Goal: Task Accomplishment & Management: Manage account settings

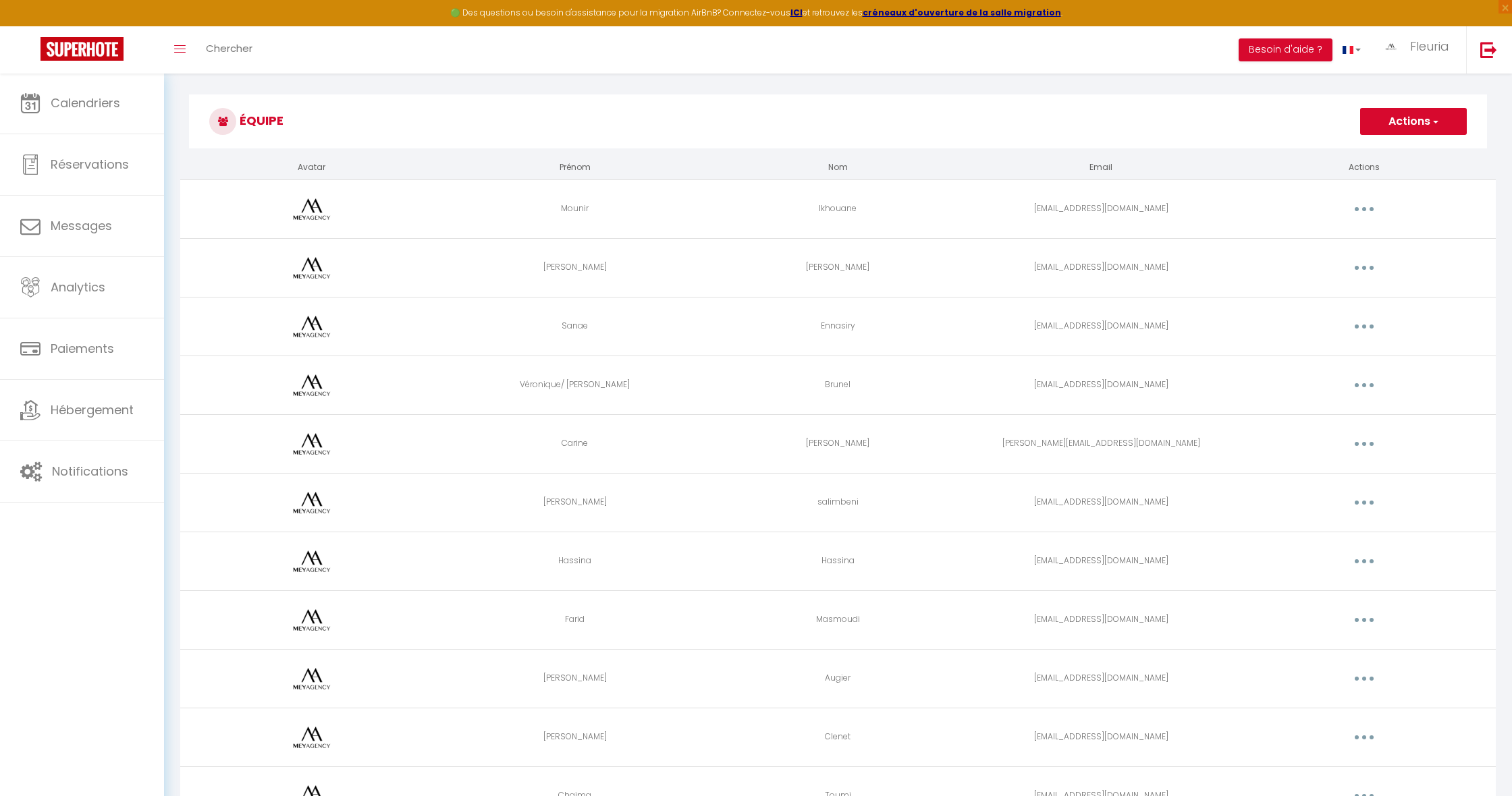
click at [1362, 326] on button "button" at bounding box center [1364, 326] width 38 height 21
click at [1304, 358] on link "Editer" at bounding box center [1329, 357] width 100 height 23
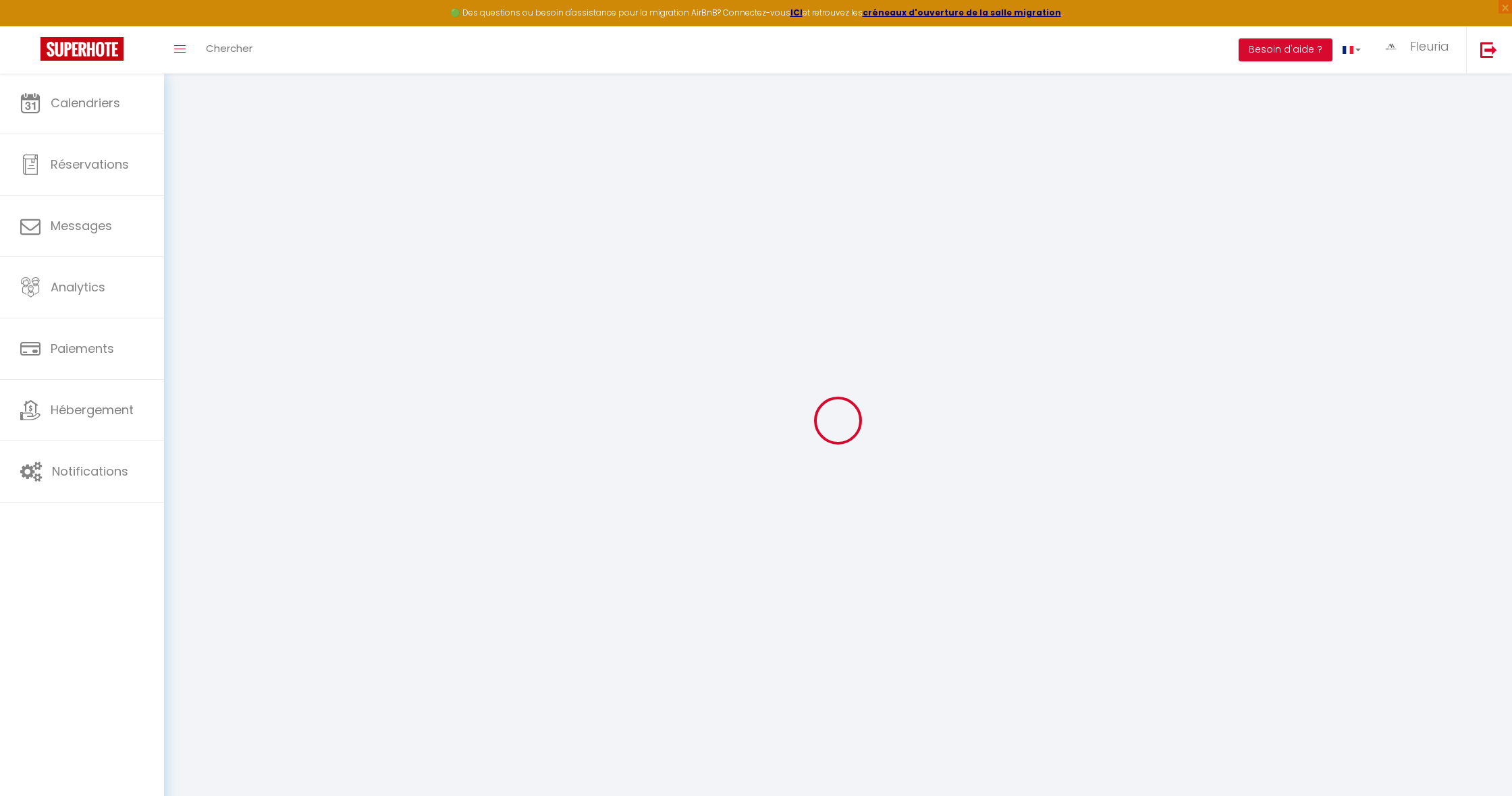
type input "Sanae"
type input "Ennasiry"
type input "[EMAIL_ADDRESS][DOMAIN_NAME]"
type textarea "[URL][DOMAIN_NAME]"
checkbox input "true"
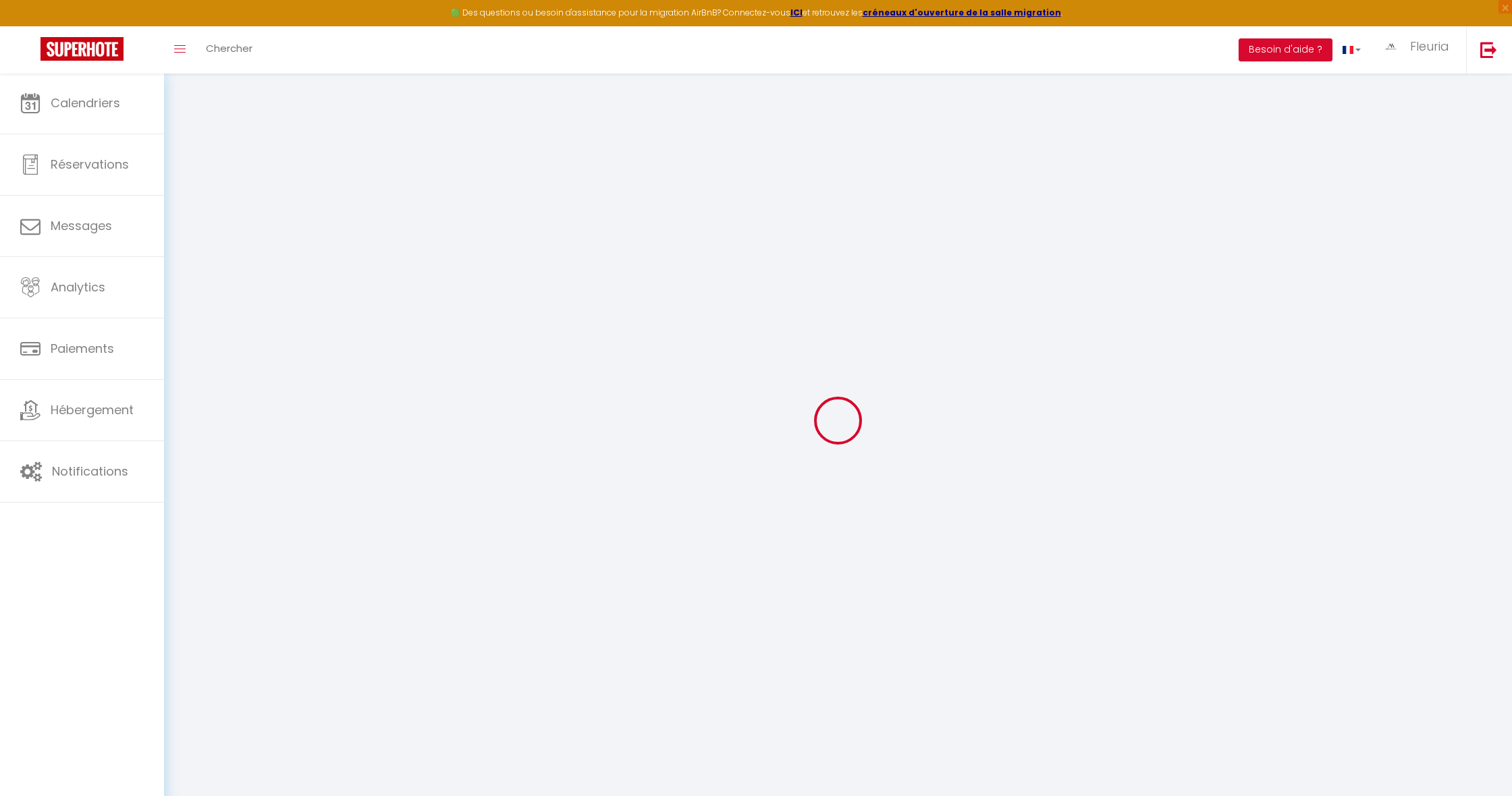
checkbox input "false"
checkbox input "true"
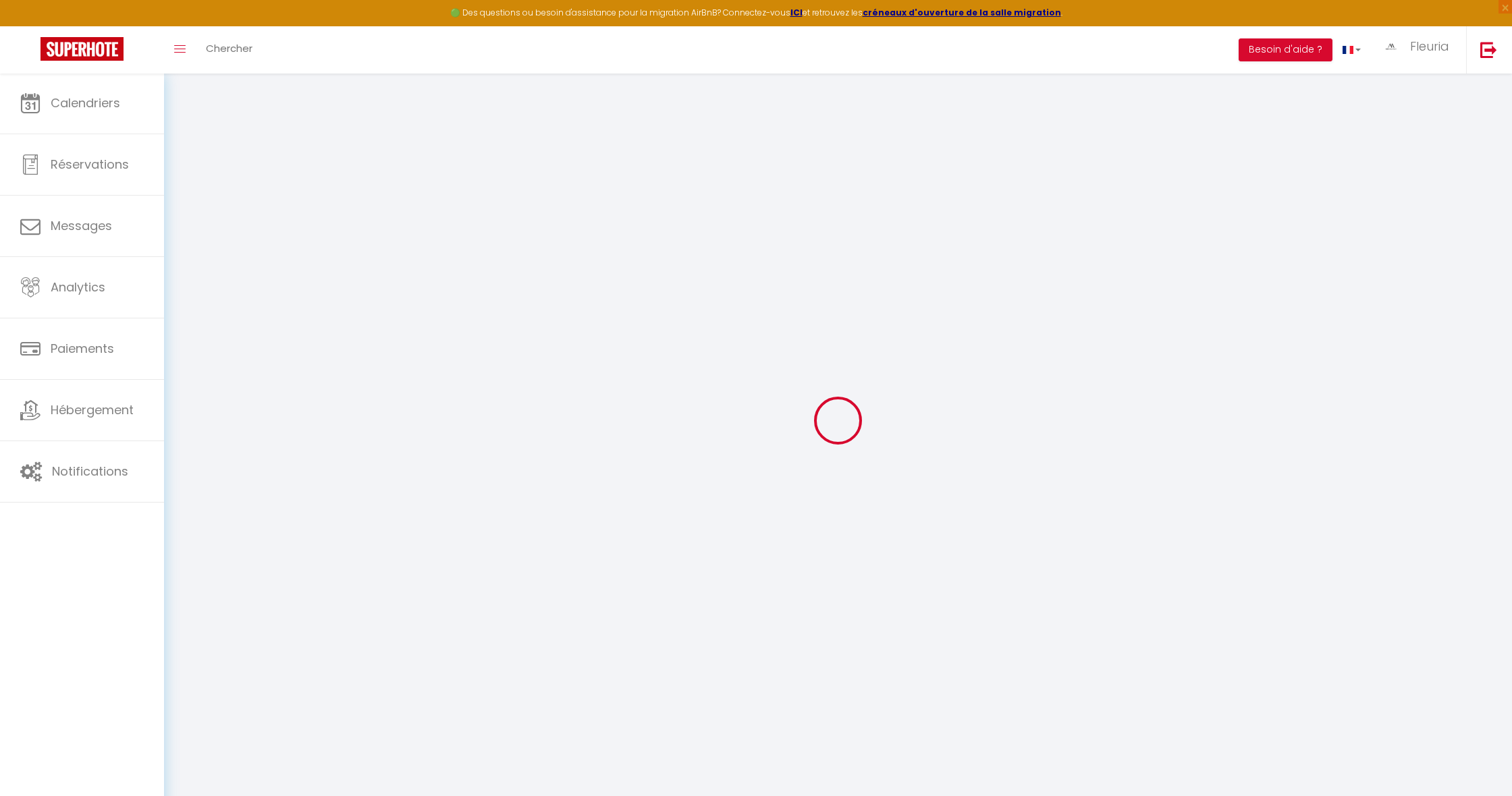
checkbox input "true"
checkbox input "false"
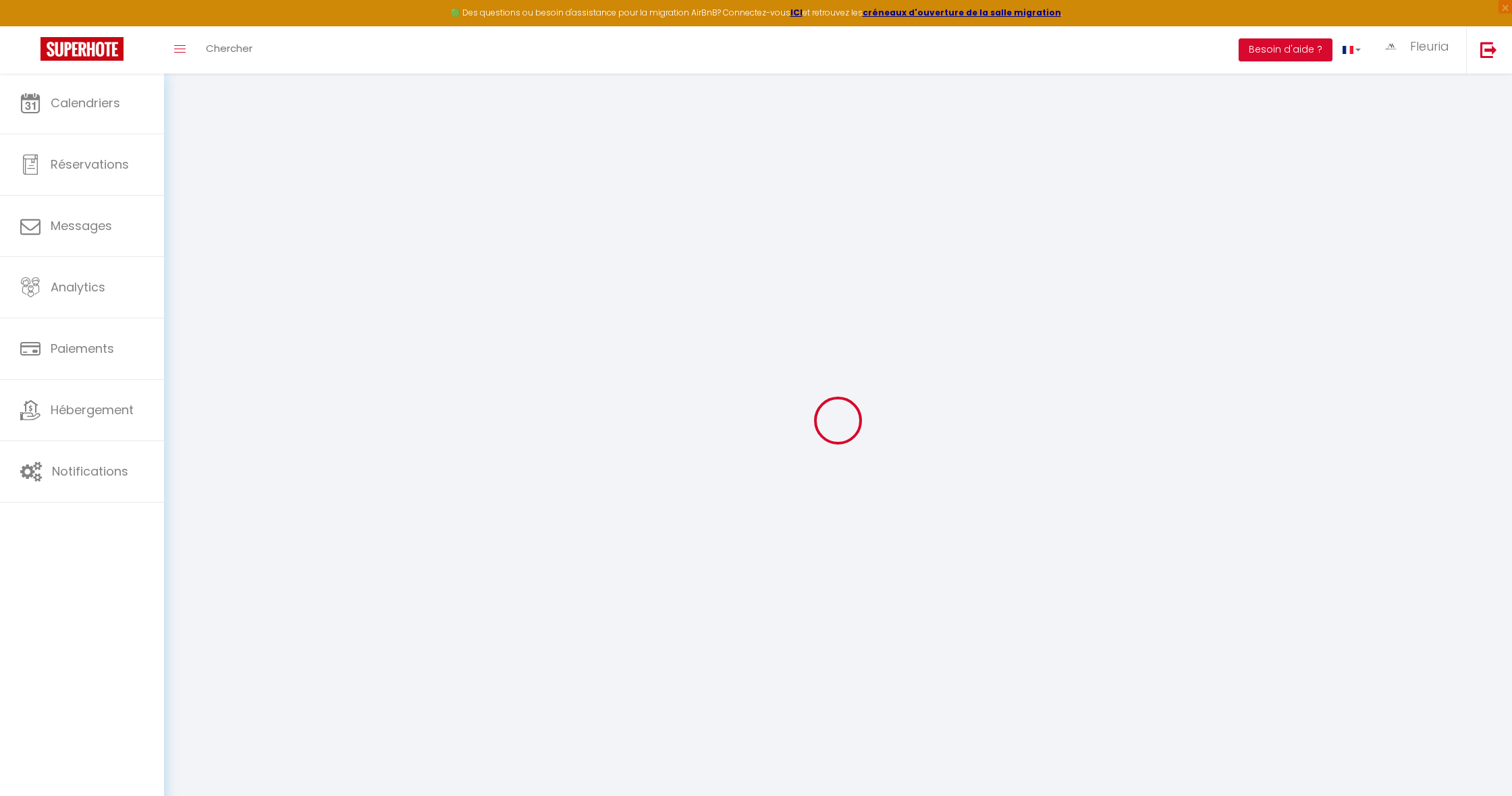
checkbox input "false"
checkbox input "true"
checkbox input "false"
select select
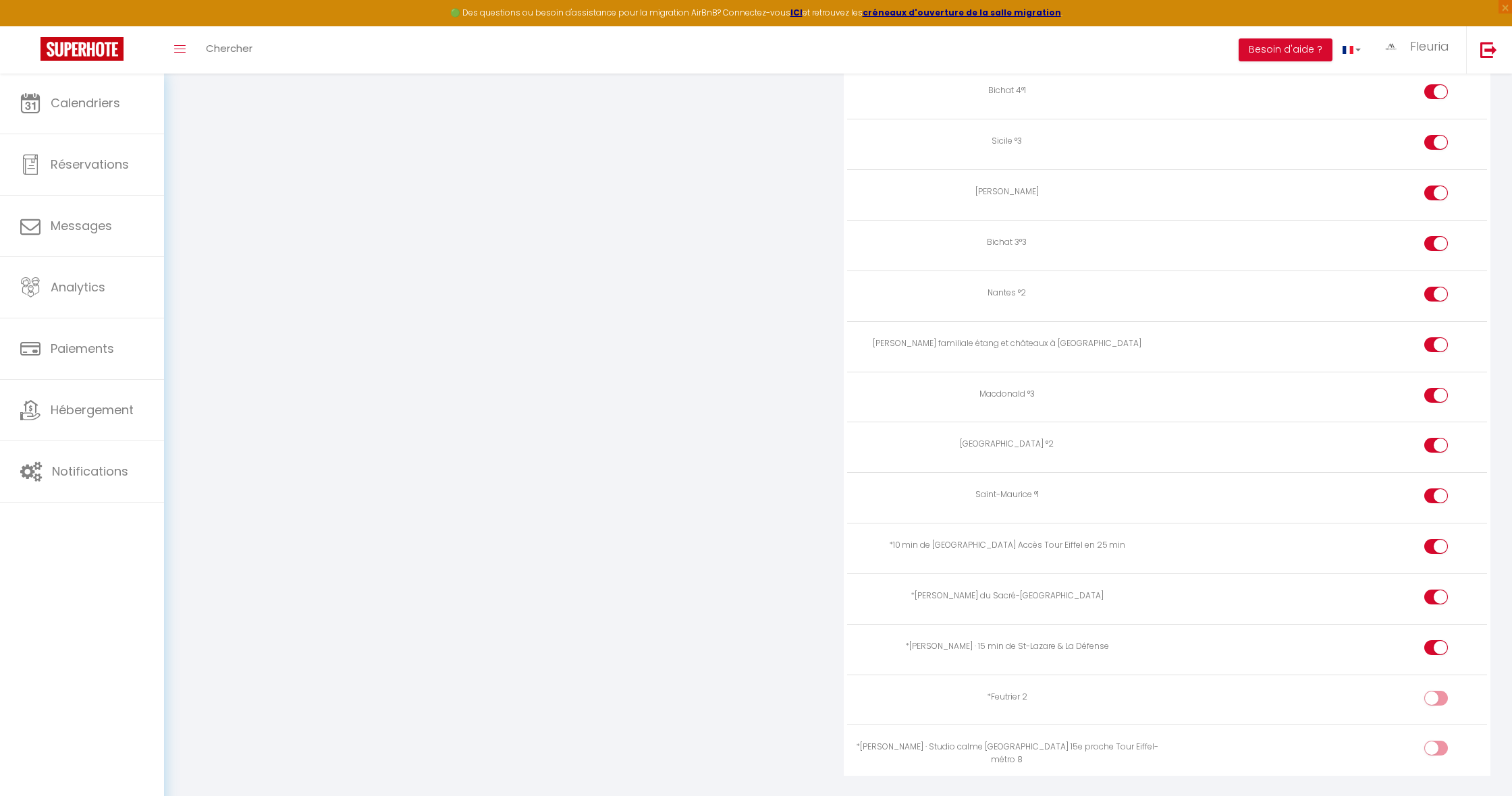
scroll to position [2407, 0]
click at [1436, 692] on input "checkbox" at bounding box center [1447, 702] width 23 height 20
checkbox input "true"
click at [1429, 742] on div at bounding box center [1436, 750] width 23 height 15
click at [1436, 742] on input "checkbox" at bounding box center [1447, 752] width 23 height 20
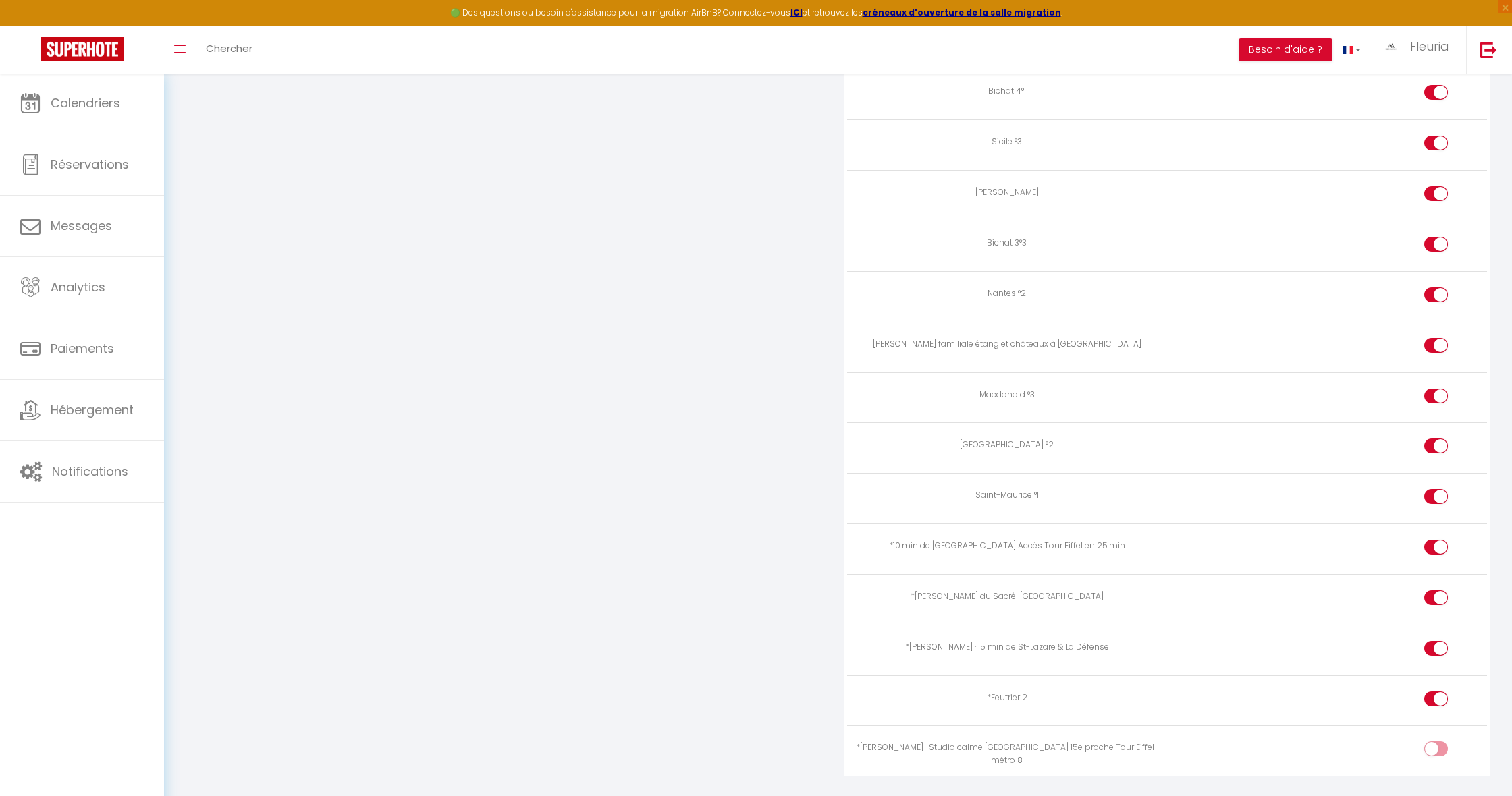
checkbox input "true"
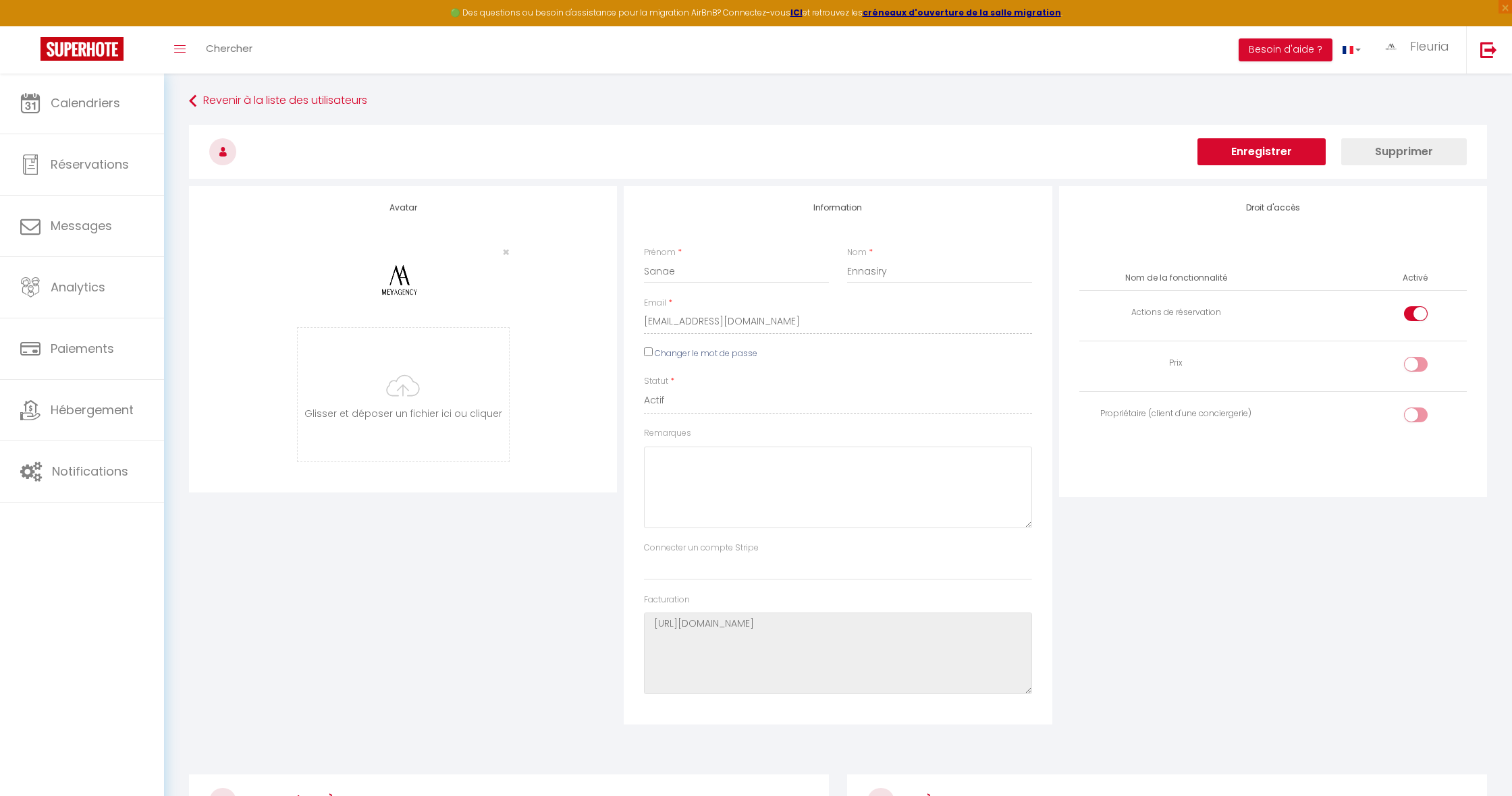
scroll to position [0, 0]
click at [1227, 158] on button "Enregistrer" at bounding box center [1262, 152] width 128 height 27
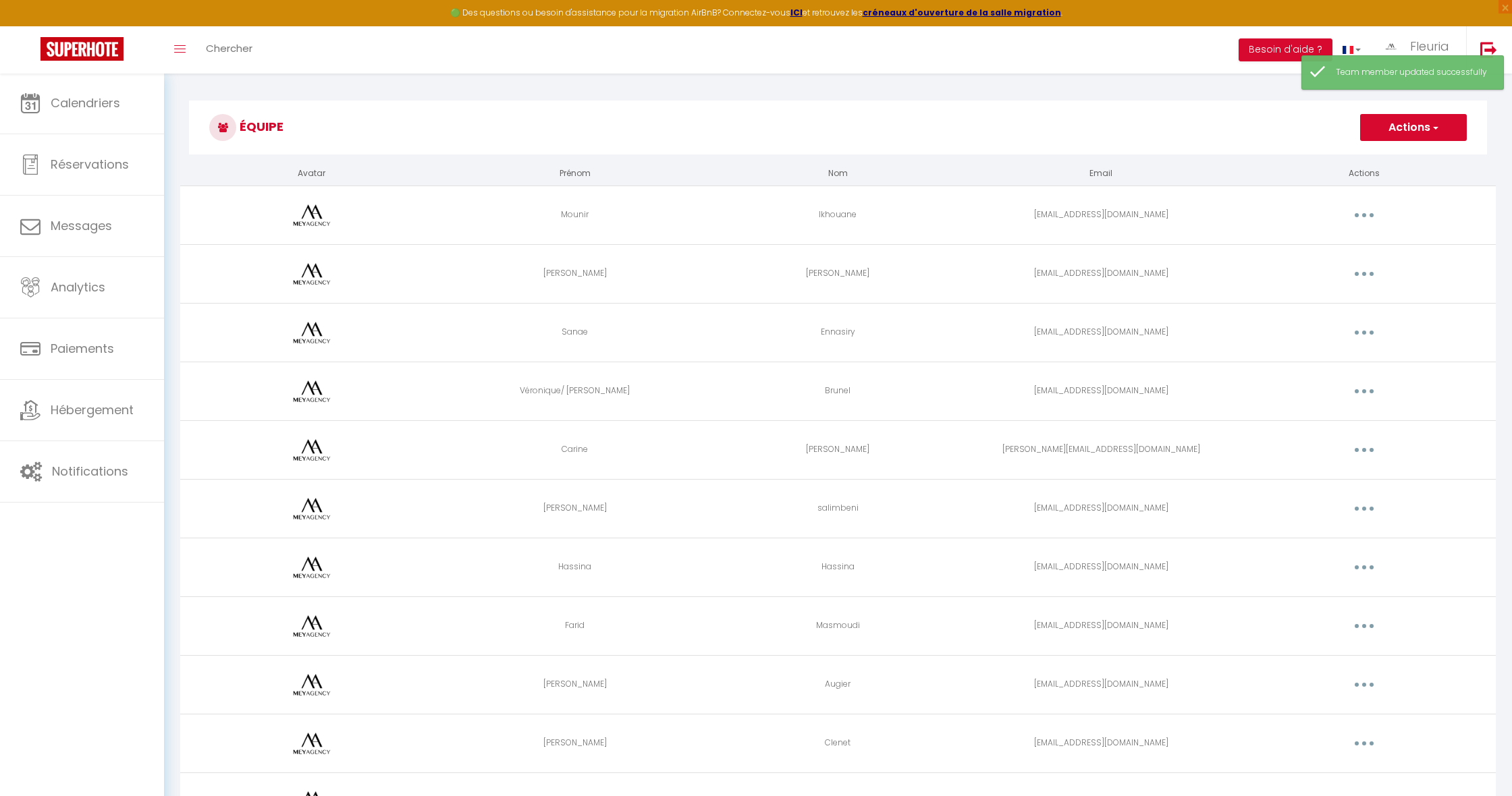
click at [1358, 567] on button "button" at bounding box center [1364, 567] width 38 height 21
click at [1297, 599] on link "Editer" at bounding box center [1329, 598] width 100 height 23
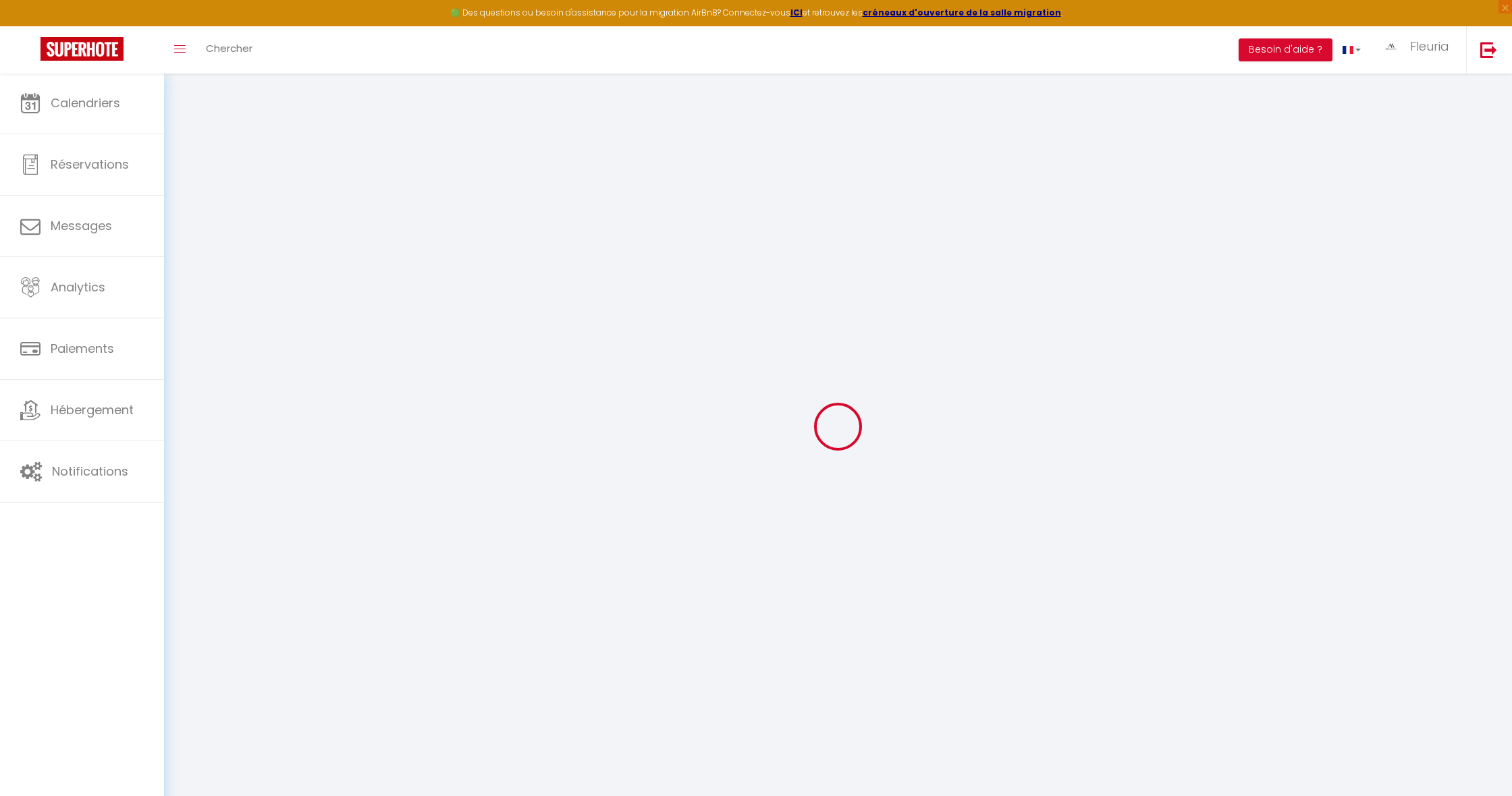
select select
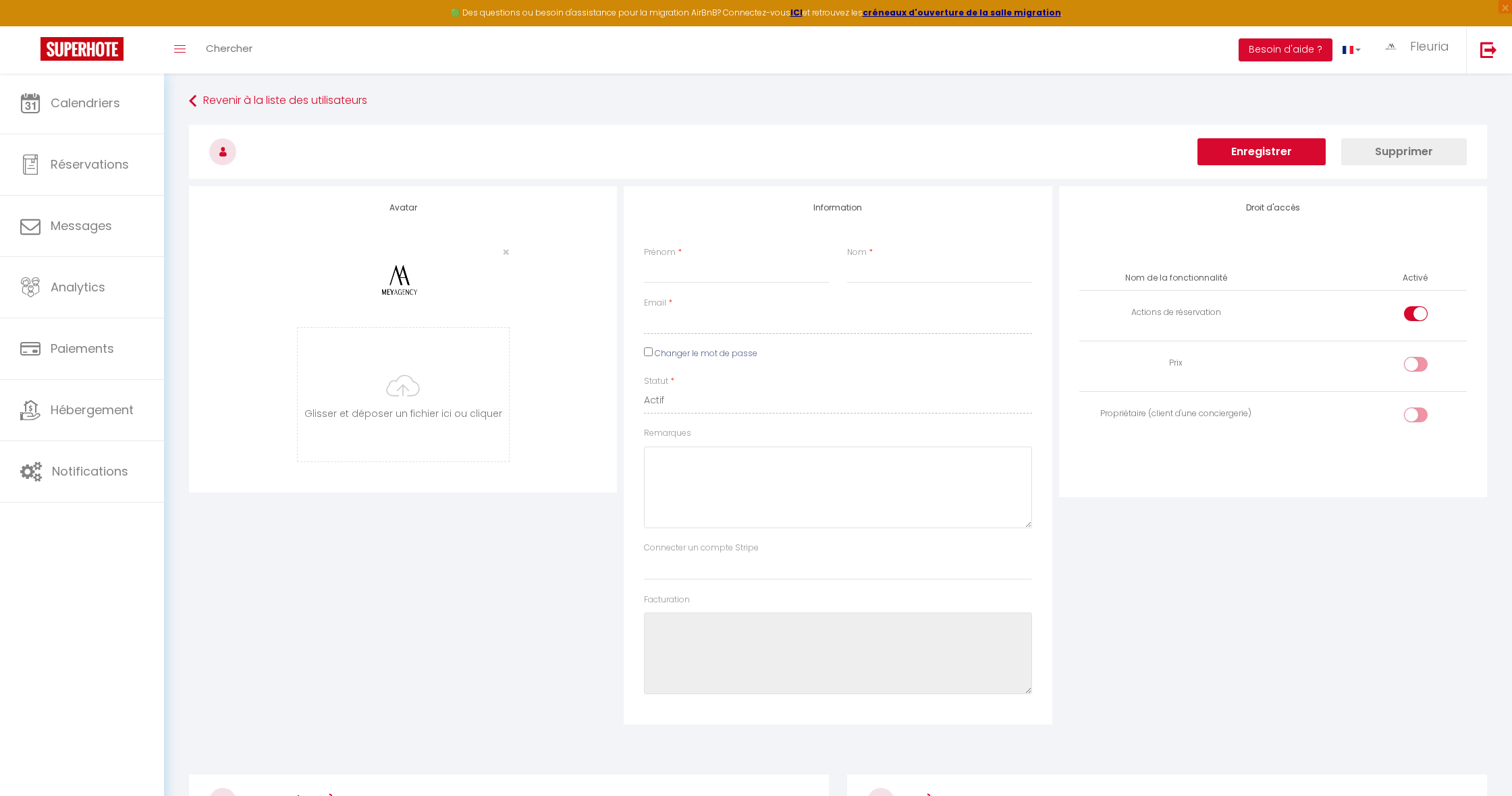
type input "Hassina"
type input "[EMAIL_ADDRESS][DOMAIN_NAME]"
type textarea "[URL][DOMAIN_NAME]"
checkbox input "true"
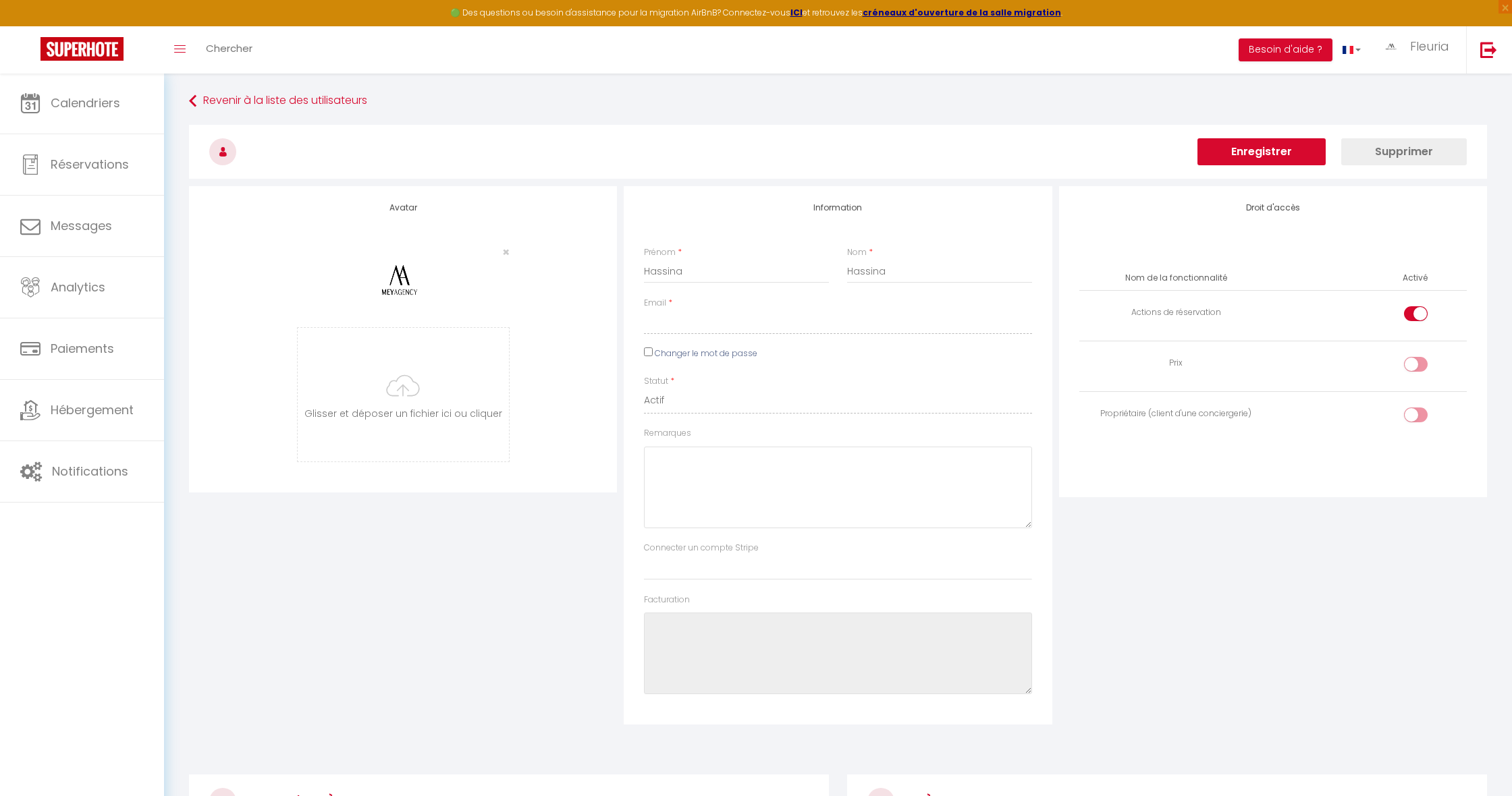
checkbox input "false"
checkbox input "true"
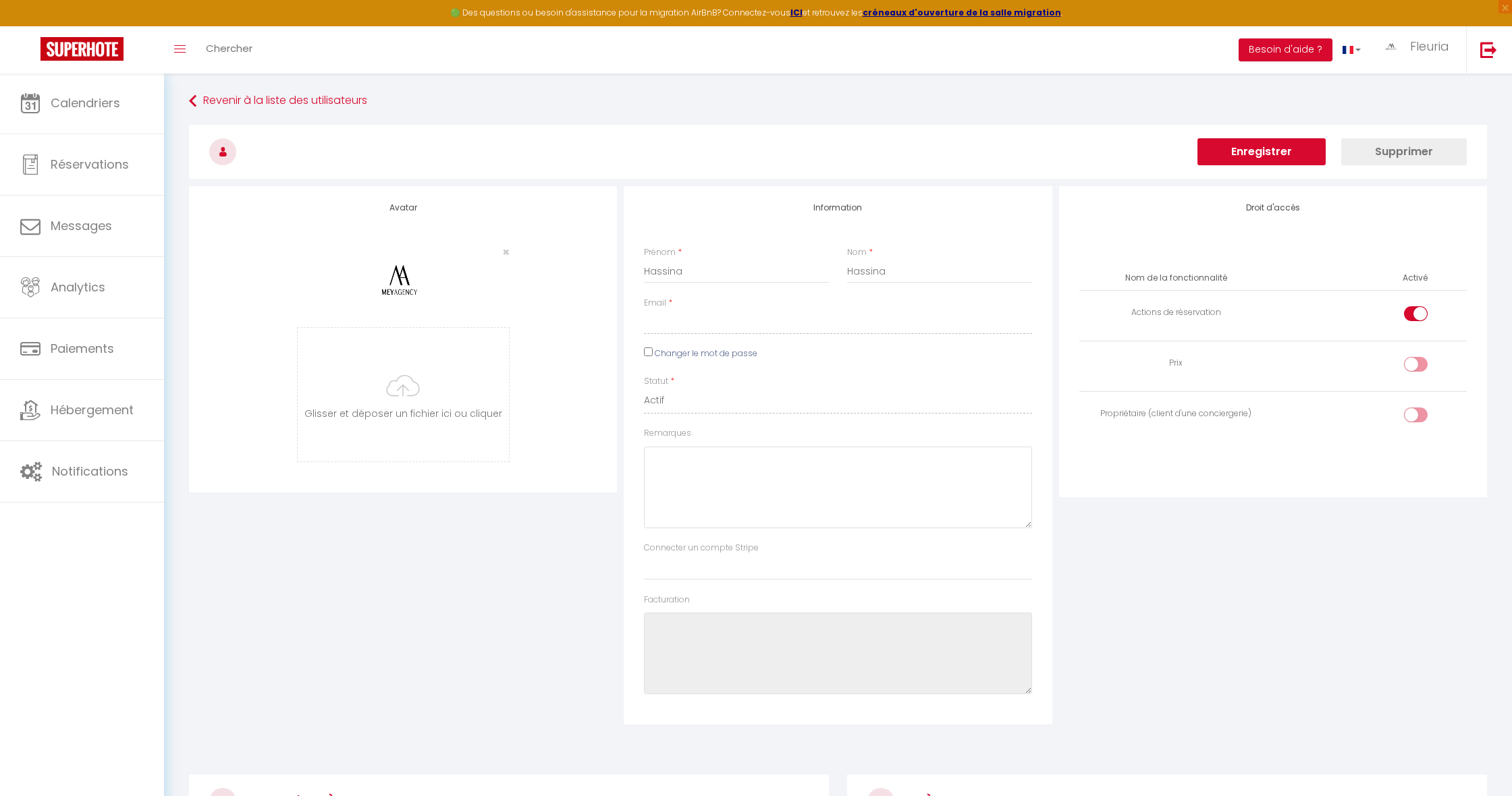
checkbox input "true"
checkbox input "false"
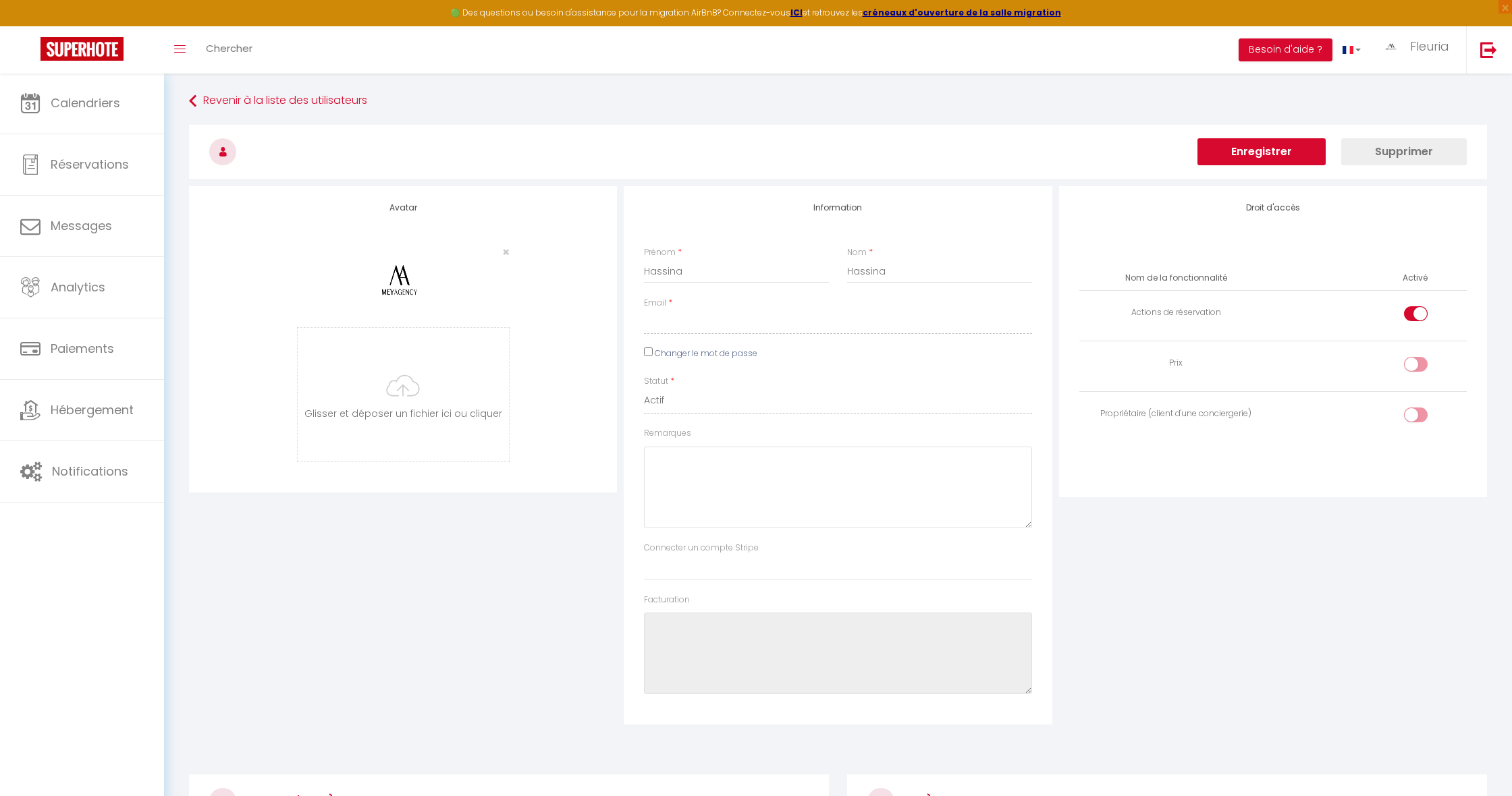
checkbox input "false"
checkbox input "true"
checkbox input "false"
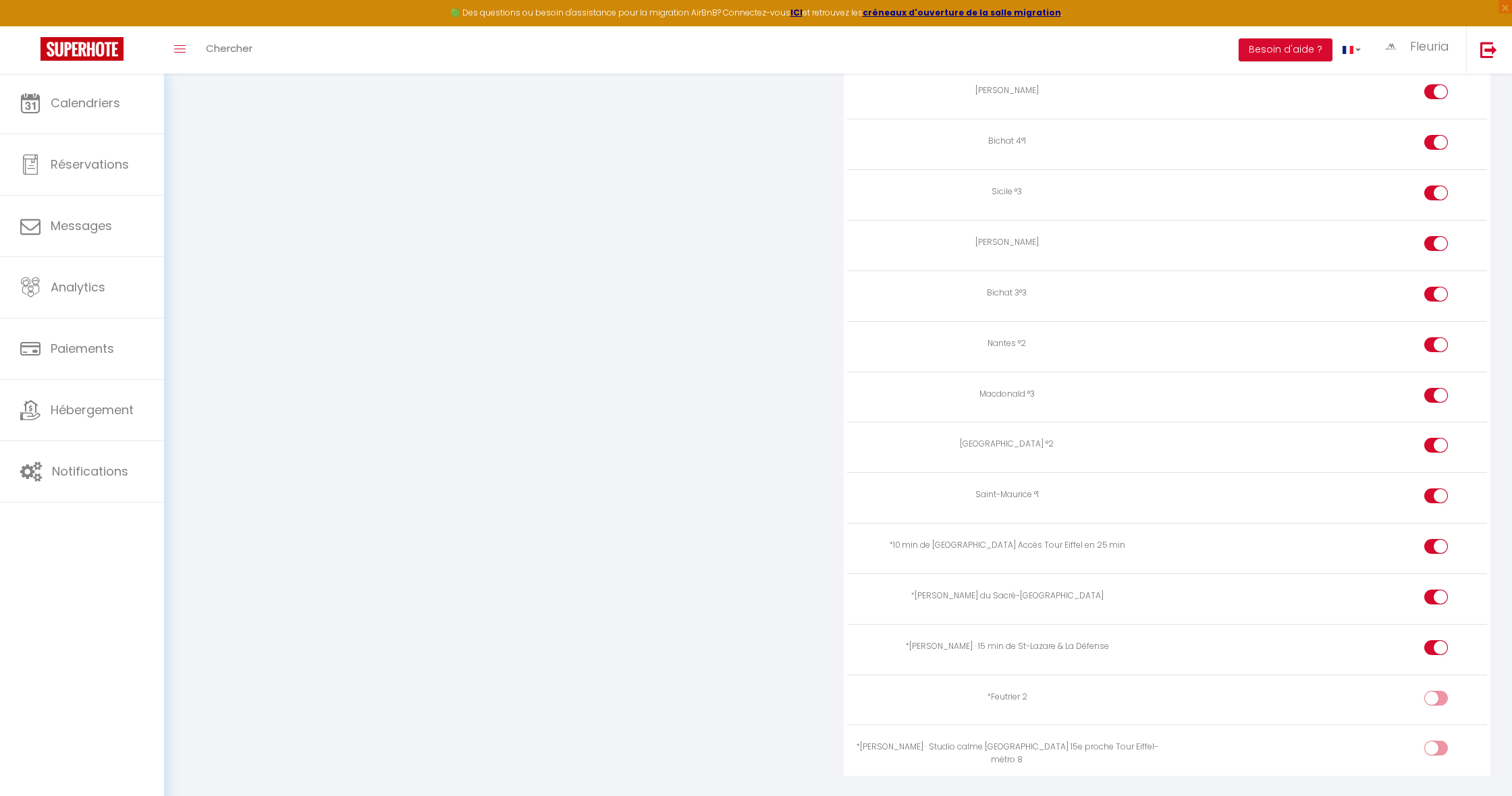
scroll to position [2407, 0]
click at [1436, 692] on div at bounding box center [1436, 699] width 23 height 15
click at [1436, 692] on input "checkbox" at bounding box center [1447, 702] width 23 height 20
checkbox input "true"
drag, startPoint x: 1436, startPoint y: 711, endPoint x: 1416, endPoint y: 698, distance: 23.9
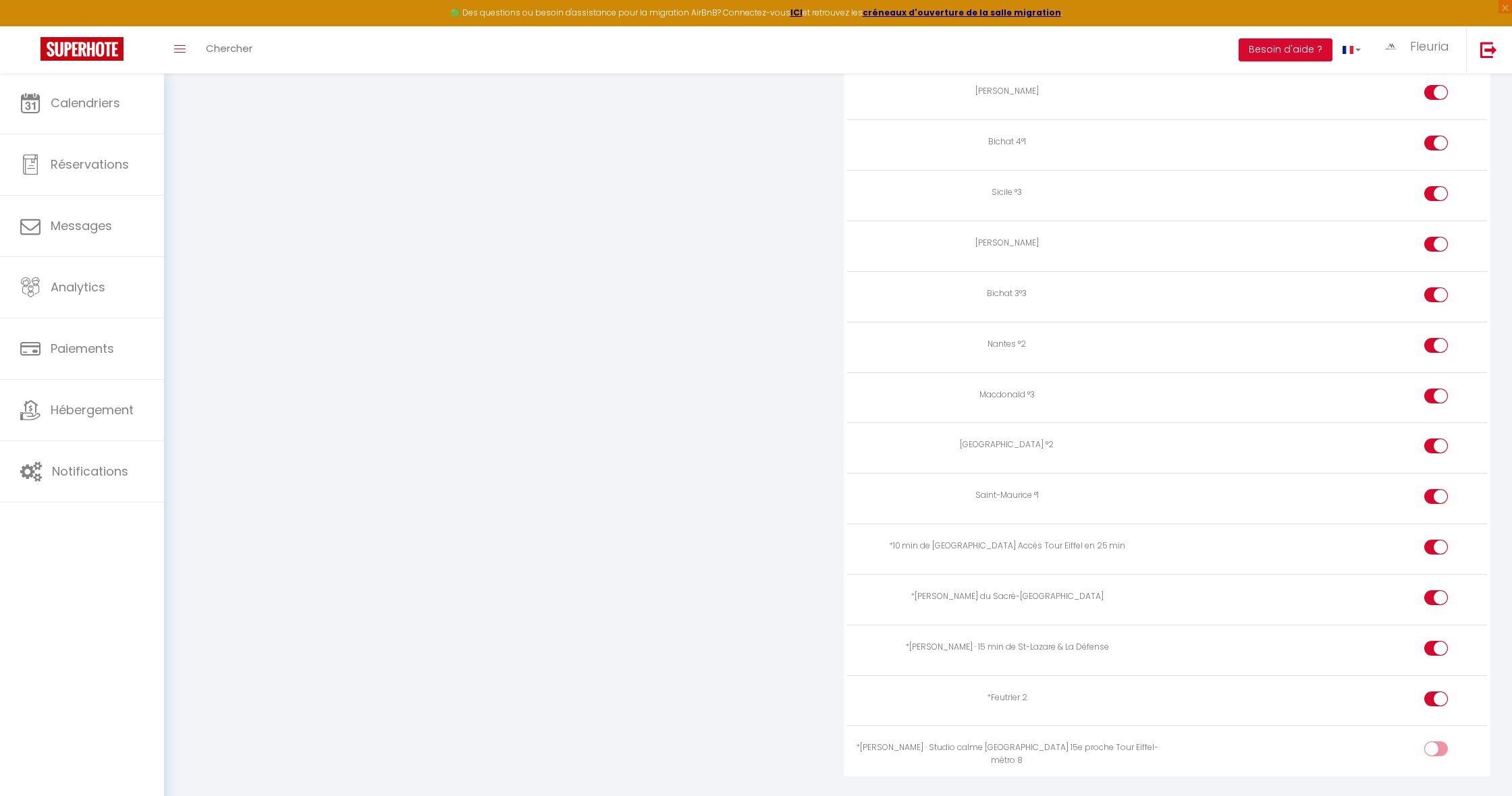
click at [1436, 742] on div at bounding box center [1436, 750] width 23 height 15
click at [1436, 742] on input "checkbox" at bounding box center [1447, 752] width 23 height 20
checkbox input "true"
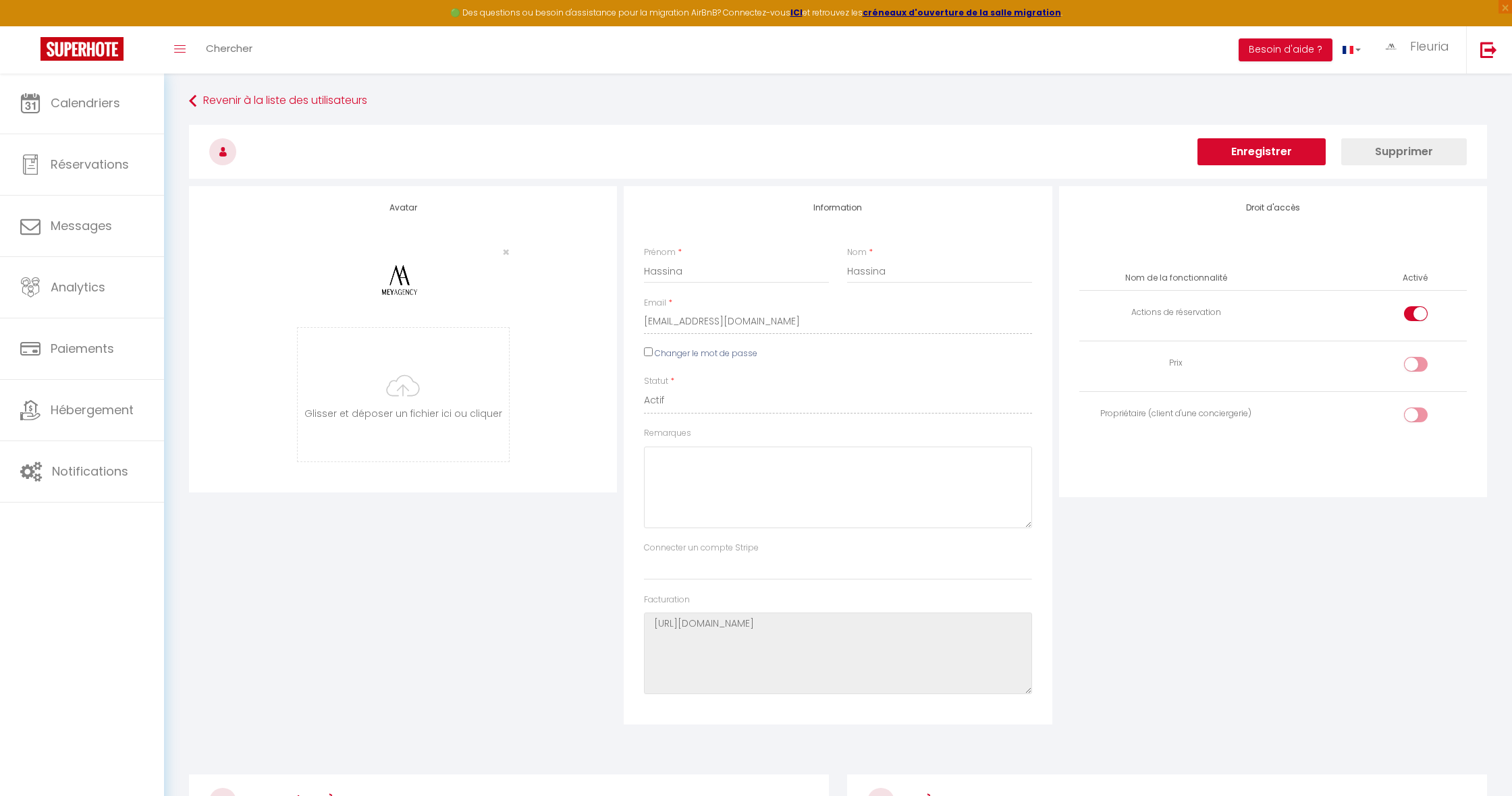
scroll to position [0, 0]
click at [1252, 152] on button "Enregistrer" at bounding box center [1262, 152] width 128 height 27
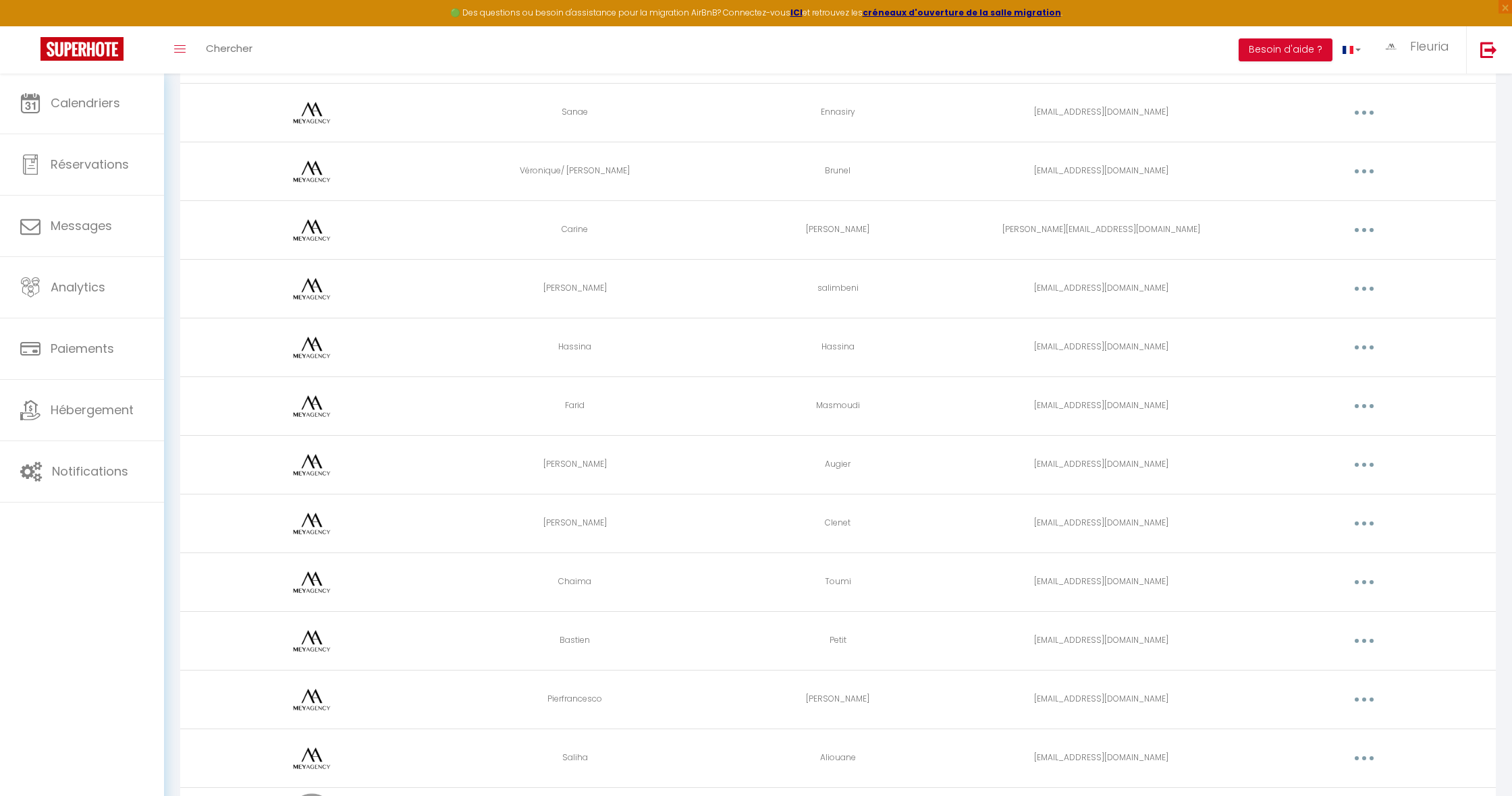
scroll to position [224, 0]
click at [1360, 576] on button "button" at bounding box center [1364, 577] width 38 height 21
click at [1305, 604] on link "Editer" at bounding box center [1329, 609] width 100 height 23
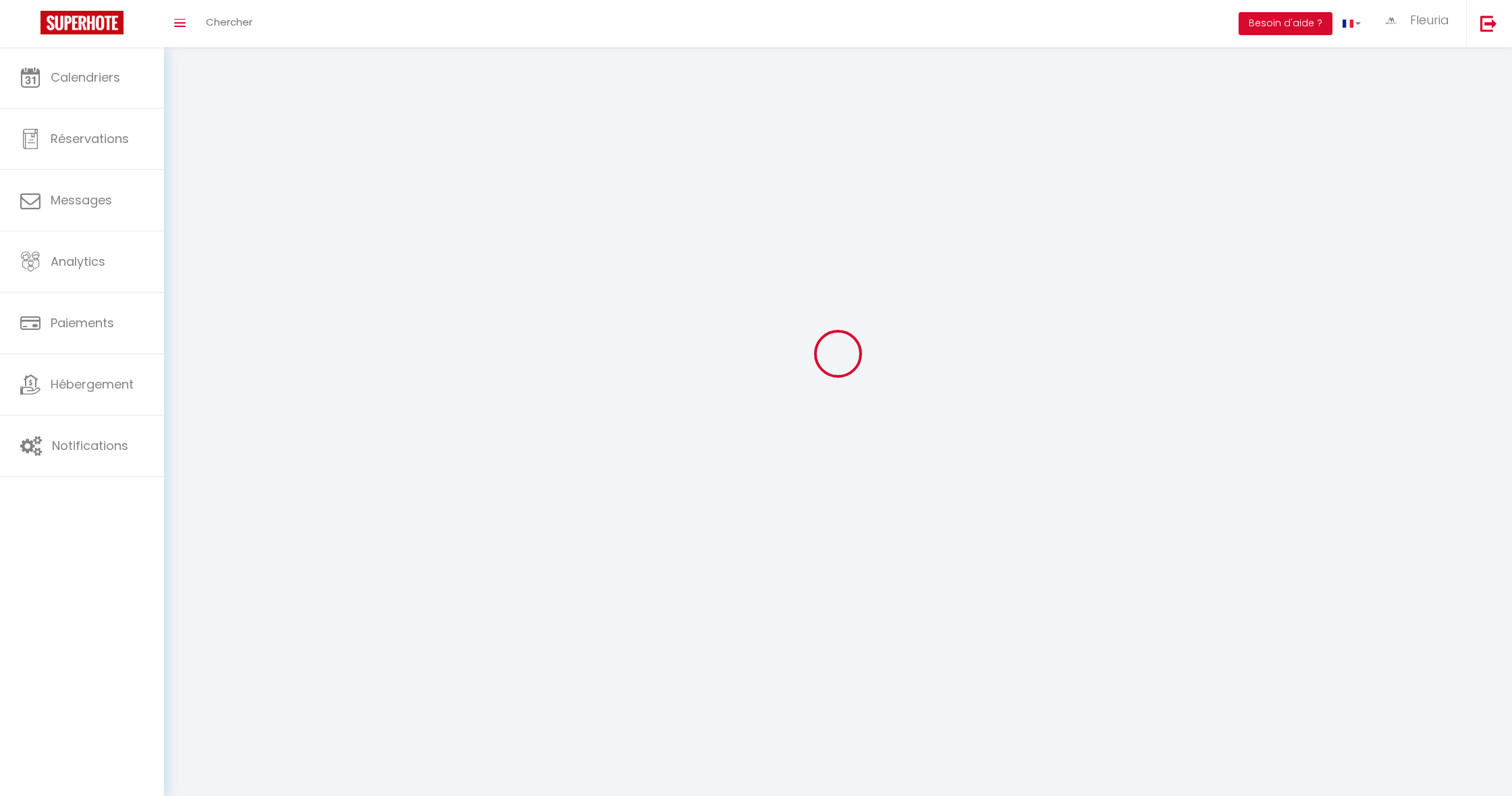
scroll to position [47, 0]
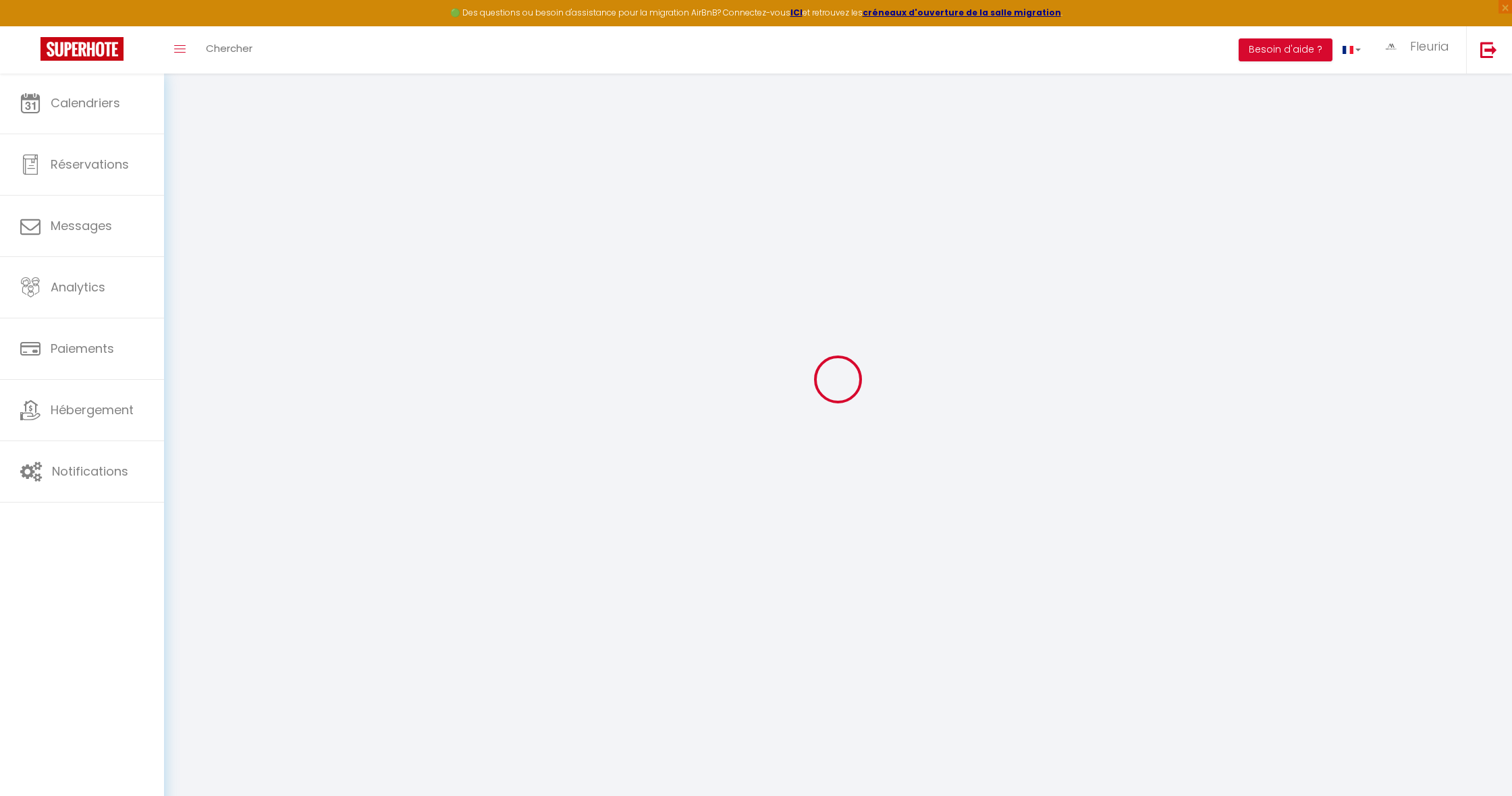
type input "Chaima"
type input "Toumi"
type input "[EMAIL_ADDRESS][DOMAIN_NAME]"
type textarea "[URL][DOMAIN_NAME]"
checkbox input "true"
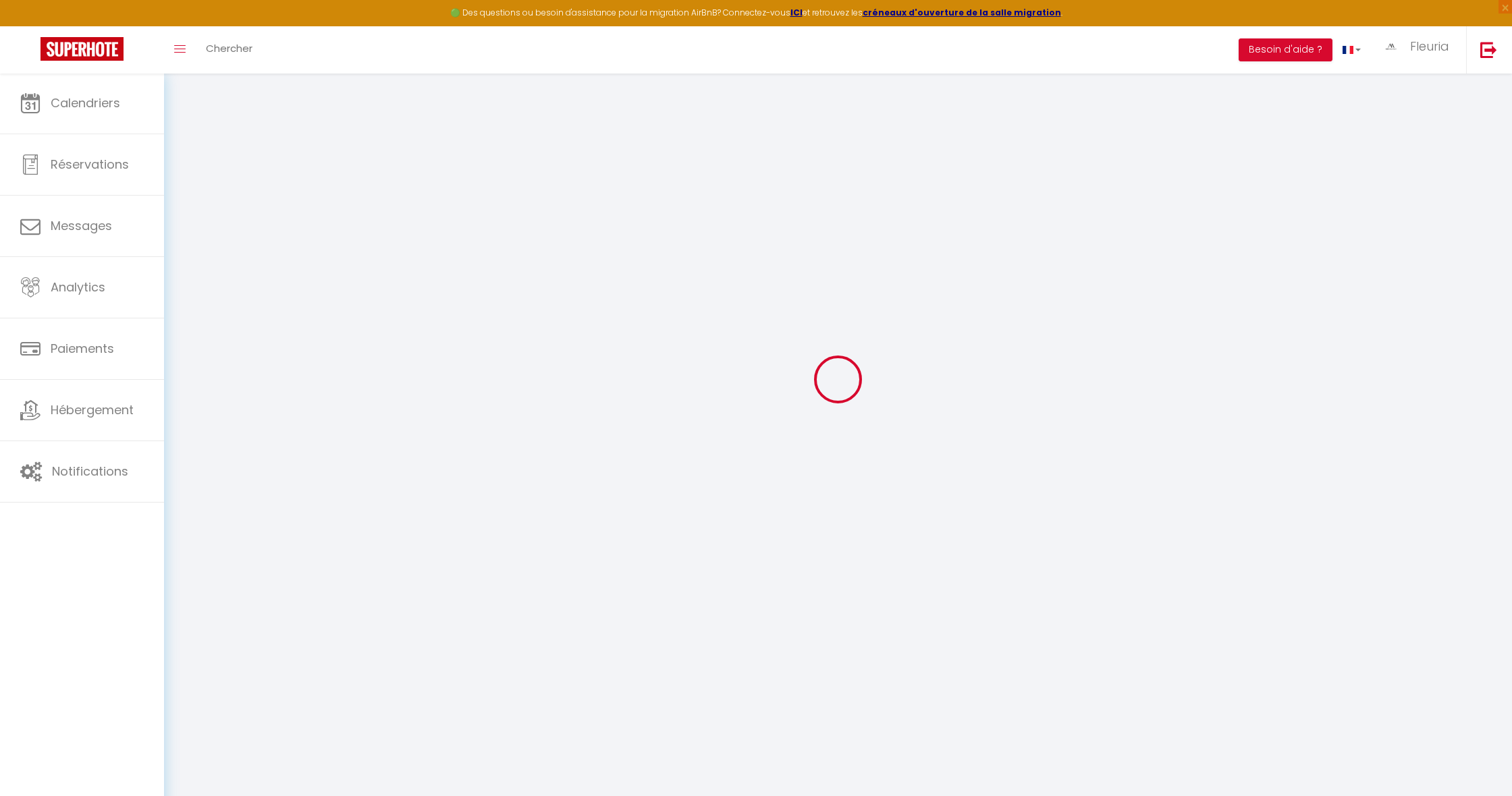
checkbox input "false"
checkbox input "true"
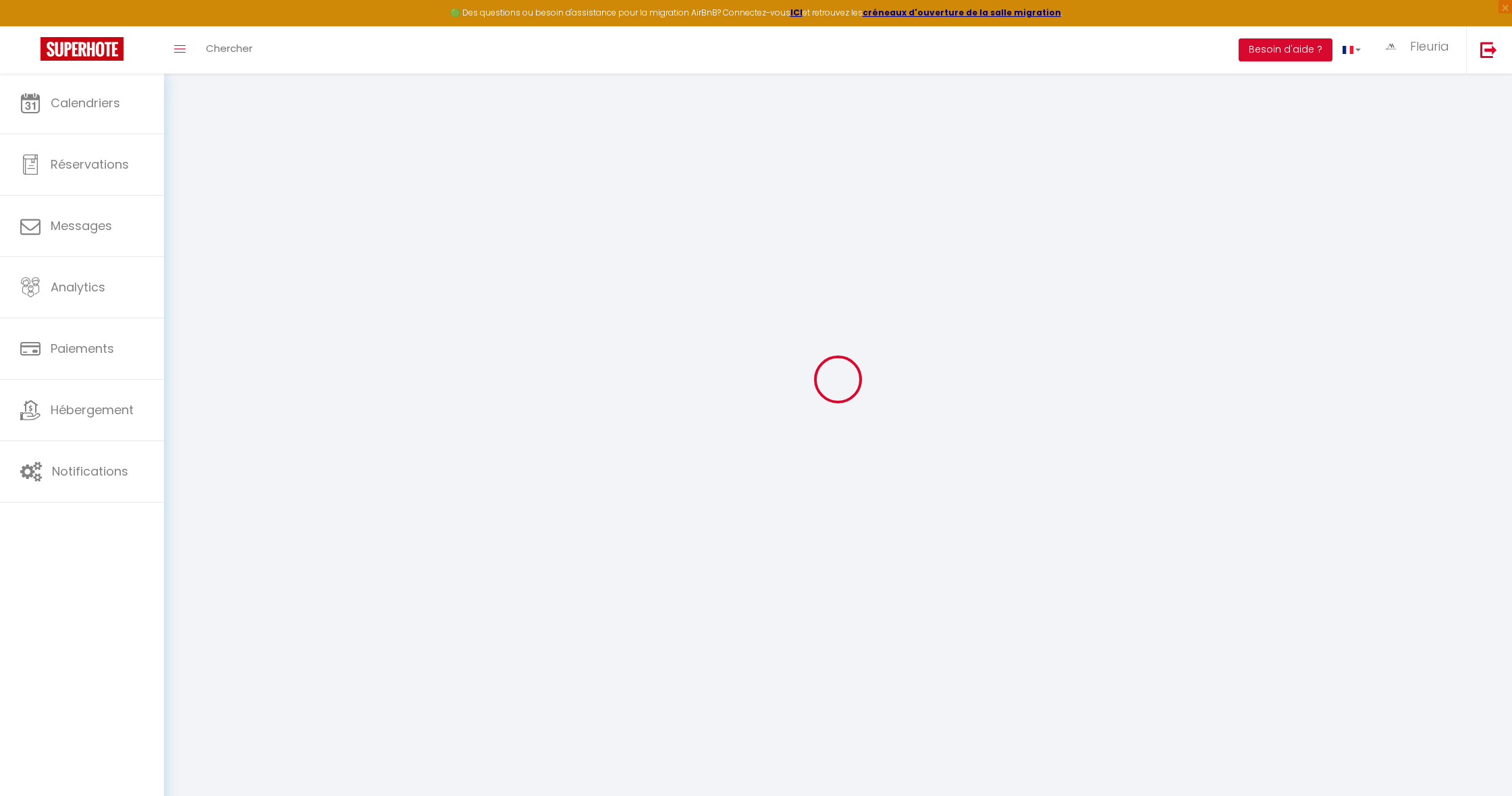
checkbox input "true"
checkbox input "false"
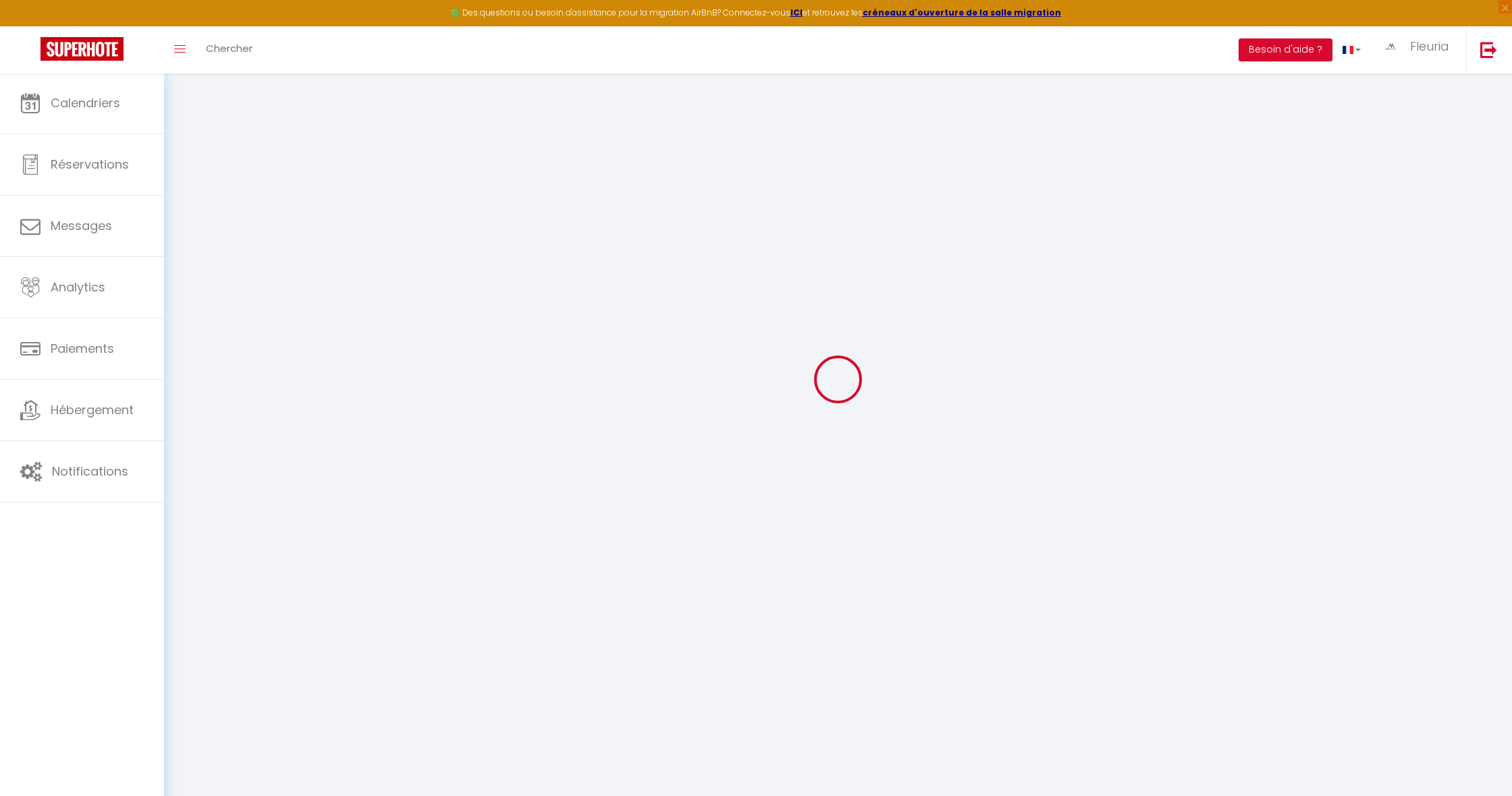
checkbox input "false"
checkbox input "true"
checkbox input "false"
select select
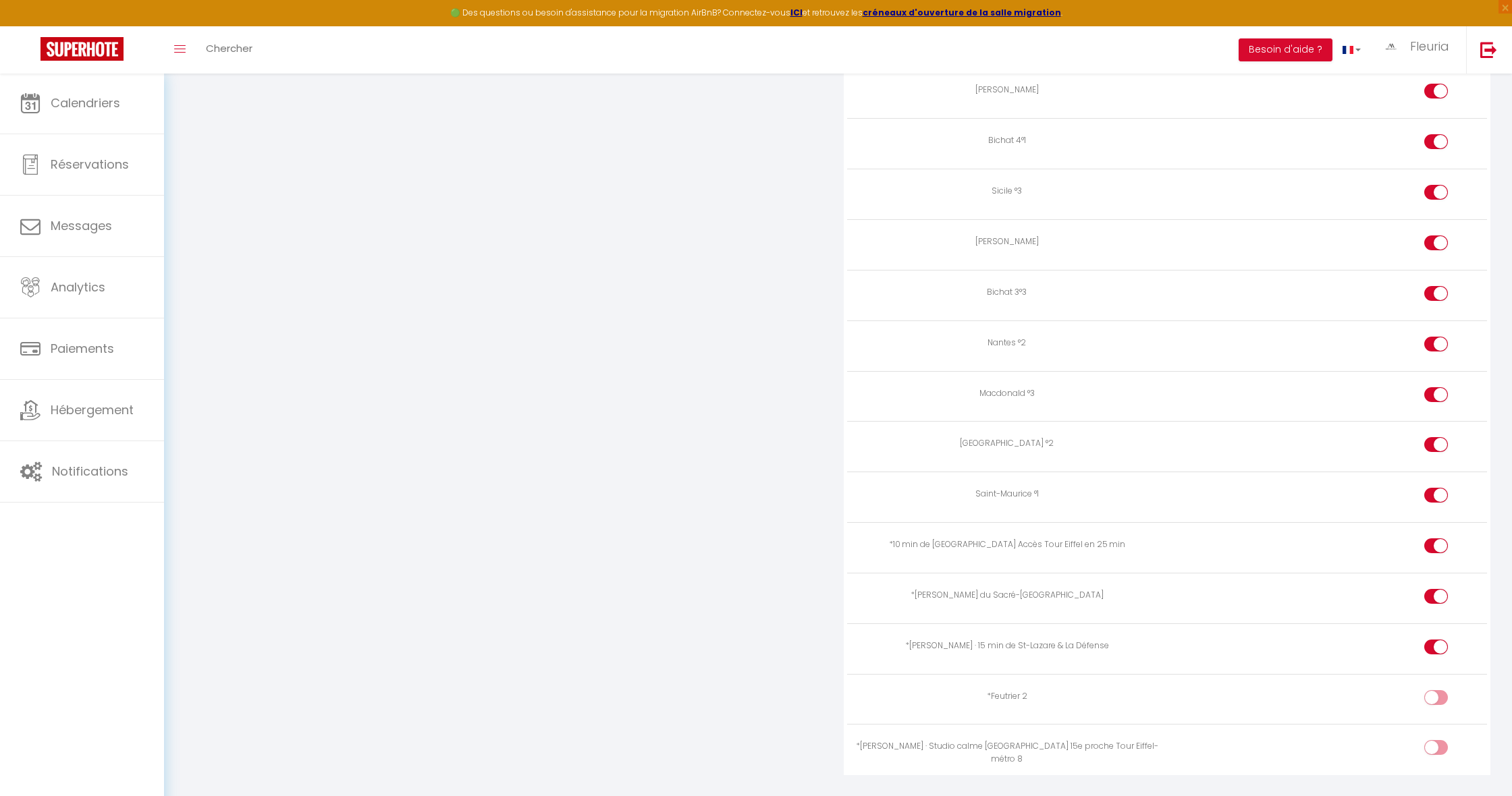
scroll to position [2407, 0]
click at [1436, 692] on input "checkbox" at bounding box center [1447, 702] width 23 height 20
checkbox input "true"
drag, startPoint x: 1438, startPoint y: 713, endPoint x: 1425, endPoint y: 705, distance: 15.3
click at [1436, 742] on input "checkbox" at bounding box center [1447, 752] width 23 height 20
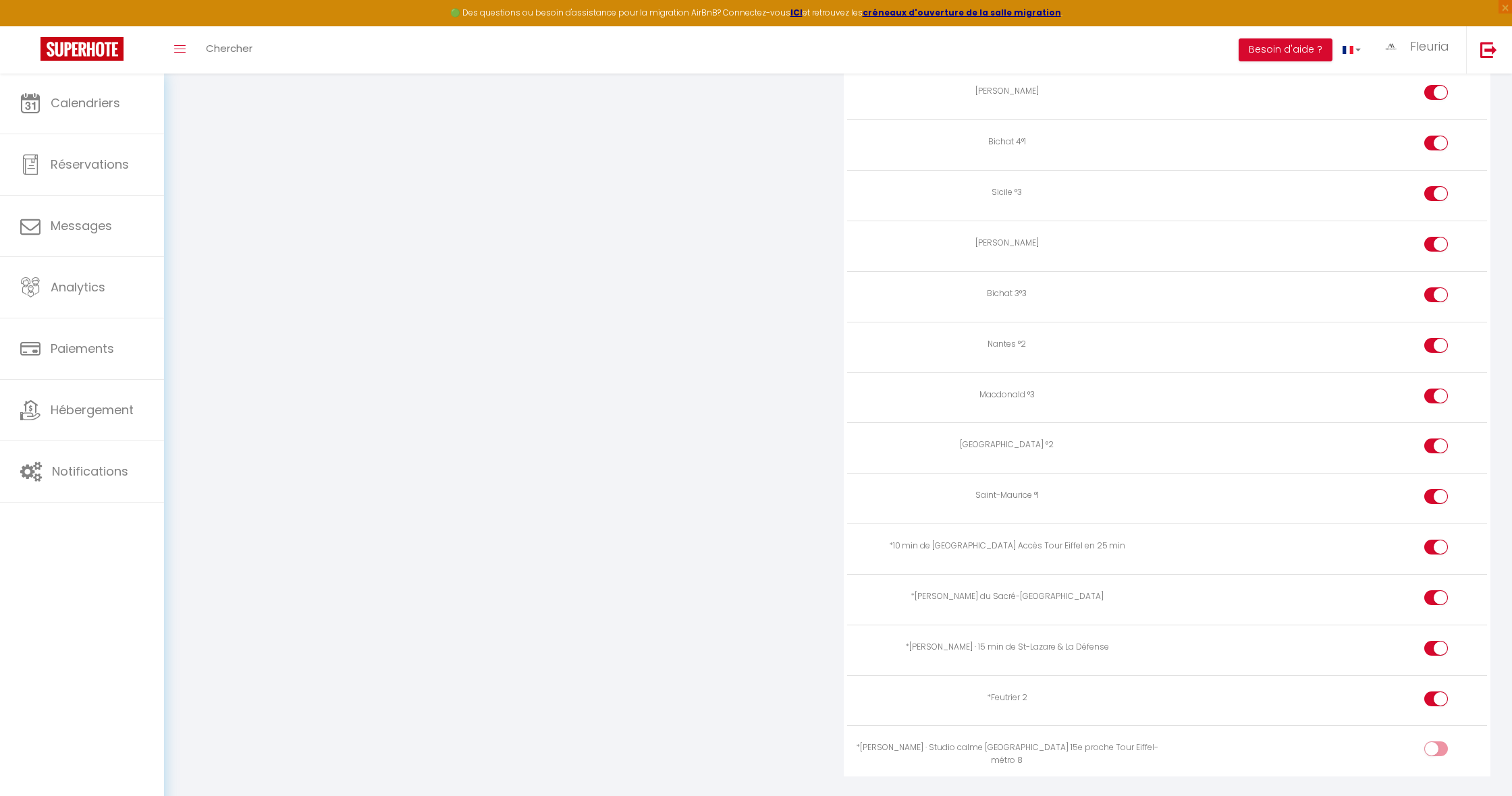
checkbox input "true"
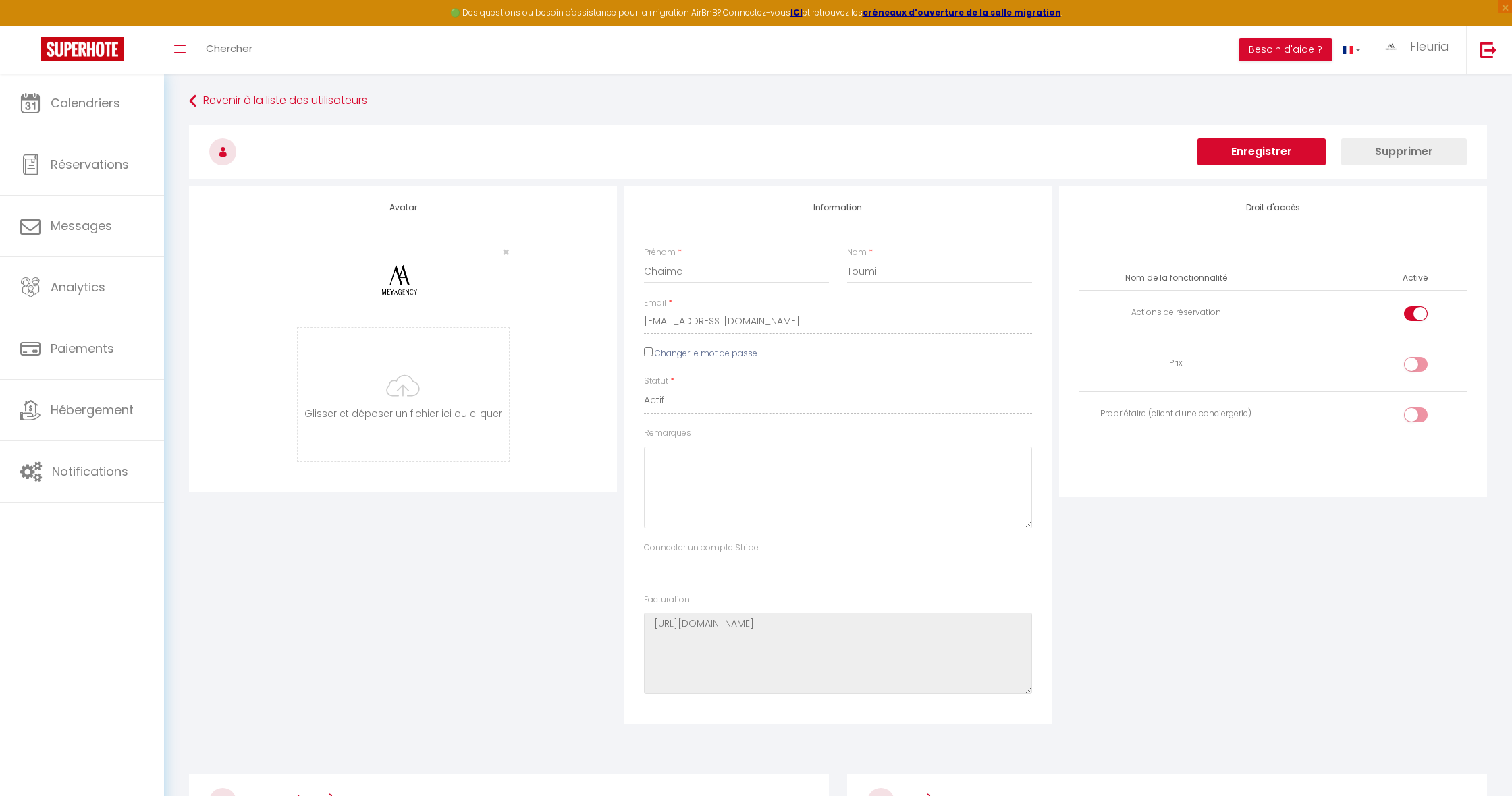
scroll to position [0, 0]
click at [1240, 155] on button "Enregistrer" at bounding box center [1262, 152] width 128 height 27
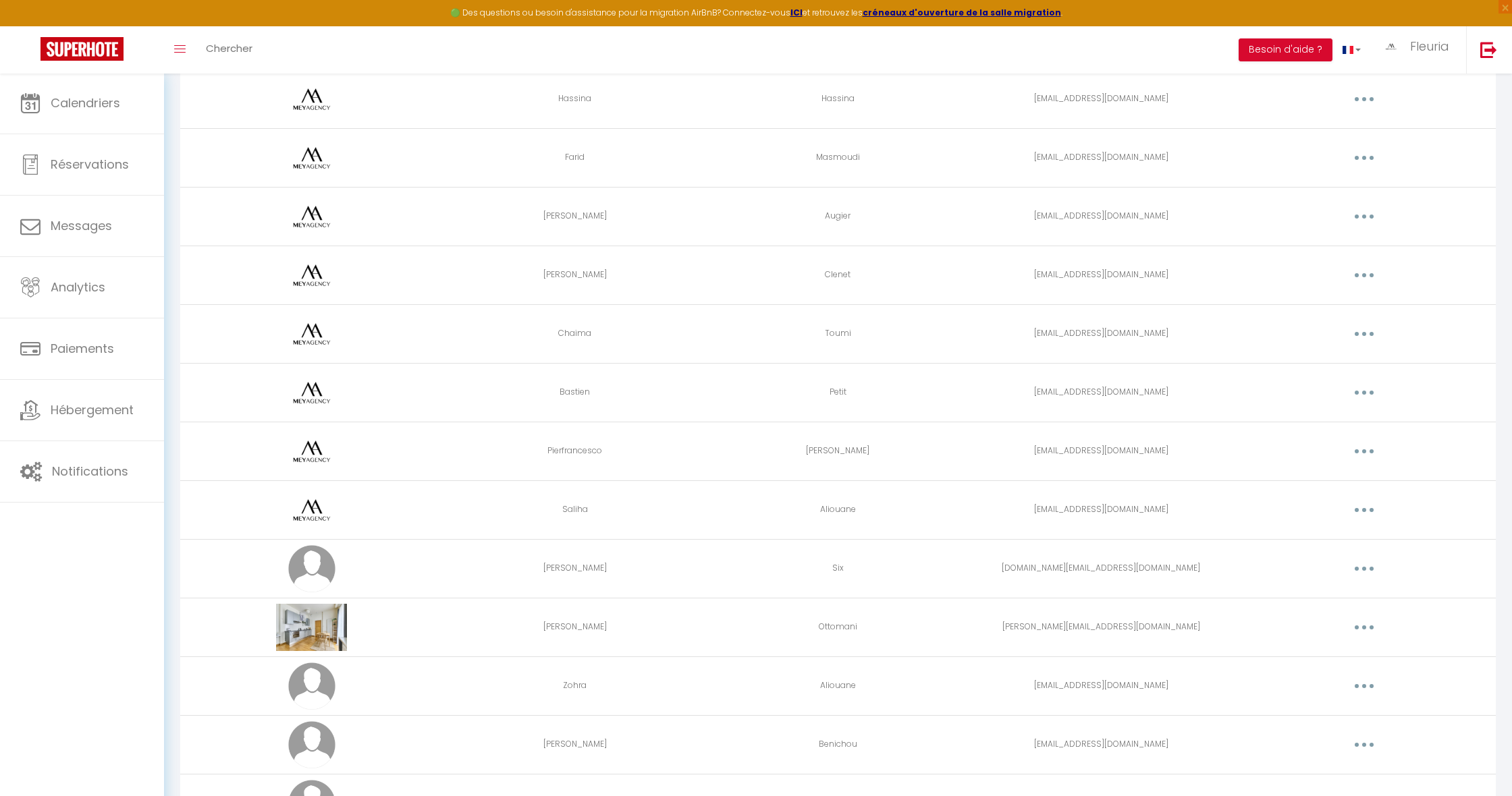
scroll to position [469, 0]
click at [1363, 511] on icon "button" at bounding box center [1364, 510] width 4 height 4
click at [1305, 538] on link "Editer" at bounding box center [1329, 540] width 100 height 23
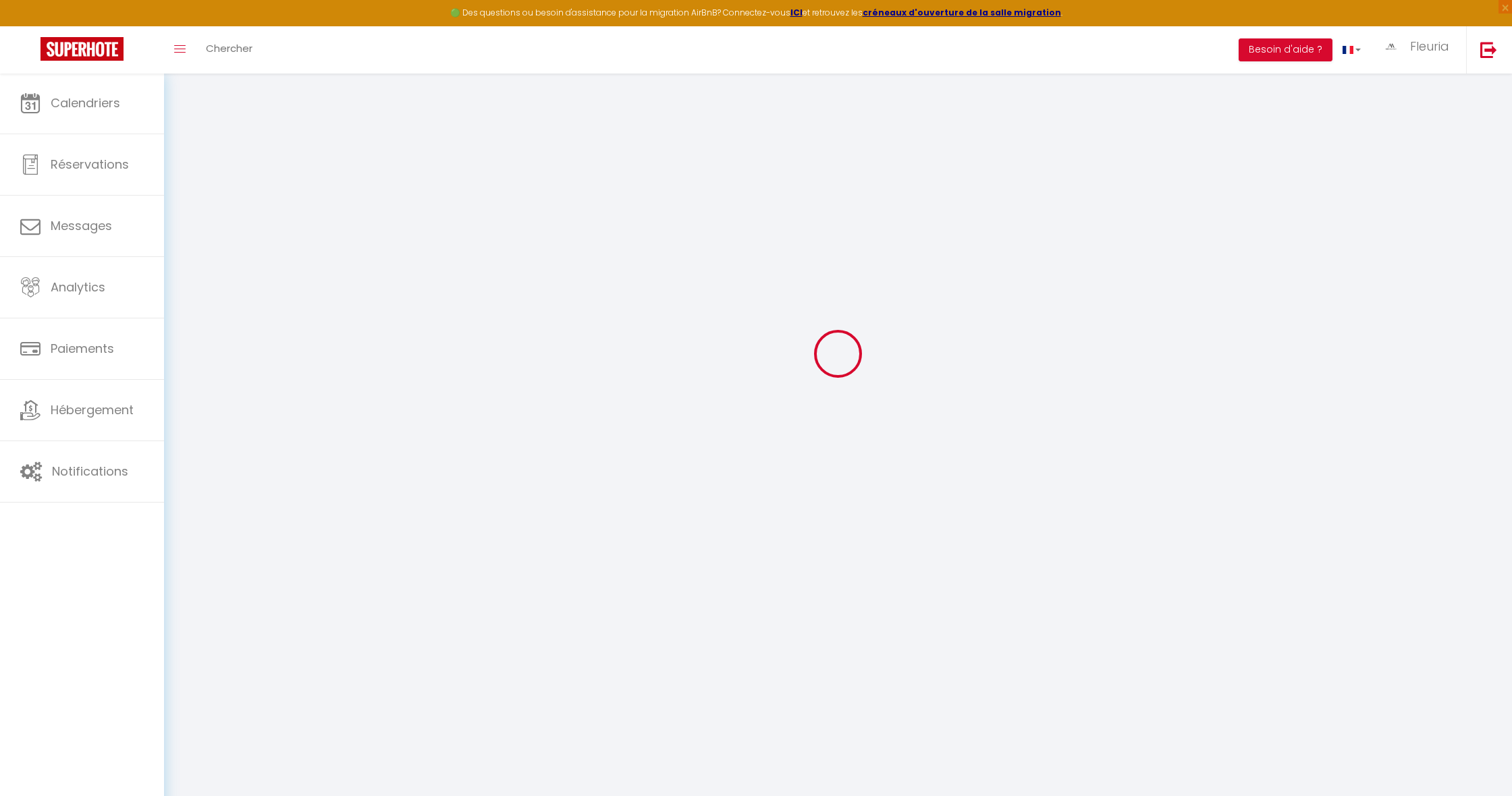
scroll to position [47, 0]
type input "Saliha"
type input "Aliouane"
type input "[EMAIL_ADDRESS][DOMAIN_NAME]"
type textarea "[URL][DOMAIN_NAME]"
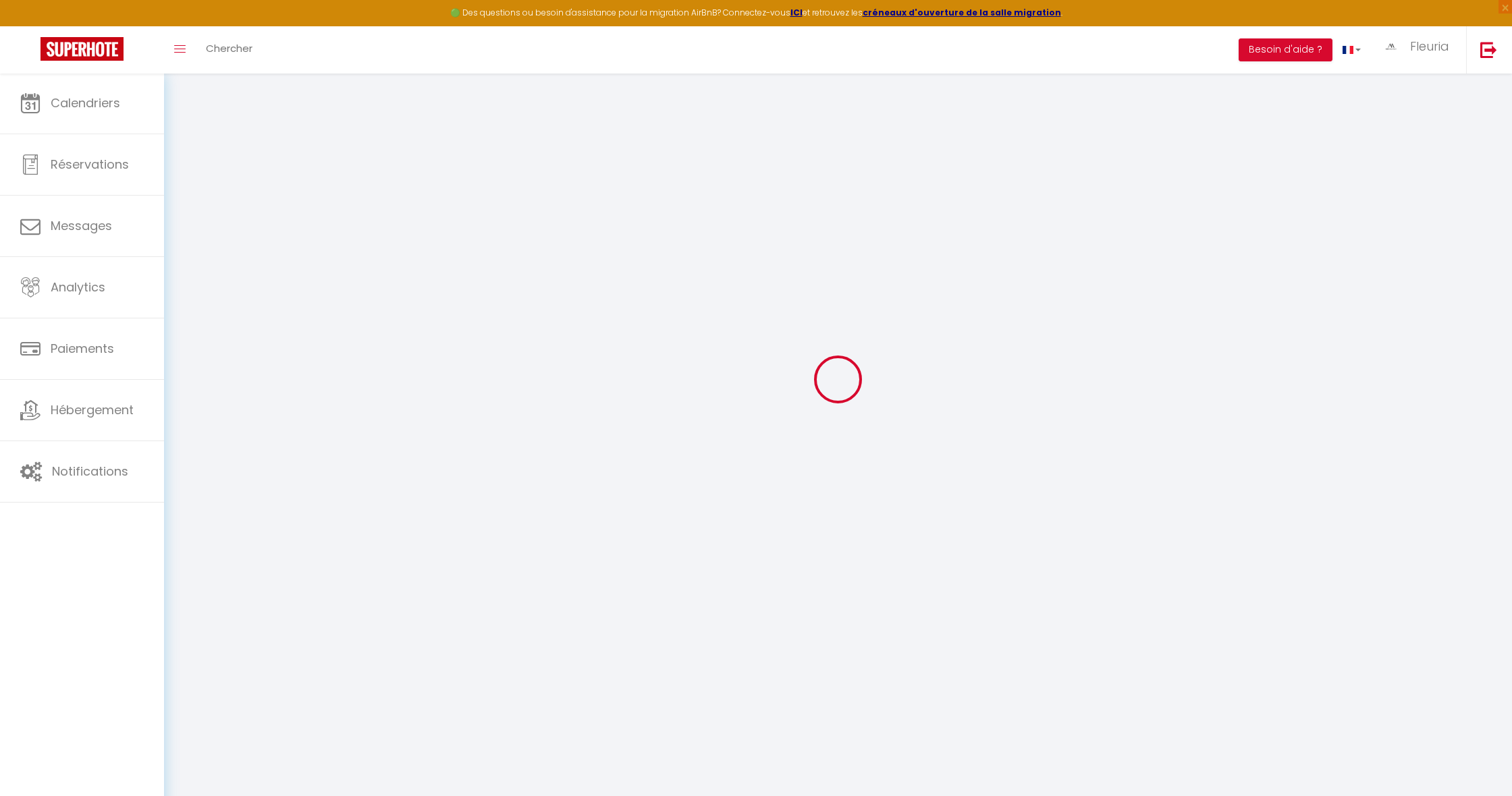
checkbox input "true"
checkbox input "false"
checkbox input "true"
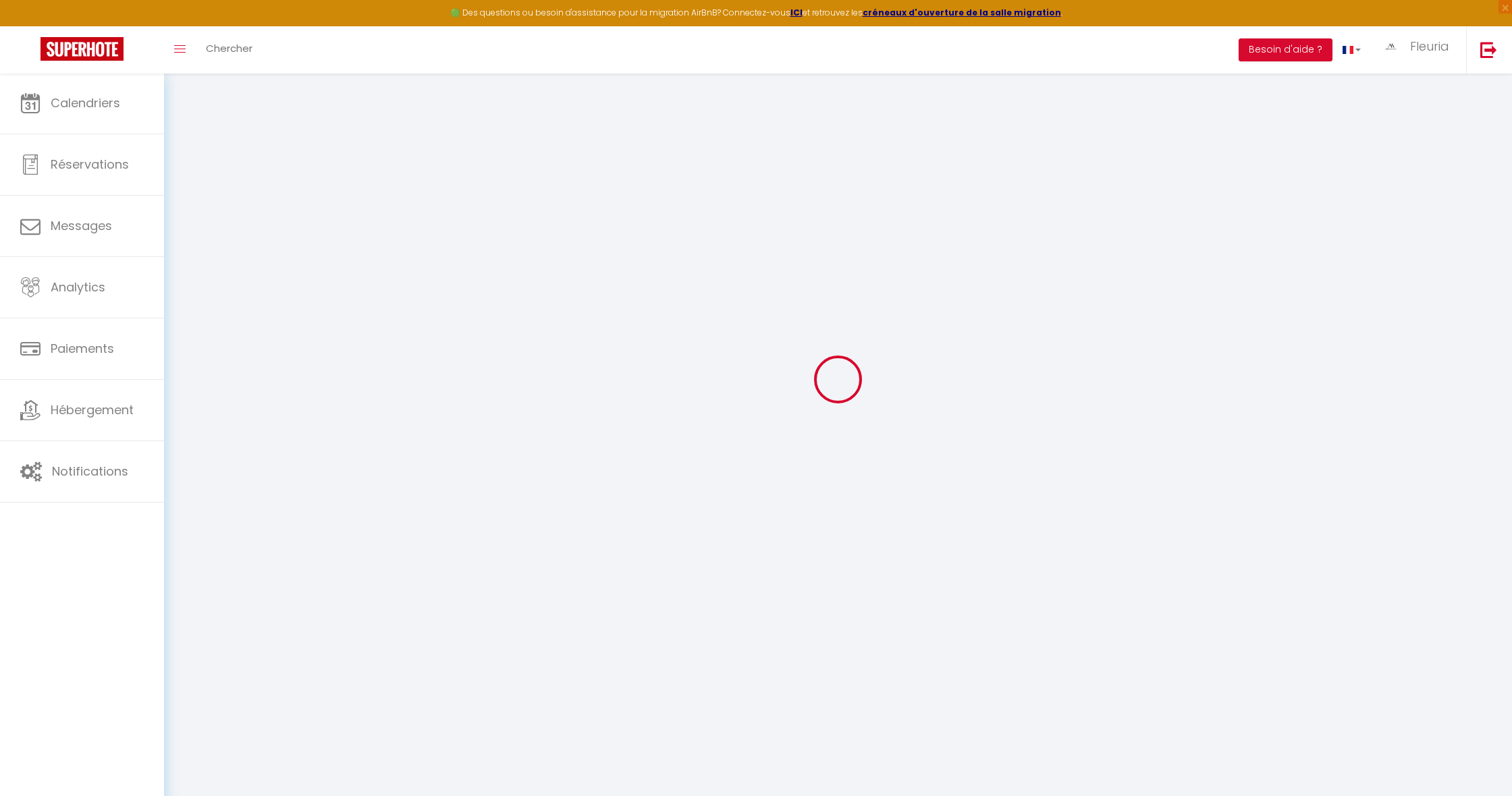
checkbox input "true"
checkbox input "false"
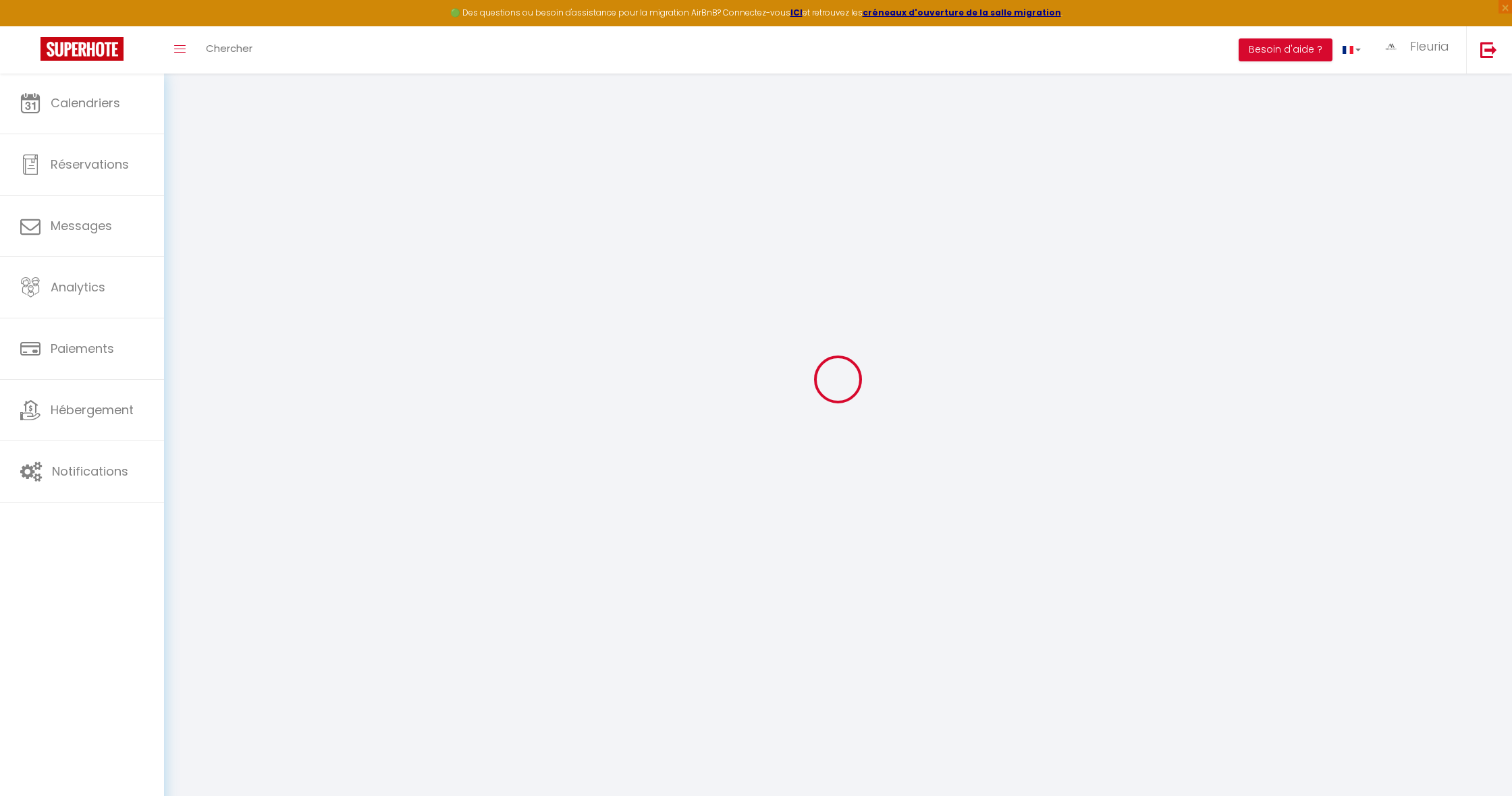
checkbox input "false"
checkbox input "true"
checkbox input "false"
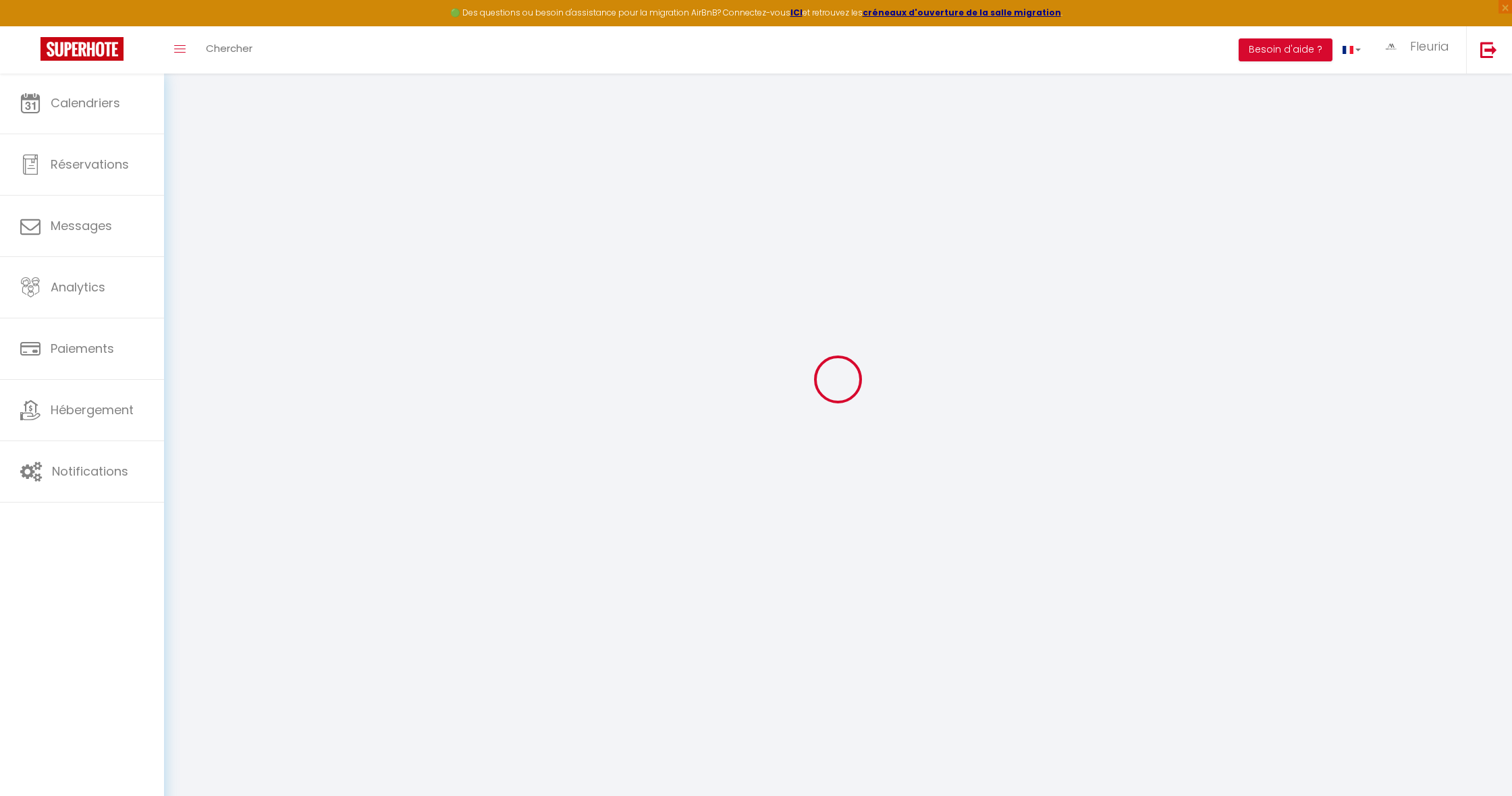
select select
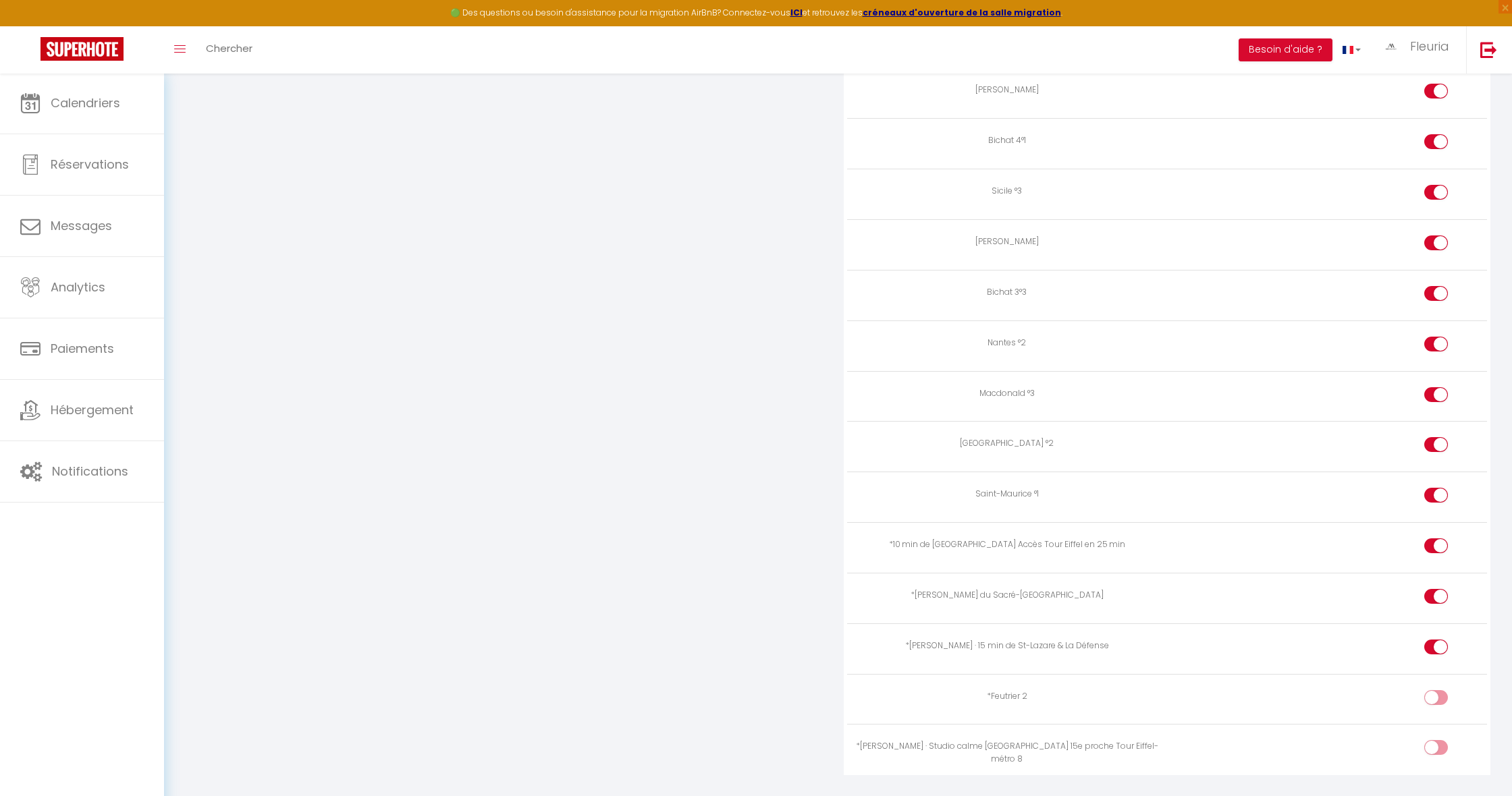
scroll to position [2407, 0]
click at [1431, 692] on div at bounding box center [1436, 699] width 23 height 15
click at [1436, 692] on input "checkbox" at bounding box center [1447, 702] width 23 height 20
checkbox input "true"
click at [1429, 742] on div at bounding box center [1436, 750] width 23 height 15
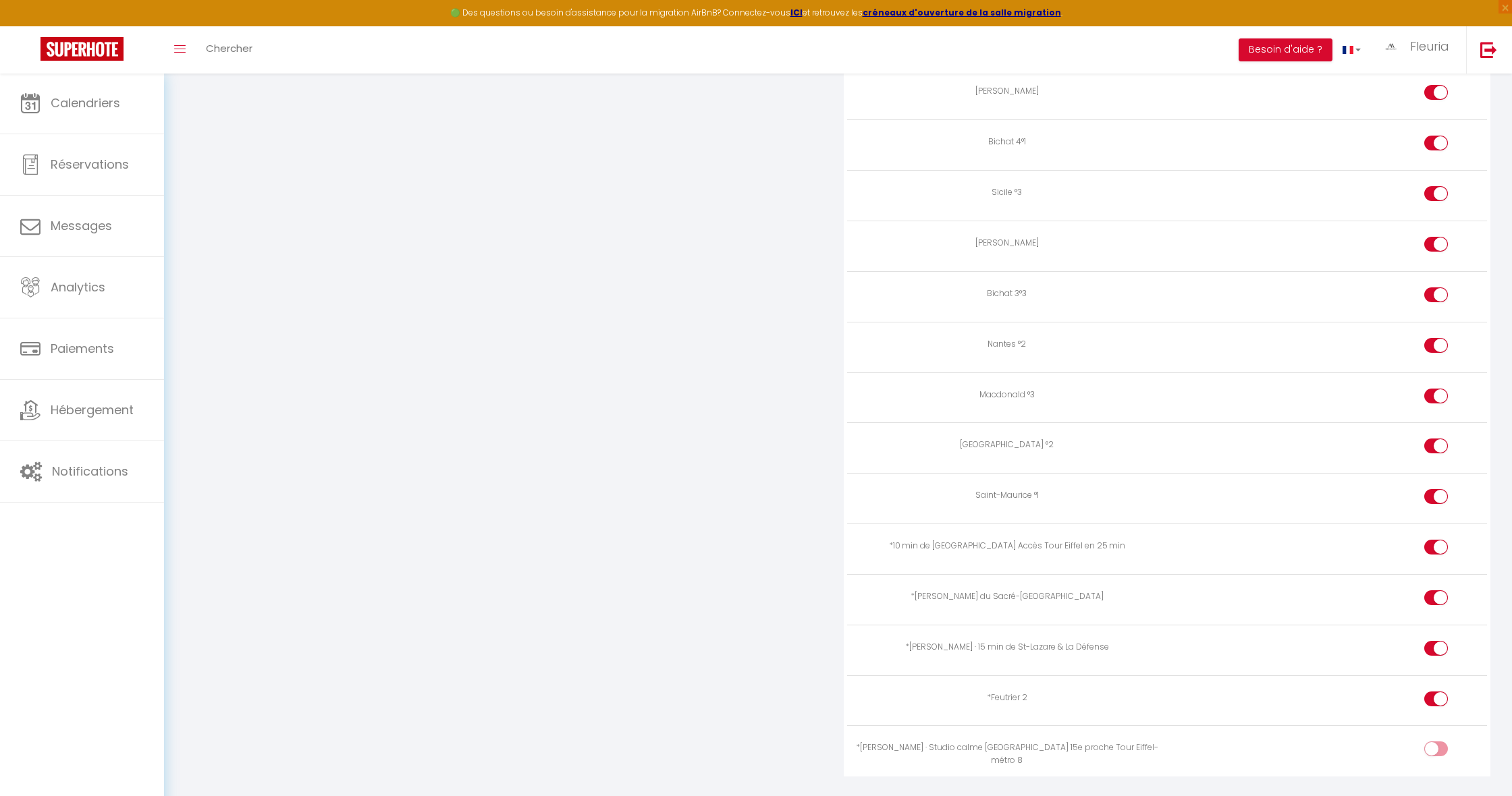
click at [1436, 742] on input "checkbox" at bounding box center [1447, 752] width 23 height 20
checkbox input "true"
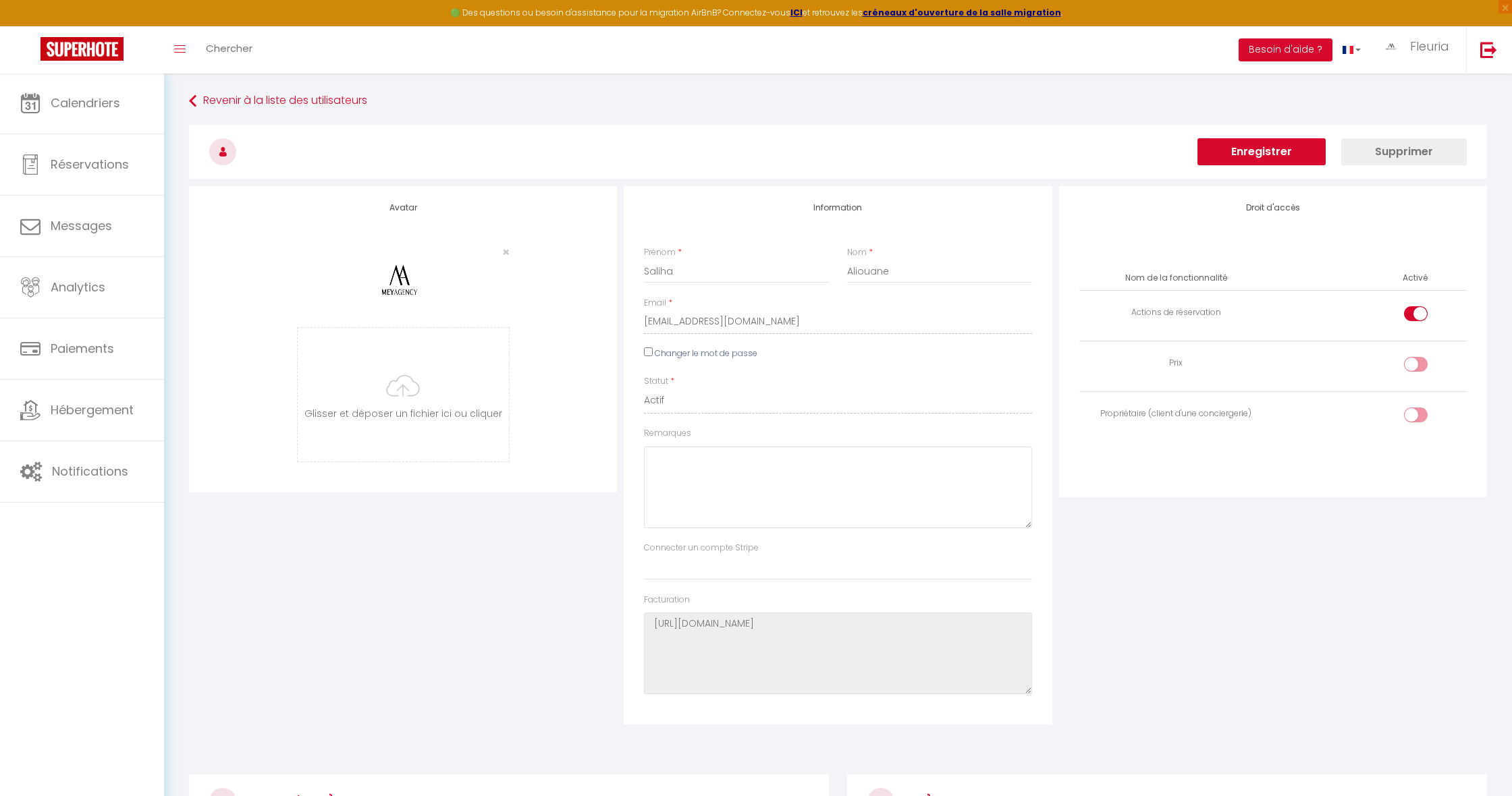
scroll to position [0, 0]
drag, startPoint x: 1244, startPoint y: 199, endPoint x: 1244, endPoint y: 186, distance: 13.0
click at [1242, 191] on div "Droit d'accès Nom de la fonctionnalité Activé Actions de réservation Prix Propr…" at bounding box center [1274, 341] width 428 height 312
click at [1249, 156] on button "Enregistrer" at bounding box center [1262, 152] width 128 height 27
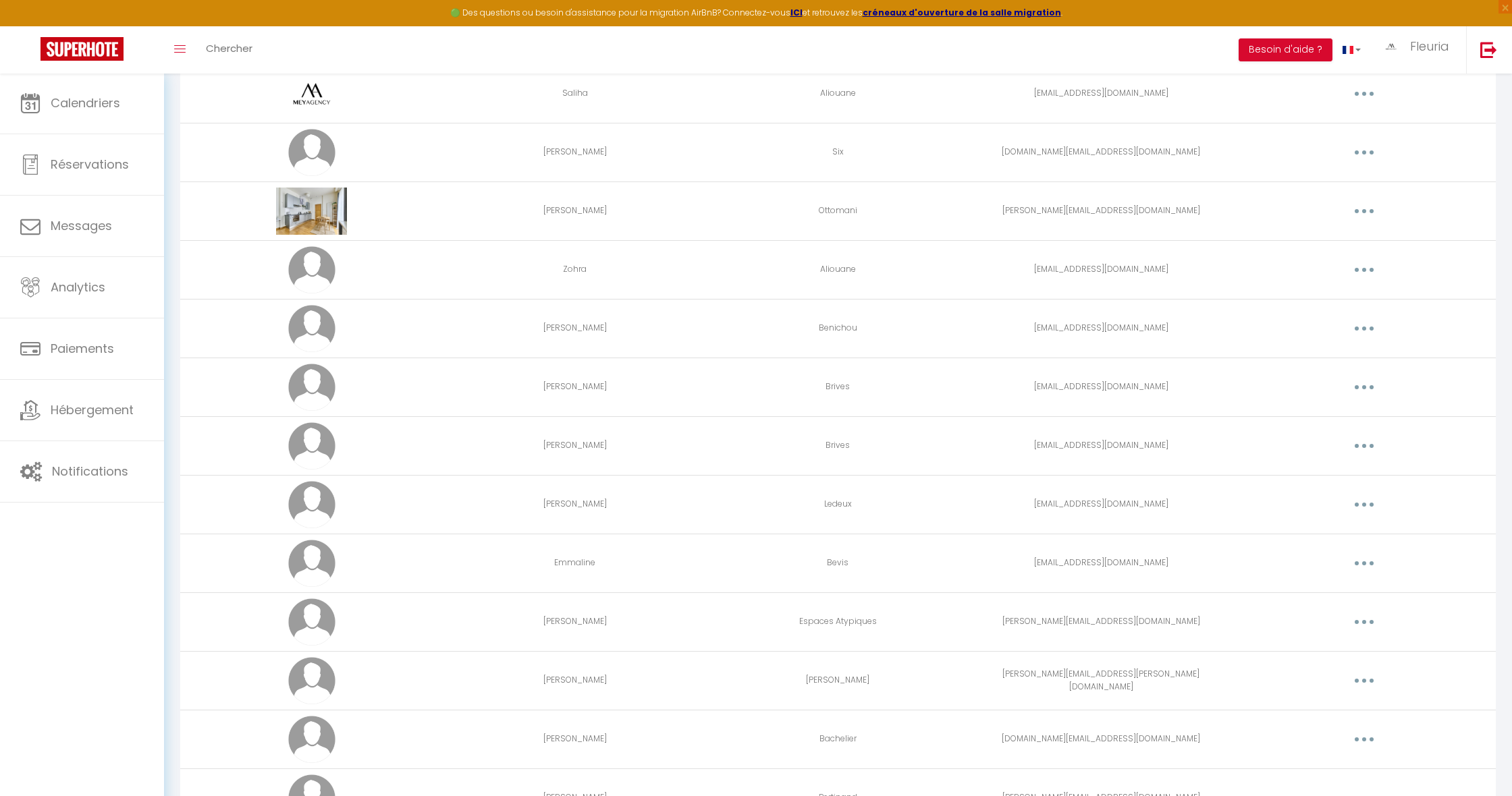
scroll to position [882, 0]
click at [1359, 270] on button "button" at bounding box center [1364, 272] width 38 height 21
click at [1315, 301] on link "Editer" at bounding box center [1329, 302] width 100 height 23
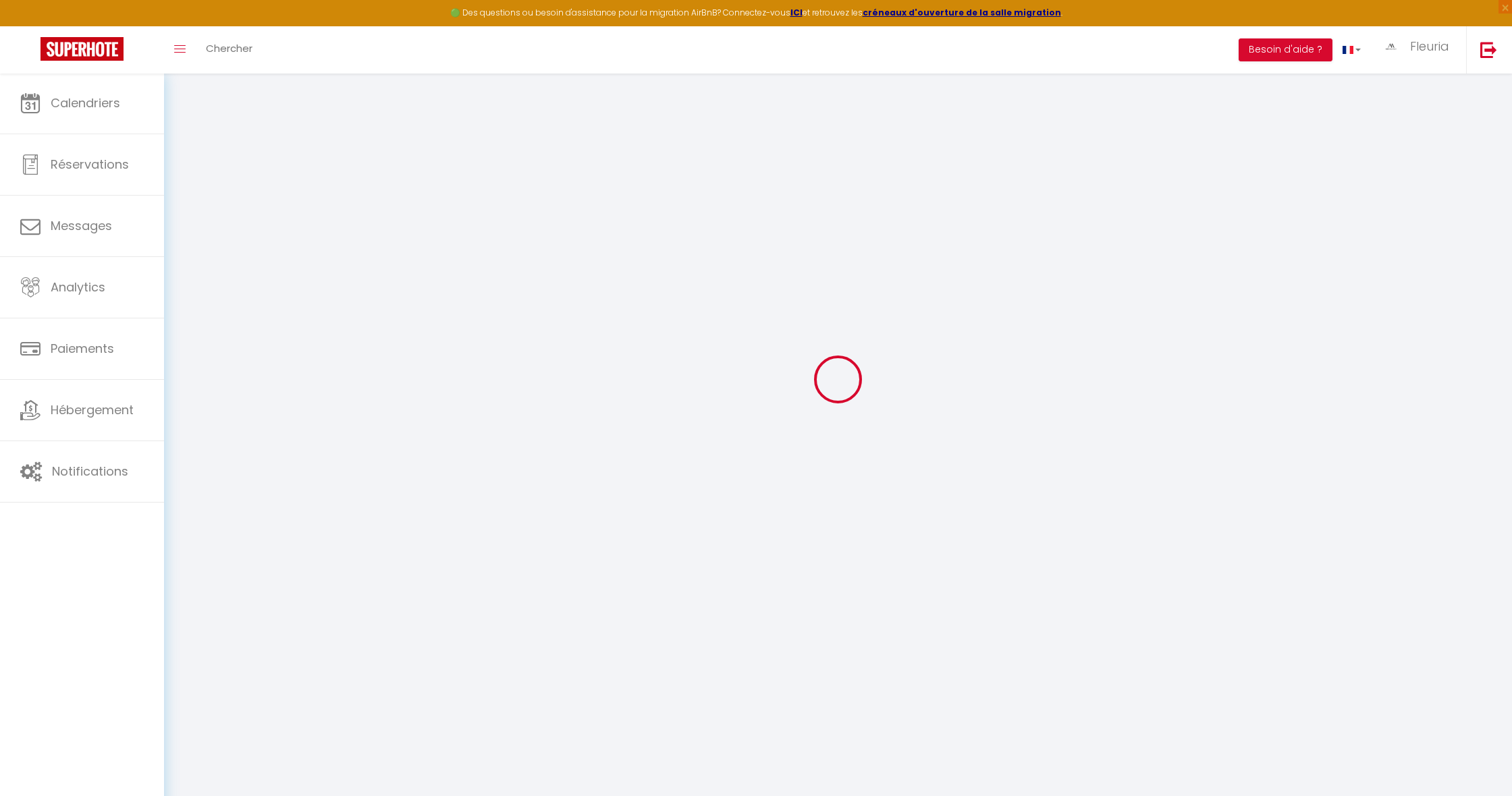
type input "Zohra"
type input "Aliouane"
type input "[EMAIL_ADDRESS][DOMAIN_NAME]"
type textarea "[URL][DOMAIN_NAME]"
checkbox input "true"
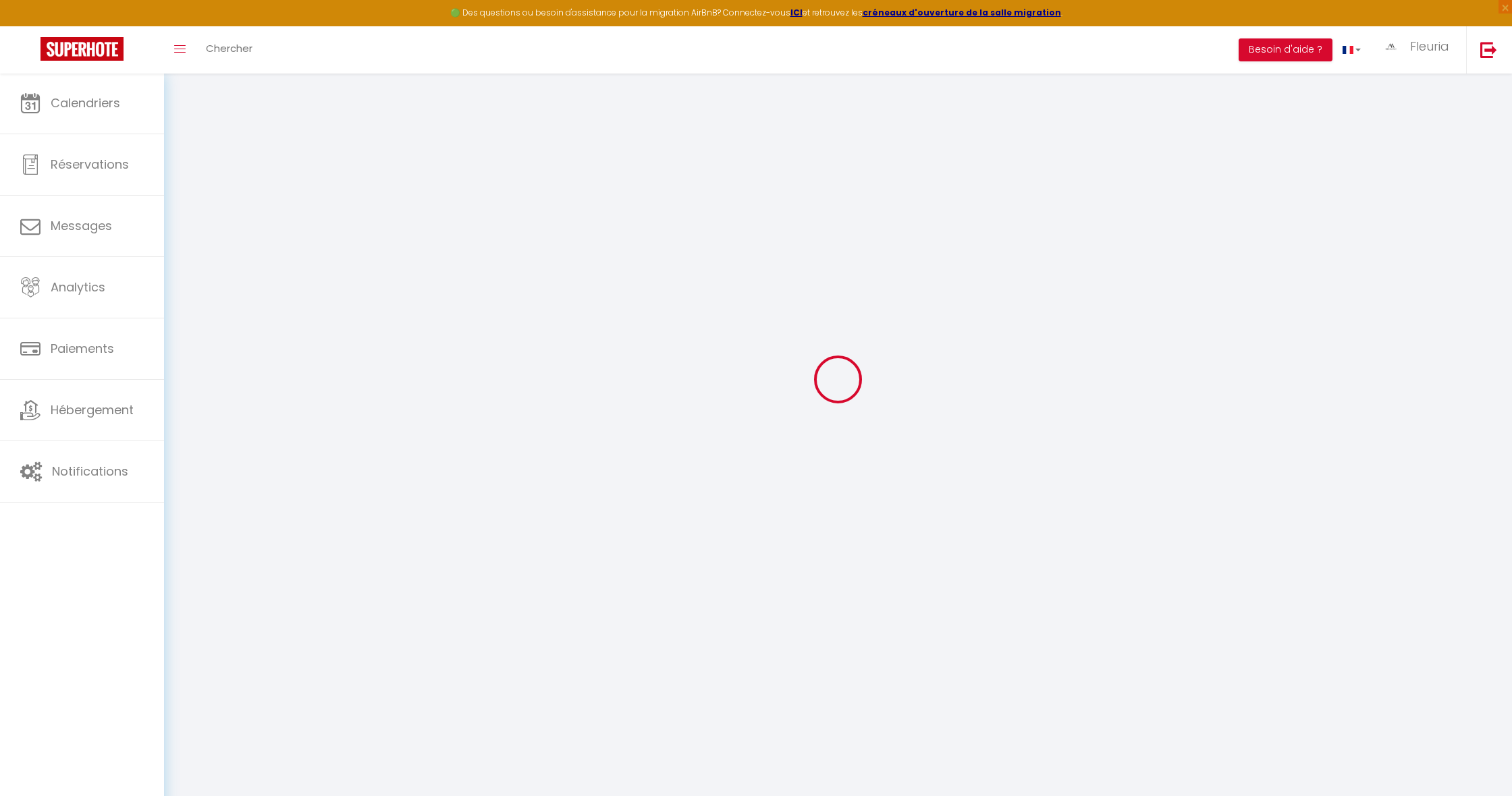
checkbox input "false"
checkbox input "true"
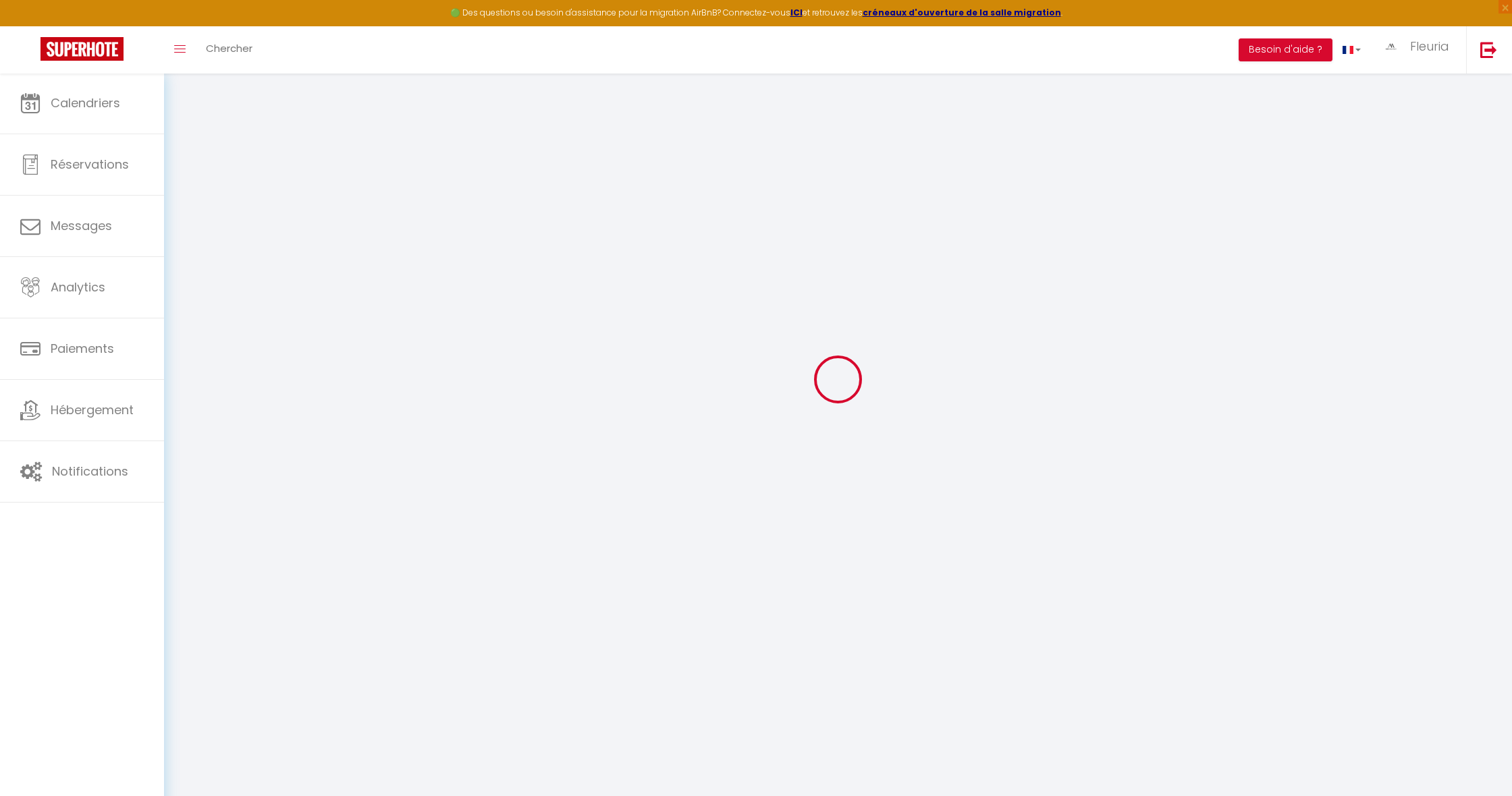
checkbox input "true"
checkbox input "false"
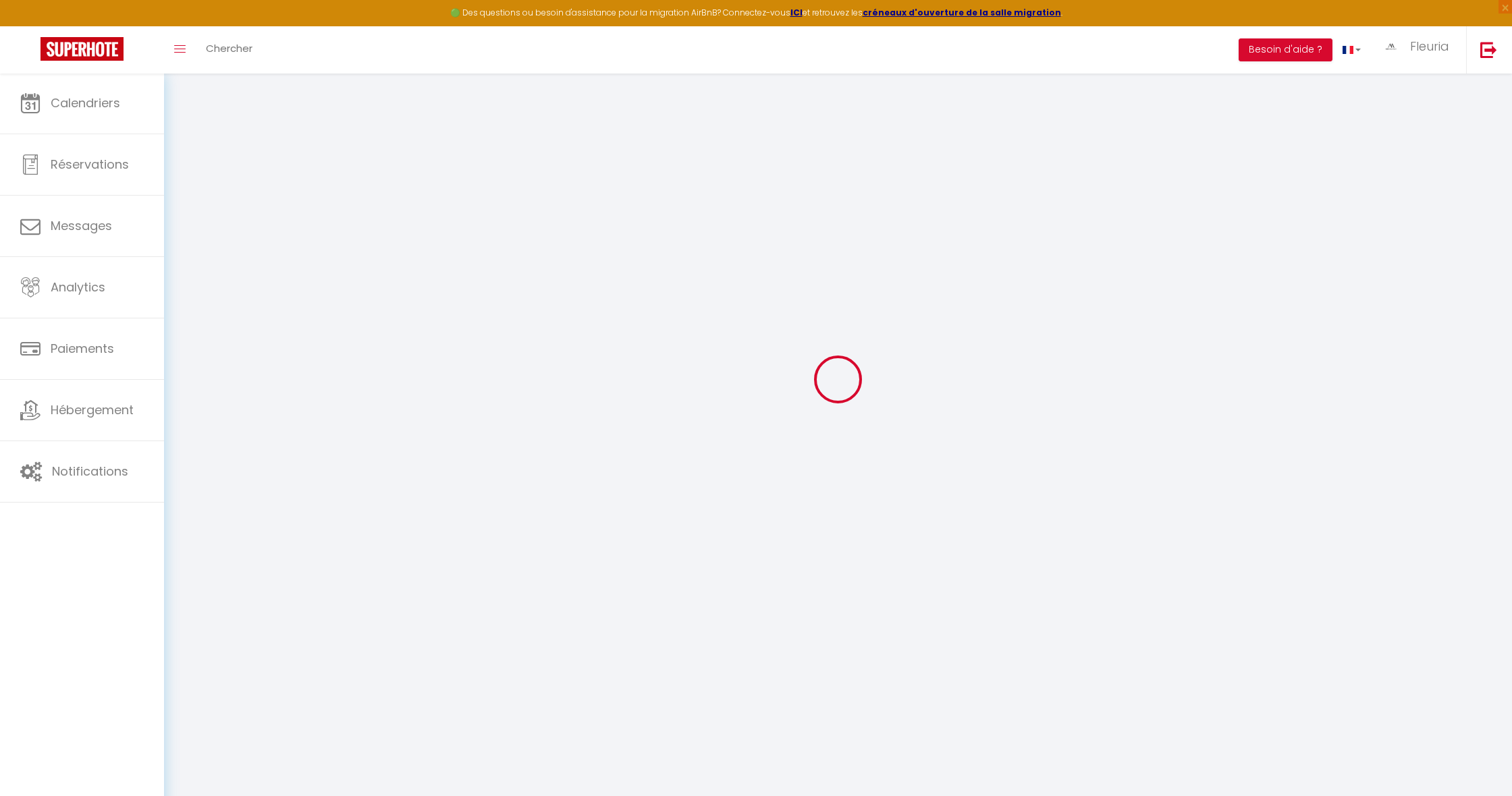
checkbox input "false"
checkbox input "true"
checkbox input "false"
select select
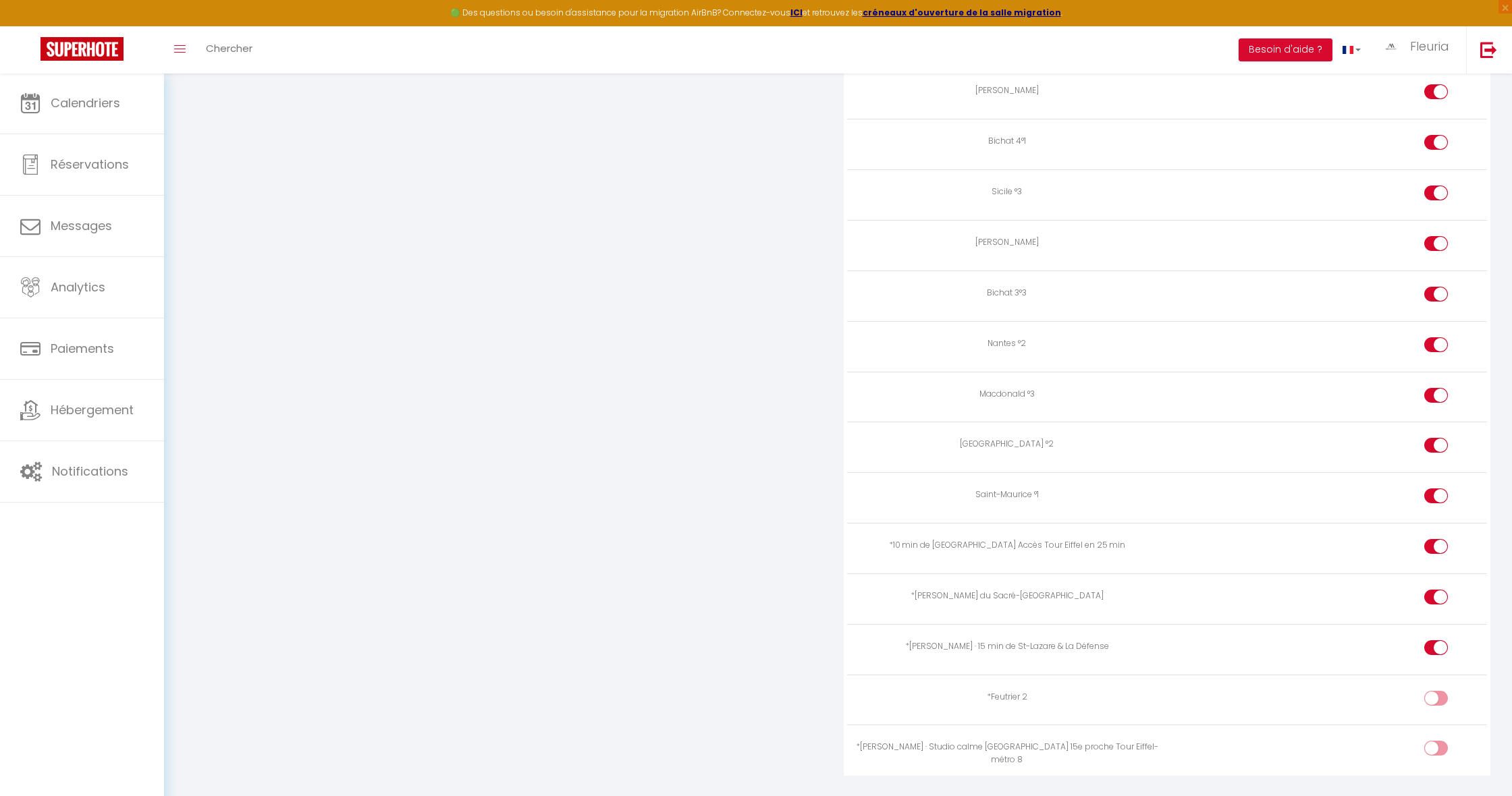
scroll to position [2407, 0]
click at [1435, 692] on div at bounding box center [1436, 699] width 23 height 15
click at [1436, 692] on input "checkbox" at bounding box center [1447, 702] width 23 height 20
checkbox input "true"
click at [1432, 742] on div at bounding box center [1436, 750] width 23 height 15
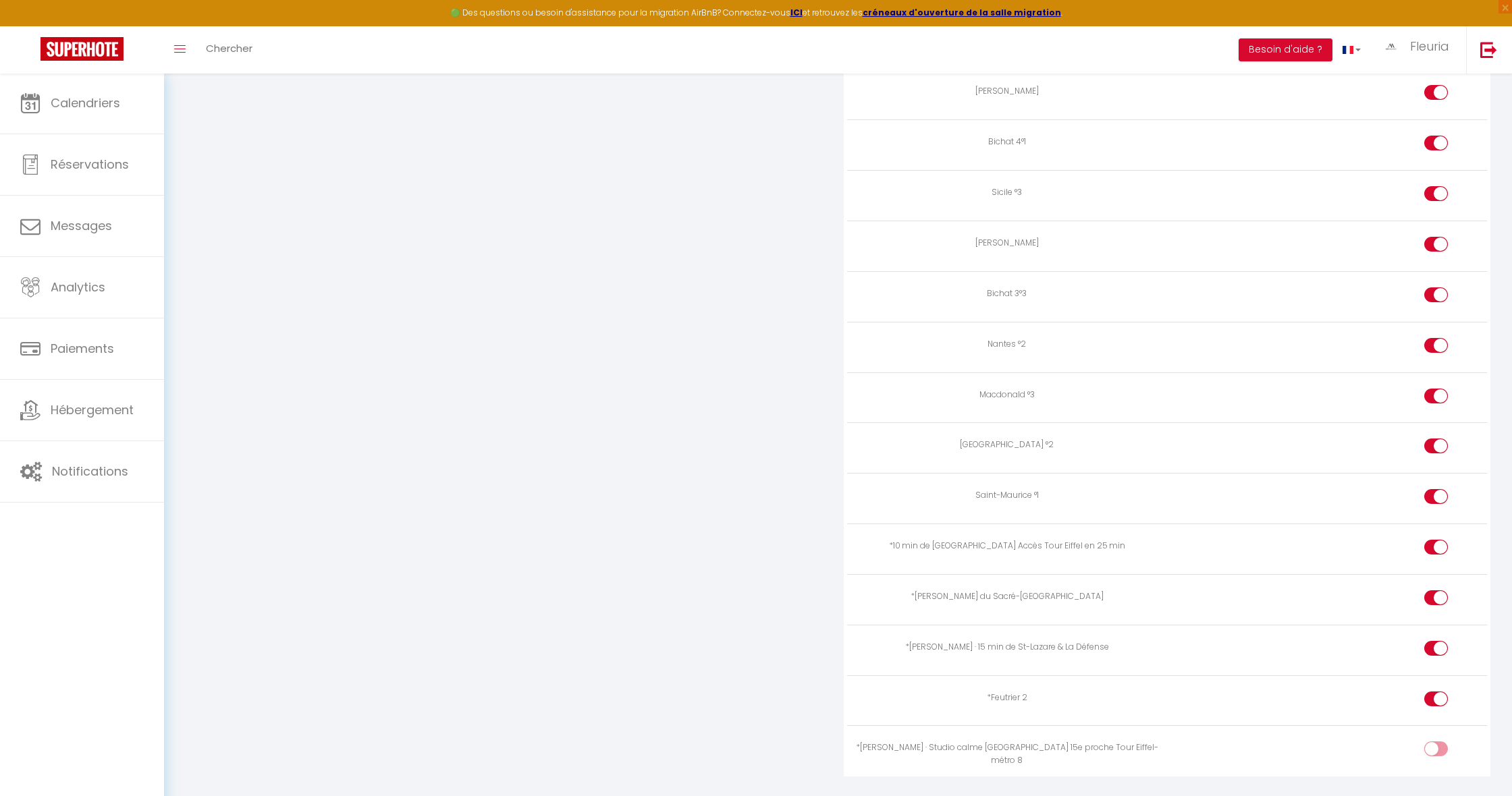
click at [1436, 742] on input "checkbox" at bounding box center [1447, 752] width 23 height 20
checkbox input "true"
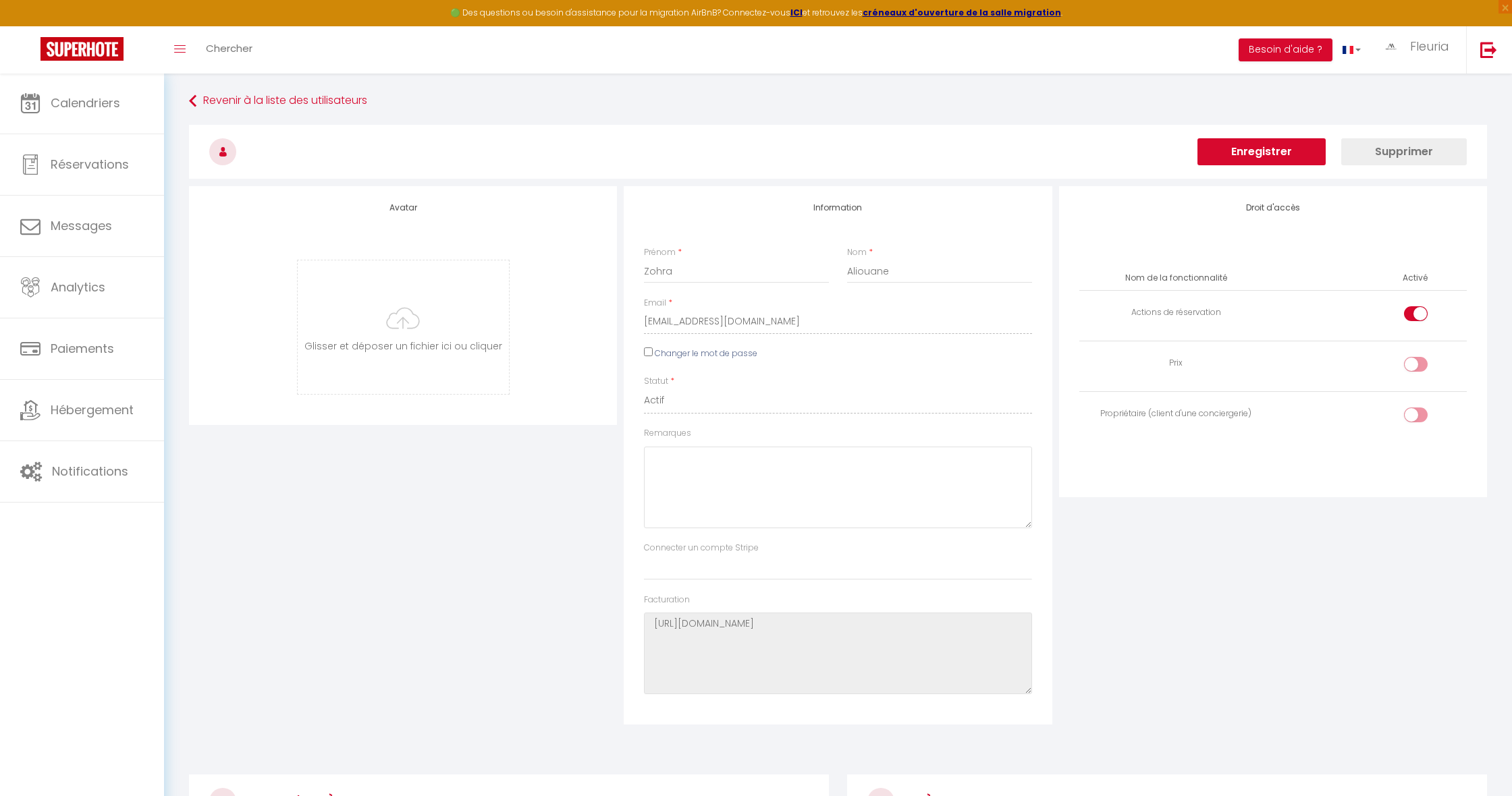
scroll to position [0, 0]
click at [1256, 149] on button "Enregistrer" at bounding box center [1262, 152] width 128 height 27
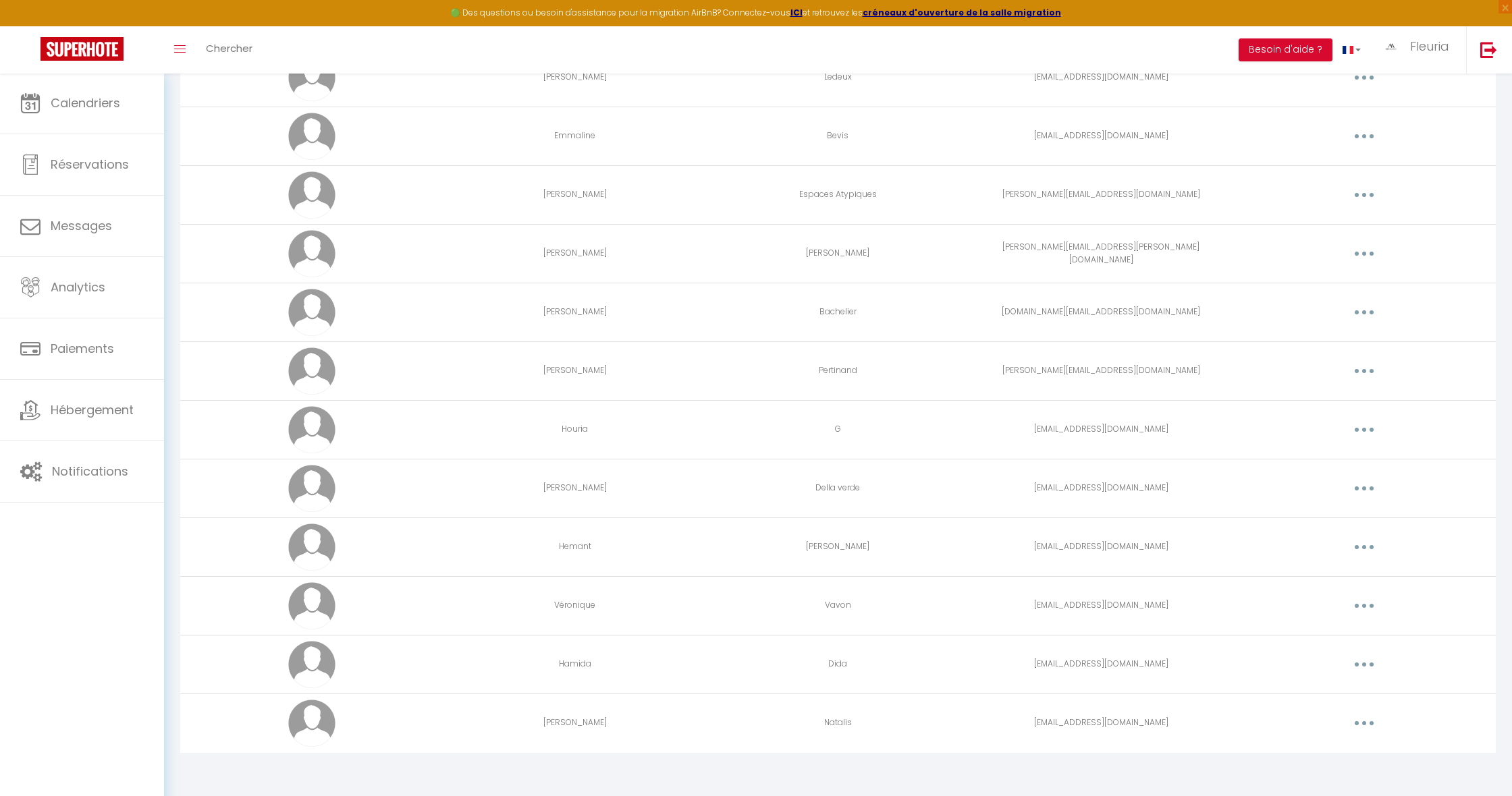
scroll to position [1311, 0]
click at [1358, 430] on button "button" at bounding box center [1364, 430] width 38 height 21
click at [1291, 456] on link "Editer" at bounding box center [1329, 461] width 100 height 23
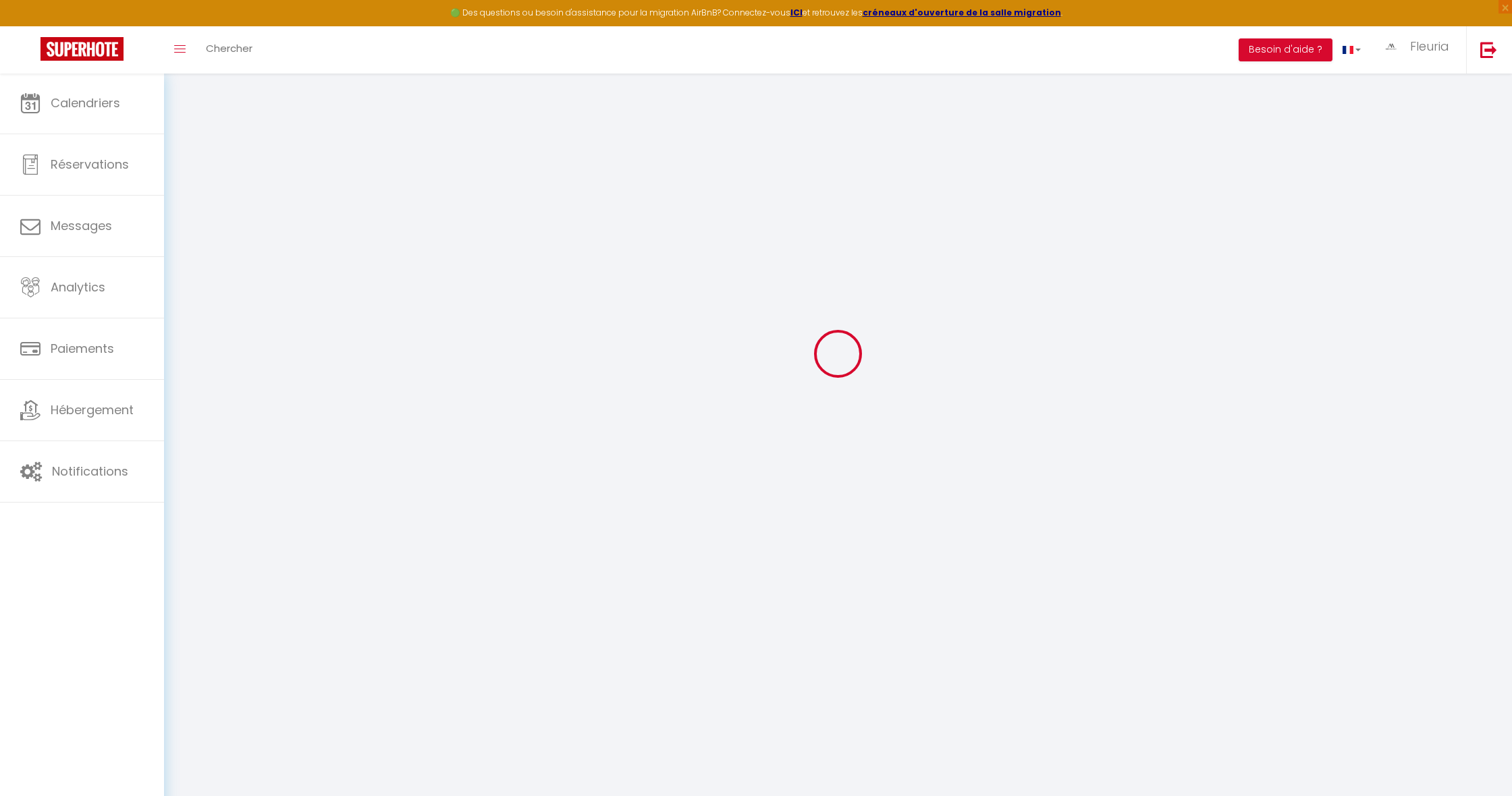
scroll to position [47, 0]
type input "Houria"
type input "G"
type input "[EMAIL_ADDRESS][DOMAIN_NAME]"
type textarea "[URL][DOMAIN_NAME]"
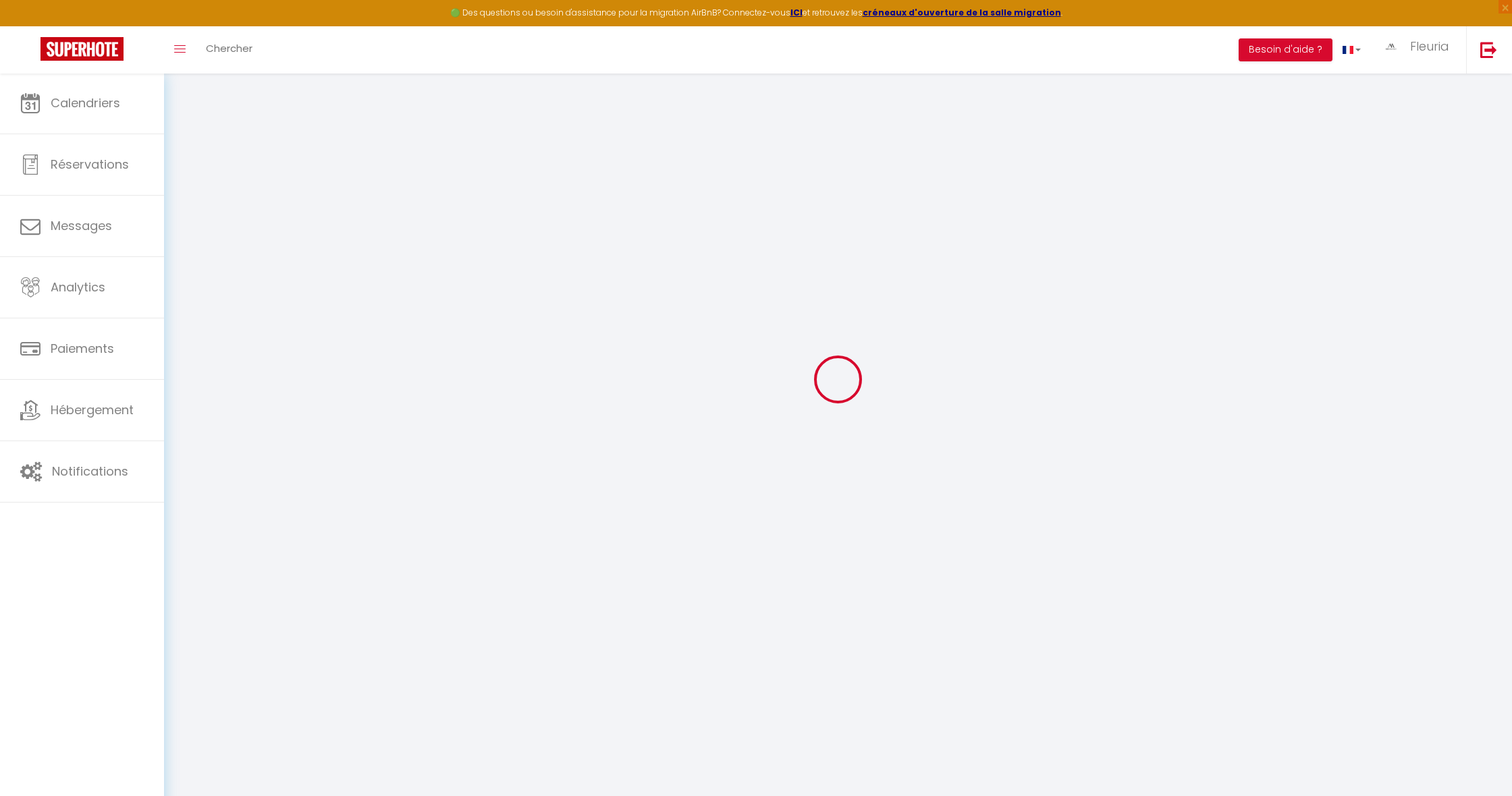
checkbox input "true"
checkbox input "false"
checkbox input "true"
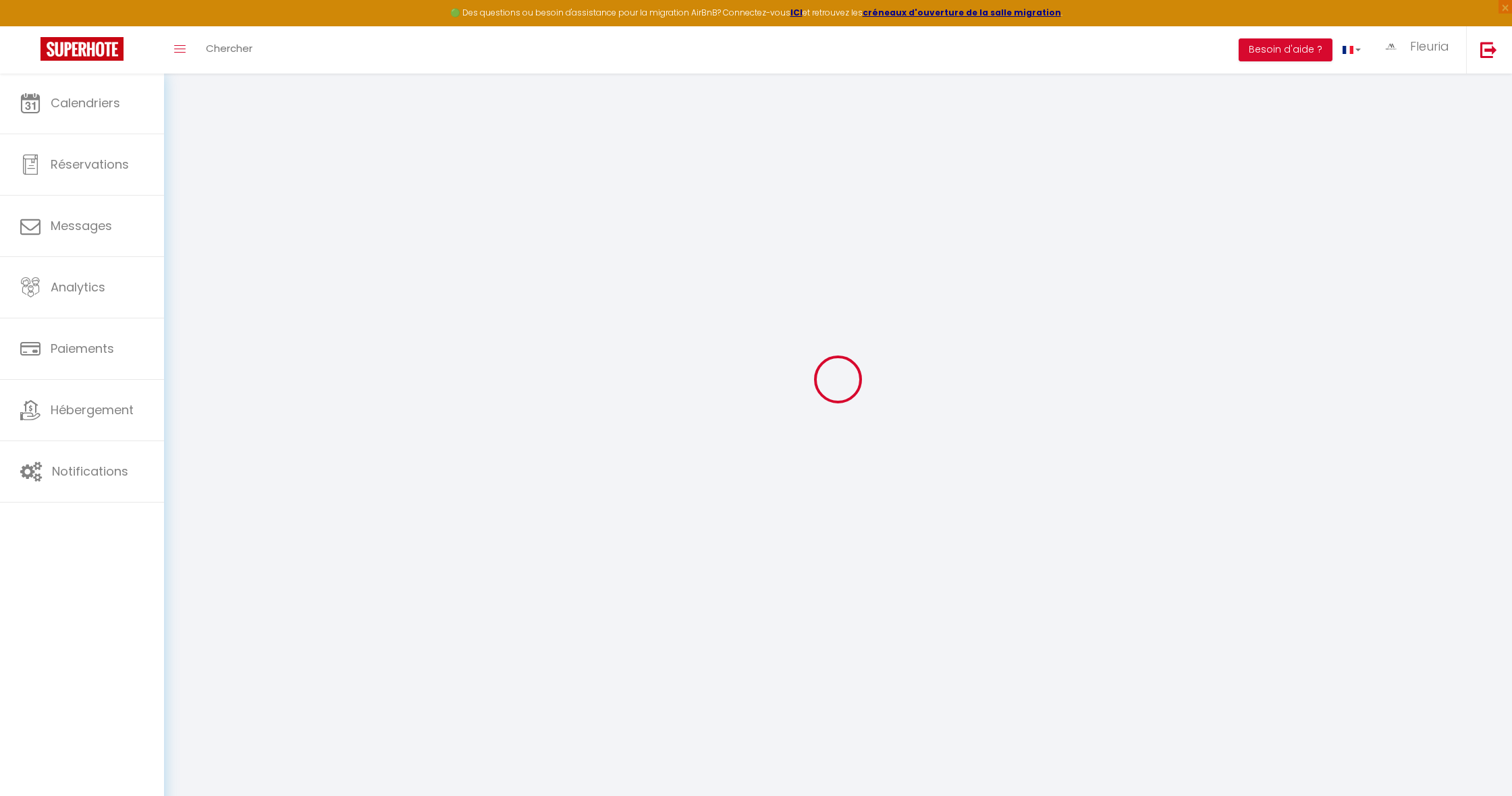
checkbox input "true"
checkbox input "false"
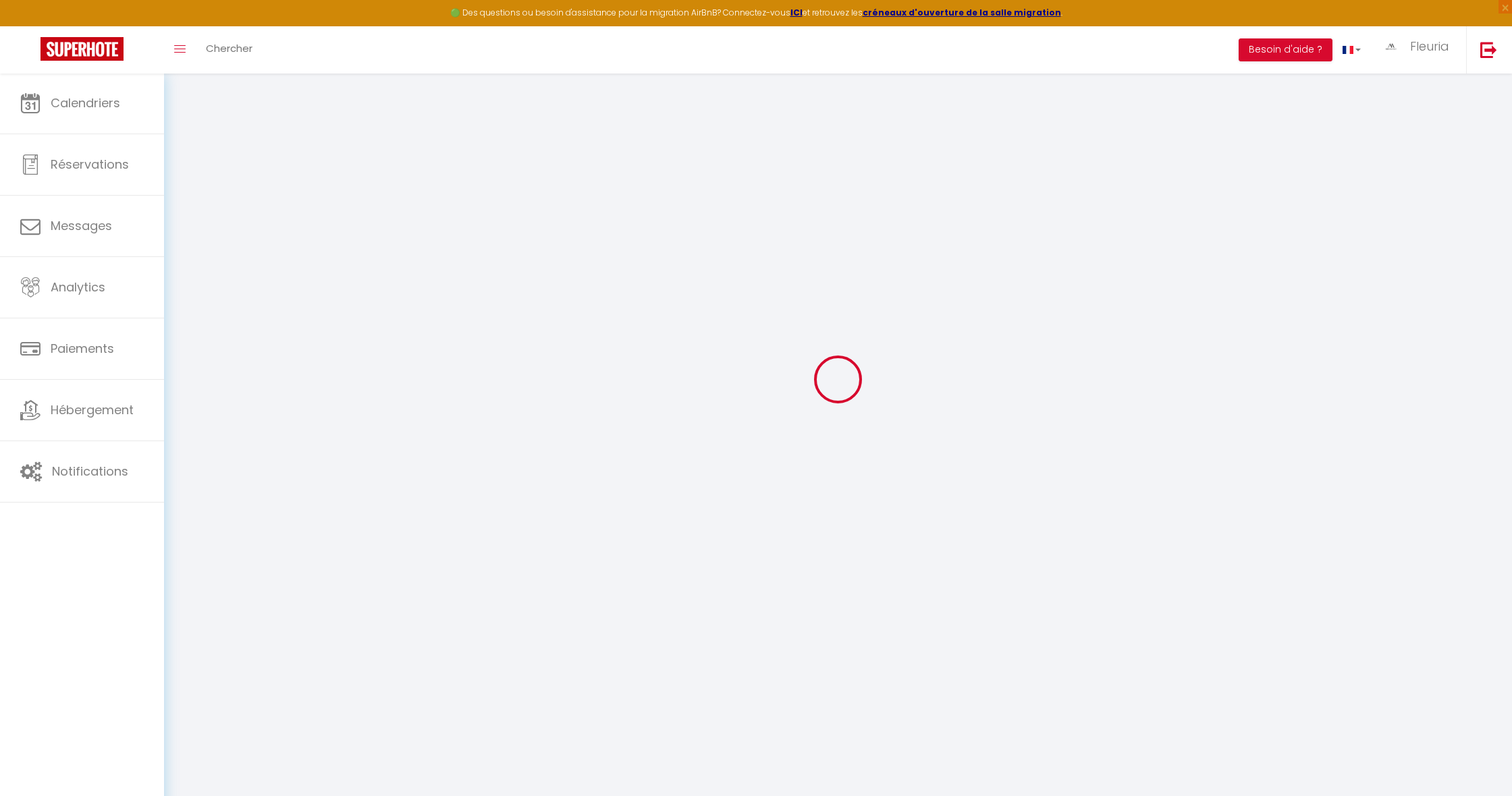
checkbox input "false"
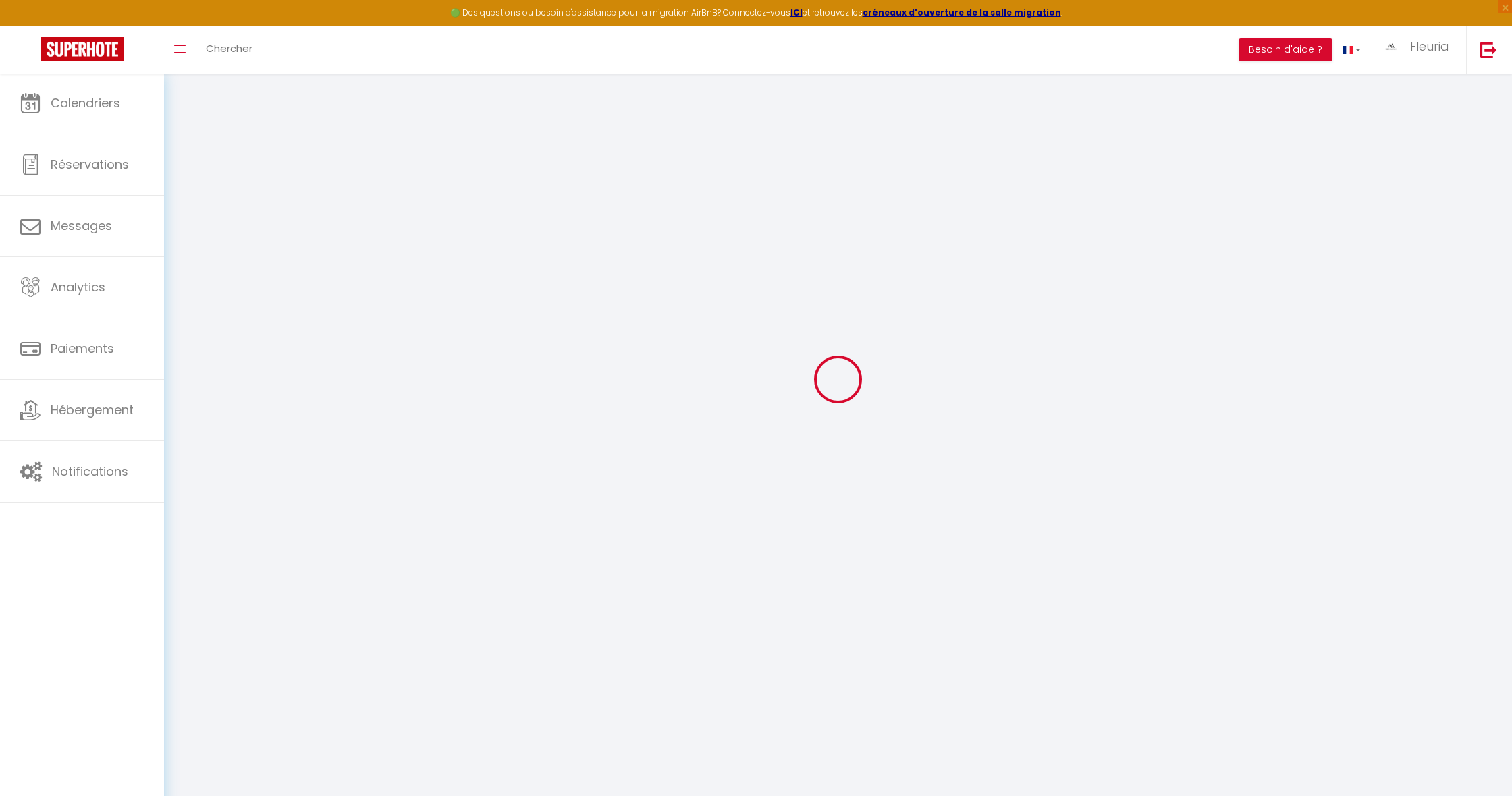
select select
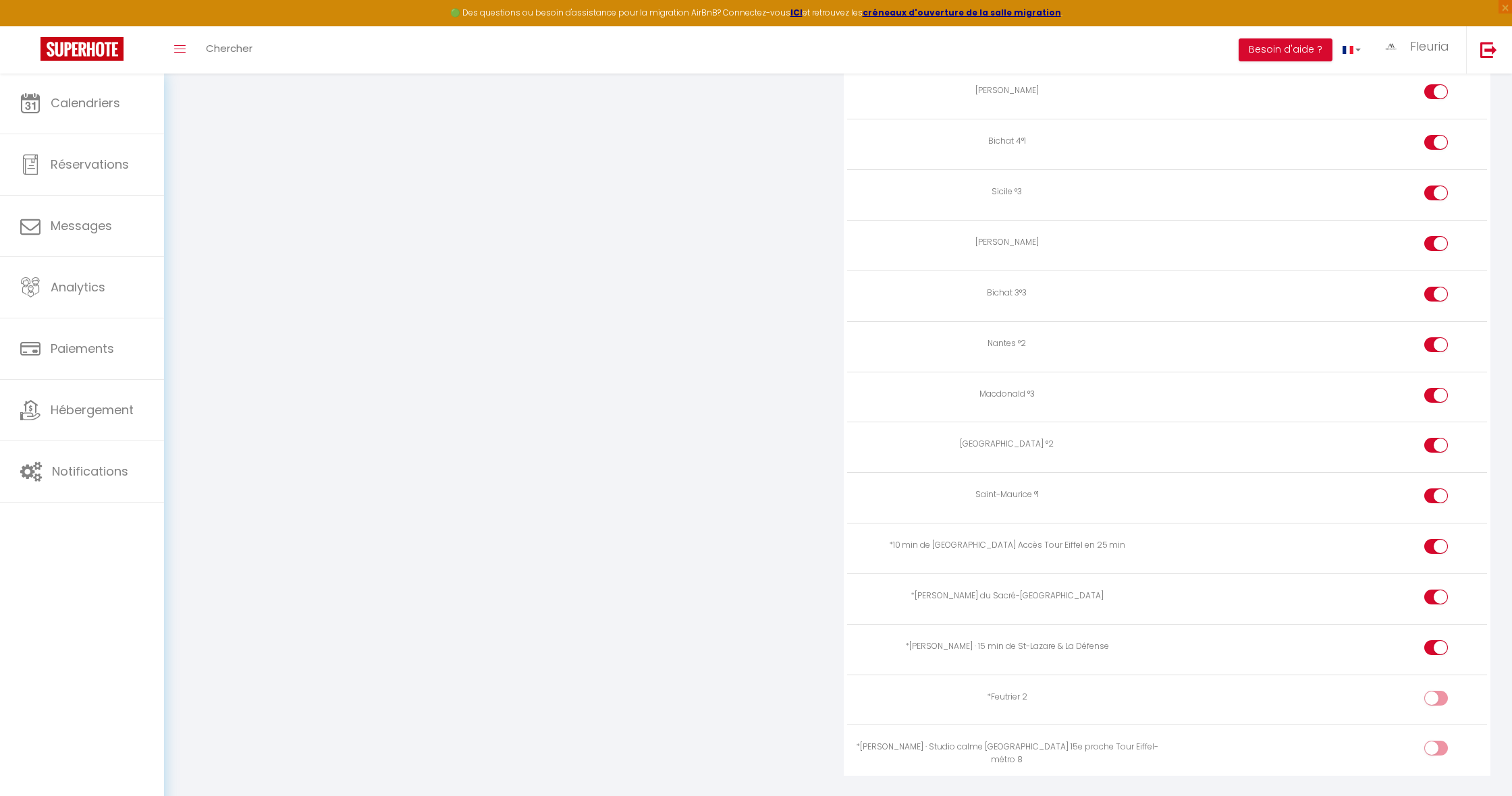
scroll to position [2407, 0]
click at [1436, 692] on input "checkbox" at bounding box center [1447, 702] width 23 height 20
checkbox input "true"
drag, startPoint x: 1430, startPoint y: 712, endPoint x: 1392, endPoint y: 665, distance: 60.4
click at [1430, 742] on div at bounding box center [1436, 750] width 23 height 15
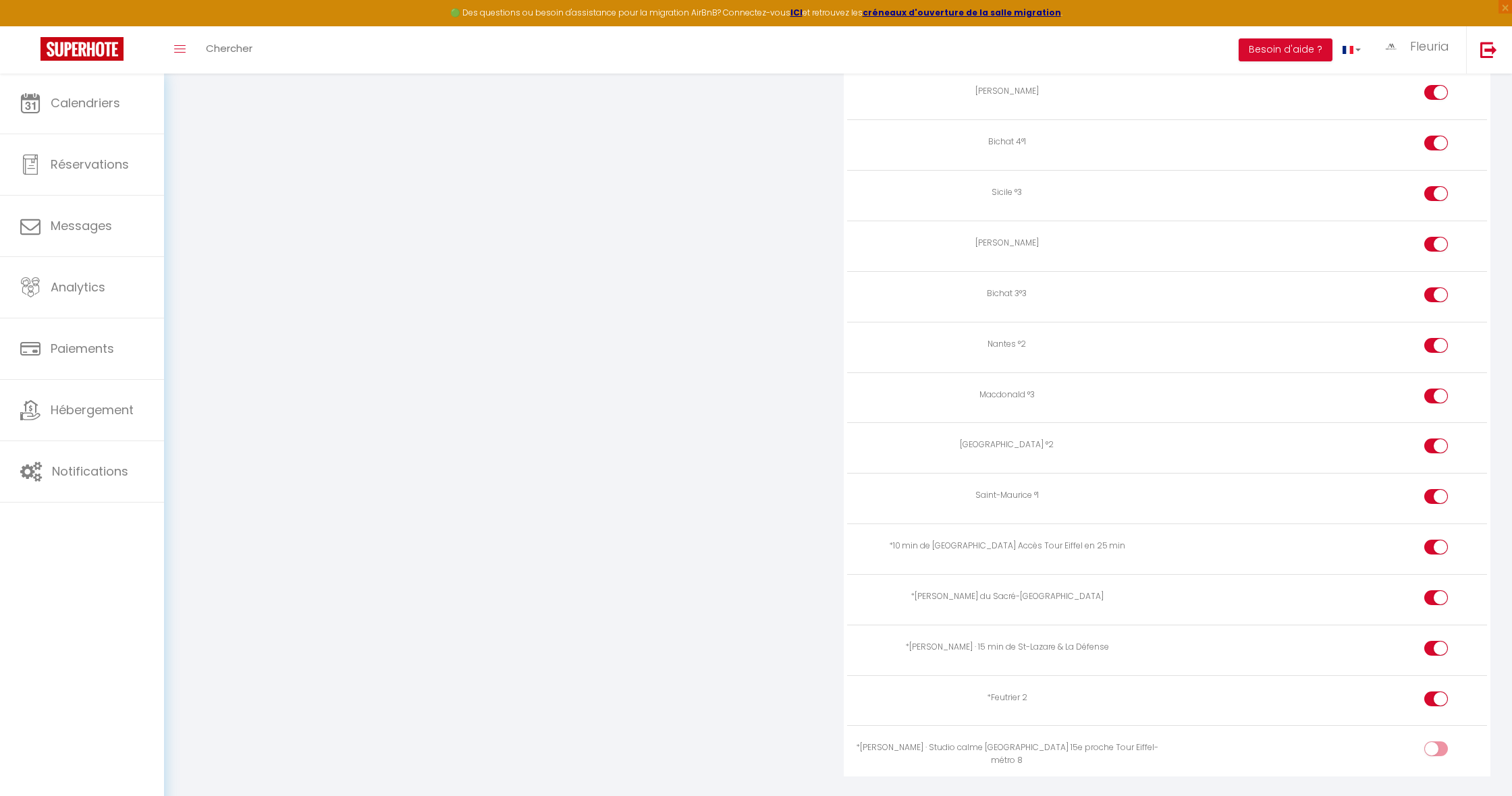
click at [1436, 742] on input "checkbox" at bounding box center [1447, 752] width 23 height 20
checkbox input "true"
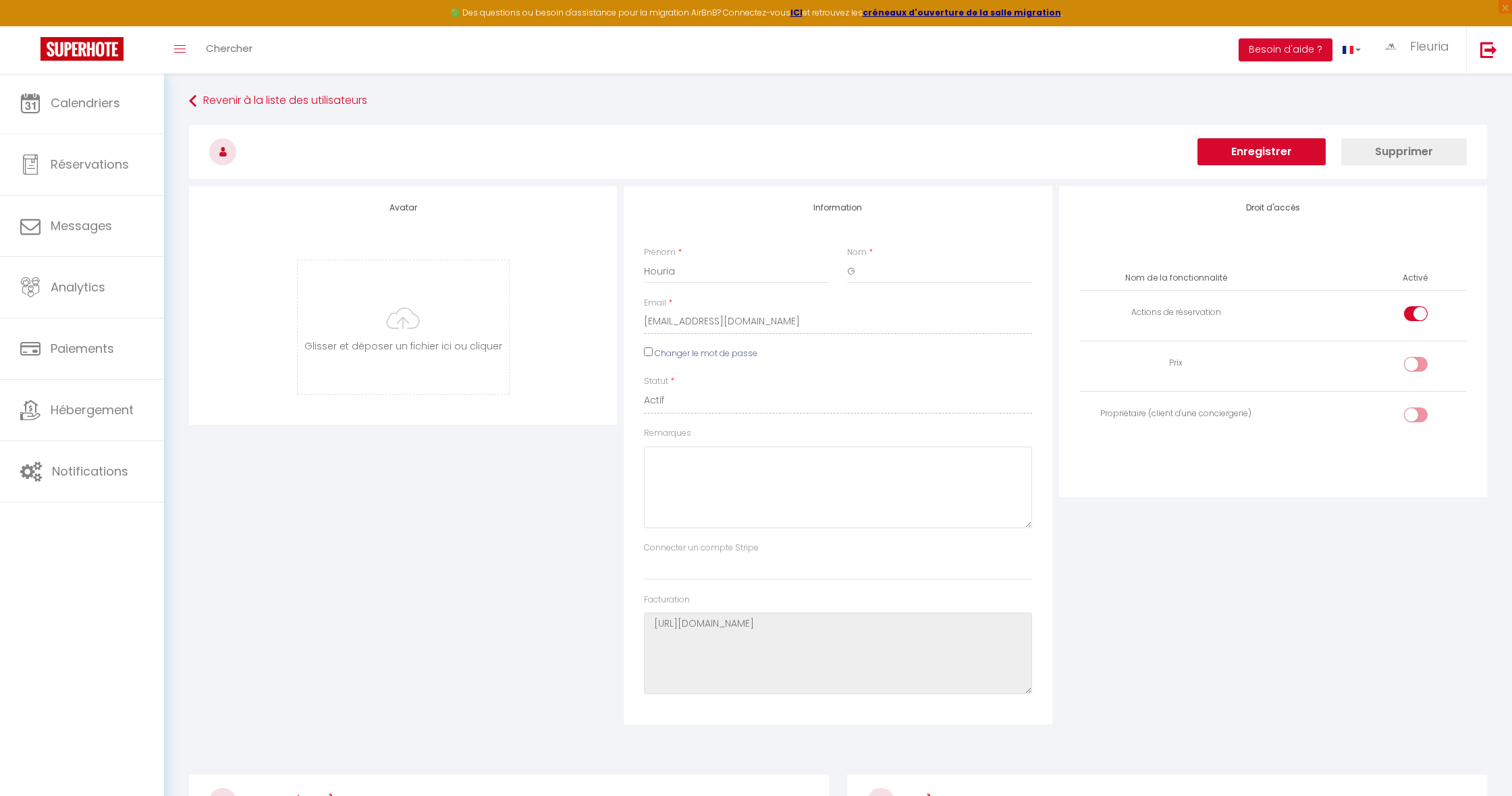
scroll to position [0, 0]
click at [1245, 159] on button "Enregistrer" at bounding box center [1262, 152] width 128 height 27
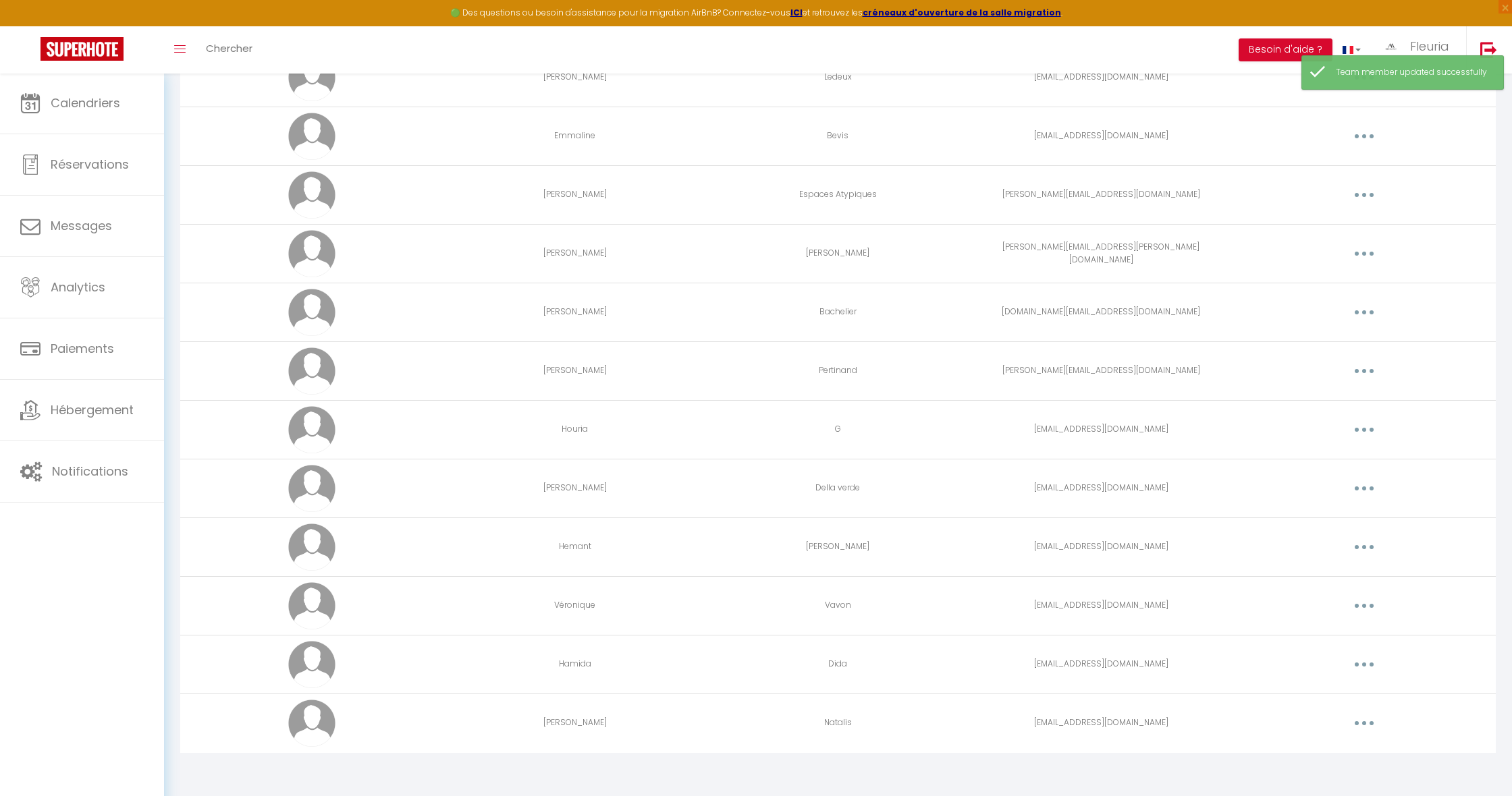
scroll to position [1311, 0]
click at [1358, 666] on button "button" at bounding box center [1364, 665] width 38 height 21
click at [1289, 694] on link "Editer" at bounding box center [1329, 696] width 100 height 23
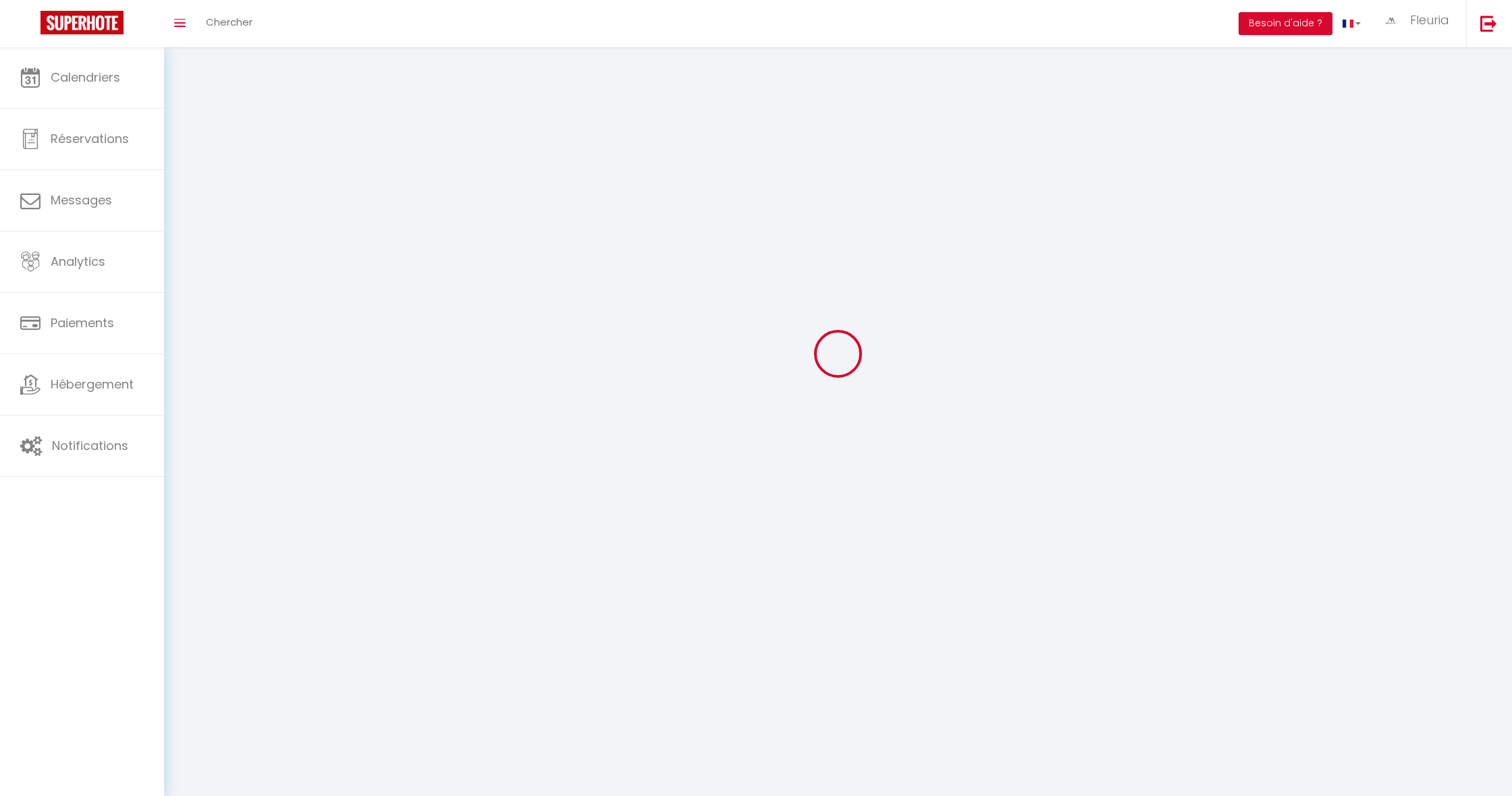
scroll to position [47, 0]
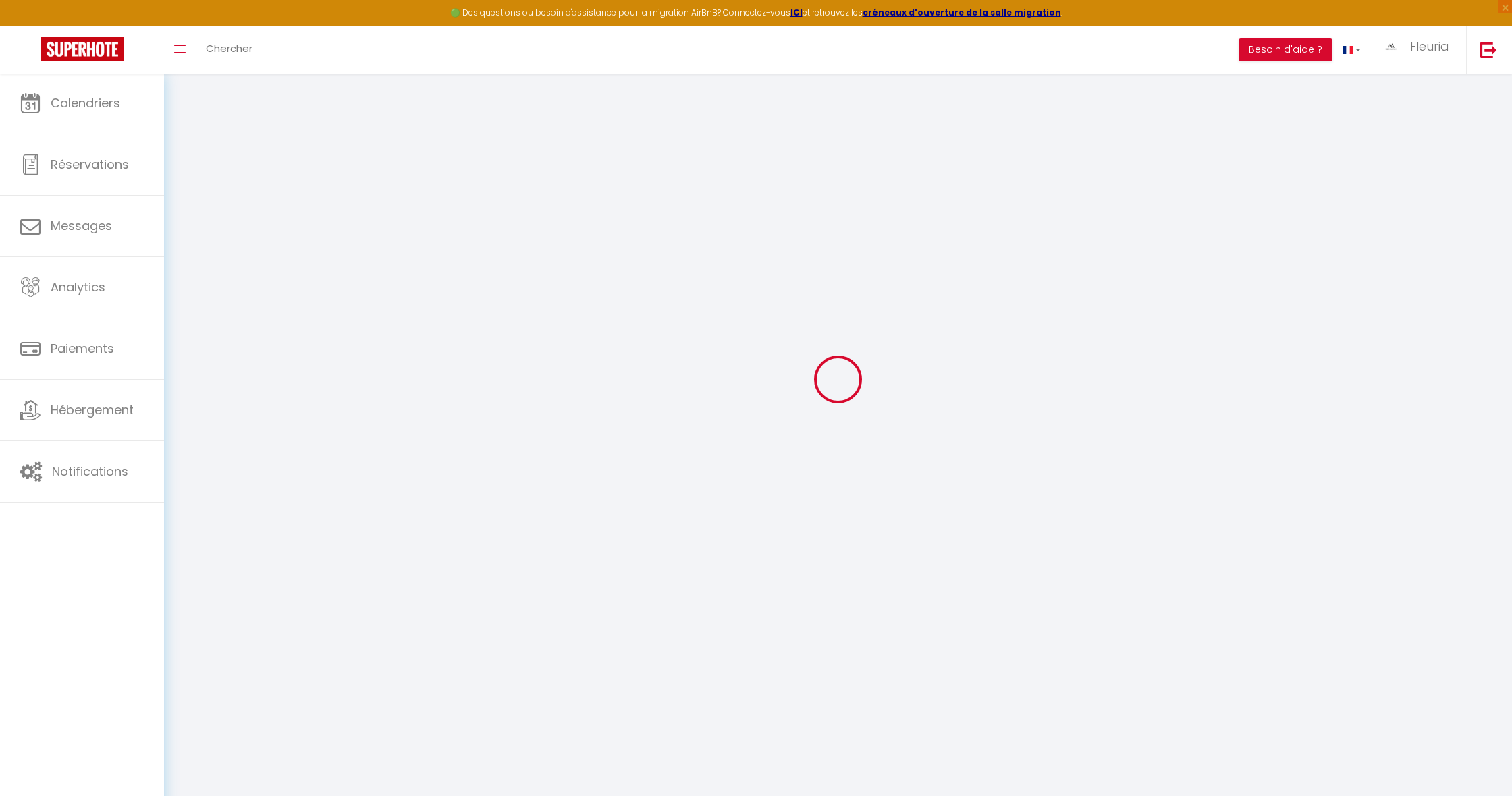
type input "Hamida"
type input "Dida"
type input "[EMAIL_ADDRESS][DOMAIN_NAME]"
type textarea "[URL][DOMAIN_NAME]"
checkbox input "true"
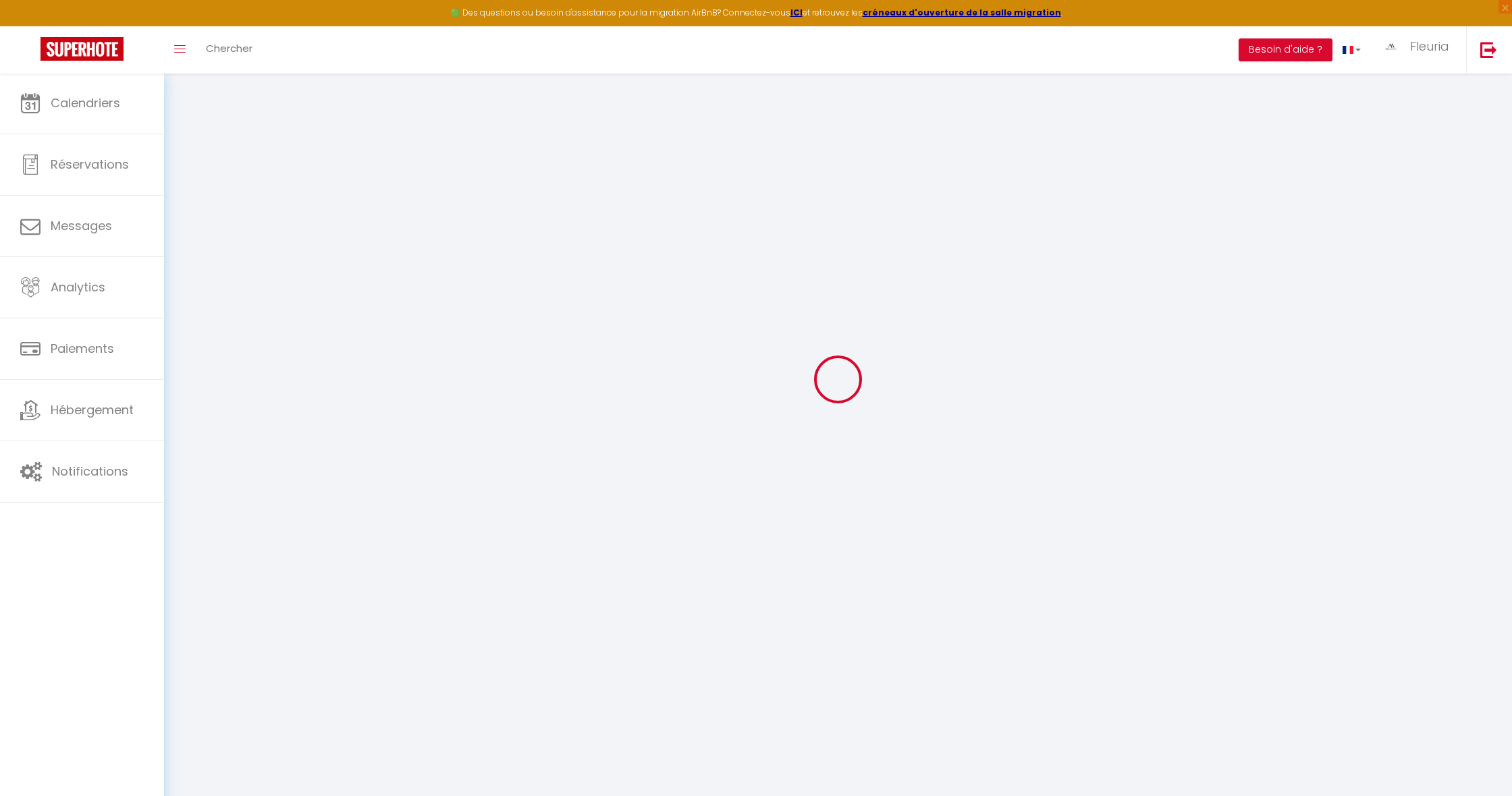
checkbox input "true"
checkbox input "false"
checkbox input "true"
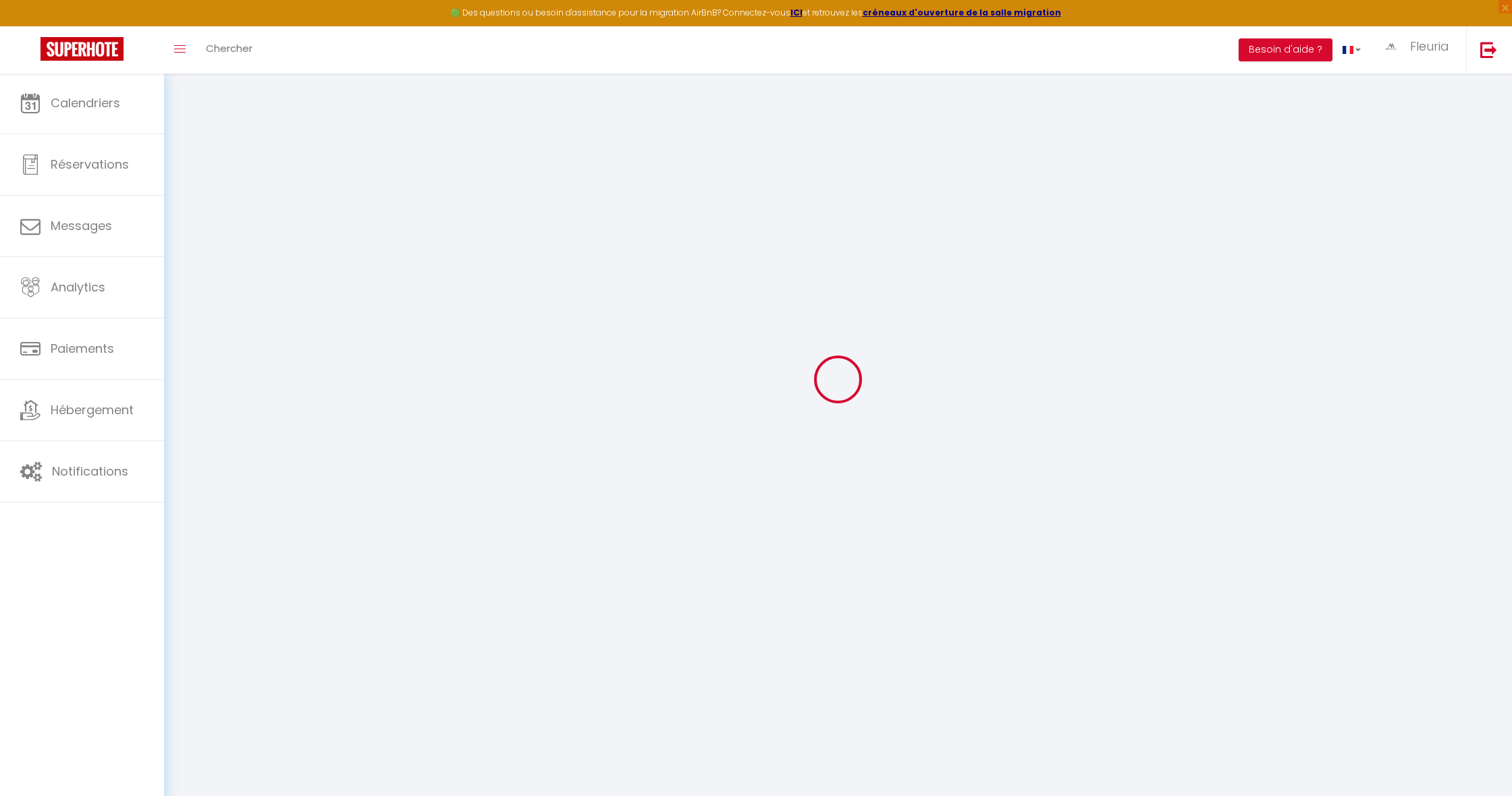
checkbox input "true"
checkbox input "false"
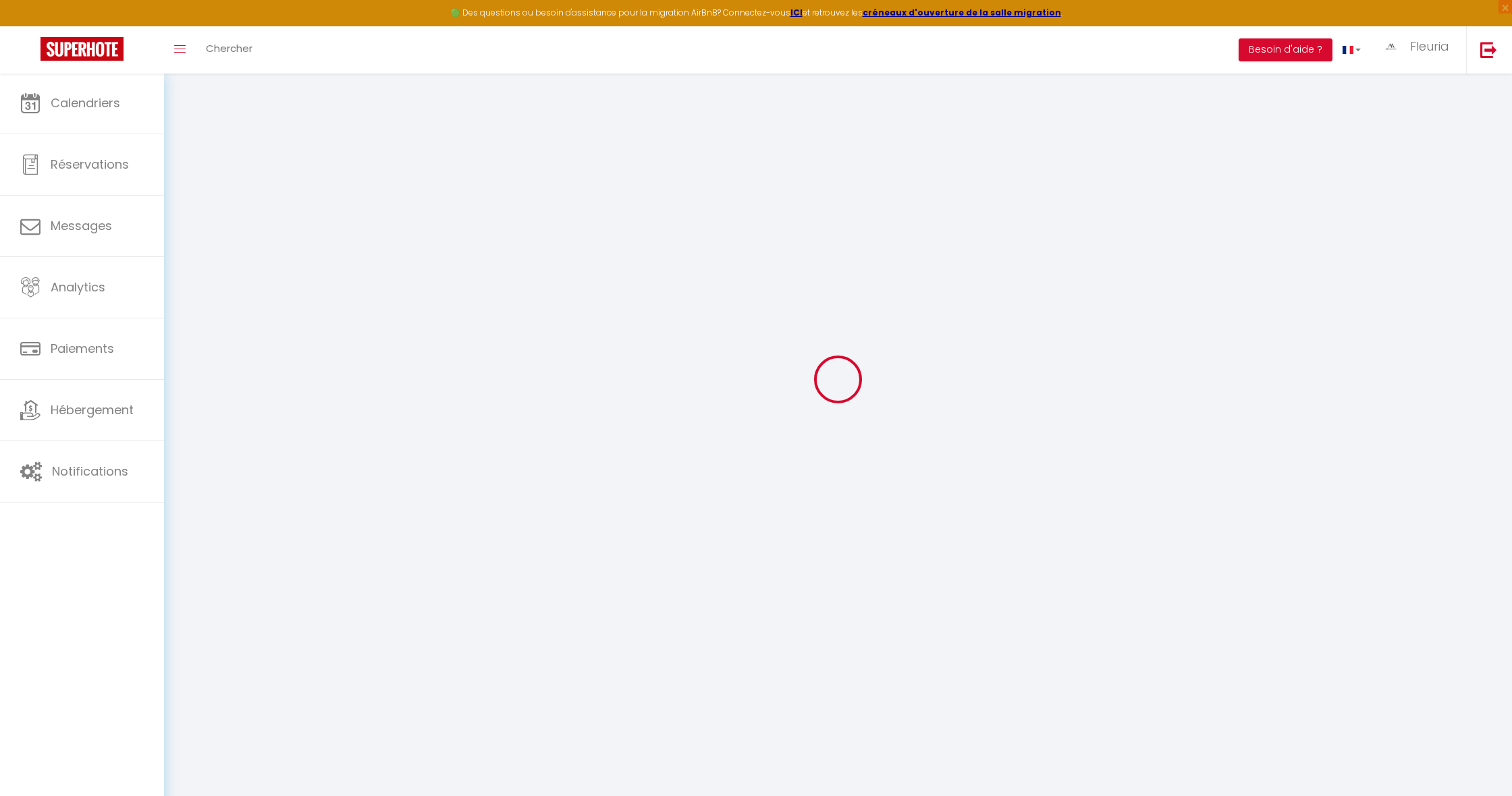
checkbox input "false"
checkbox input "true"
checkbox input "false"
select select
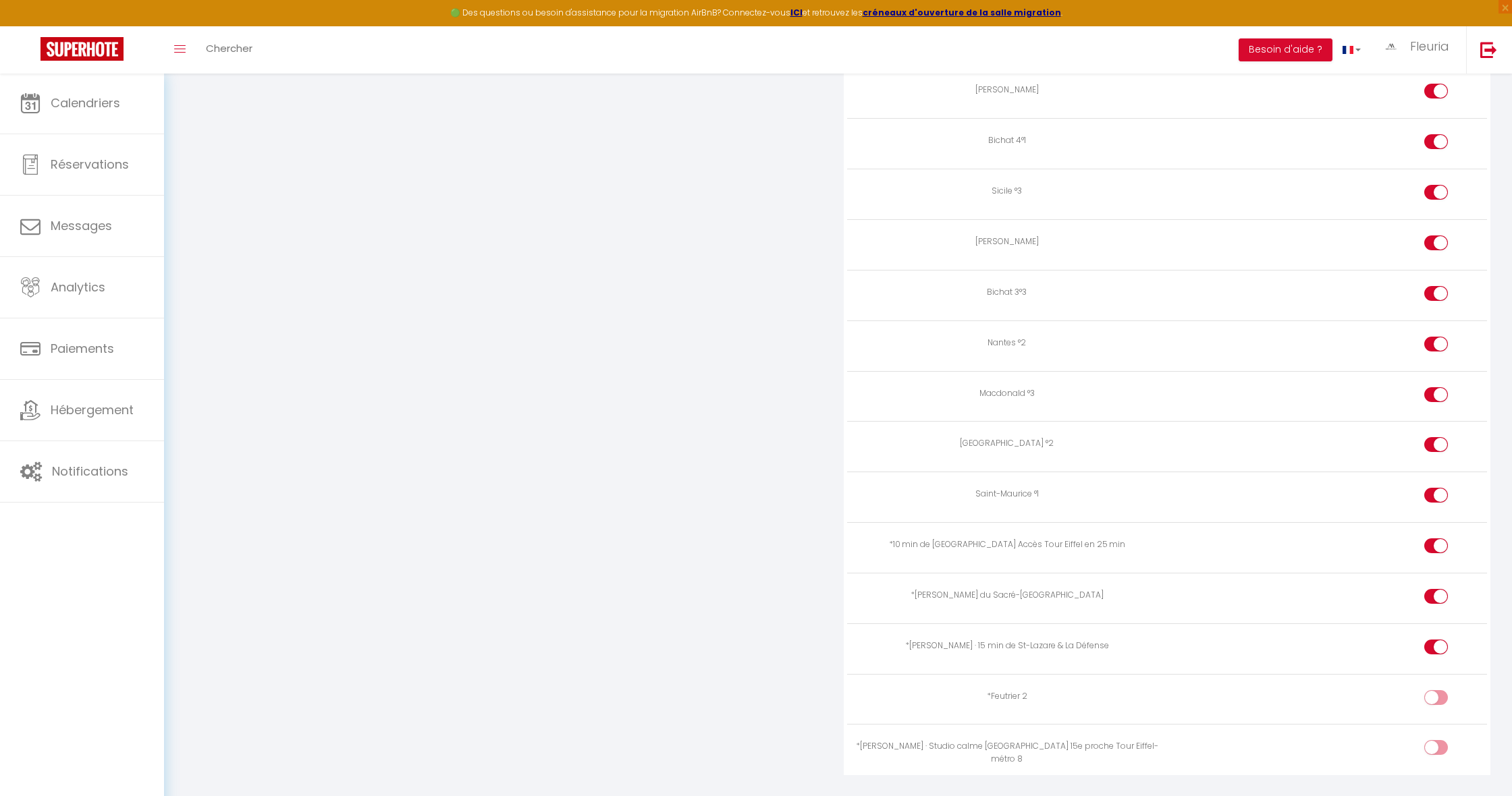
scroll to position [2407, 0]
click at [1426, 692] on div at bounding box center [1436, 699] width 23 height 15
click at [1436, 692] on input "checkbox" at bounding box center [1447, 702] width 23 height 20
checkbox input "true"
click at [1434, 742] on div at bounding box center [1436, 750] width 23 height 15
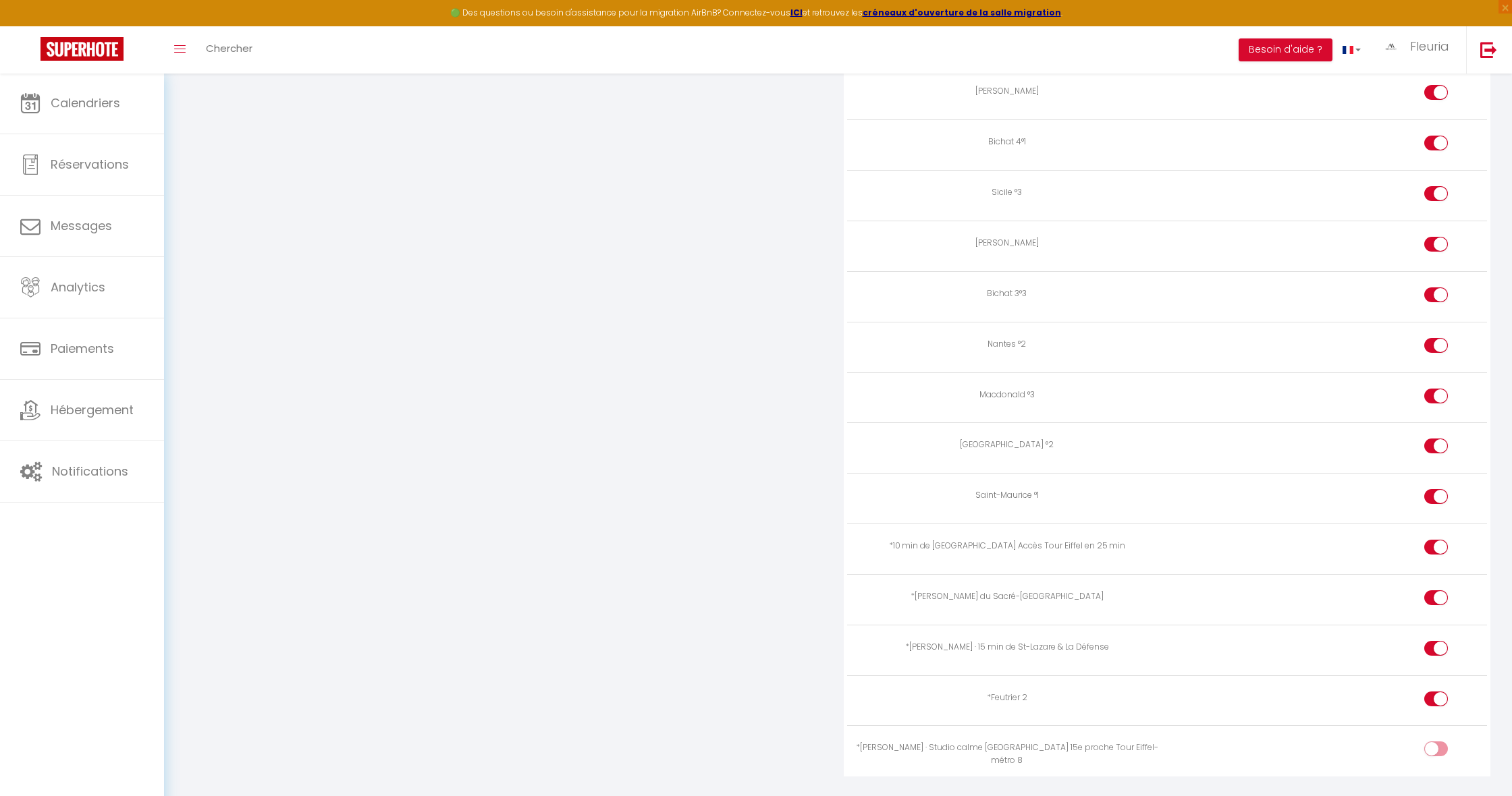
click at [1436, 742] on input "checkbox" at bounding box center [1447, 752] width 23 height 20
checkbox input "true"
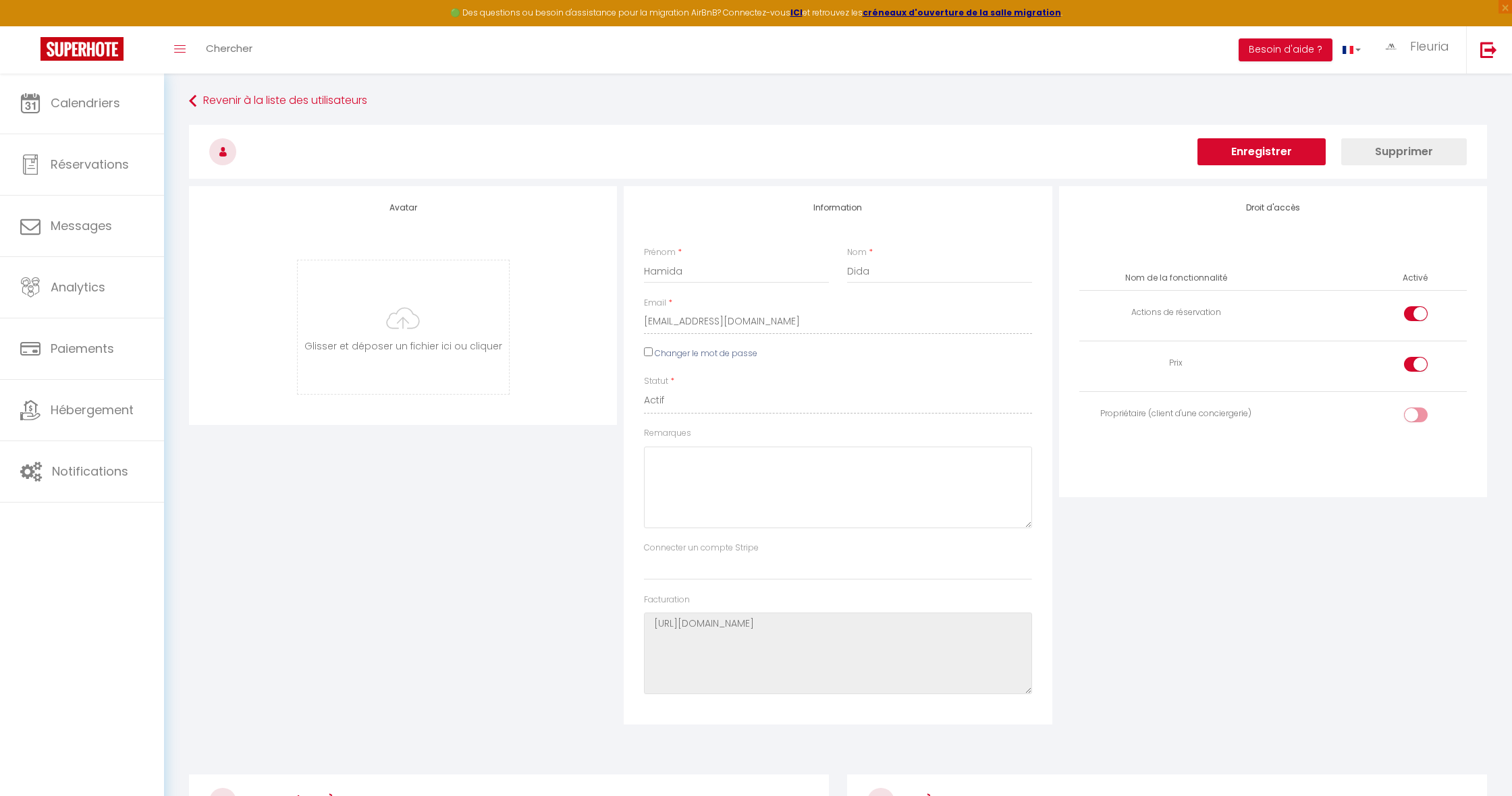
scroll to position [0, 0]
click at [1214, 153] on button "Enregistrer" at bounding box center [1262, 152] width 128 height 27
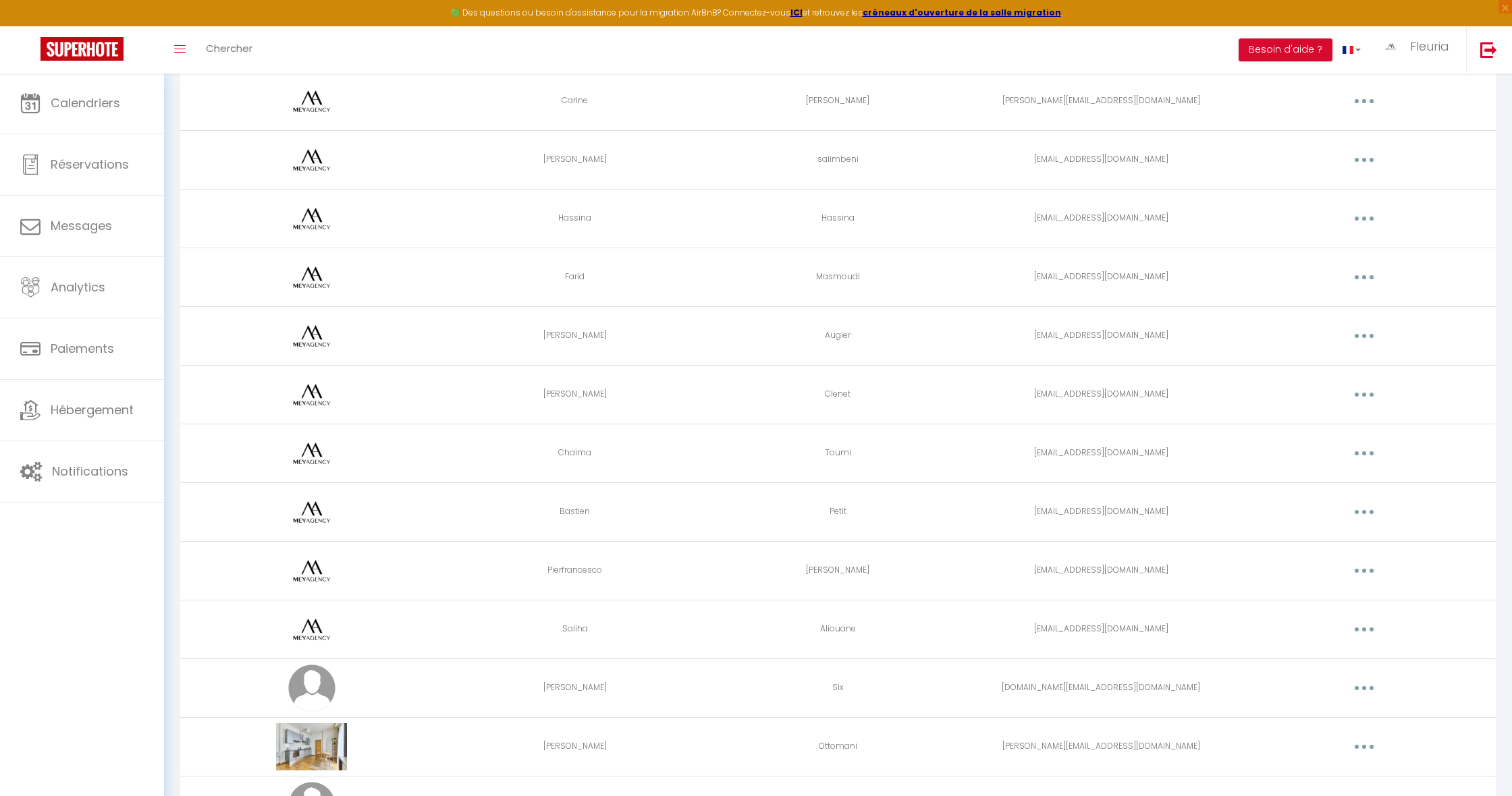
scroll to position [364, 0]
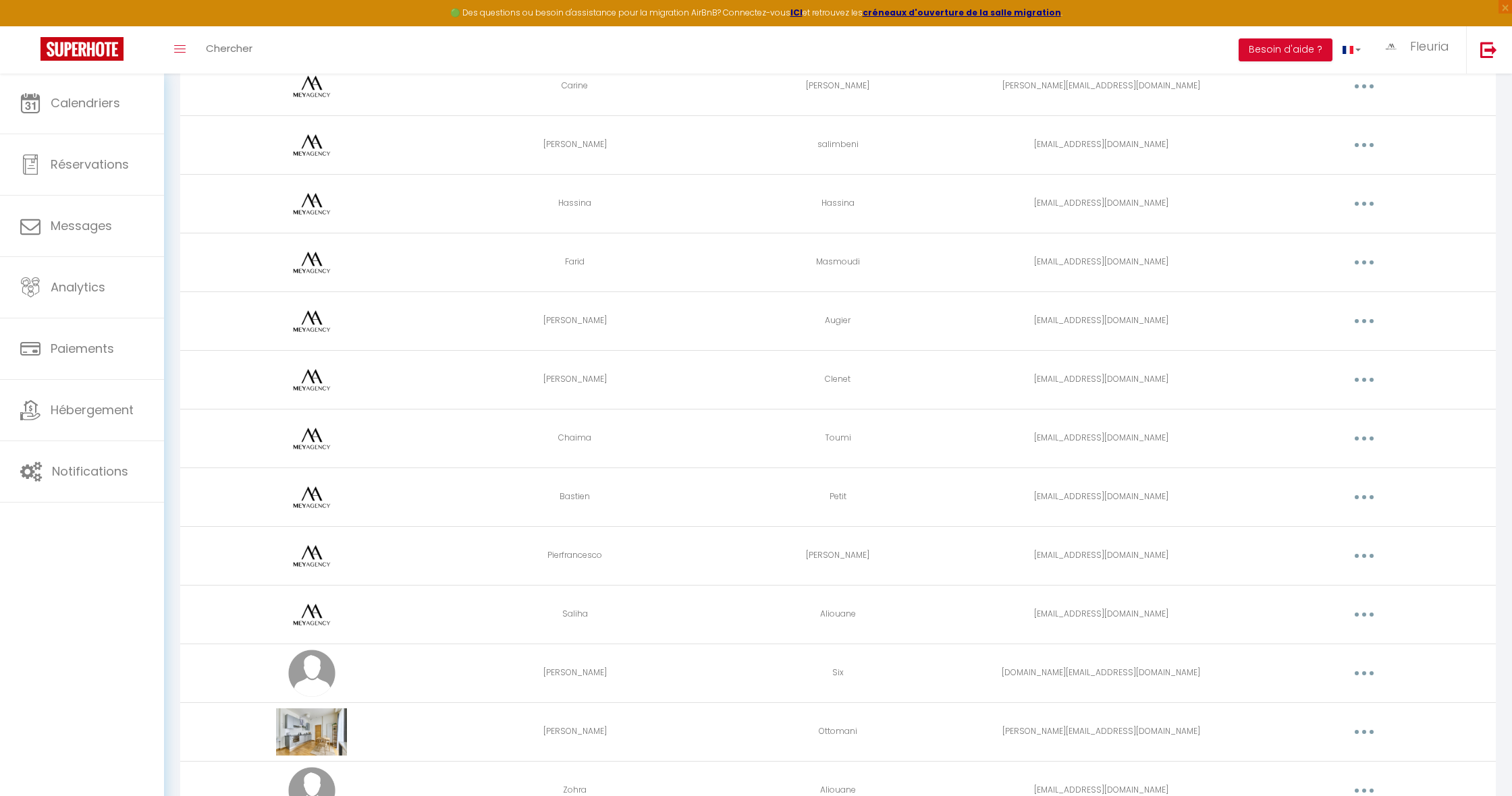
click at [1361, 318] on button "button" at bounding box center [1364, 321] width 38 height 21
click at [1319, 374] on link "Supprimer" at bounding box center [1329, 377] width 100 height 23
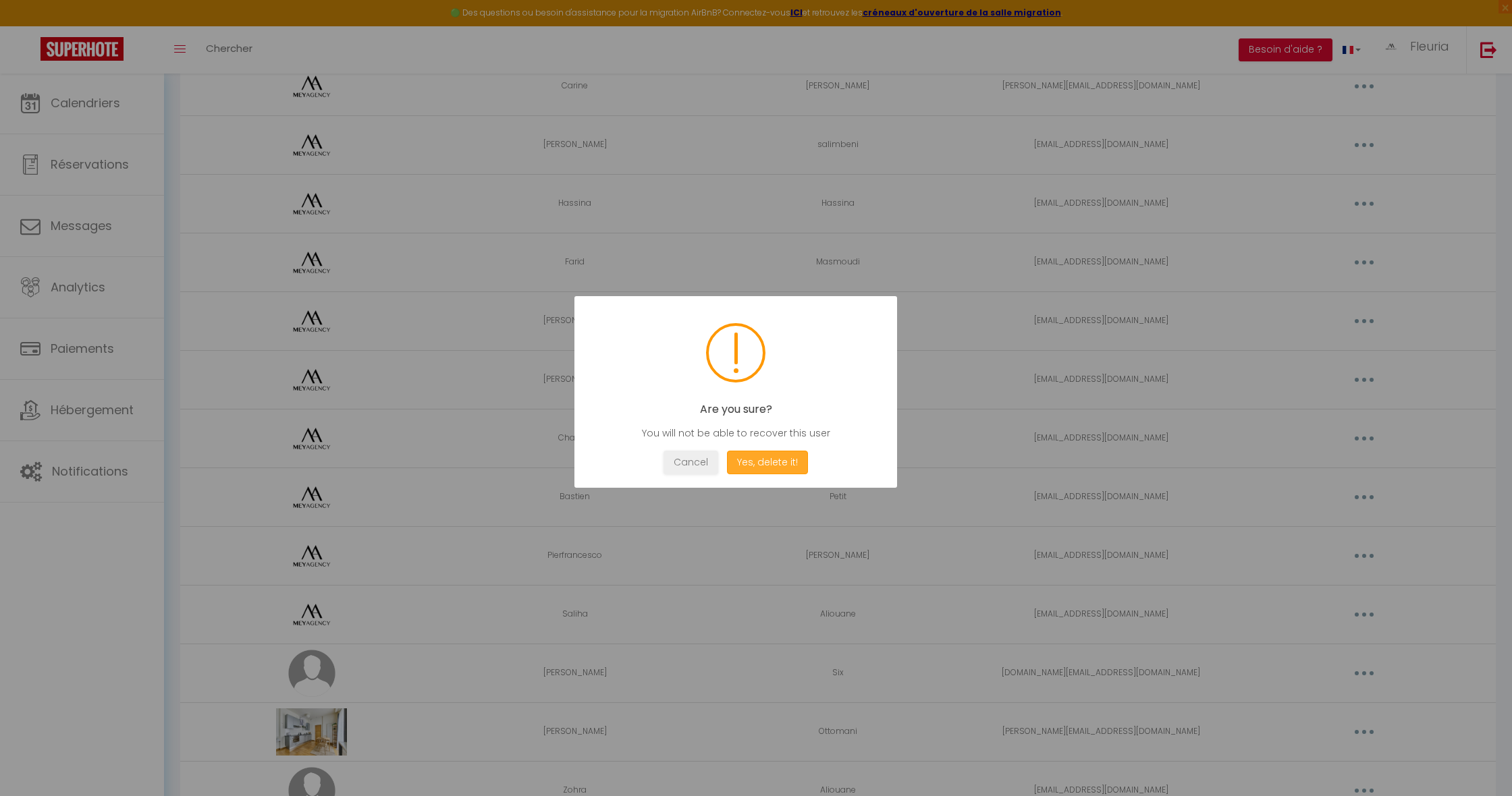
click at [756, 464] on button "Yes, delete it!" at bounding box center [768, 462] width 81 height 23
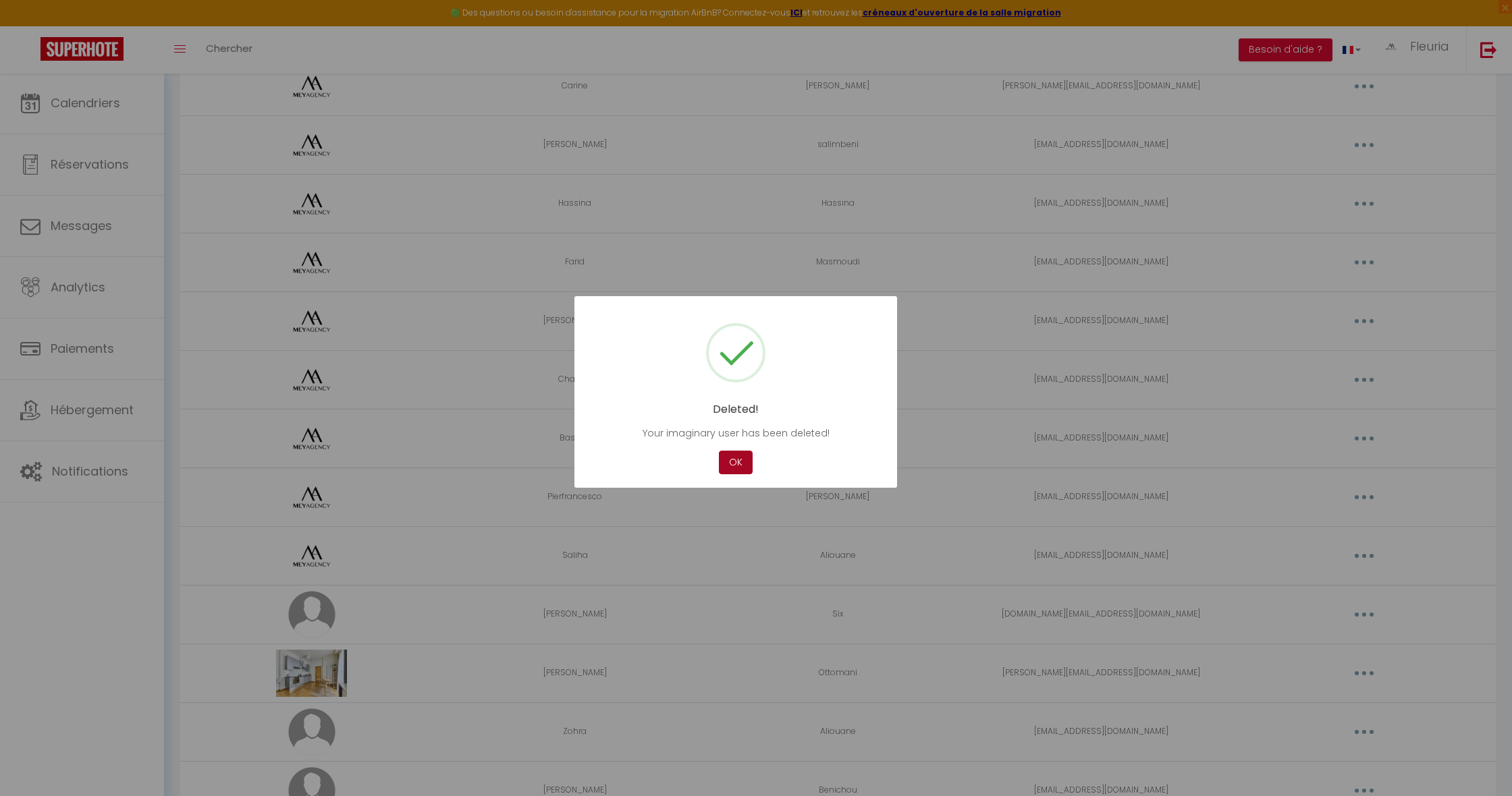
click at [732, 459] on button "OK" at bounding box center [736, 462] width 33 height 23
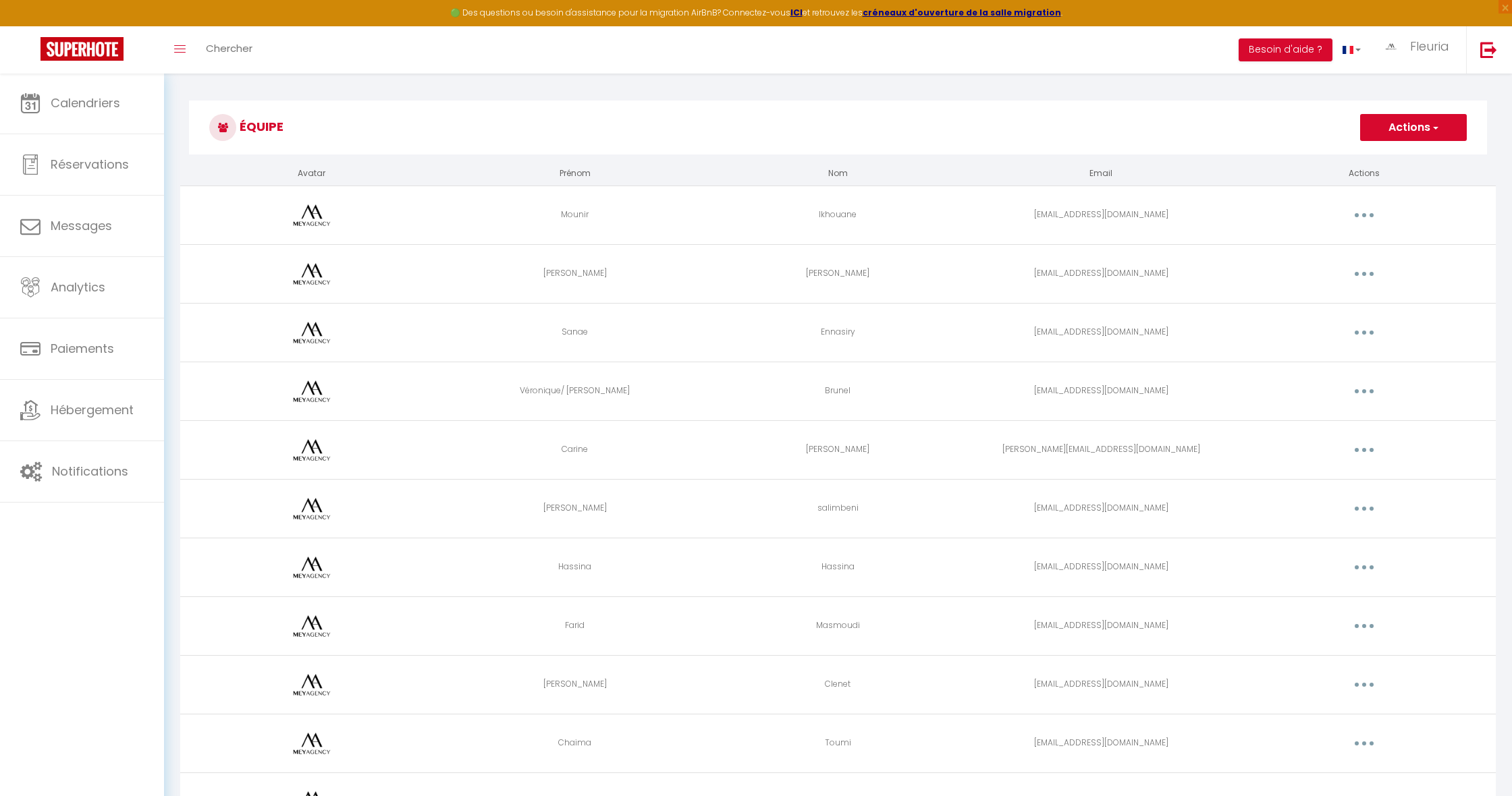
scroll to position [0, 0]
click at [90, 90] on link "Calendriers" at bounding box center [82, 102] width 164 height 60
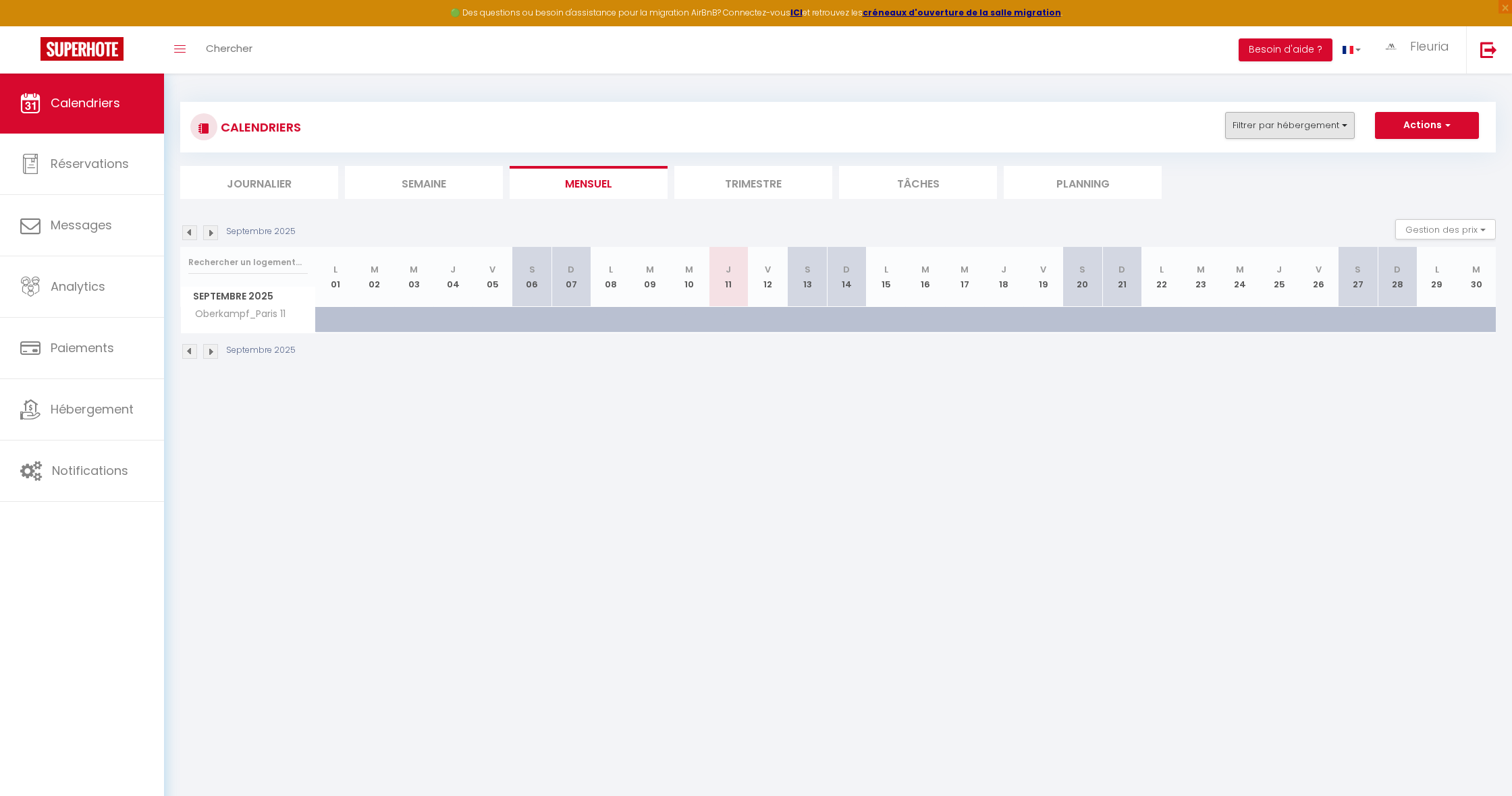
click at [1311, 134] on button "Filtrer par hébergement" at bounding box center [1290, 125] width 129 height 27
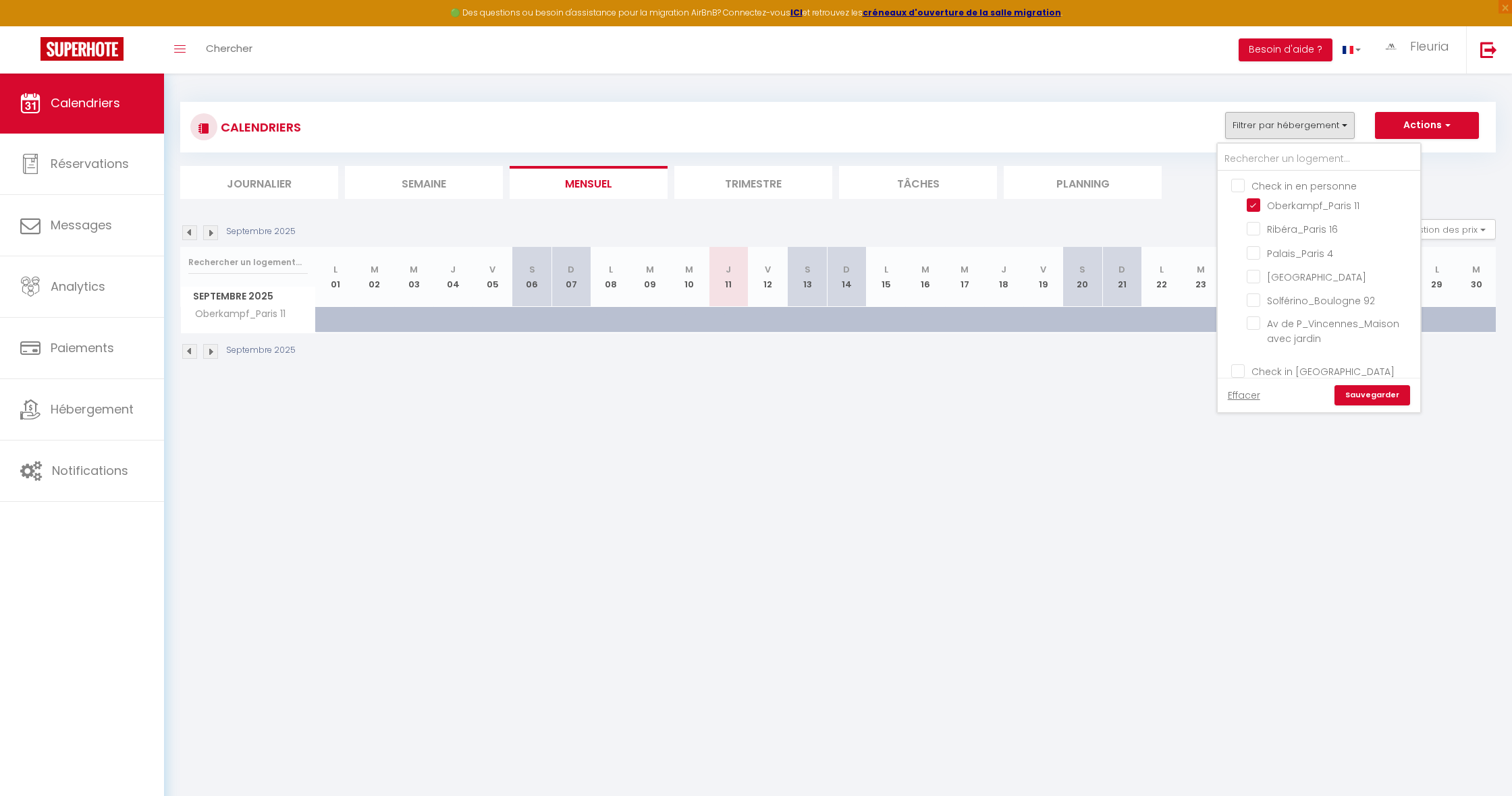
drag, startPoint x: 1254, startPoint y: 201, endPoint x: 1271, endPoint y: 173, distance: 32.8
click at [1254, 200] on input "Oberkampf_Paris 11" at bounding box center [1331, 205] width 168 height 14
checkbox input "false"
click at [1278, 158] on input "text" at bounding box center [1319, 159] width 203 height 24
type input "b"
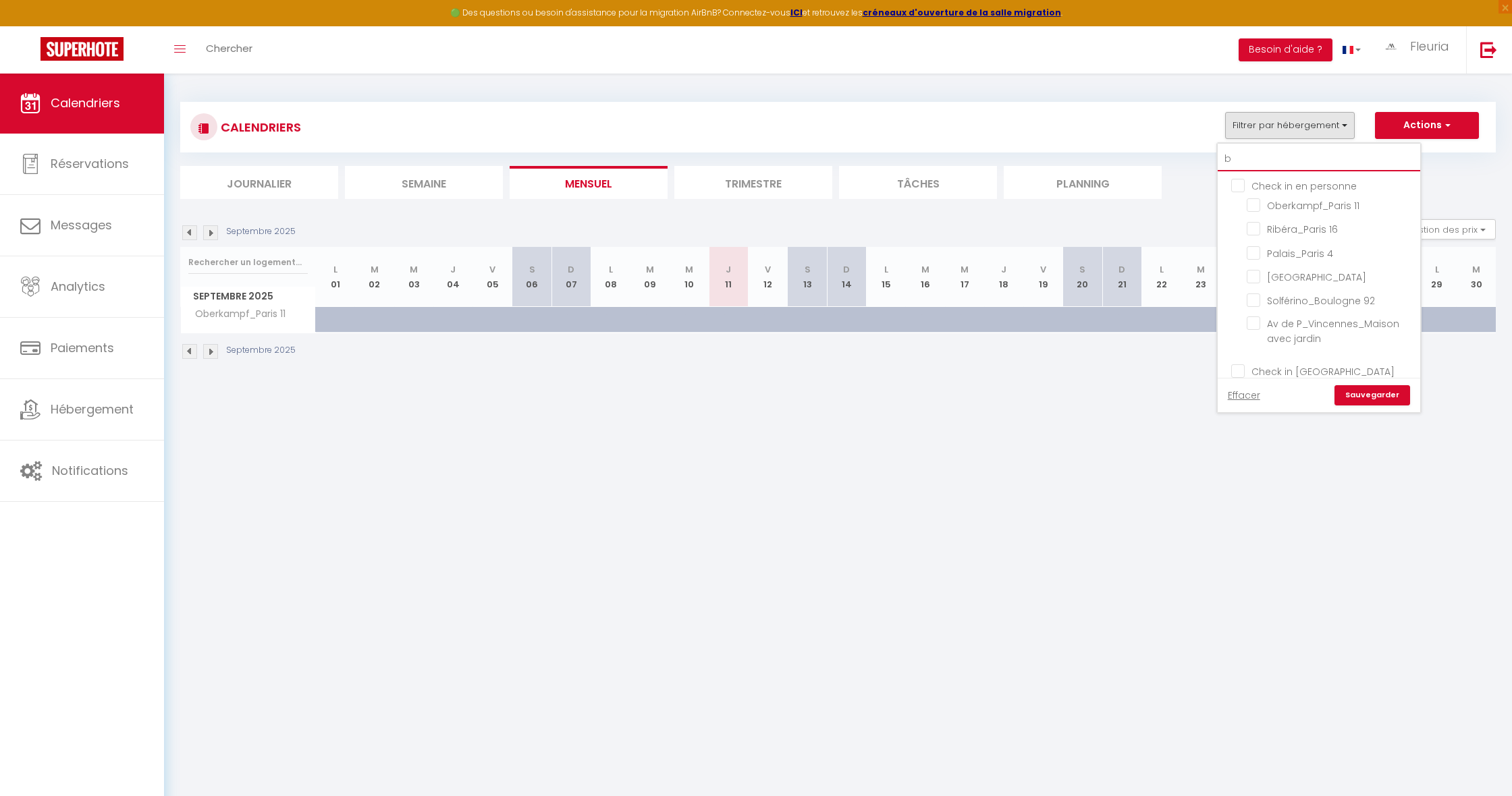
checkbox input "false"
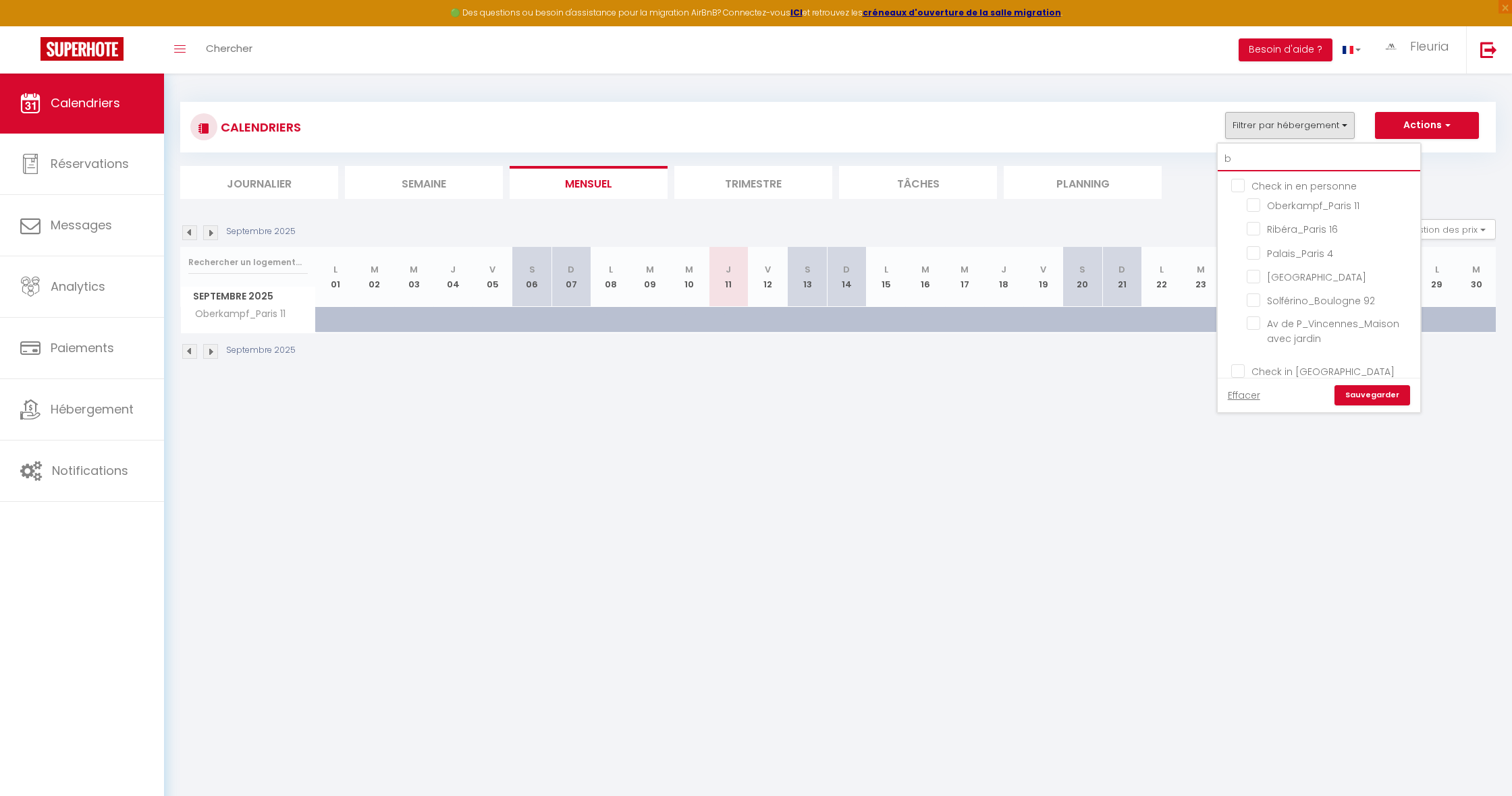
checkbox input "false"
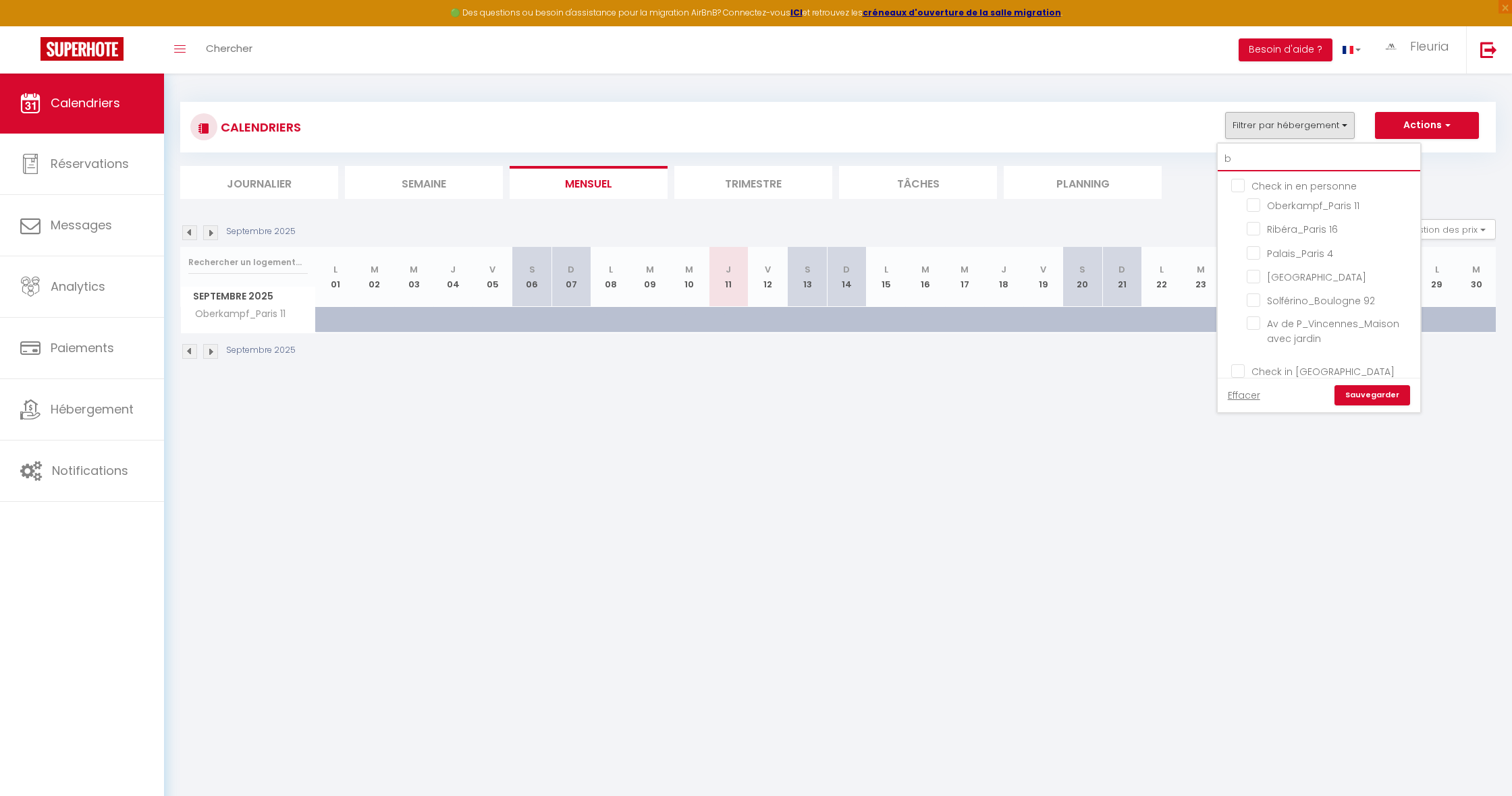
checkbox input "false"
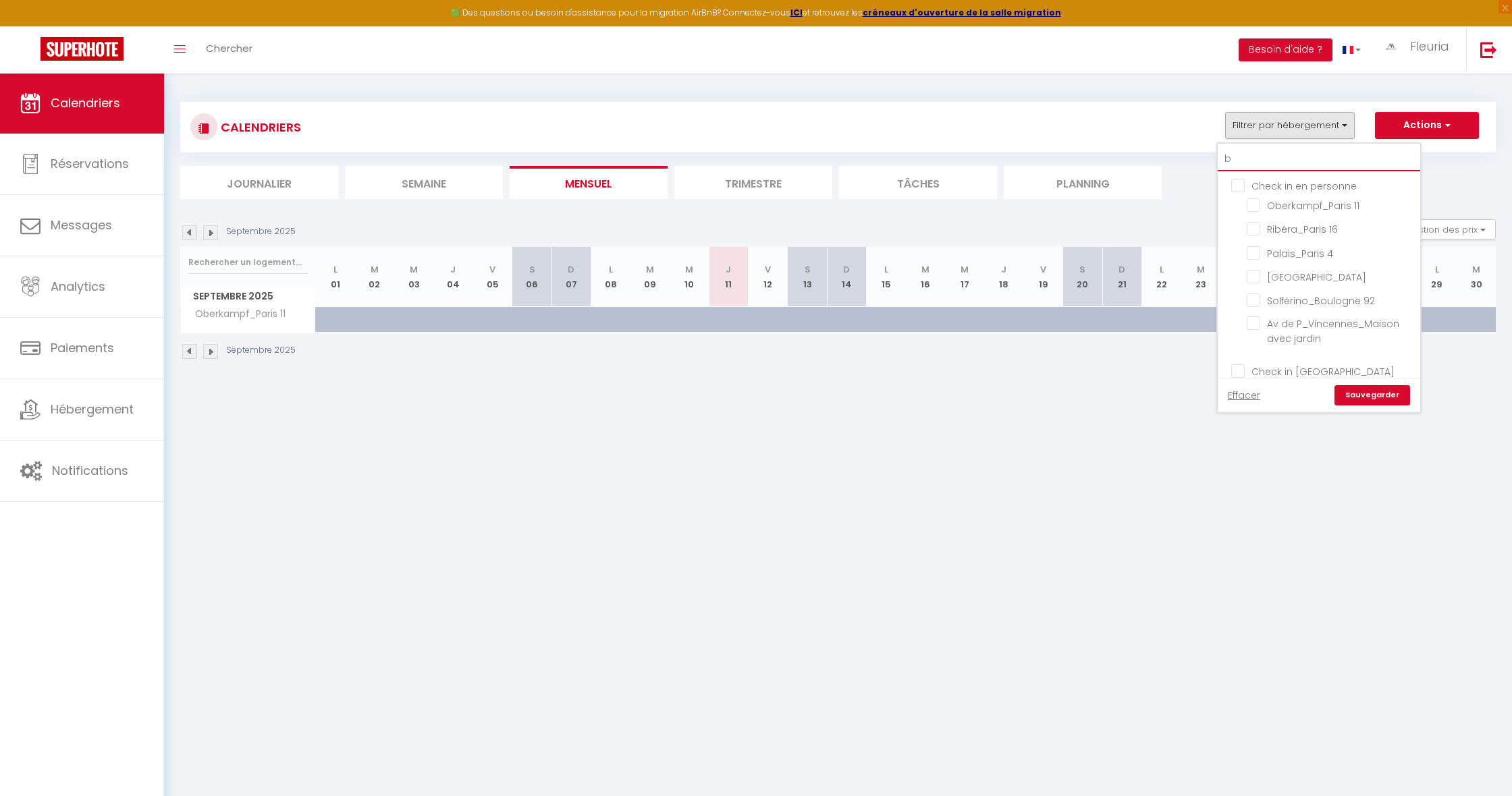
checkbox input "false"
type input "bi"
checkbox input "false"
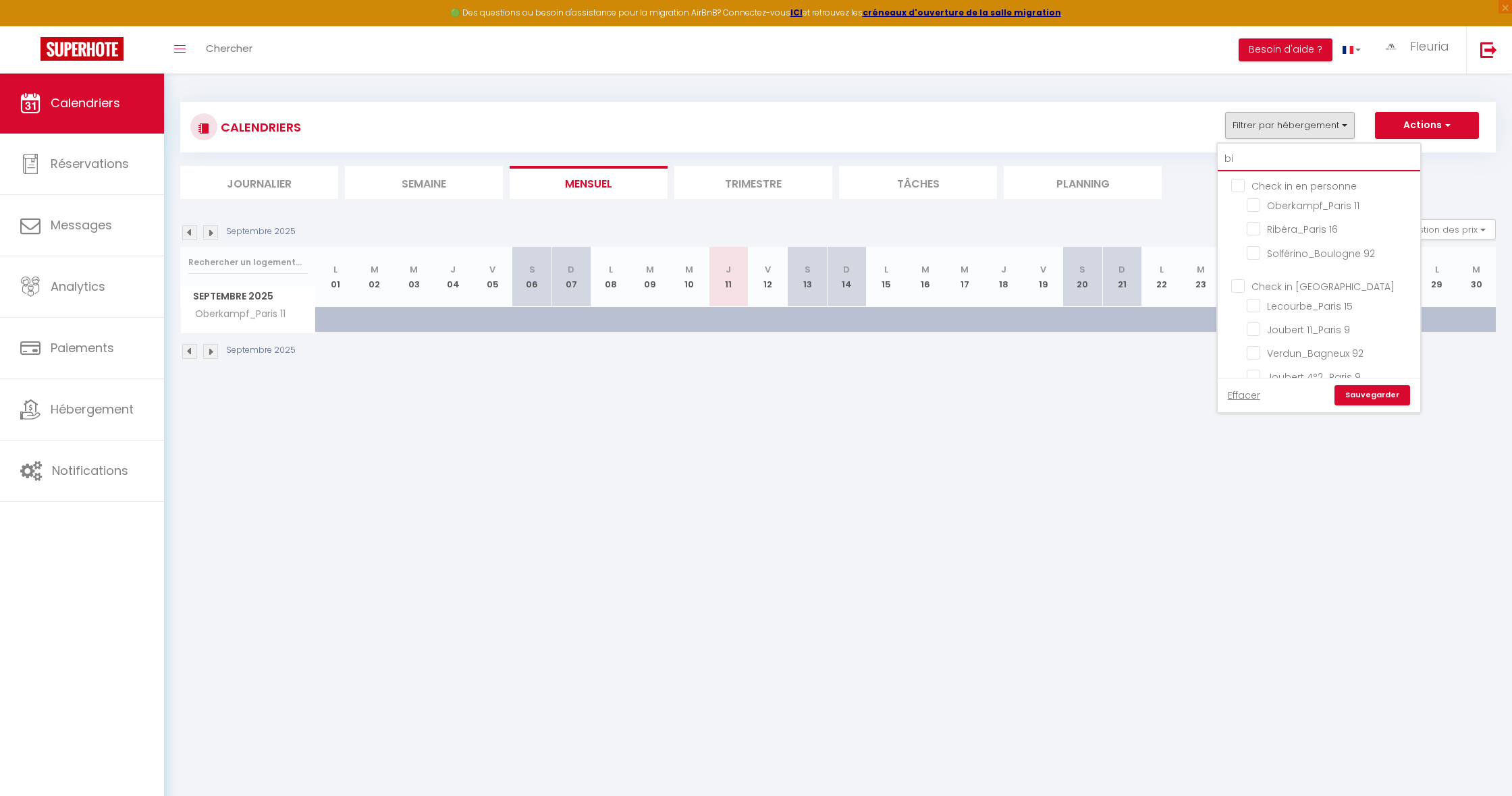
checkbox input "false"
type input "bic"
checkbox input "false"
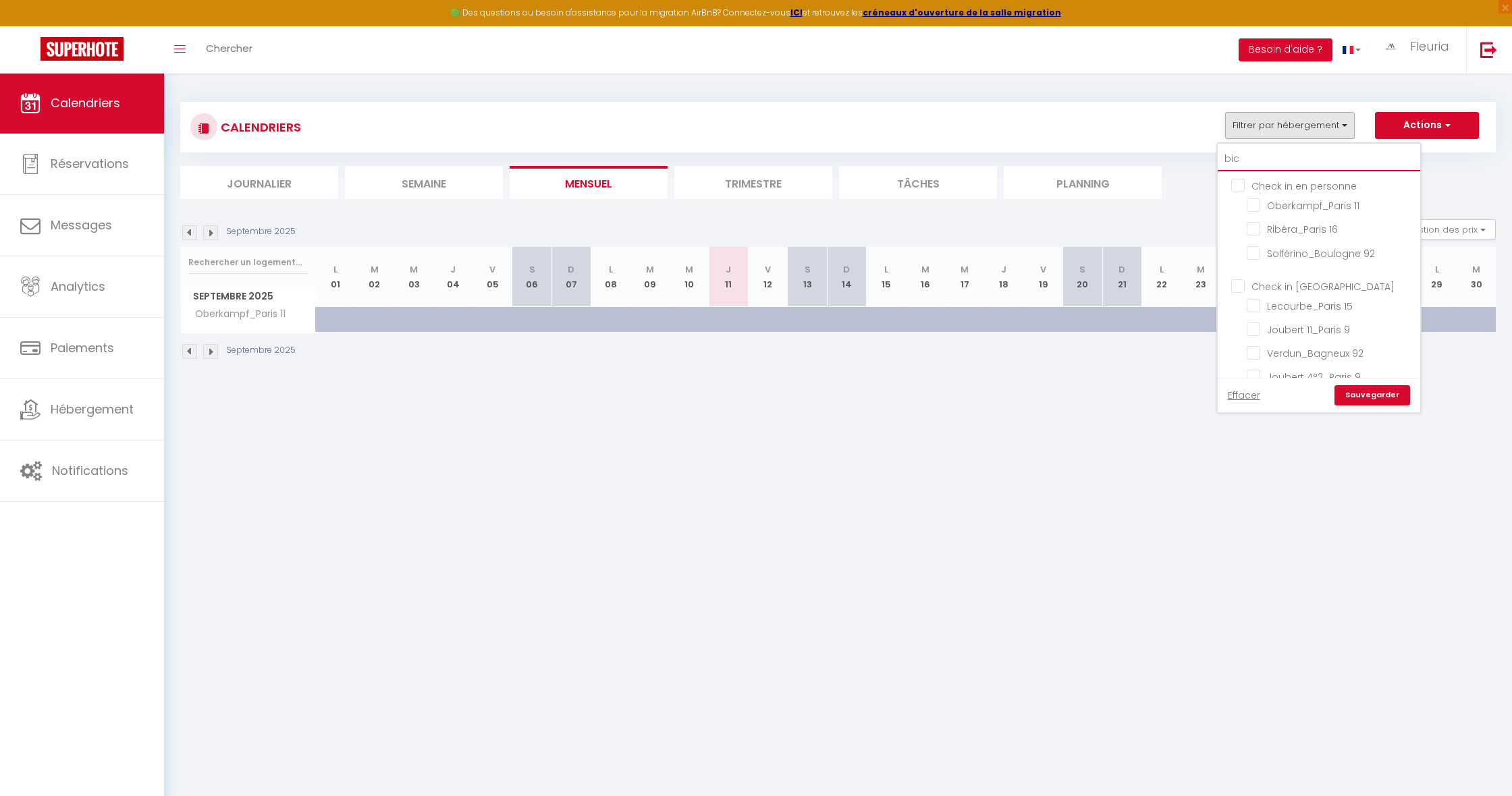
checkbox input "false"
type input "bich"
checkbox input "false"
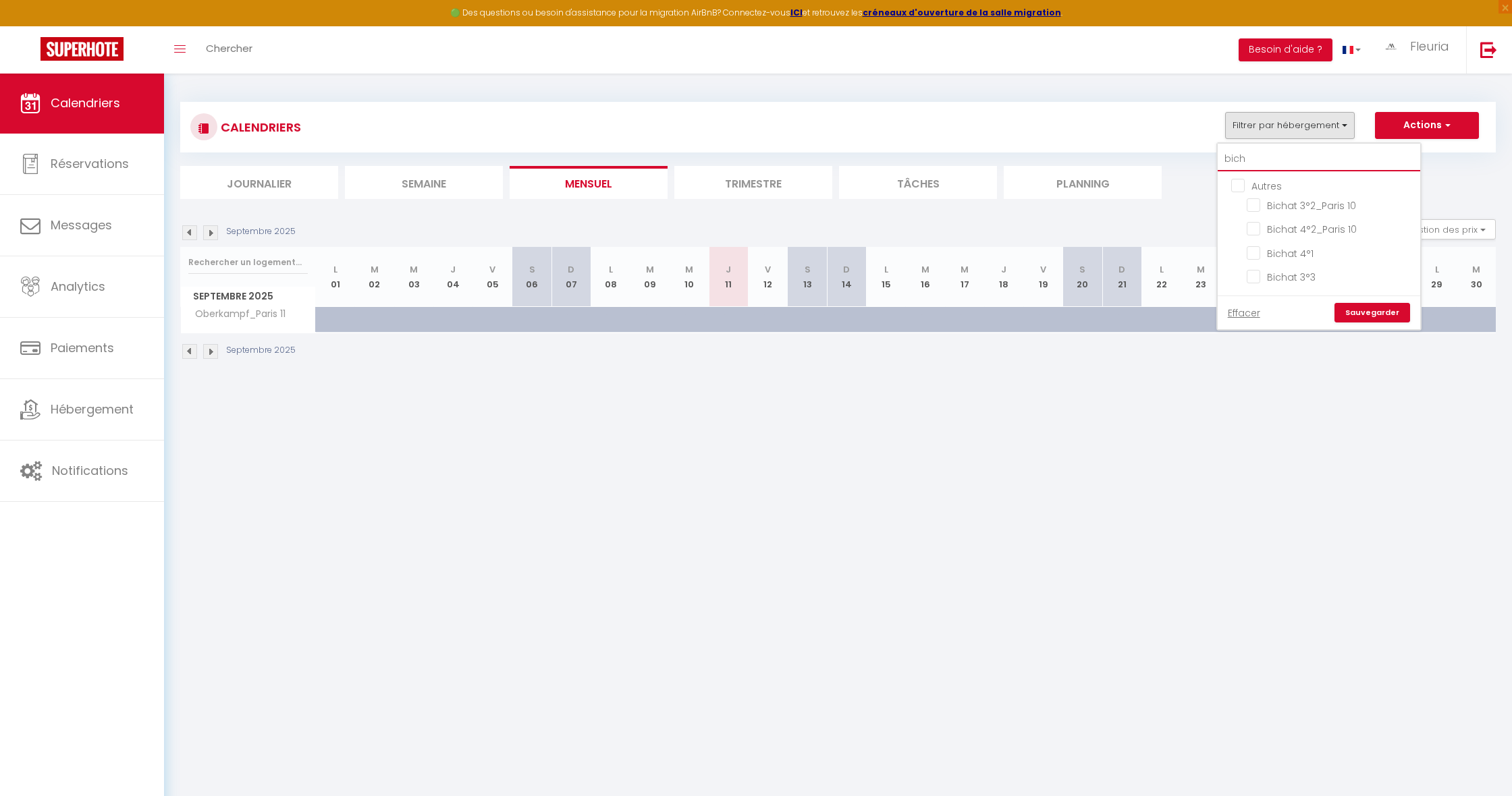
checkbox input "false"
drag, startPoint x: 1278, startPoint y: 158, endPoint x: 1257, endPoint y: 206, distance: 52.4
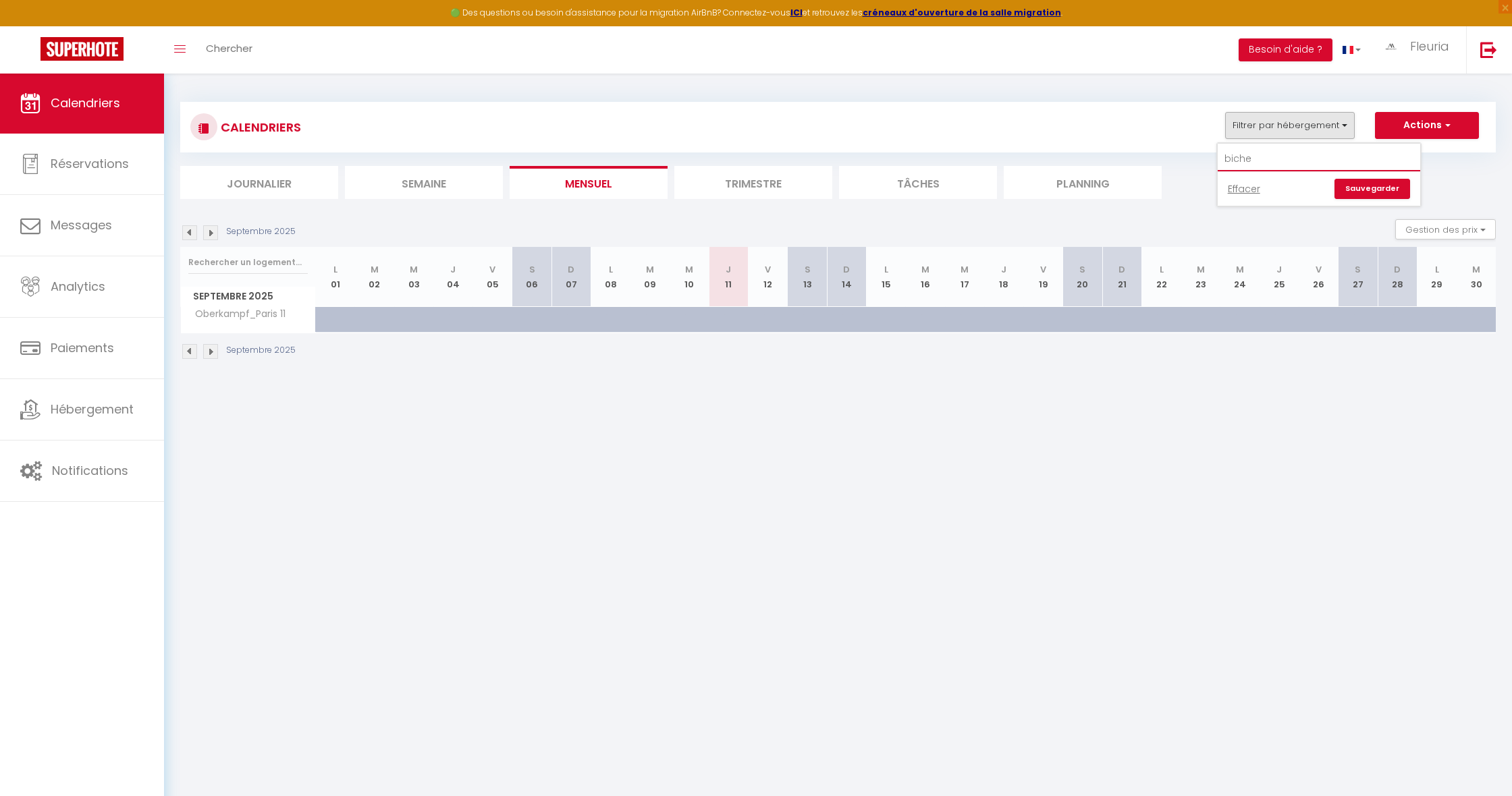
click at [1273, 164] on input "biche" at bounding box center [1319, 159] width 203 height 24
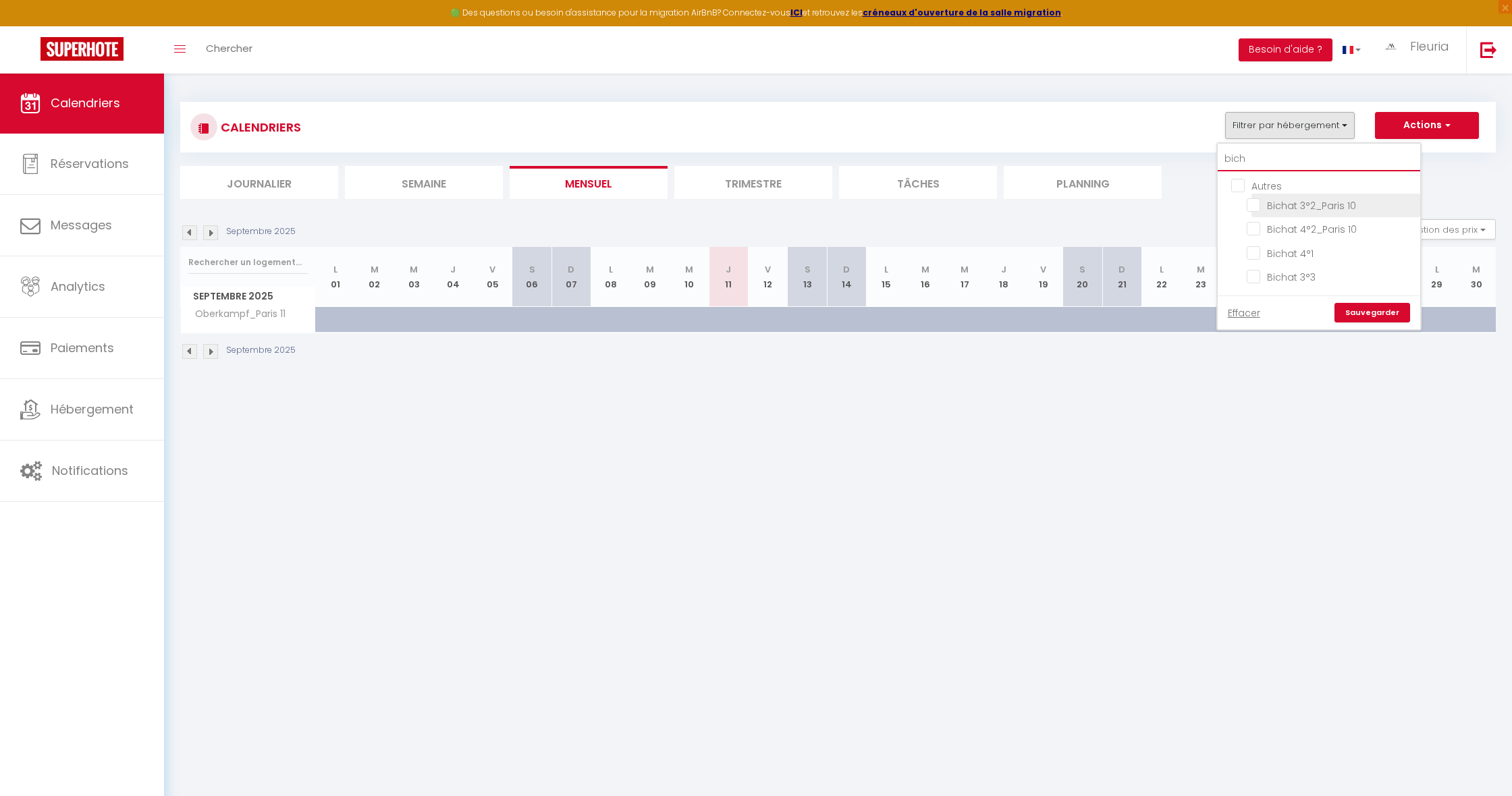
type input "bich"
click at [1253, 201] on input "Bichat 3°2_Paris 10" at bounding box center [1331, 205] width 168 height 14
checkbox input "true"
checkbox input "false"
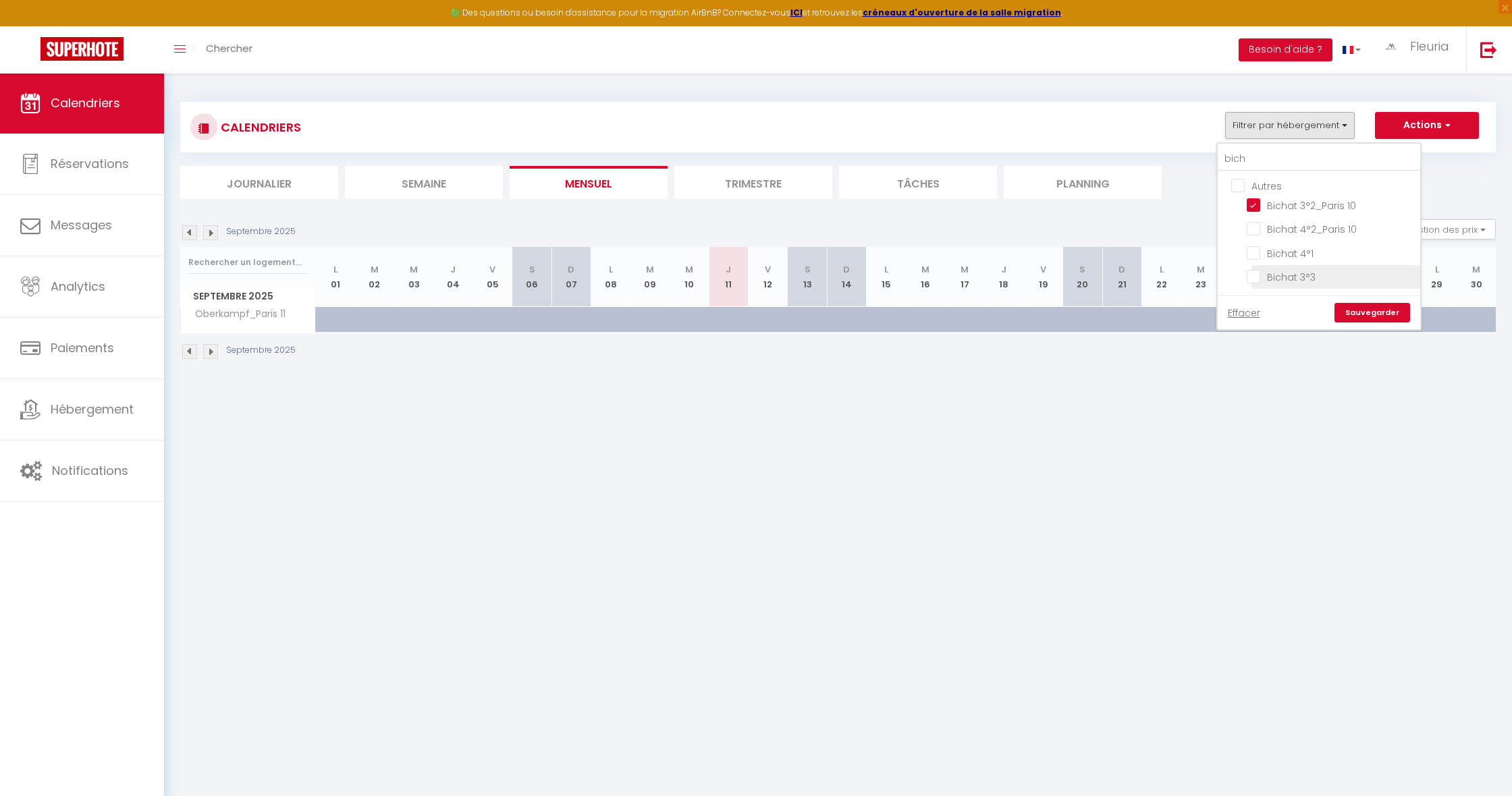
click at [1254, 274] on input "Bichat 3°3" at bounding box center [1331, 276] width 168 height 14
checkbox input "true"
checkbox input "false"
click at [1362, 313] on link "Sauvegarder" at bounding box center [1372, 313] width 75 height 20
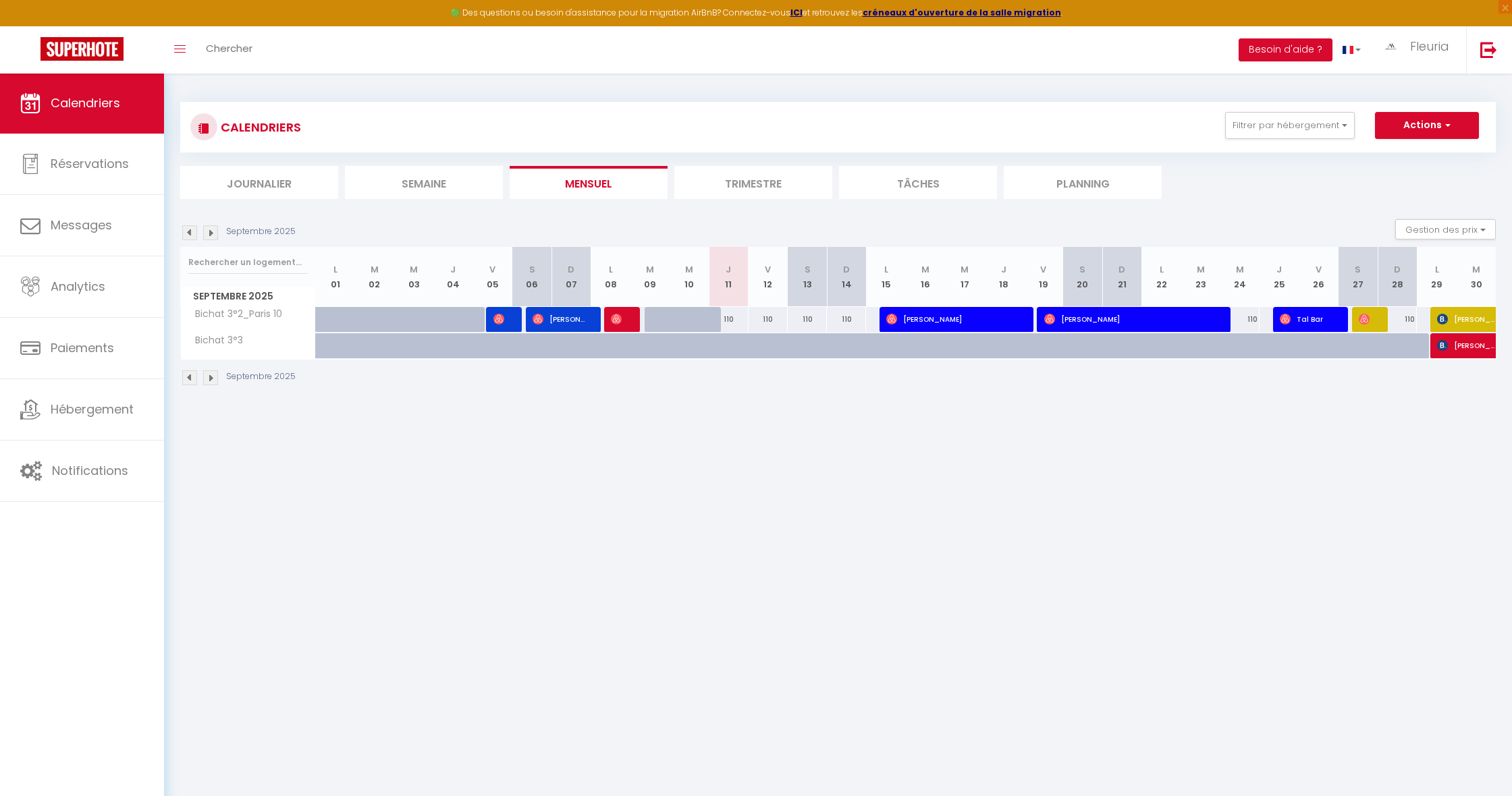
click at [738, 316] on div "110" at bounding box center [729, 319] width 39 height 25
type input "110"
type input "Jeu 11 Septembre 2025"
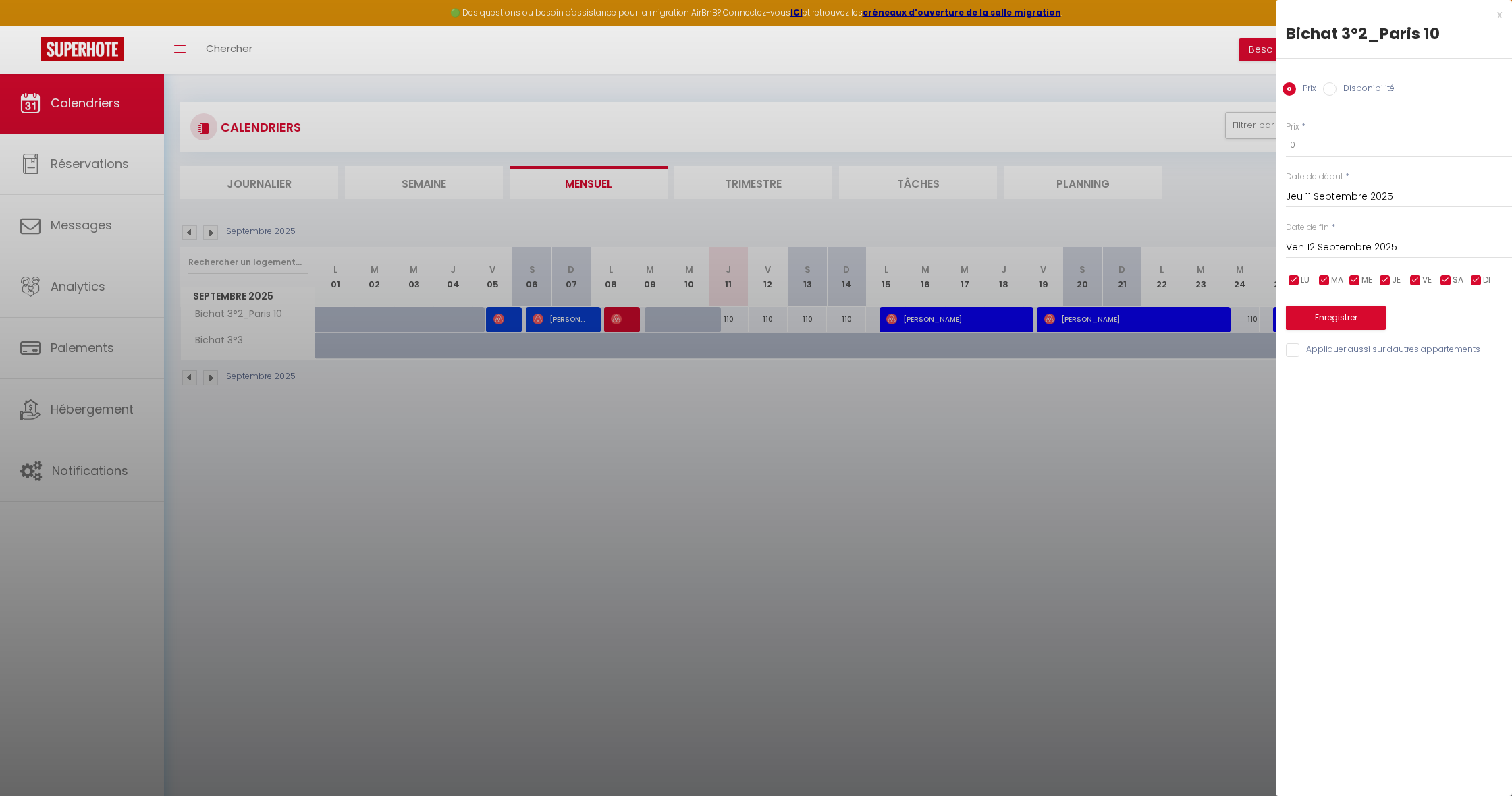
click at [1313, 249] on input "Ven 12 Septembre 2025" at bounding box center [1398, 247] width 226 height 18
drag, startPoint x: 1474, startPoint y: 274, endPoint x: 1450, endPoint y: 293, distance: 30.6
click at [1474, 274] on span ">" at bounding box center [1473, 270] width 29 height 27
drag, startPoint x: 1385, startPoint y: 316, endPoint x: 1362, endPoint y: 264, distance: 56.9
click at [1384, 312] on span "1" at bounding box center [1387, 325] width 29 height 27
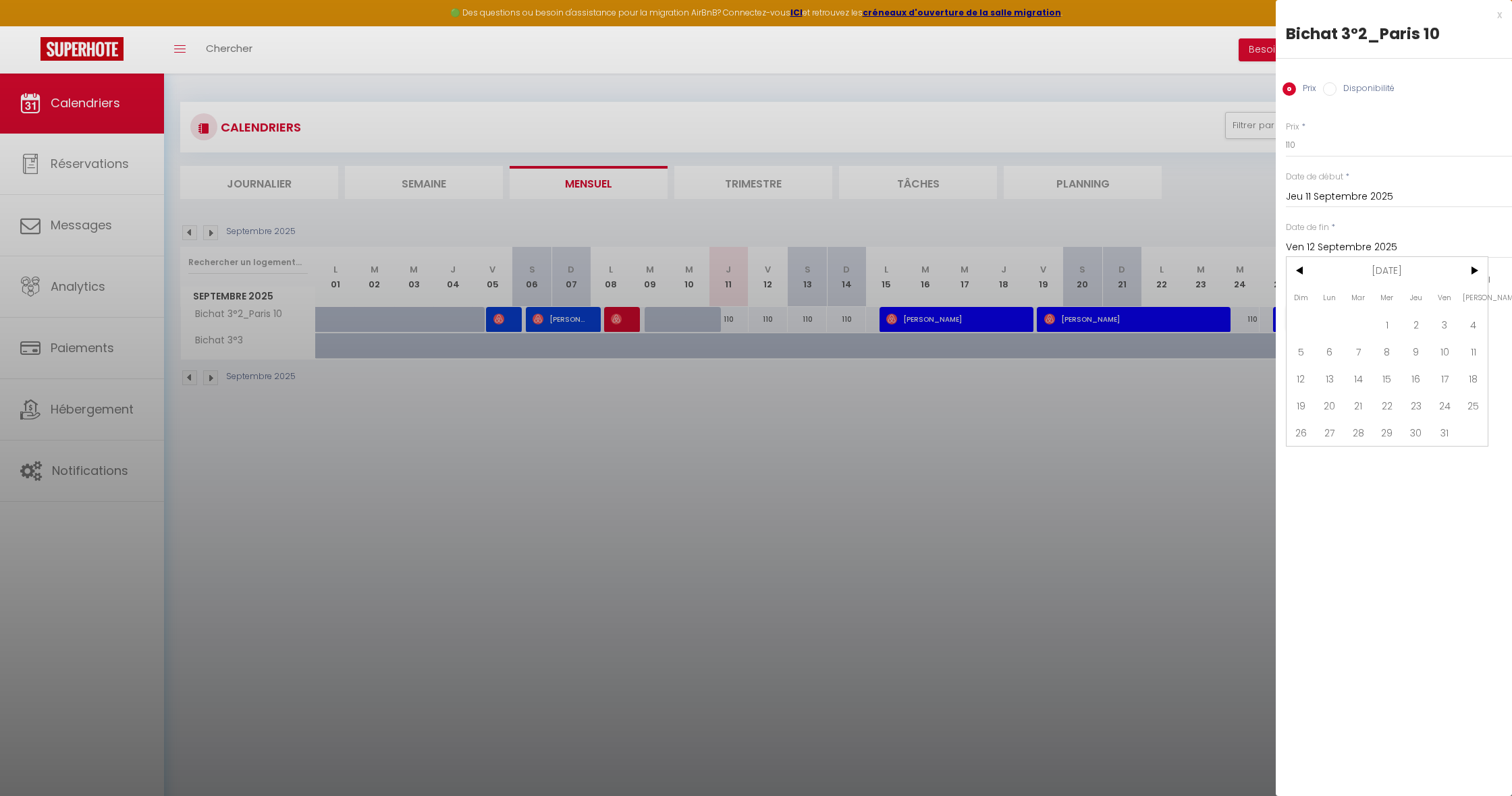
type input "Mer 01 Octobre 2025"
click at [1313, 140] on input "110" at bounding box center [1398, 145] width 226 height 24
type input "105"
click at [1309, 312] on button "Enregistrer" at bounding box center [1335, 318] width 100 height 24
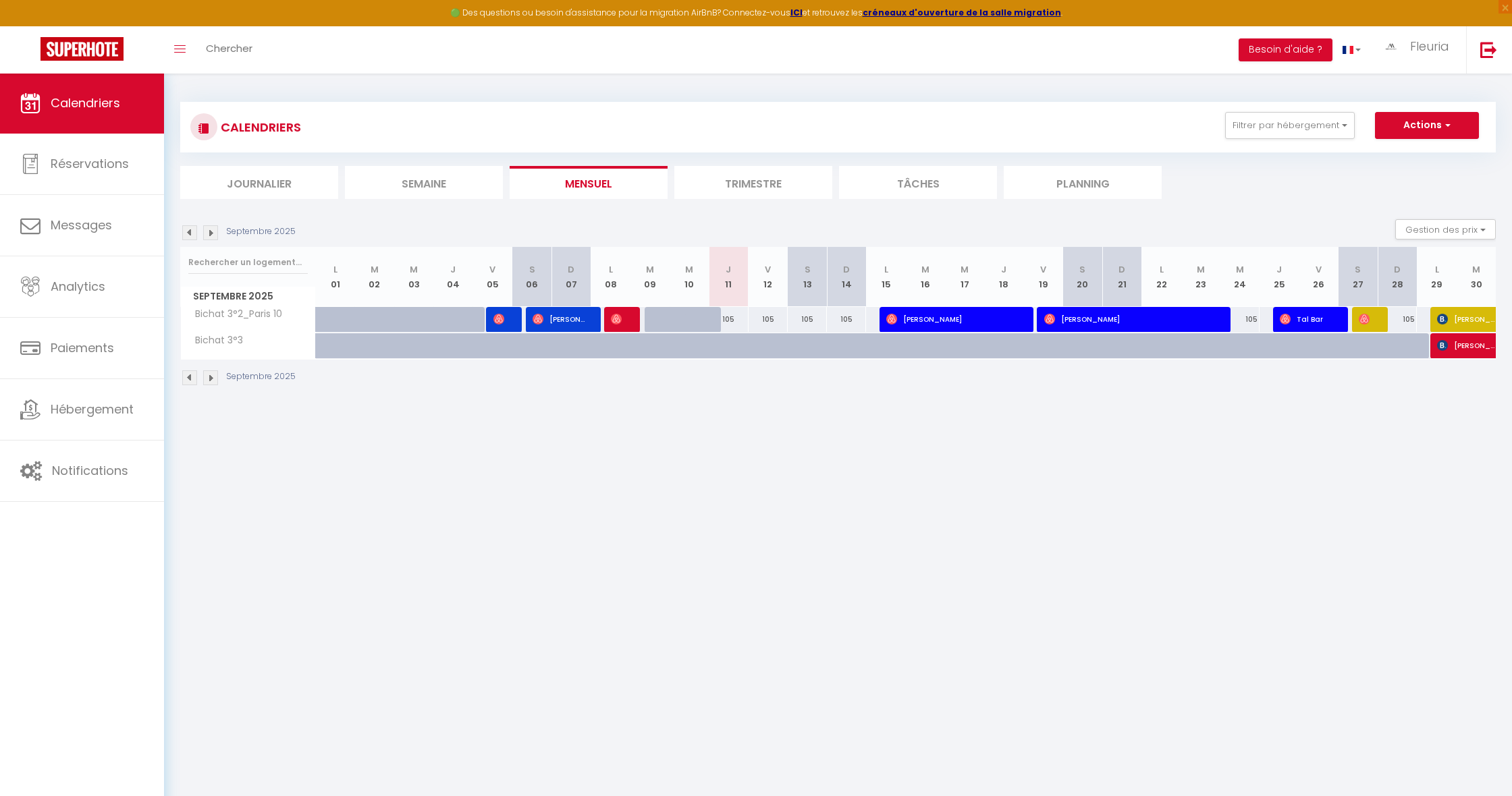
click at [187, 232] on img at bounding box center [190, 232] width 15 height 15
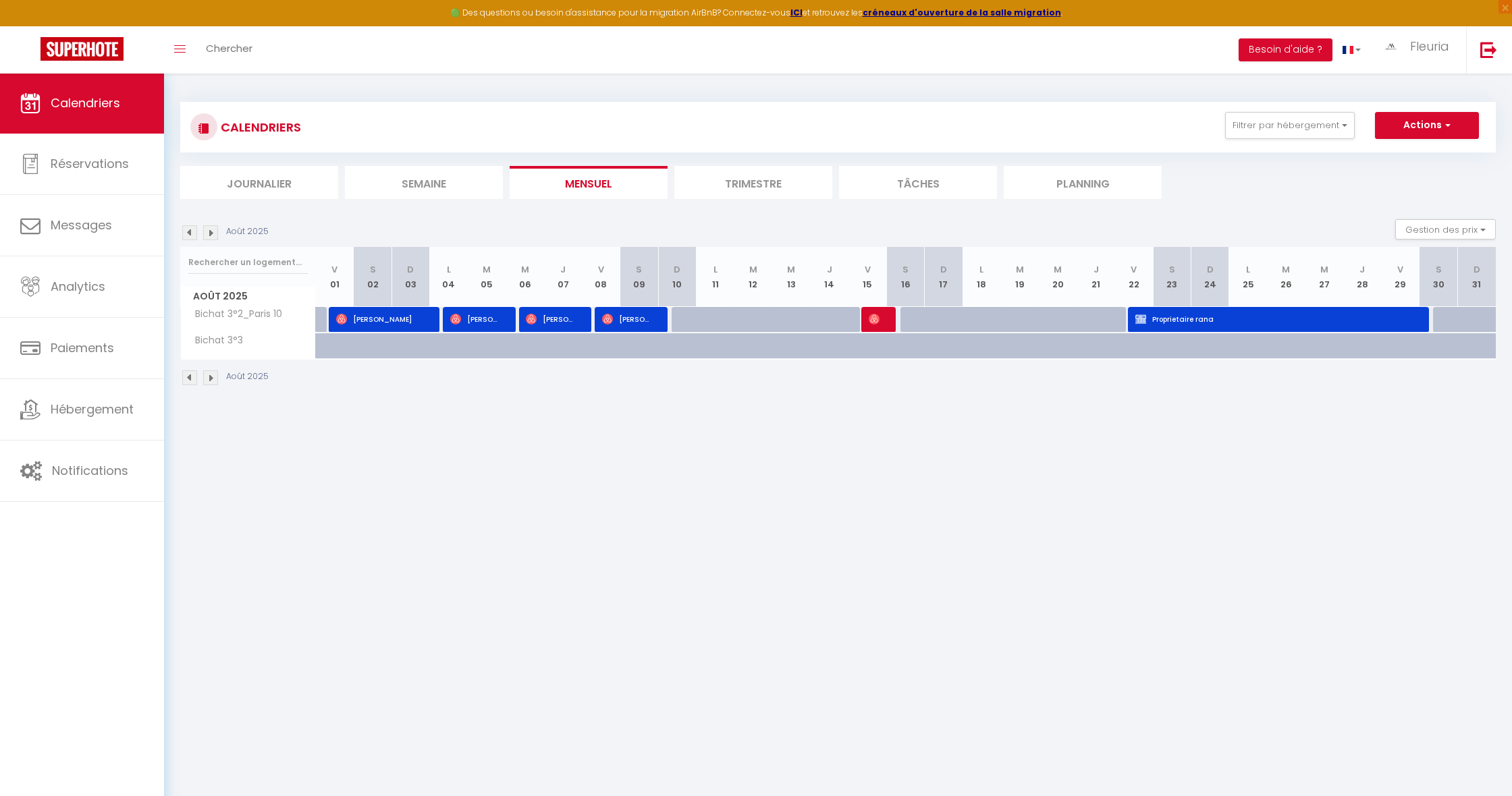
click at [187, 232] on img at bounding box center [190, 232] width 15 height 15
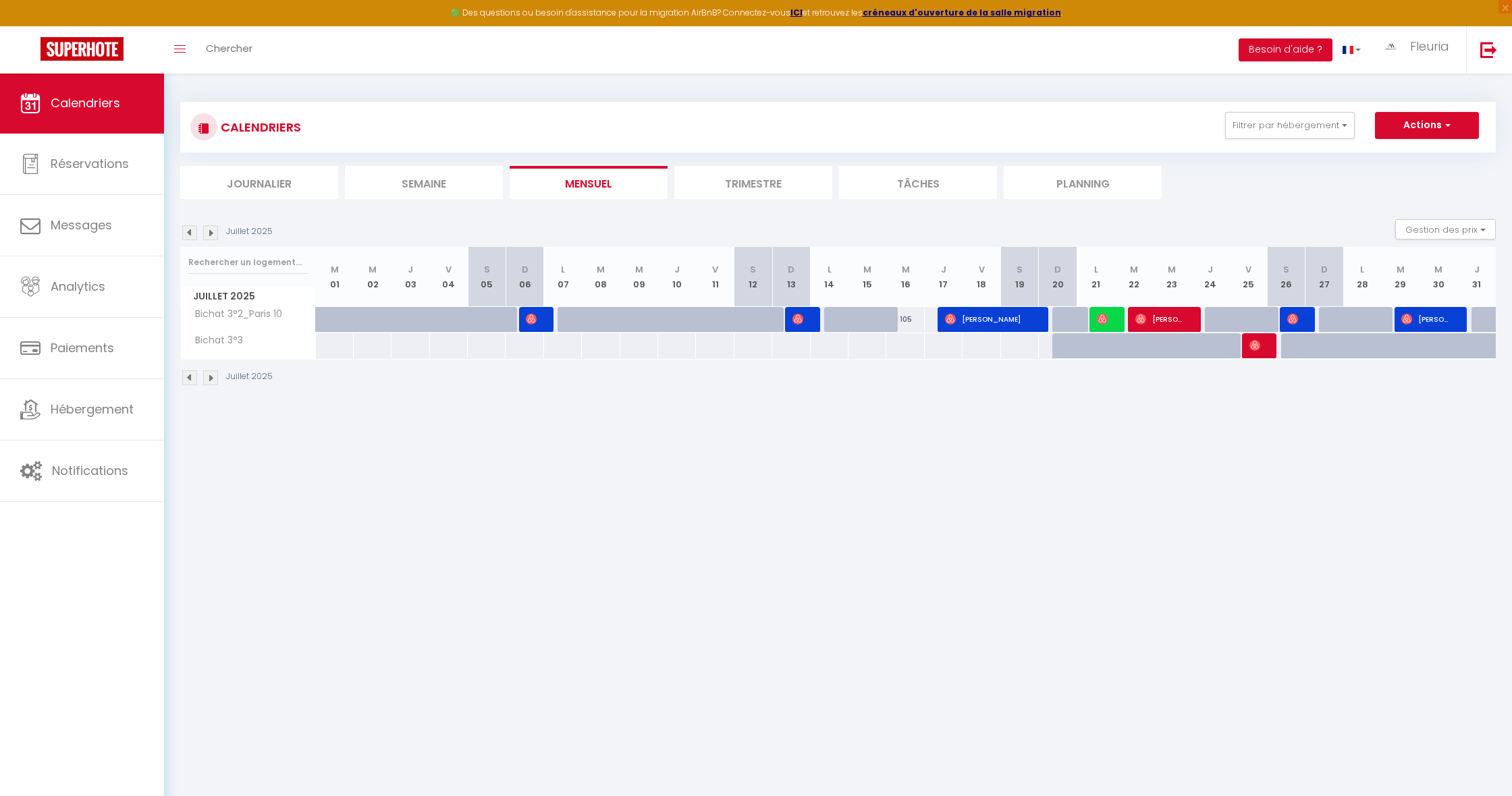
click at [187, 232] on img at bounding box center [190, 232] width 15 height 15
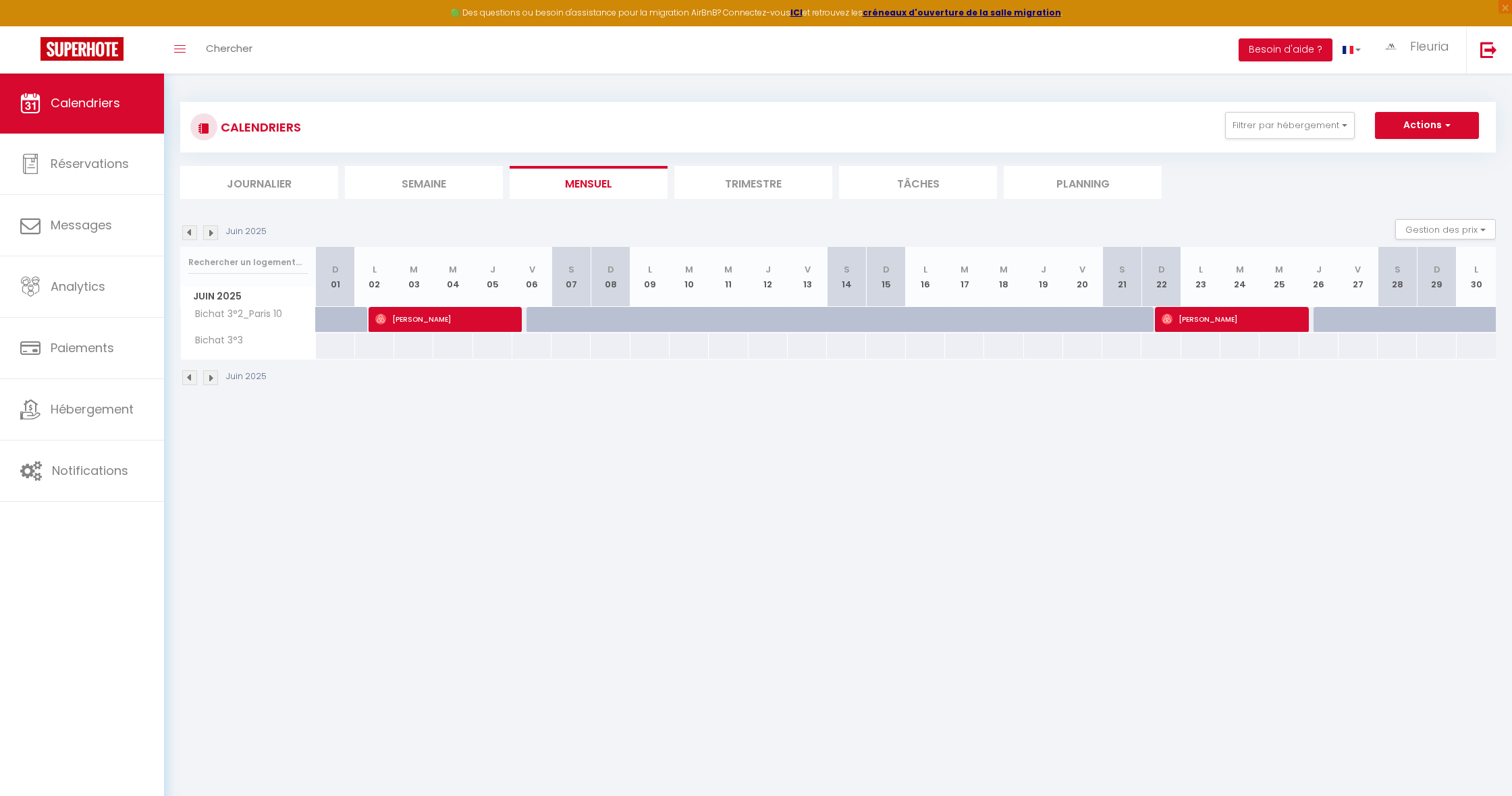
click at [187, 232] on img at bounding box center [190, 232] width 15 height 15
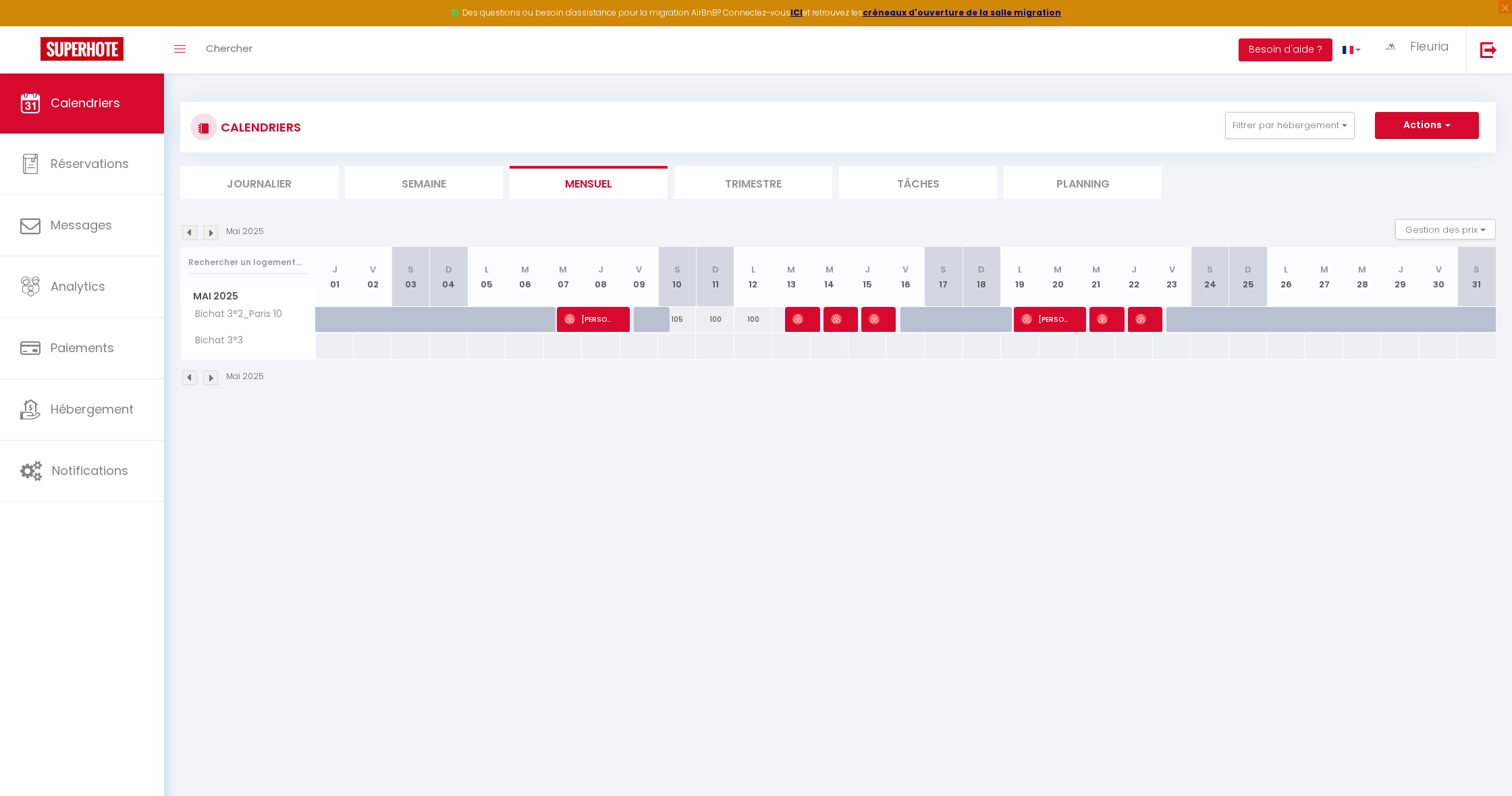
click at [187, 232] on img at bounding box center [190, 232] width 15 height 15
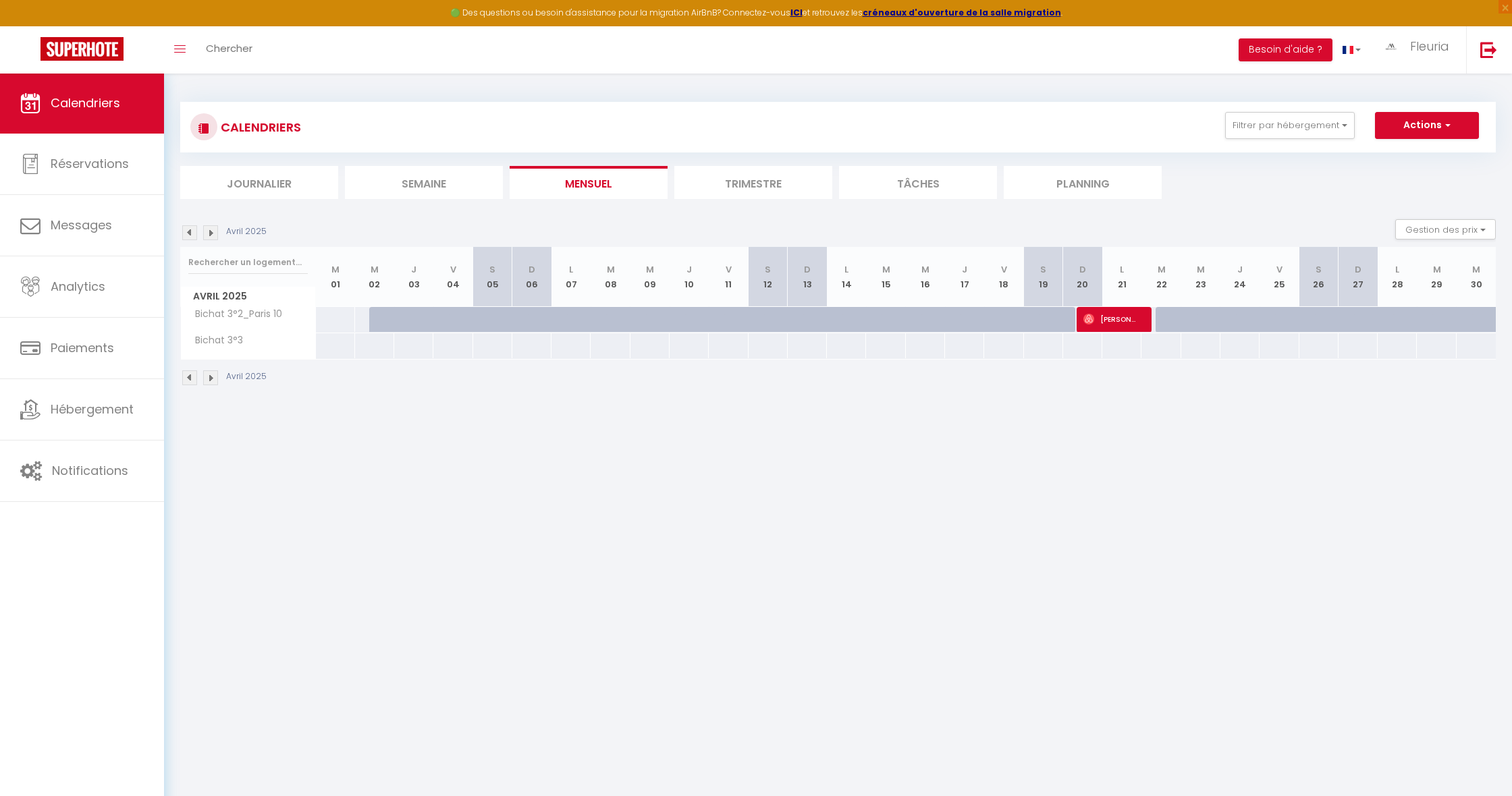
click at [192, 232] on img at bounding box center [190, 232] width 15 height 15
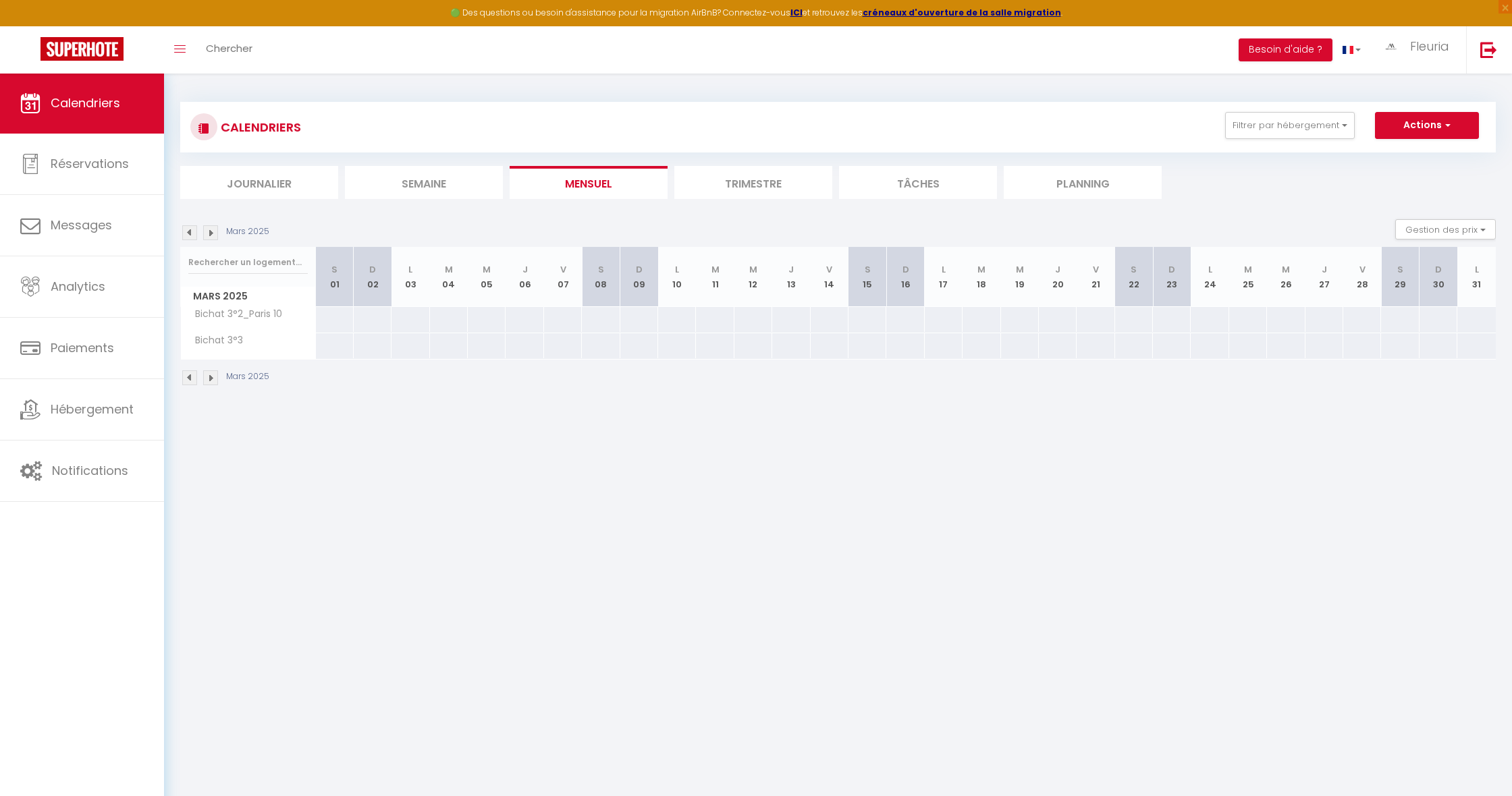
click at [209, 232] on img at bounding box center [210, 232] width 15 height 15
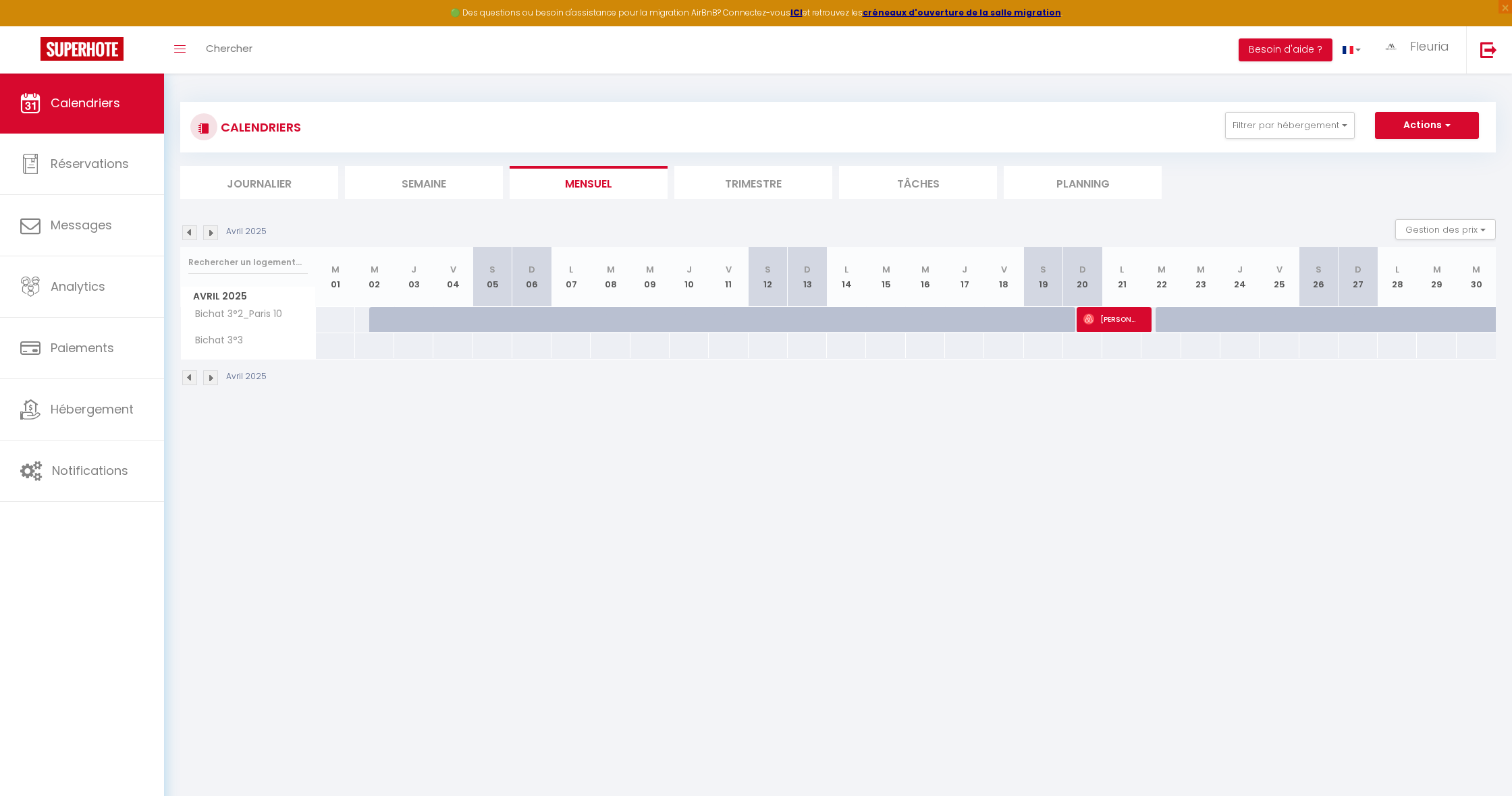
click at [209, 232] on img at bounding box center [210, 232] width 15 height 15
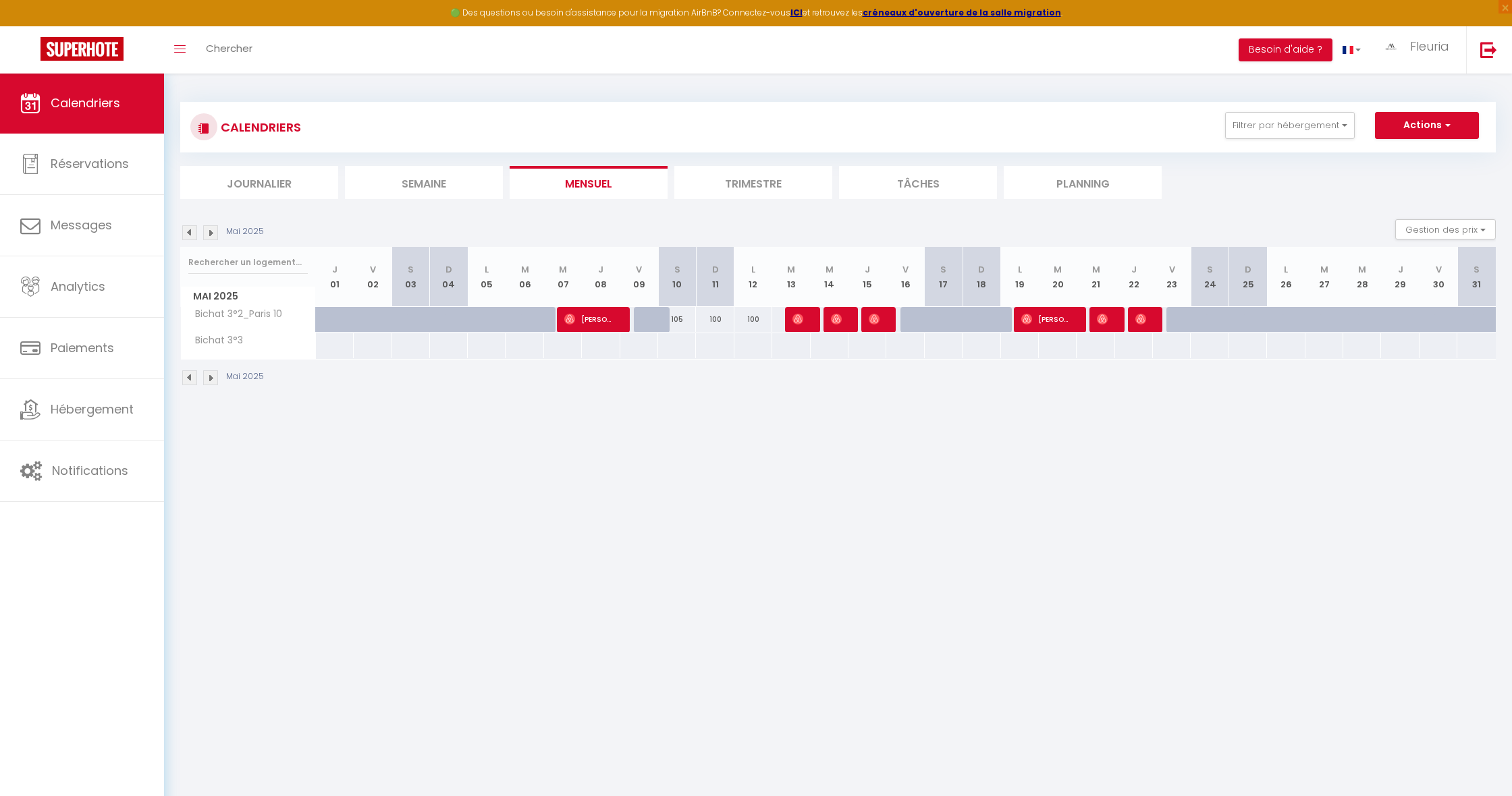
click at [209, 232] on img at bounding box center [210, 232] width 15 height 15
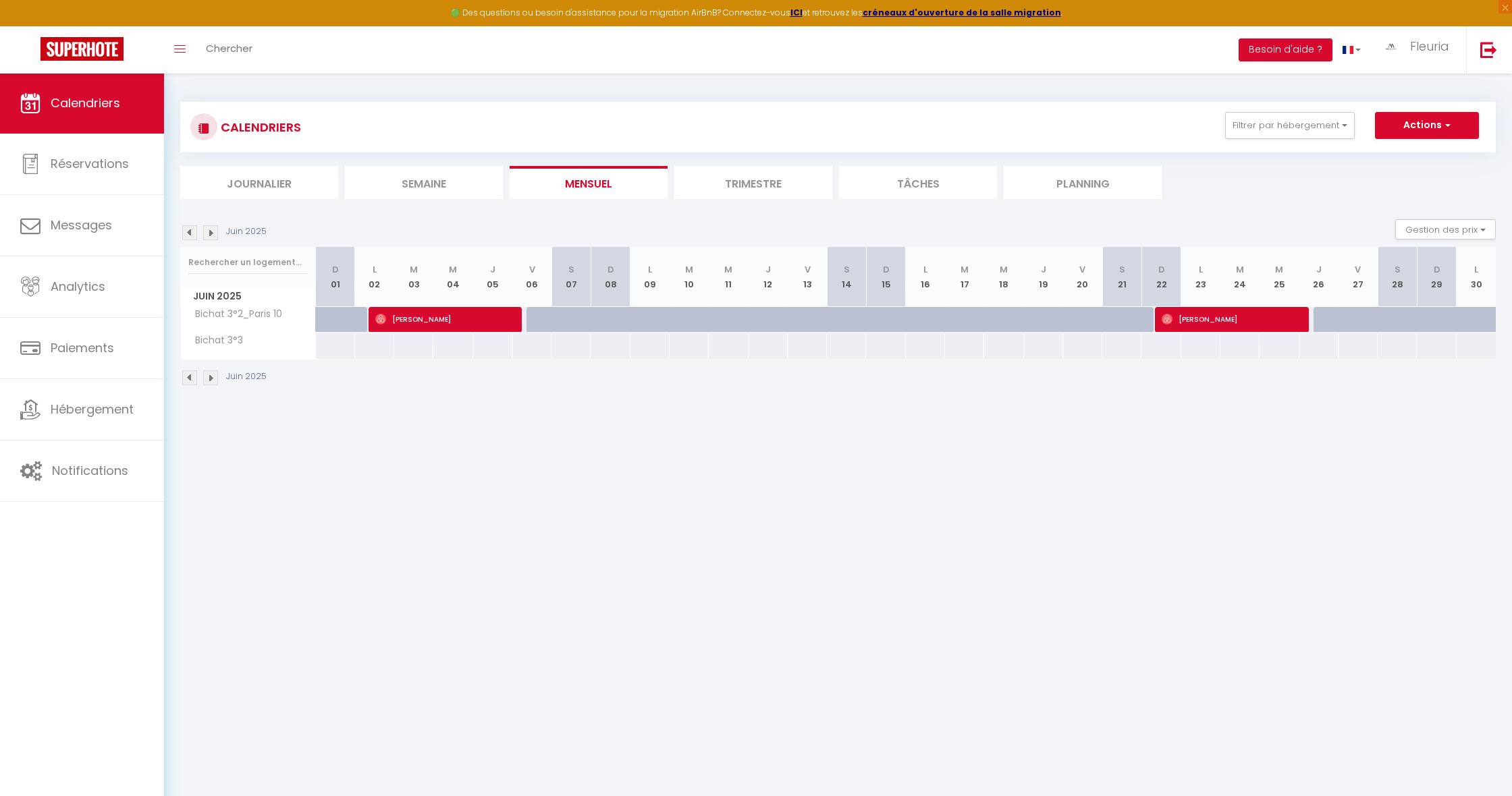
click at [209, 232] on img at bounding box center [210, 232] width 15 height 15
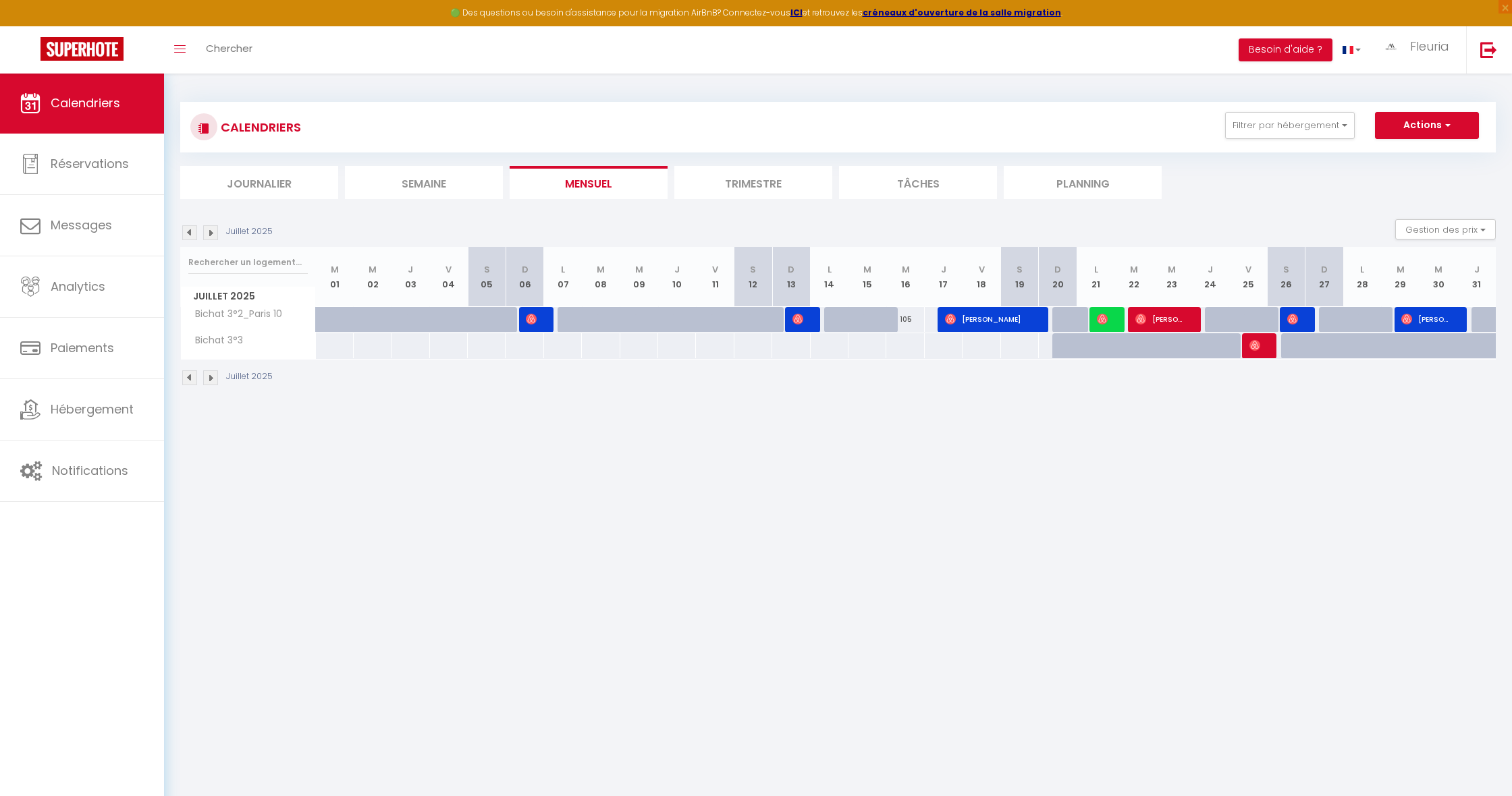
click at [209, 232] on img at bounding box center [210, 232] width 15 height 15
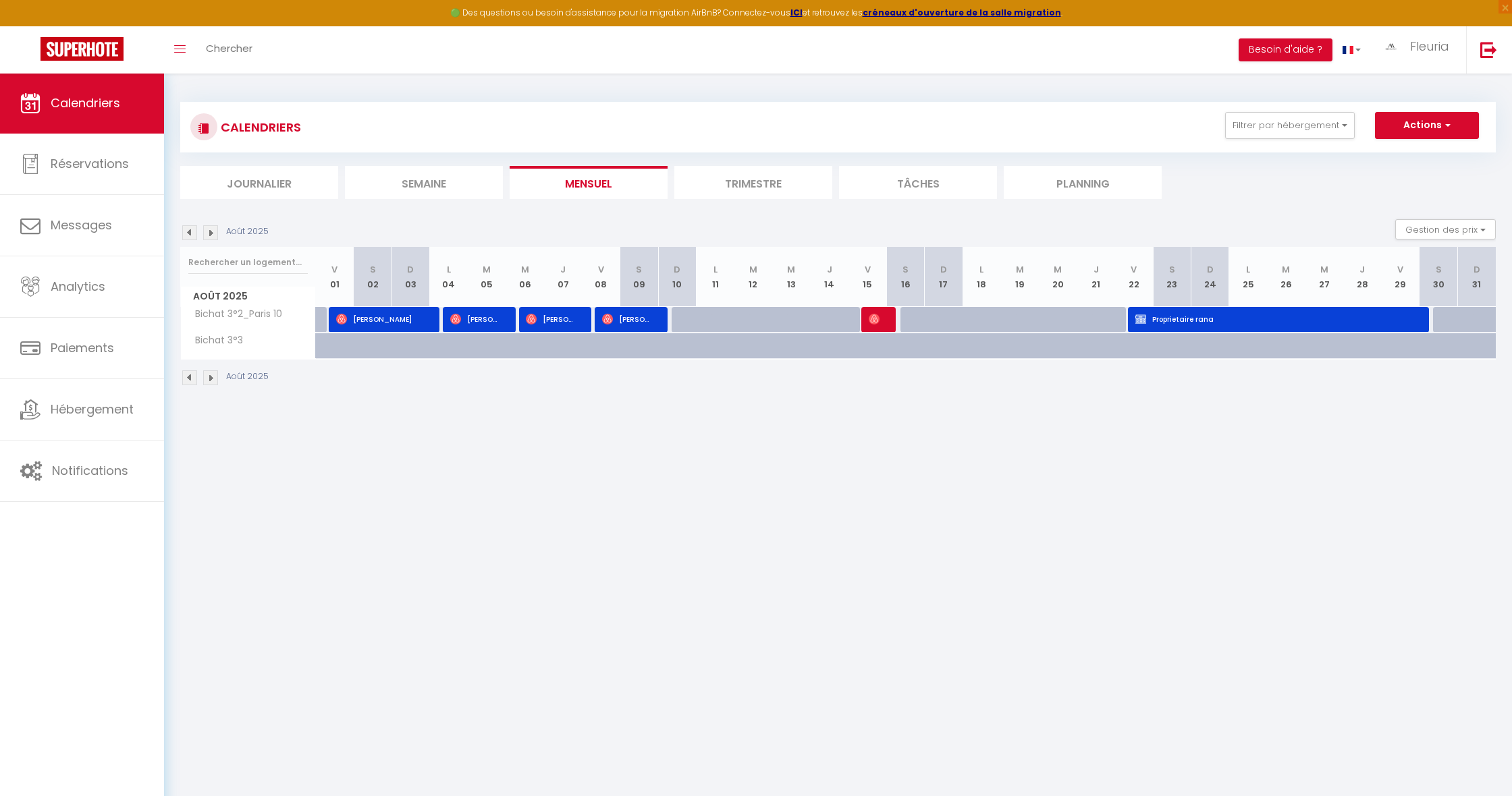
click at [209, 232] on img at bounding box center [210, 232] width 15 height 15
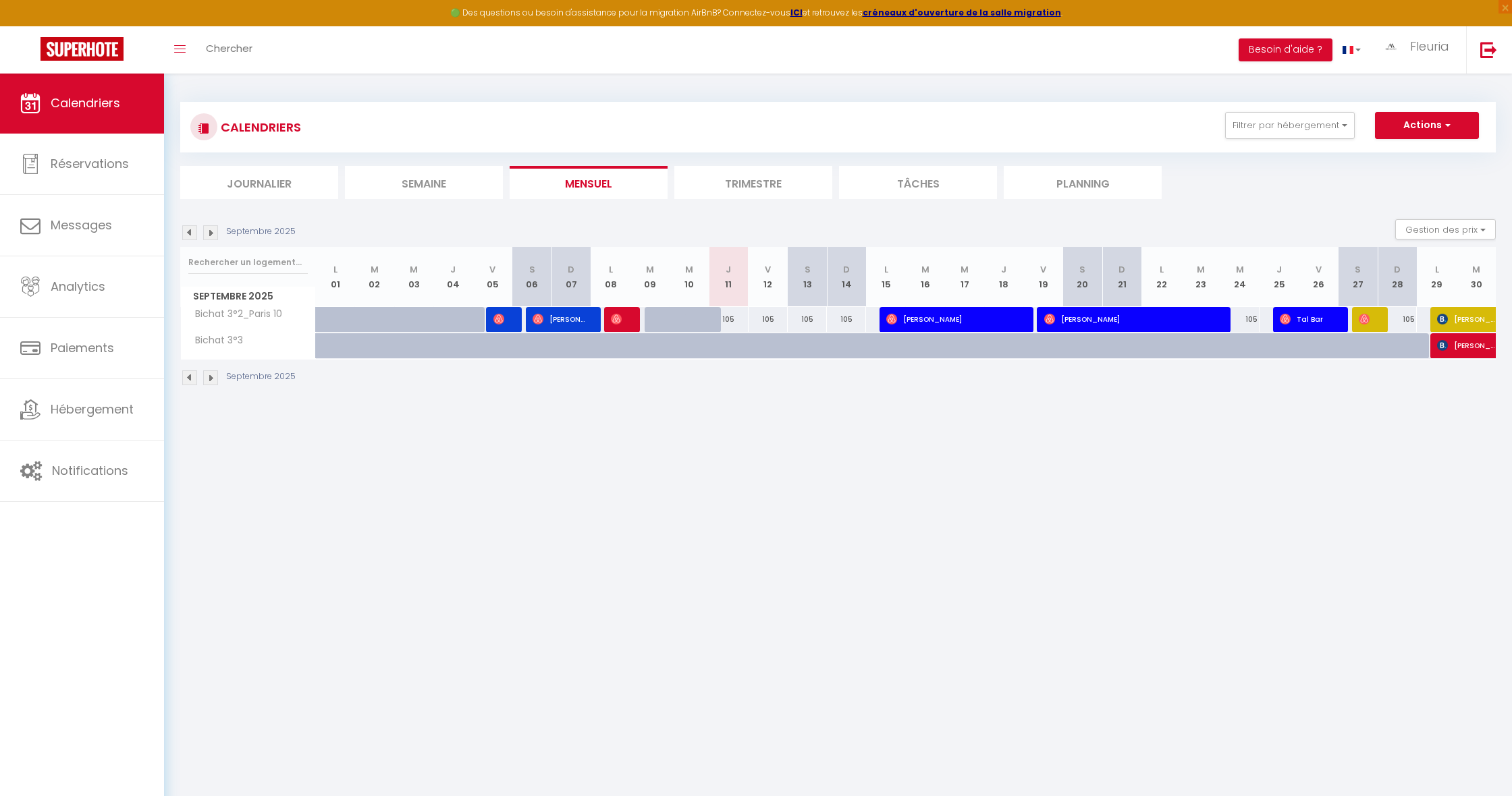
click at [209, 232] on img at bounding box center [210, 232] width 15 height 15
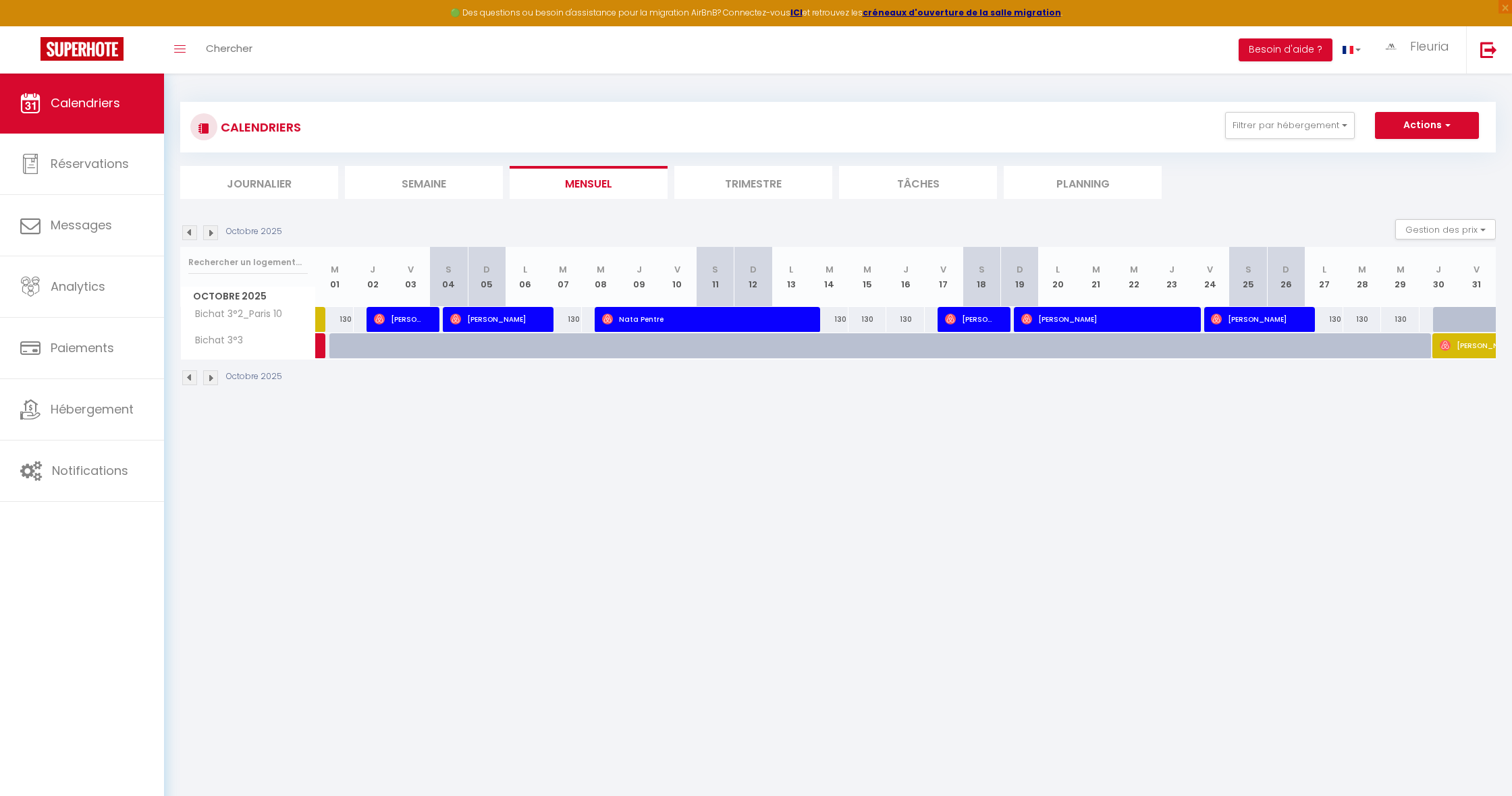
click at [209, 232] on img at bounding box center [210, 232] width 15 height 15
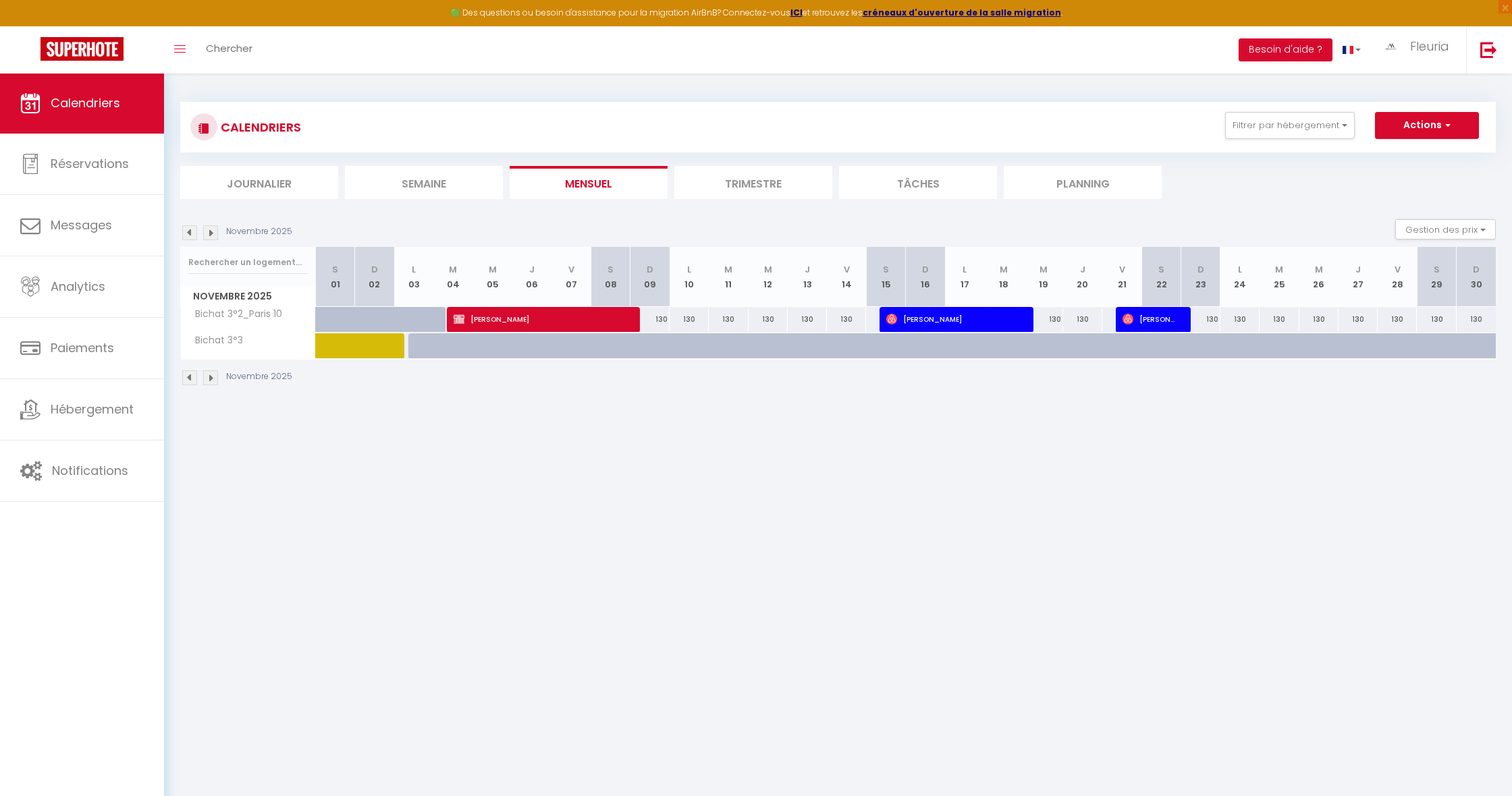
click at [209, 232] on img at bounding box center [210, 232] width 15 height 15
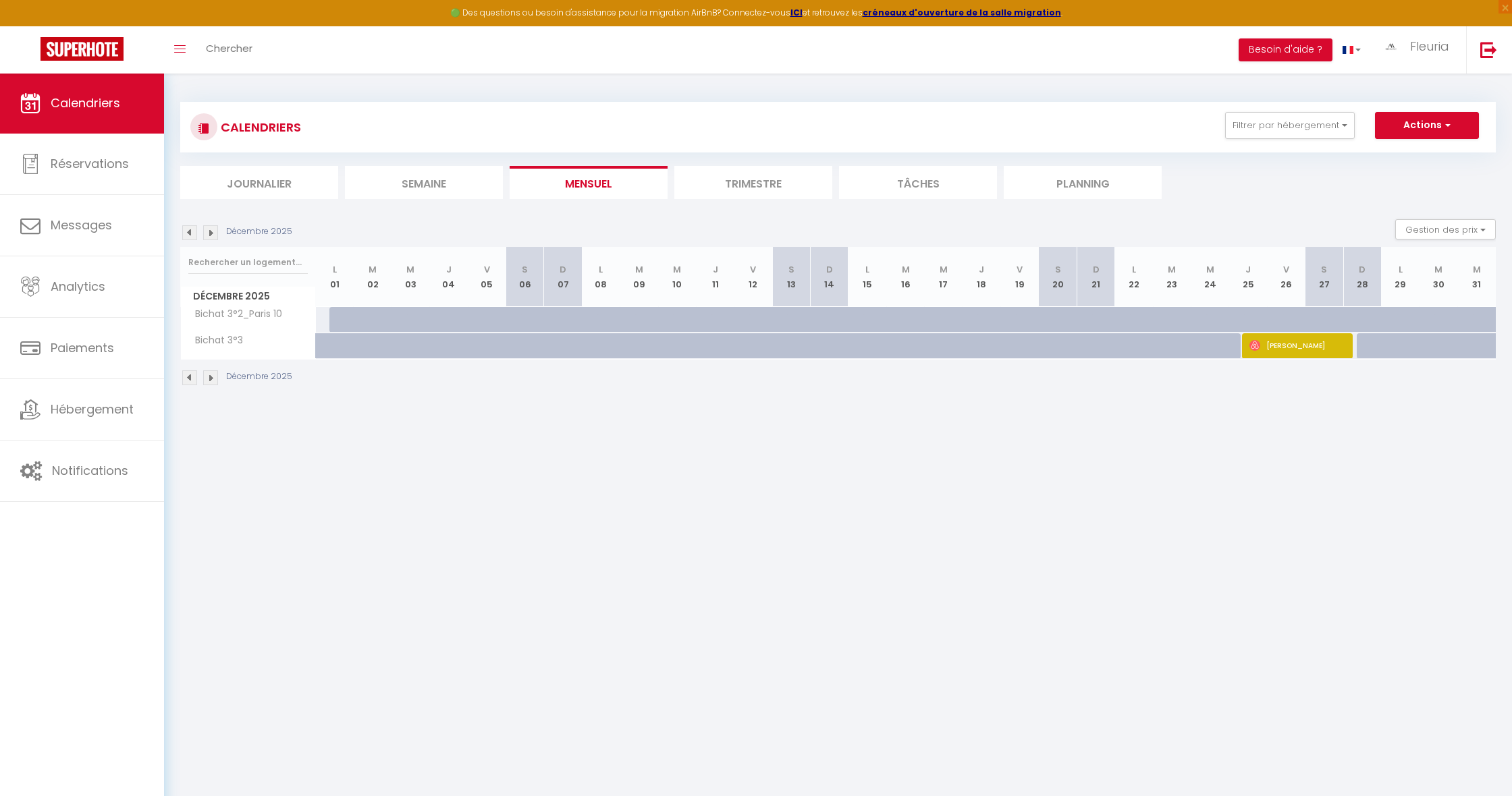
click at [209, 232] on img at bounding box center [210, 232] width 15 height 15
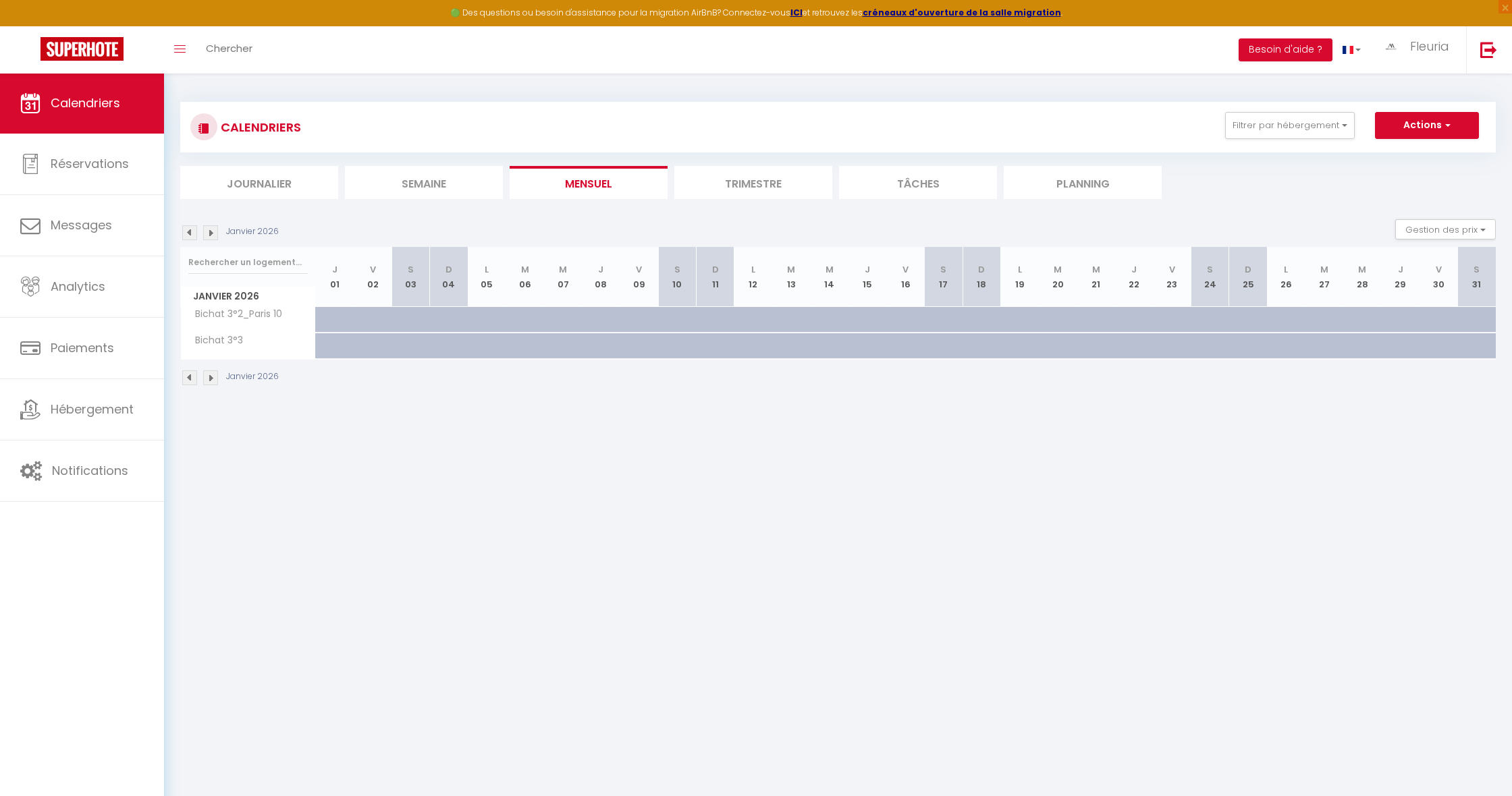
click at [188, 233] on img at bounding box center [190, 232] width 15 height 15
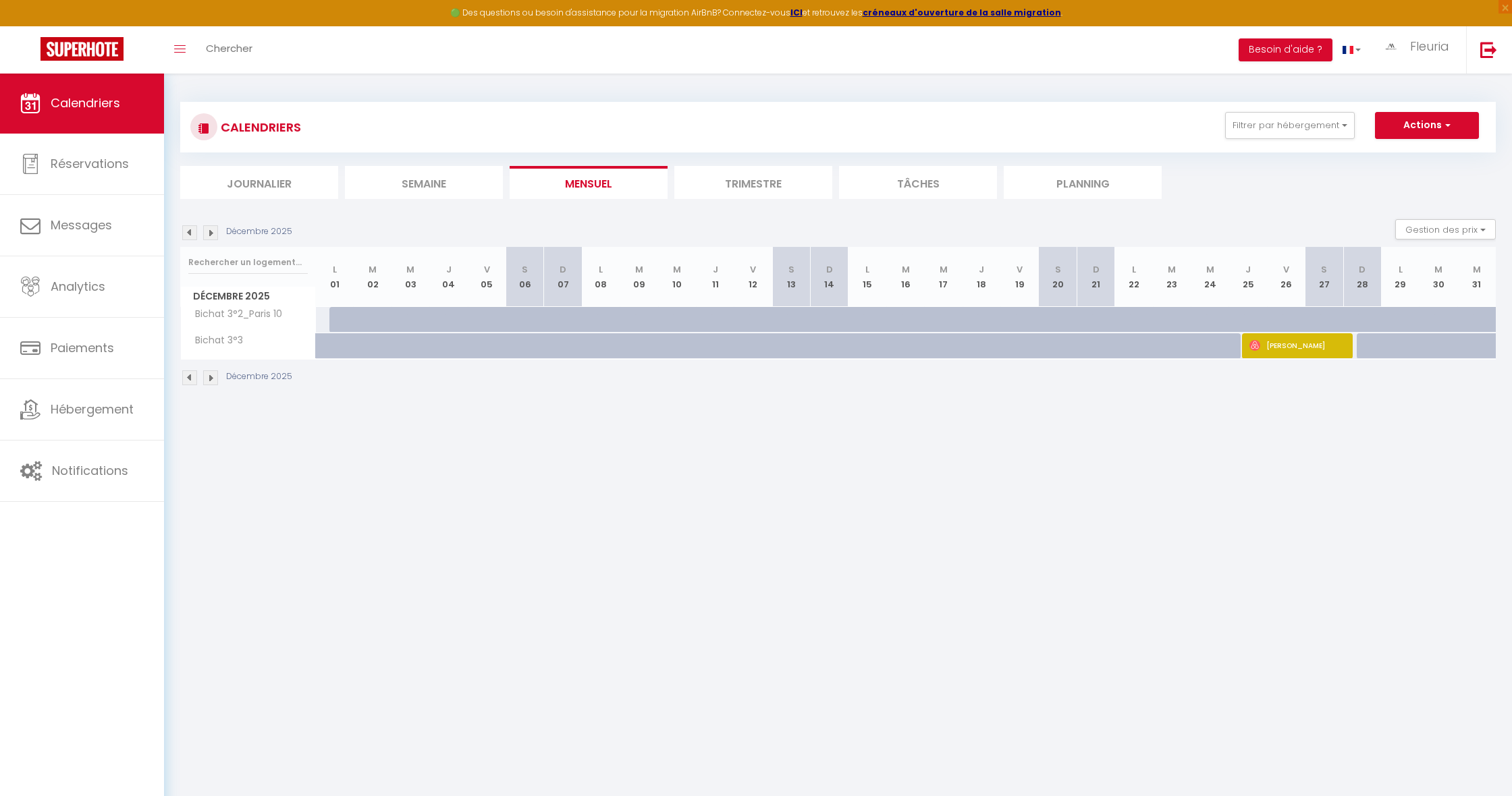
click at [328, 213] on section "Décembre 2025 Gestion des prix Nb Nuits minimum Règles Disponibilité Décembre 2…" at bounding box center [838, 302] width 1316 height 193
click at [191, 232] on img at bounding box center [190, 232] width 15 height 15
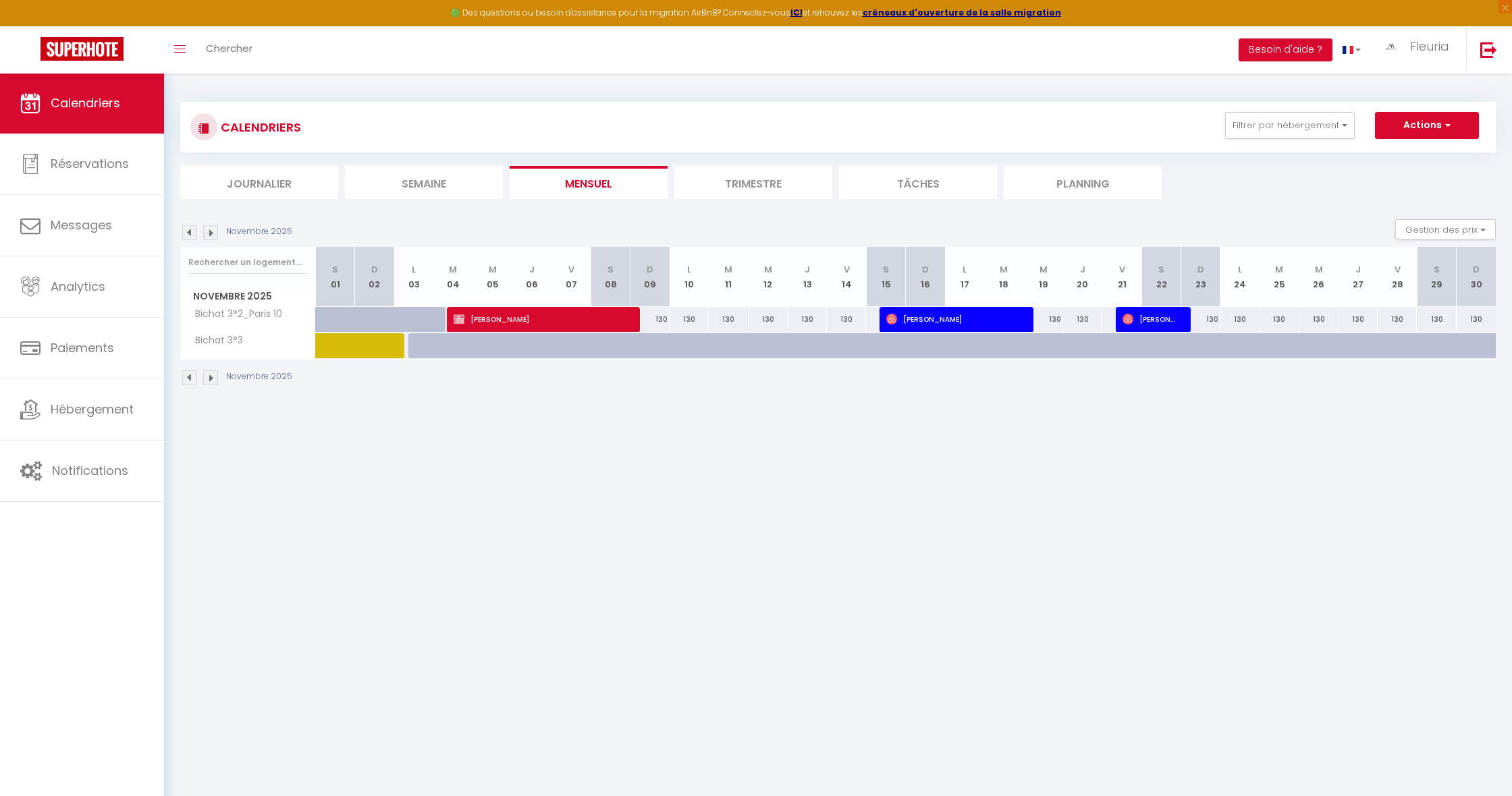
click at [191, 232] on img at bounding box center [190, 232] width 15 height 15
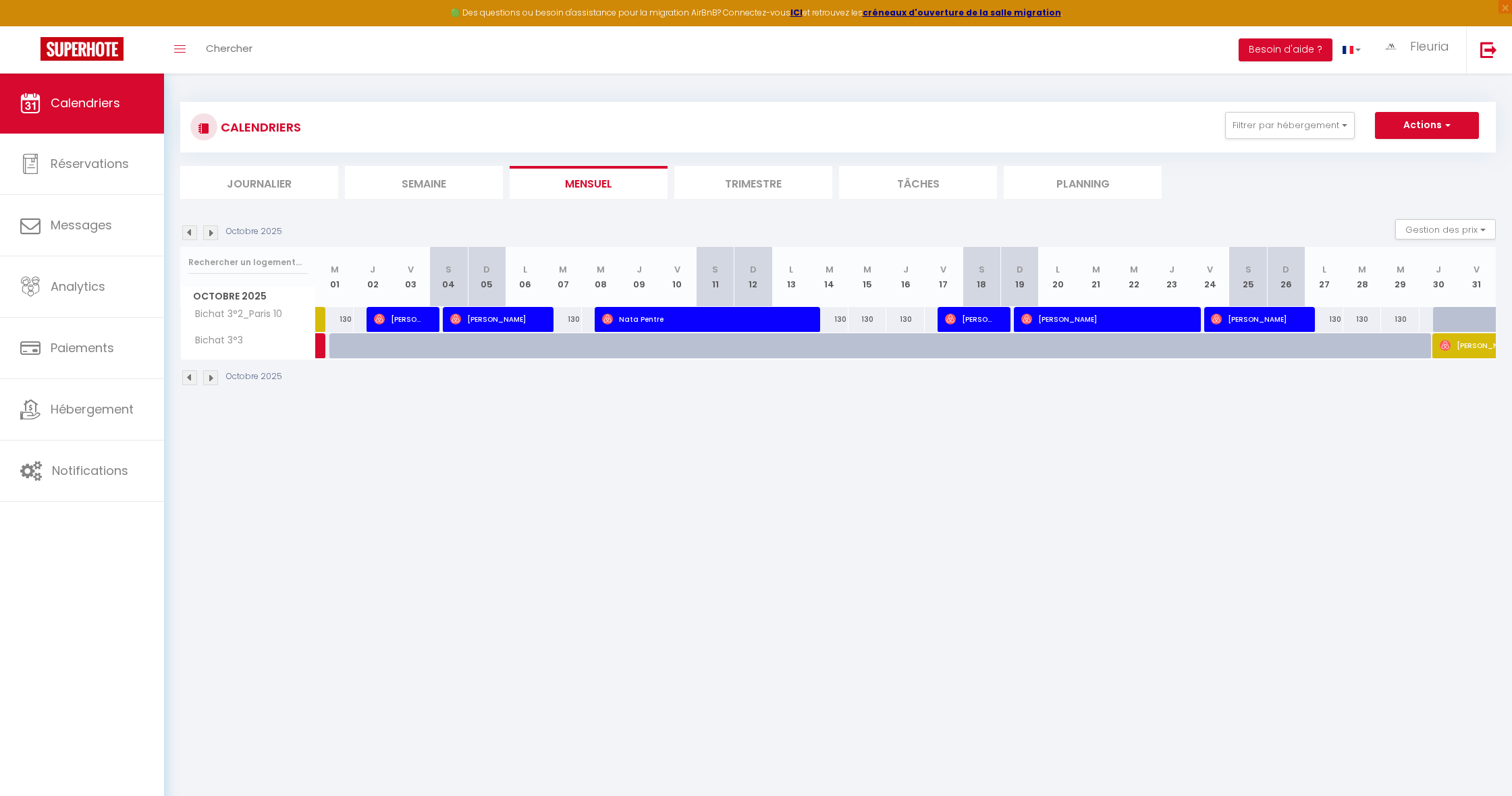
click at [213, 232] on img at bounding box center [210, 232] width 15 height 15
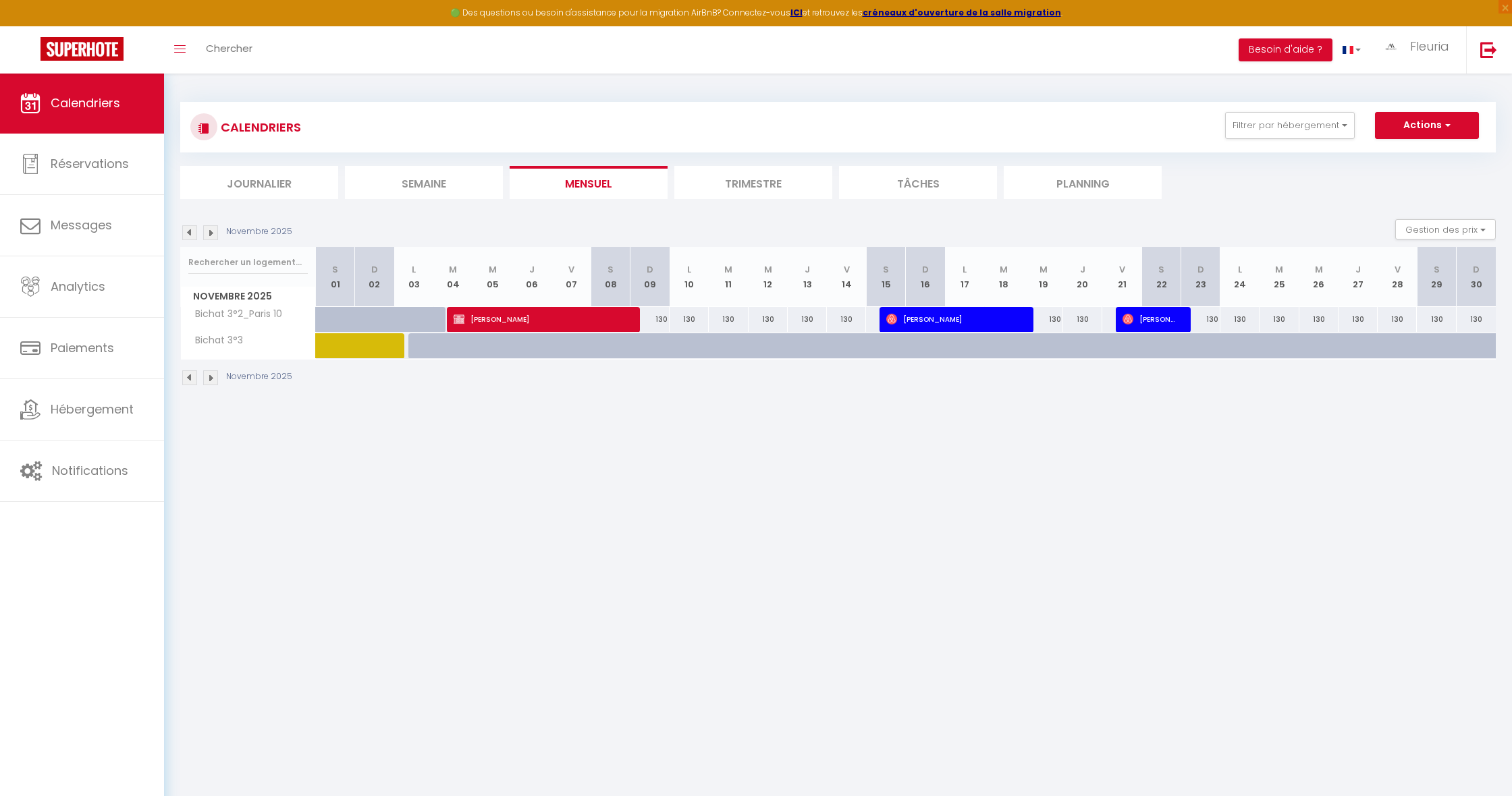
click at [213, 232] on img at bounding box center [210, 232] width 15 height 15
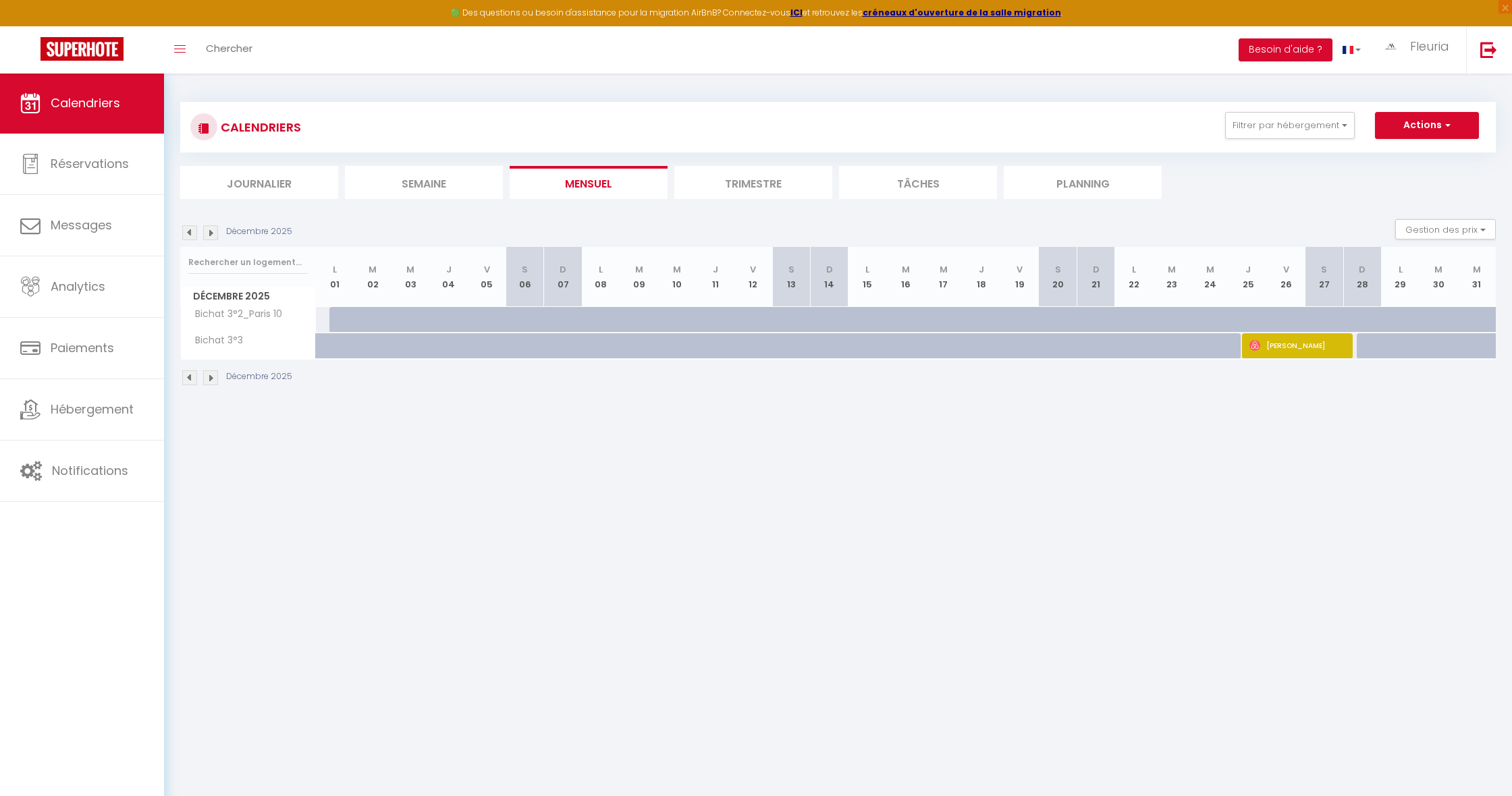
click at [213, 232] on img at bounding box center [210, 232] width 15 height 15
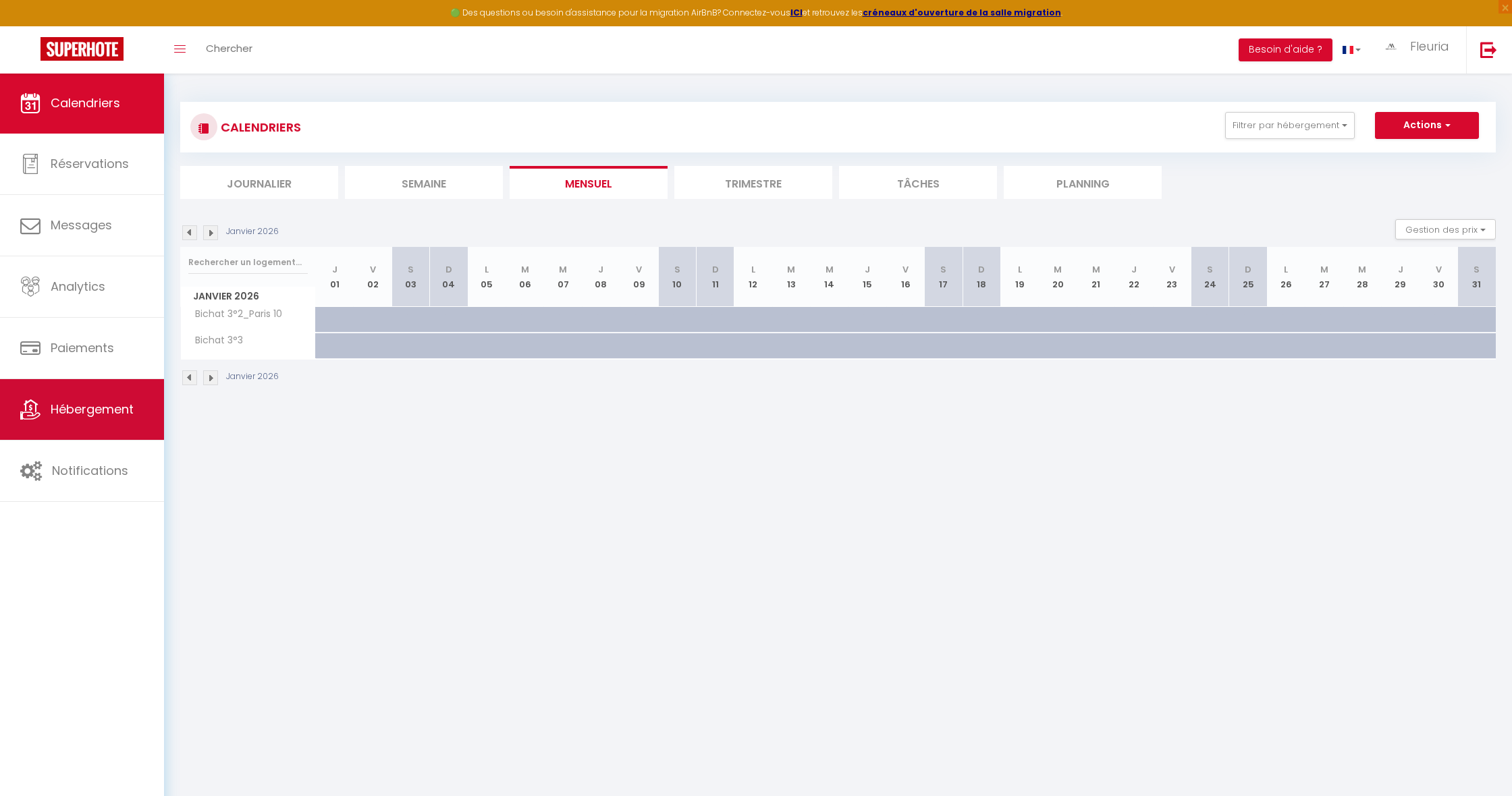
click at [93, 407] on span "Hébergement" at bounding box center [91, 409] width 83 height 17
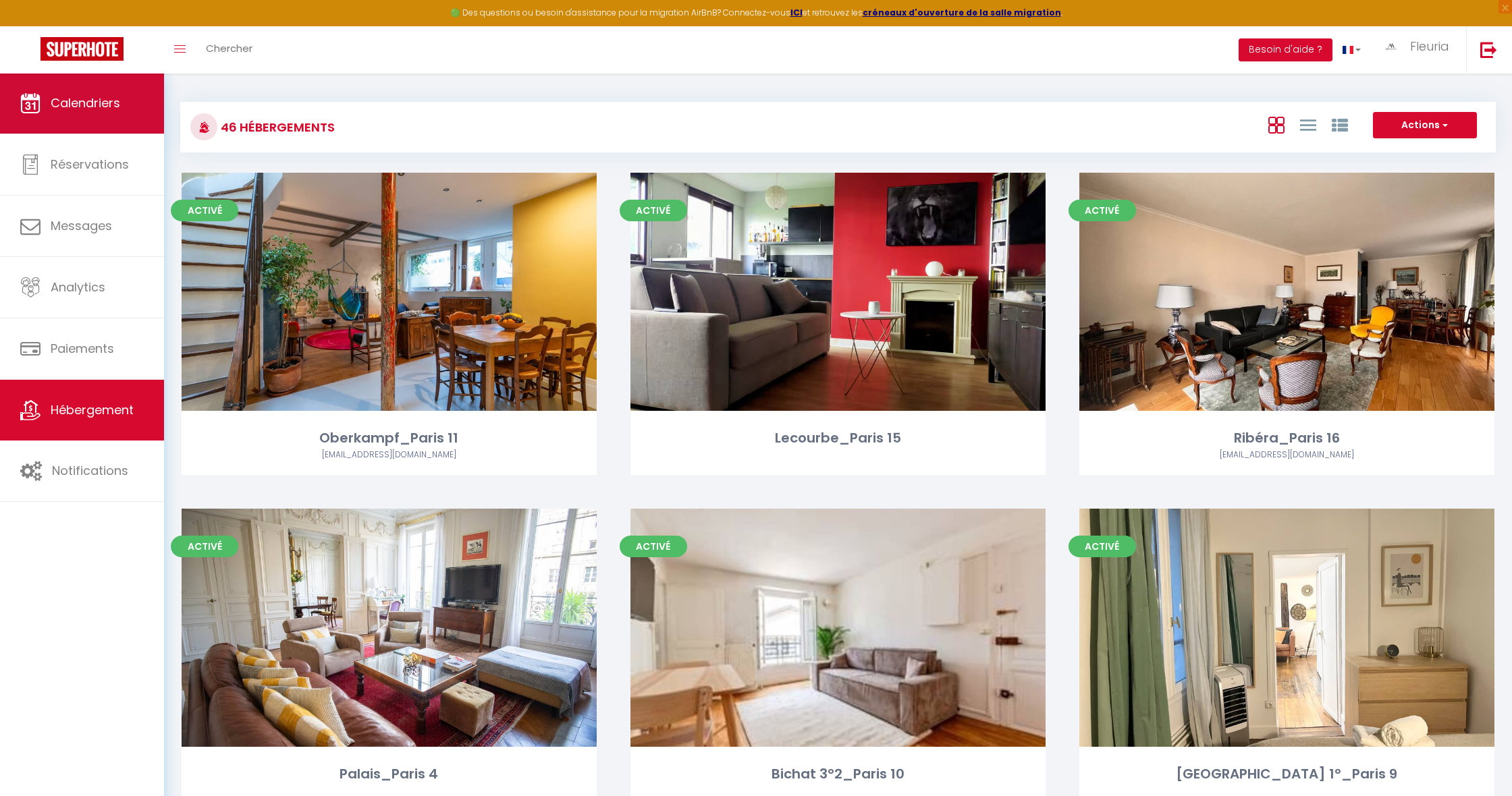
click at [69, 104] on span "Calendriers" at bounding box center [85, 103] width 70 height 17
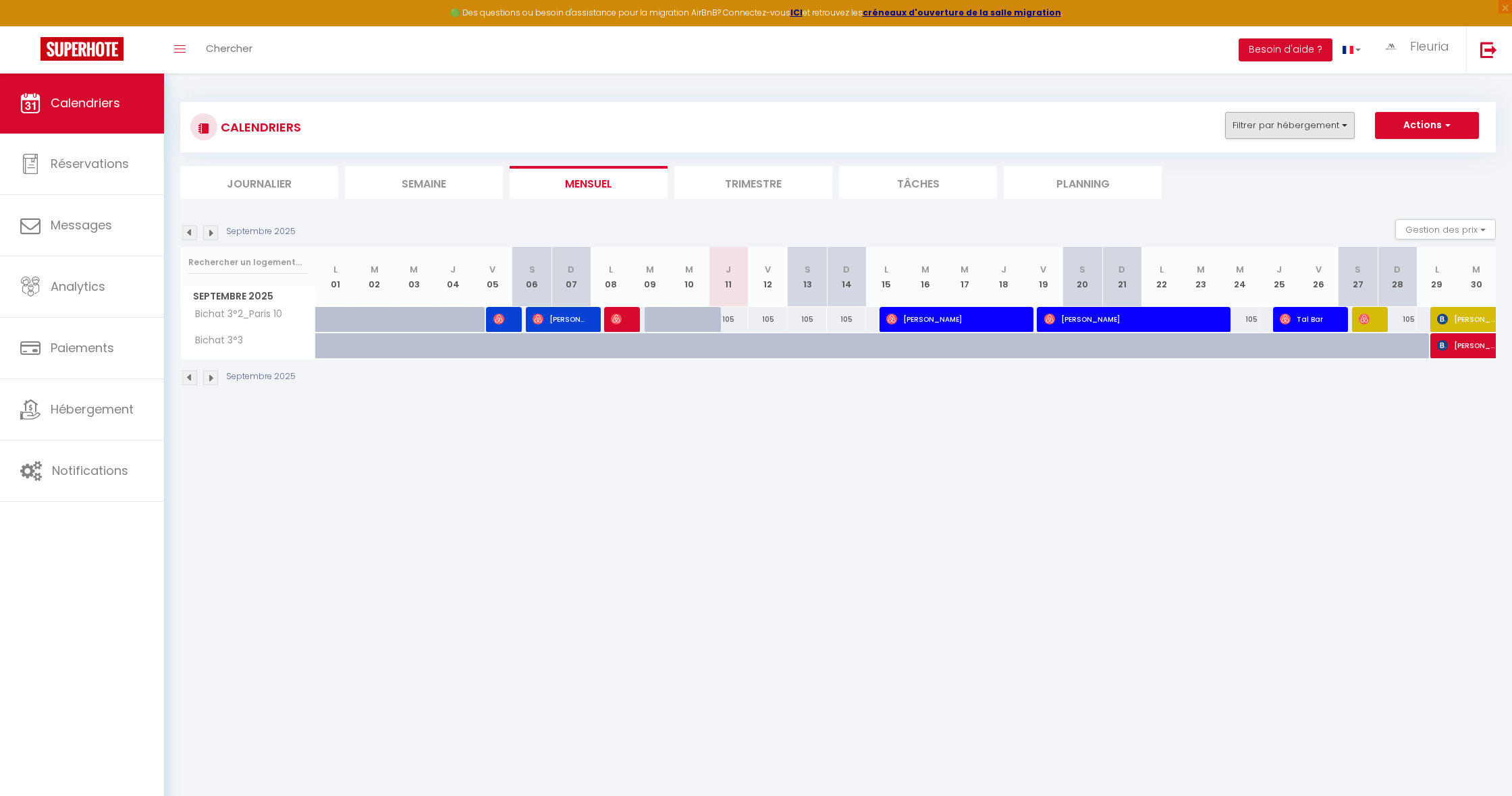
click at [1307, 124] on button "Filtrer par hébergement" at bounding box center [1290, 125] width 129 height 27
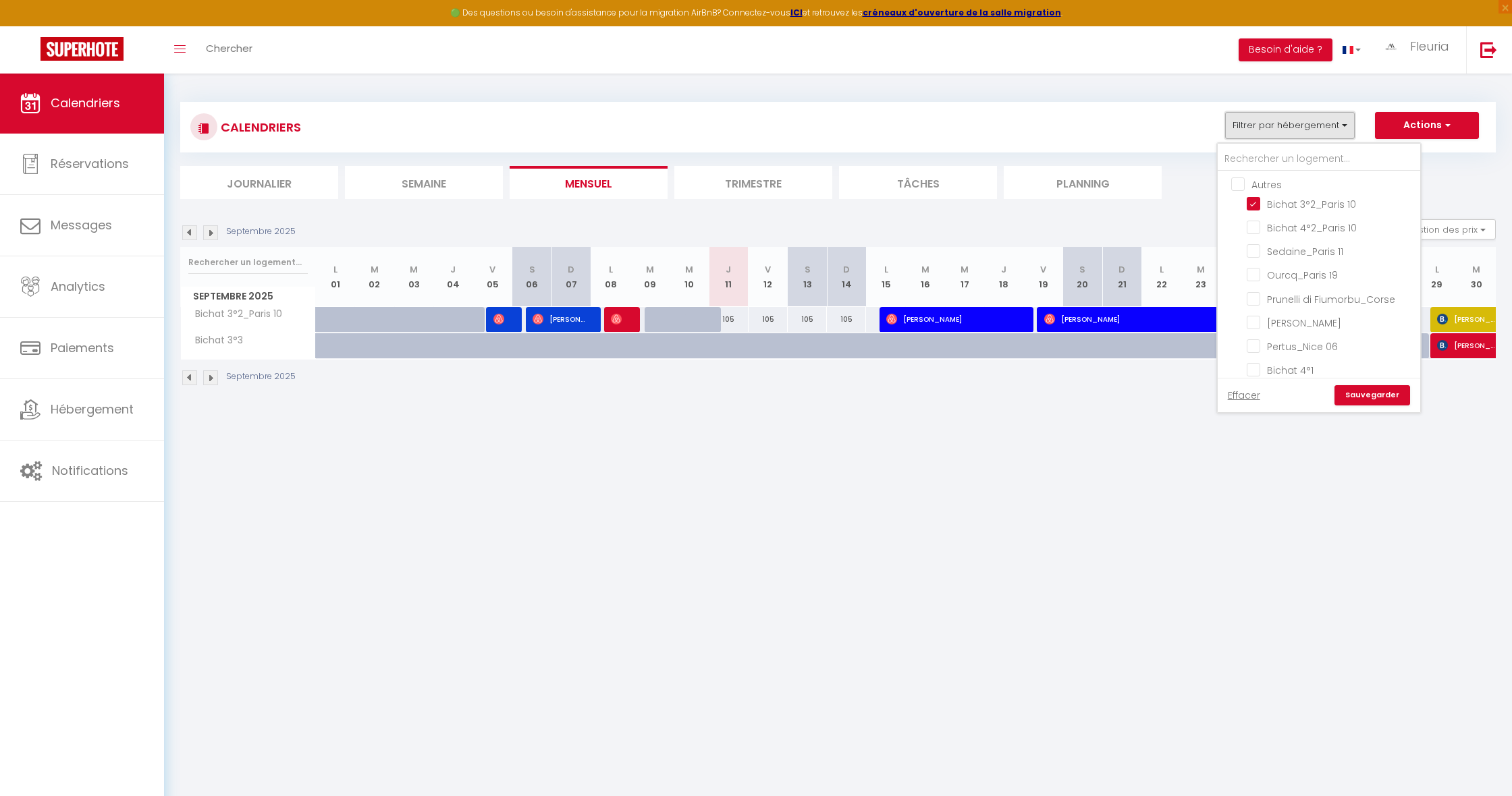
scroll to position [763, 0]
click at [1255, 210] on input "Bichat 3°2_Paris 10" at bounding box center [1331, 211] width 168 height 14
click at [1254, 289] on input "Bichat 3°3" at bounding box center [1331, 290] width 168 height 14
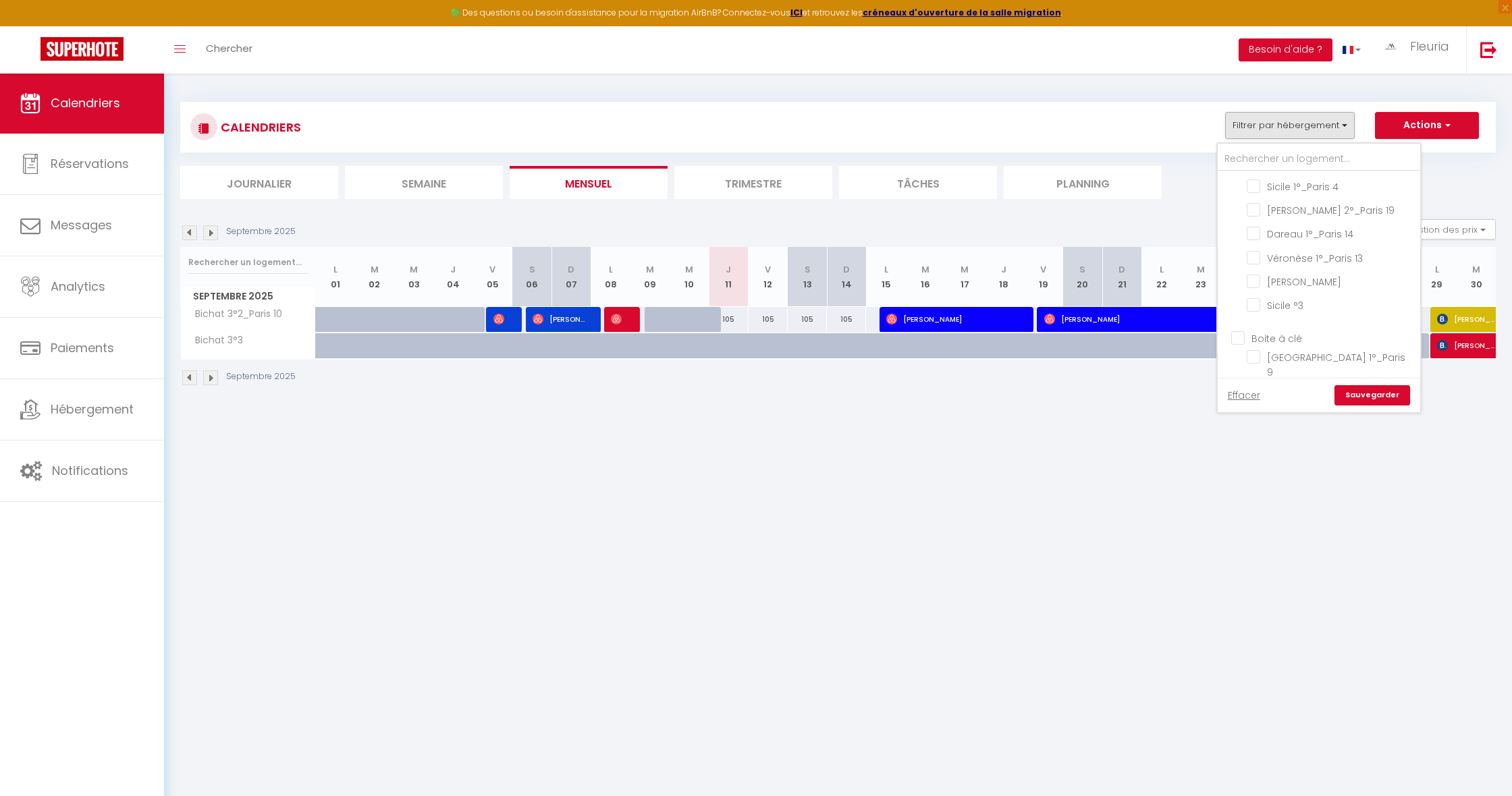
click at [1358, 393] on link "Sauvegarder" at bounding box center [1372, 395] width 75 height 20
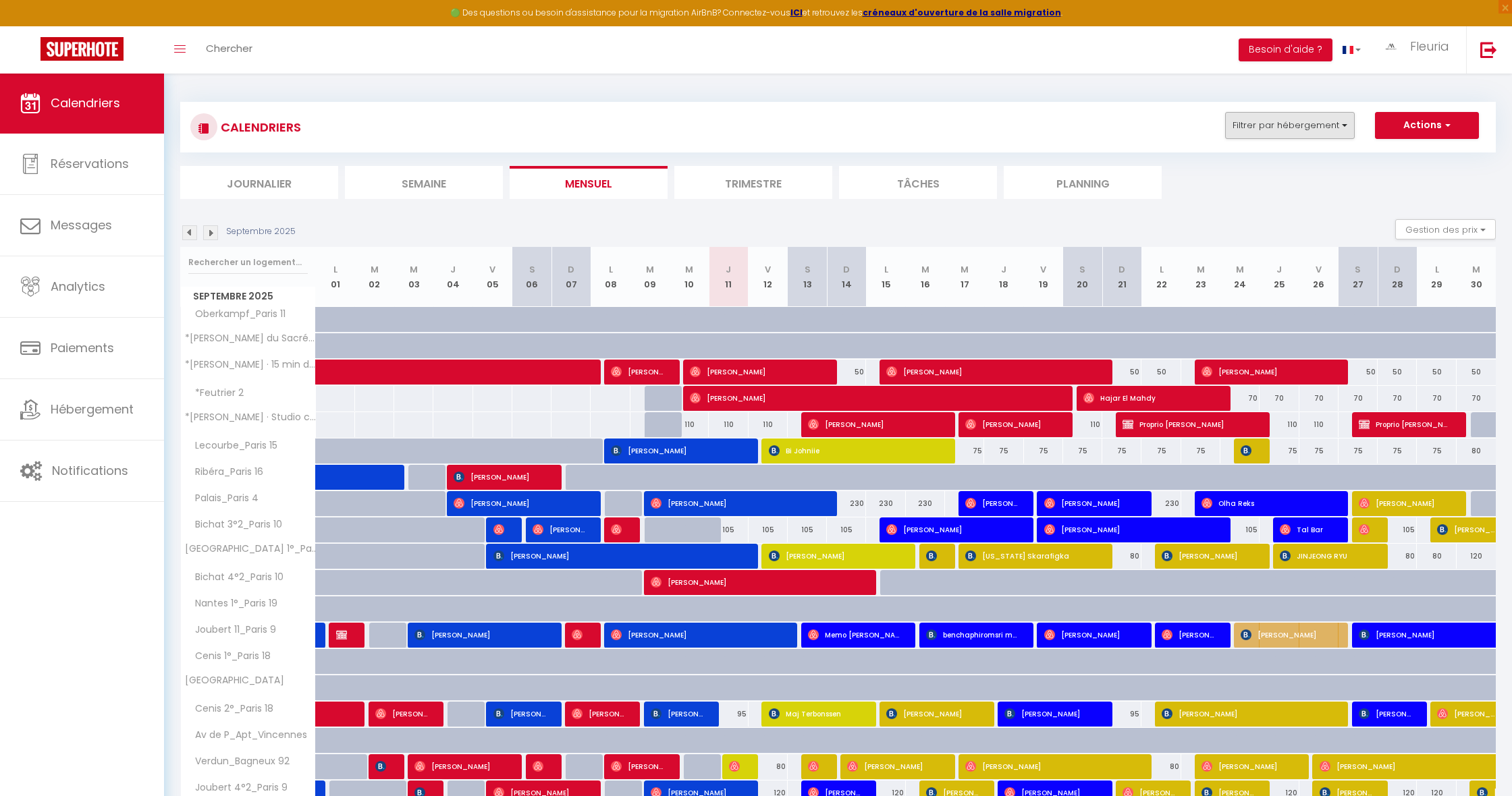
click at [1278, 121] on button "Filtrer par hébergement" at bounding box center [1290, 125] width 129 height 27
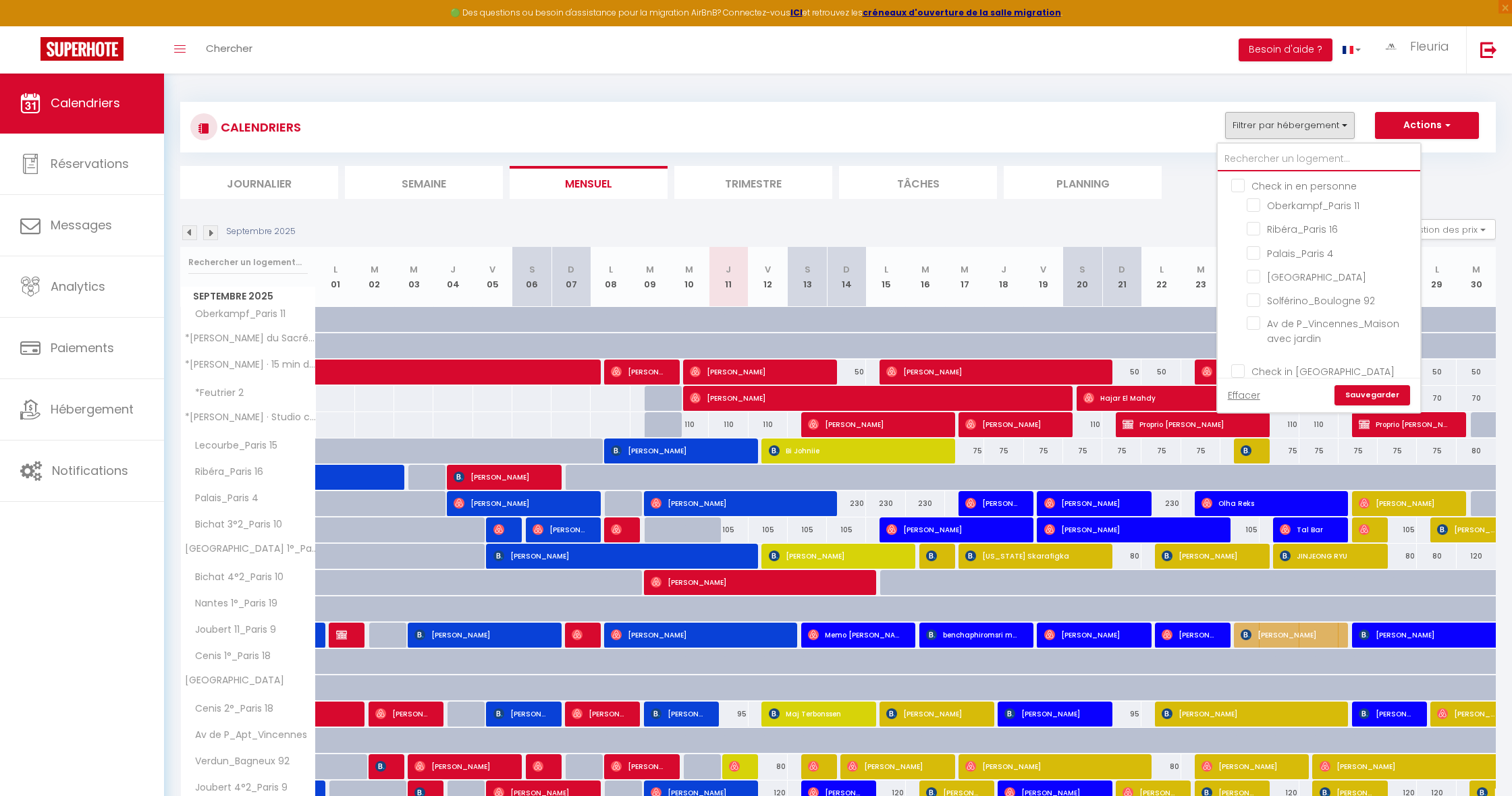
click at [1295, 153] on input "text" at bounding box center [1319, 159] width 203 height 24
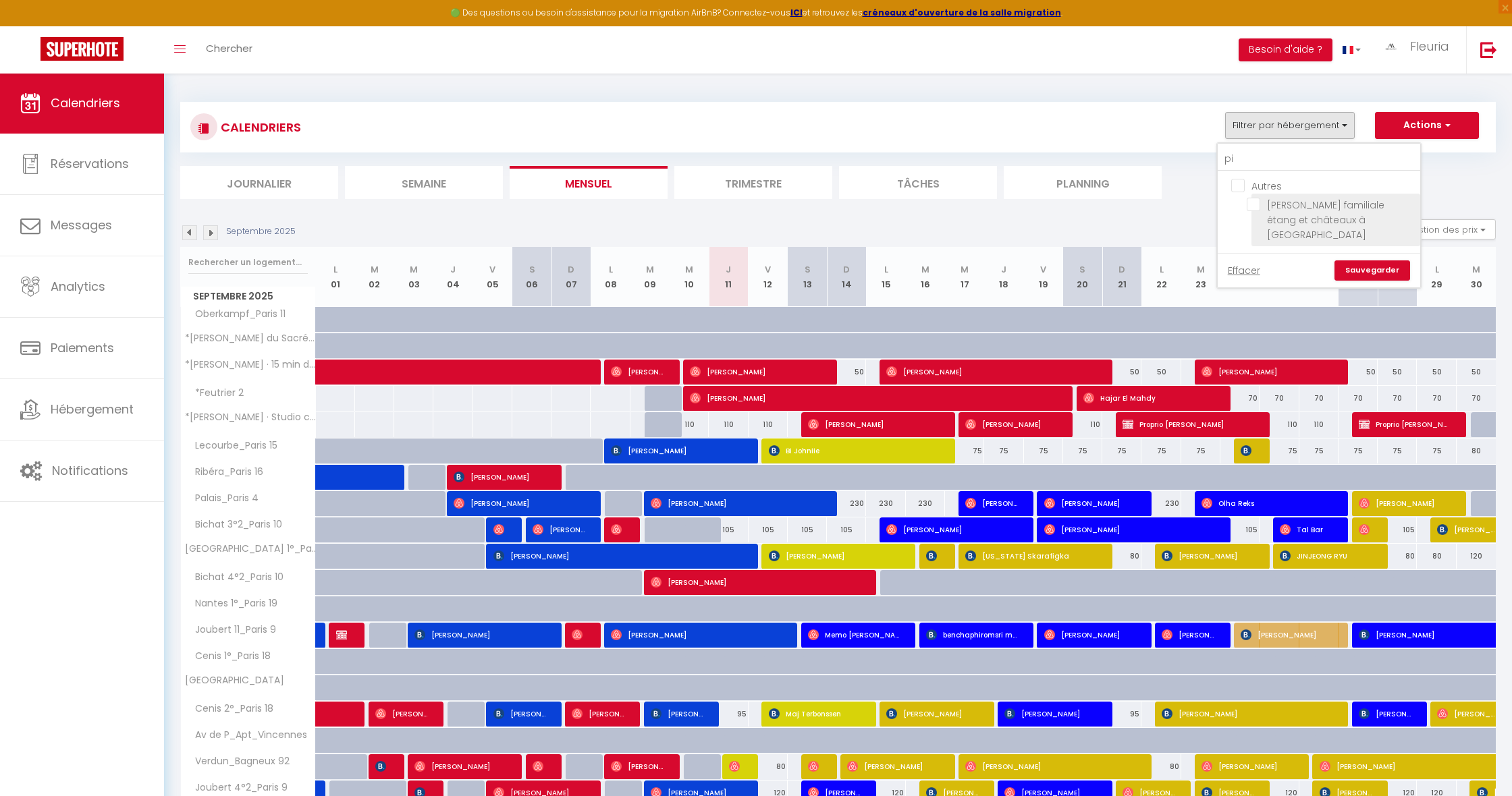
click at [1254, 203] on input "[PERSON_NAME] familiale étang et châteaux à [GEOGRAPHIC_DATA]" at bounding box center [1331, 205] width 168 height 14
click at [1358, 267] on link "Sauvegarder" at bounding box center [1372, 271] width 75 height 20
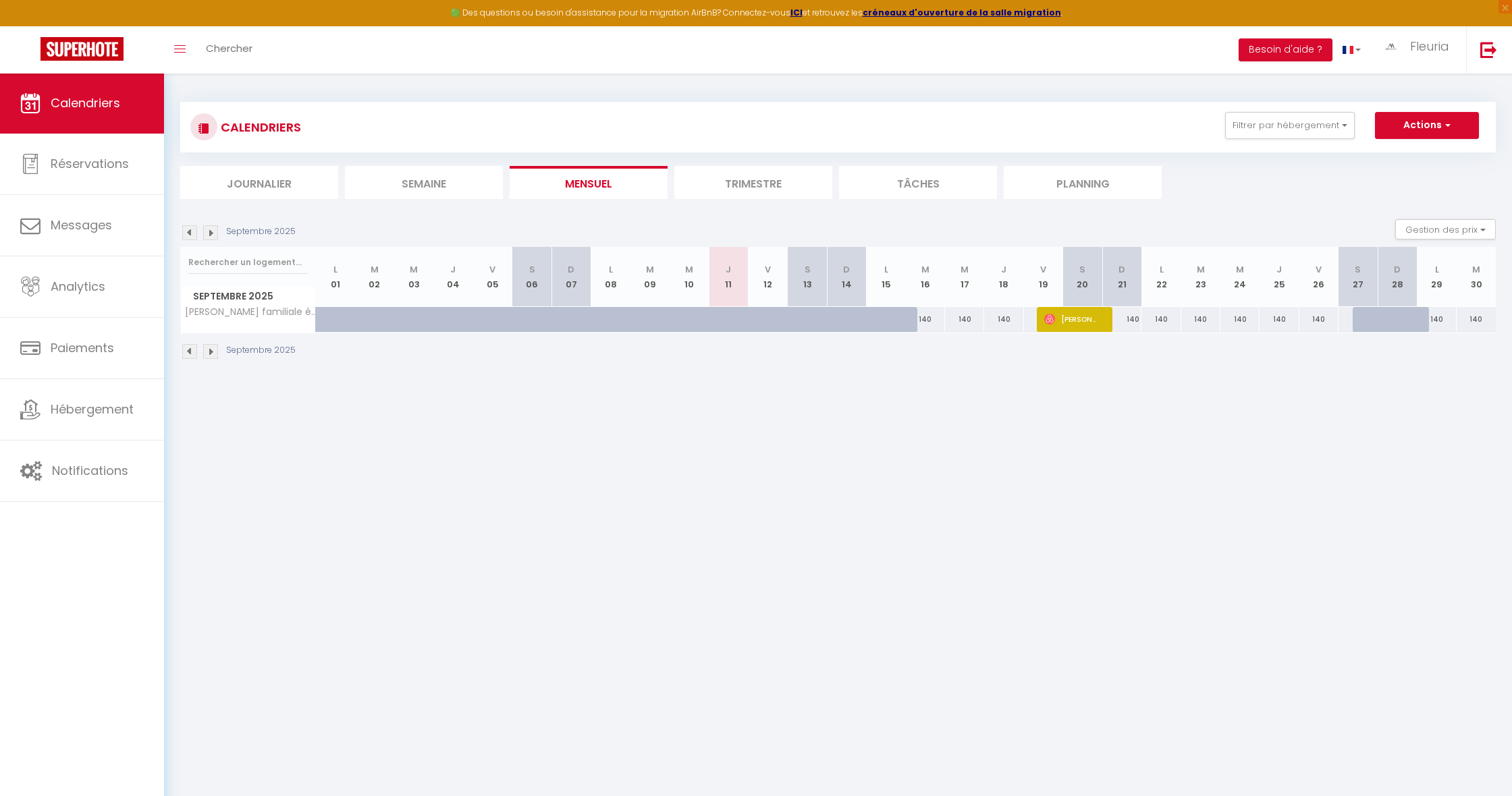
click at [1355, 317] on div at bounding box center [1372, 320] width 39 height 26
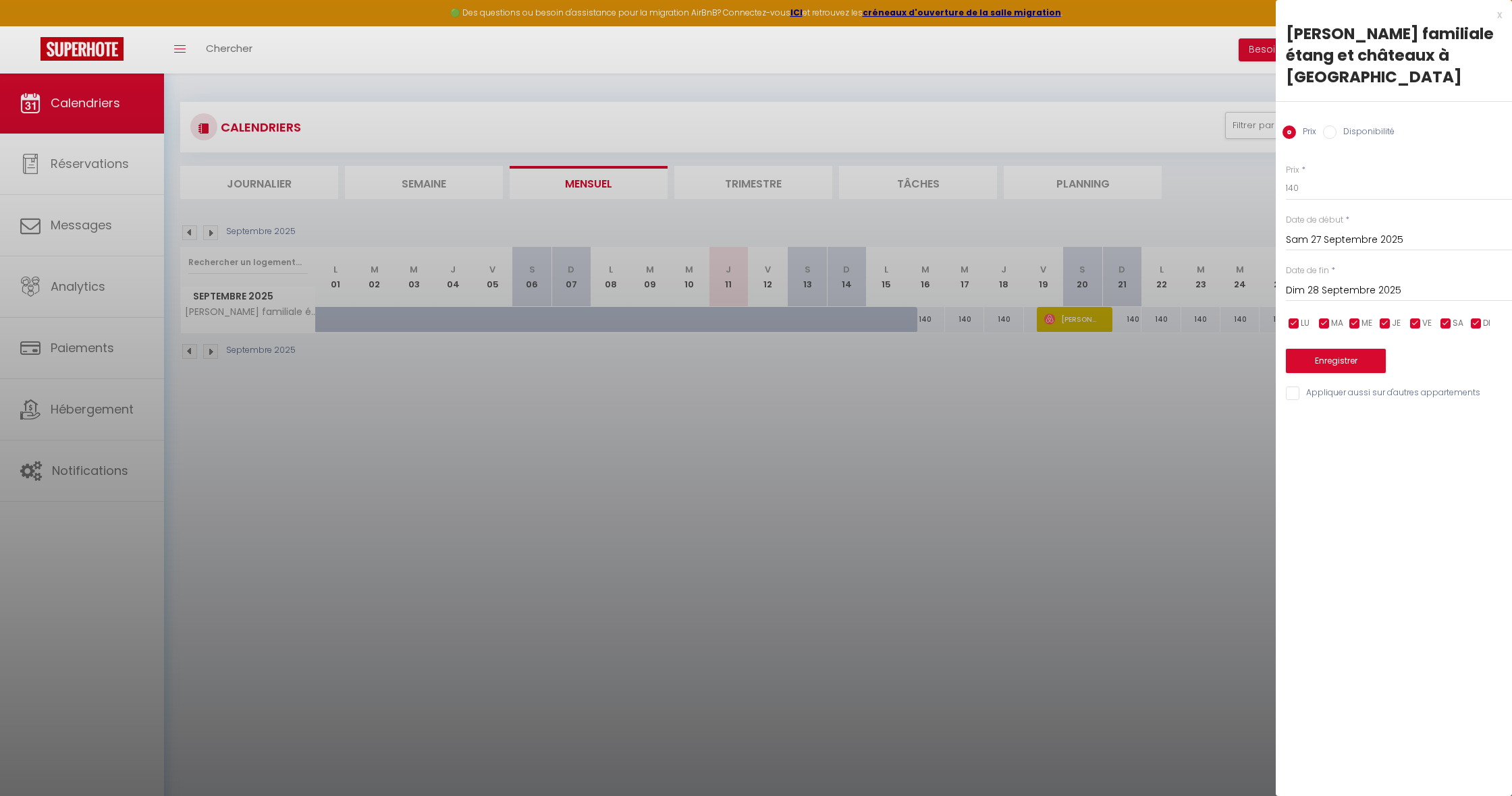
click at [1367, 290] on input "Dim 28 Septembre 2025" at bounding box center [1398, 290] width 226 height 18
drag, startPoint x: 1359, startPoint y: 475, endPoint x: 1373, endPoint y: 419, distance: 57.7
click at [1359, 475] on span "30" at bounding box center [1358, 475] width 29 height 27
click at [1330, 134] on input "Disponibilité" at bounding box center [1330, 132] width 14 height 14
click at [1334, 360] on button "Enregistrer" at bounding box center [1335, 363] width 100 height 24
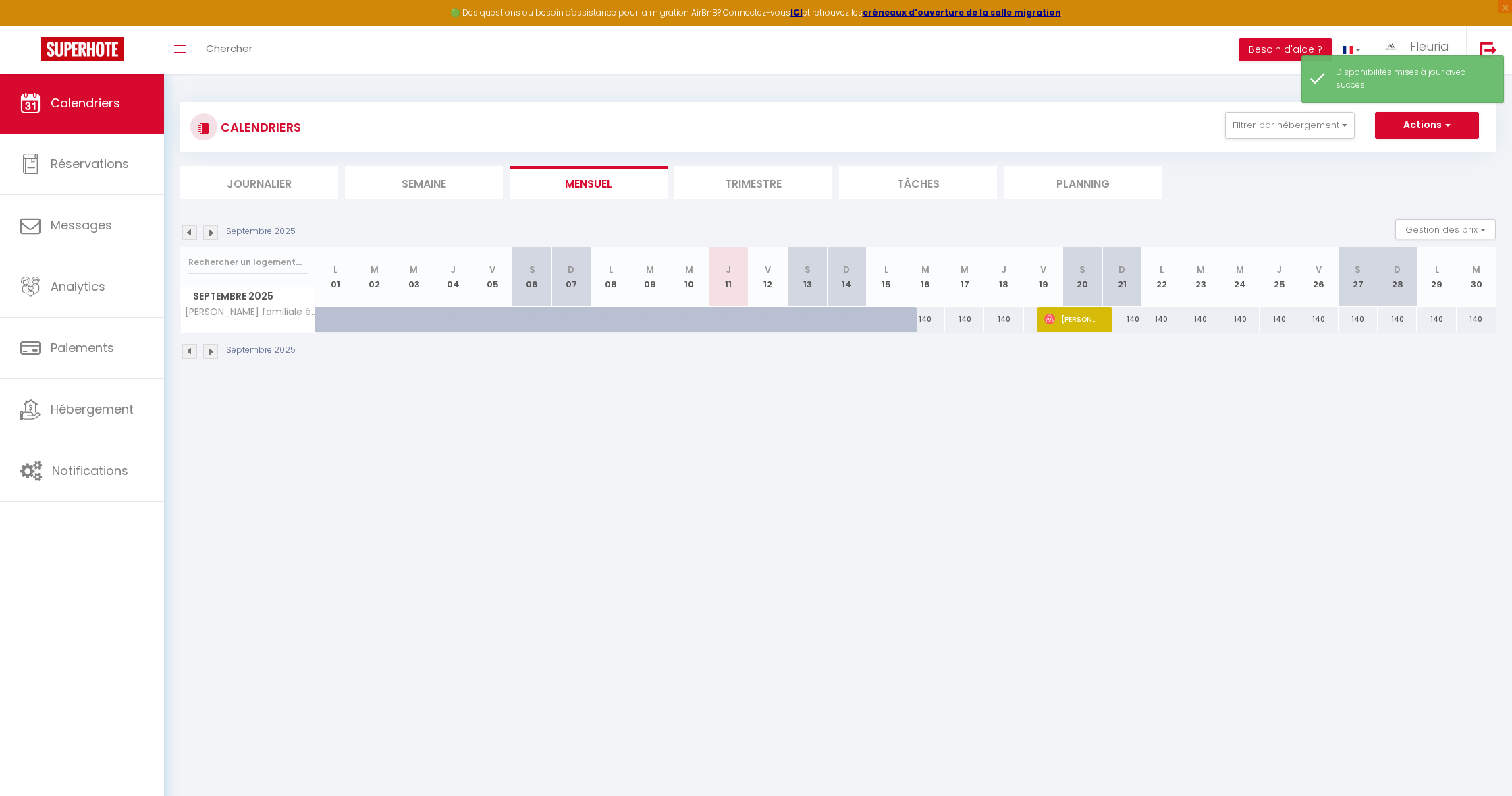
click at [934, 322] on div "140" at bounding box center [926, 319] width 39 height 25
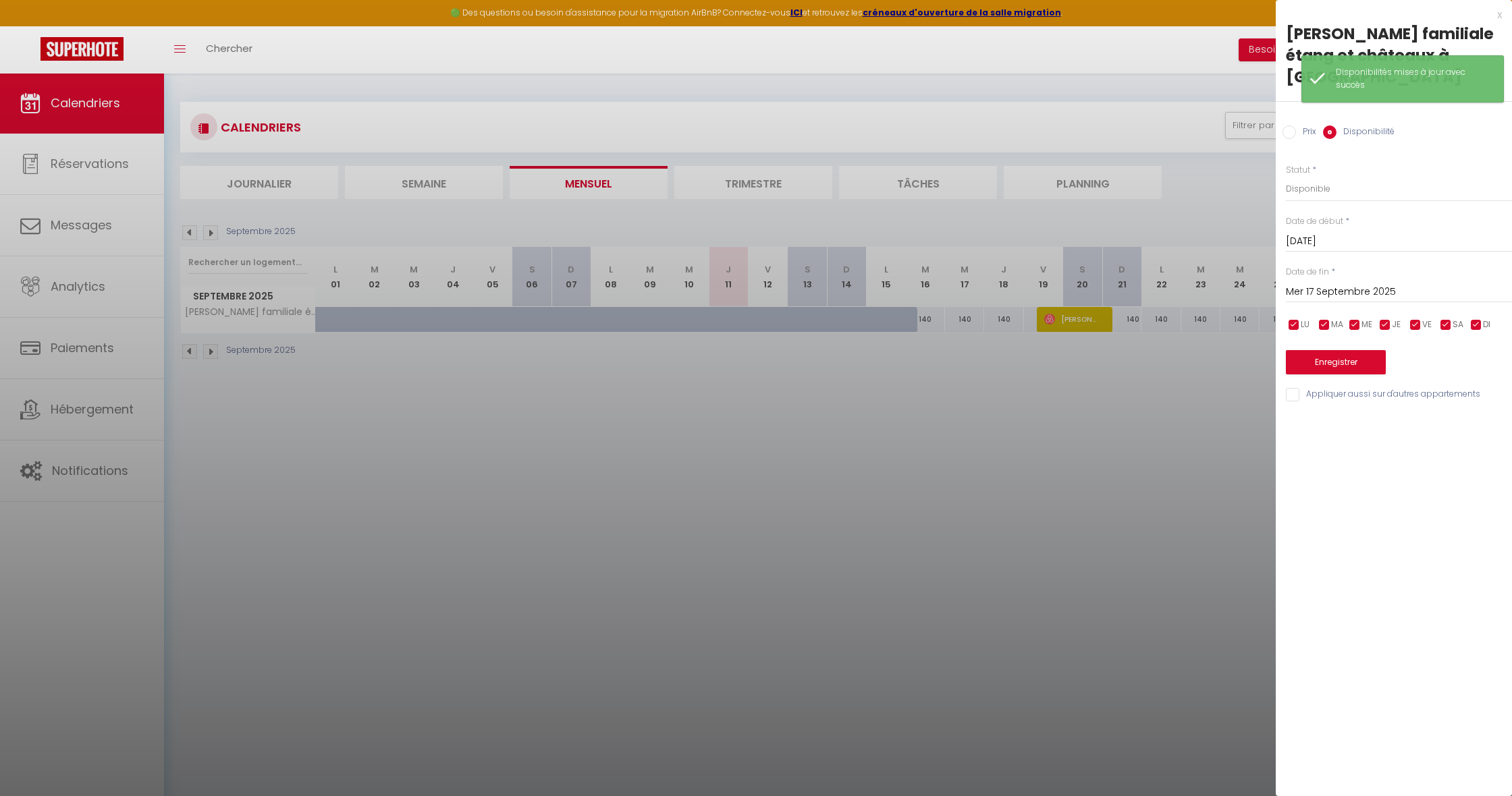
click at [1335, 287] on input "Mer 17 Septembre 2025" at bounding box center [1398, 292] width 226 height 18
click at [1465, 309] on span ">" at bounding box center [1473, 314] width 29 height 27
click at [1385, 367] on span "1" at bounding box center [1387, 368] width 29 height 27
drag, startPoint x: 1294, startPoint y: 130, endPoint x: 1299, endPoint y: 162, distance: 32.4
click at [1294, 130] on input "Prix" at bounding box center [1290, 132] width 14 height 14
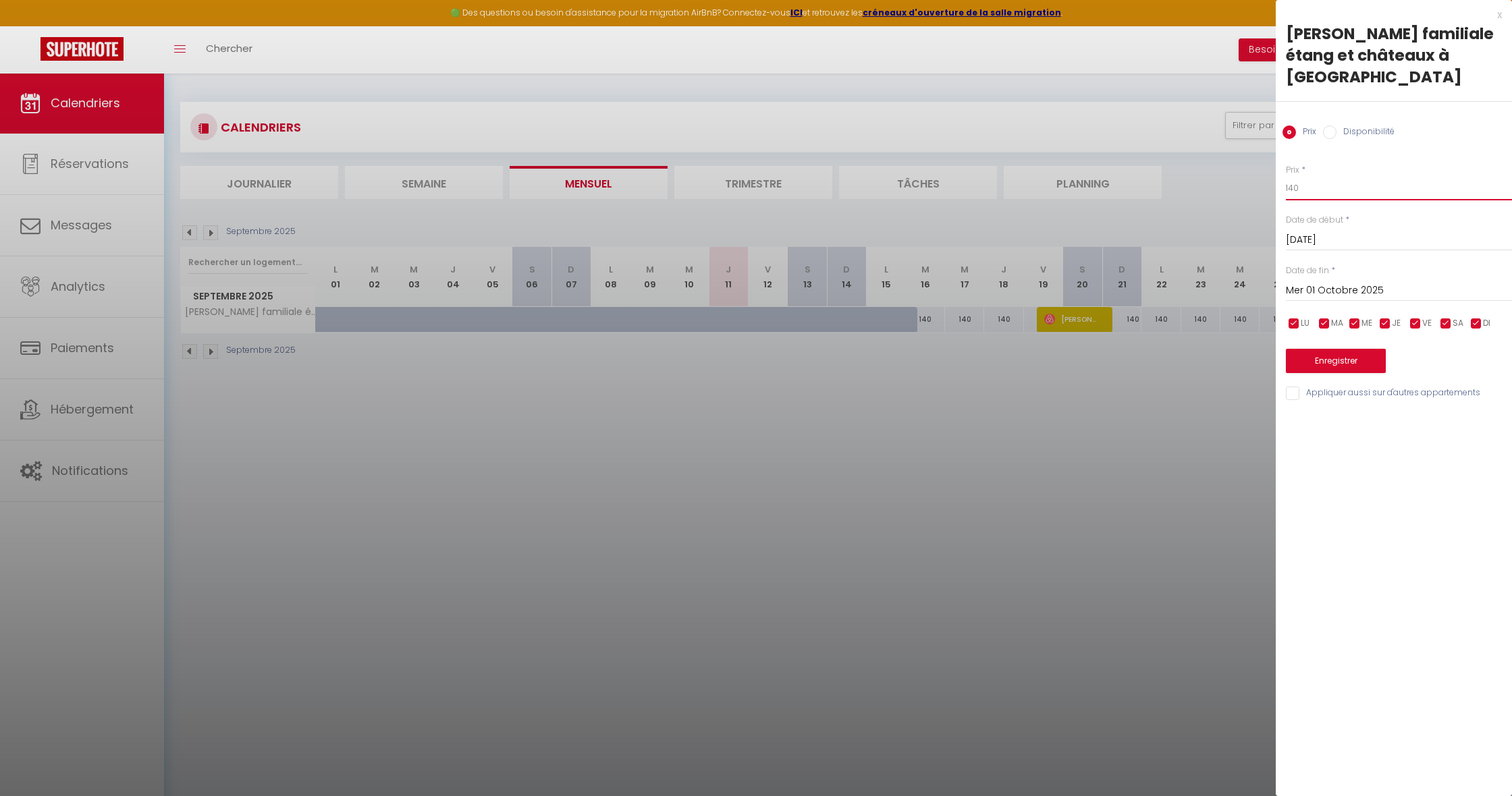
click at [1307, 195] on input "140" at bounding box center [1398, 188] width 226 height 24
click at [1294, 187] on input "140" at bounding box center [1398, 188] width 226 height 24
click at [1314, 359] on button "Enregistrer" at bounding box center [1335, 361] width 100 height 24
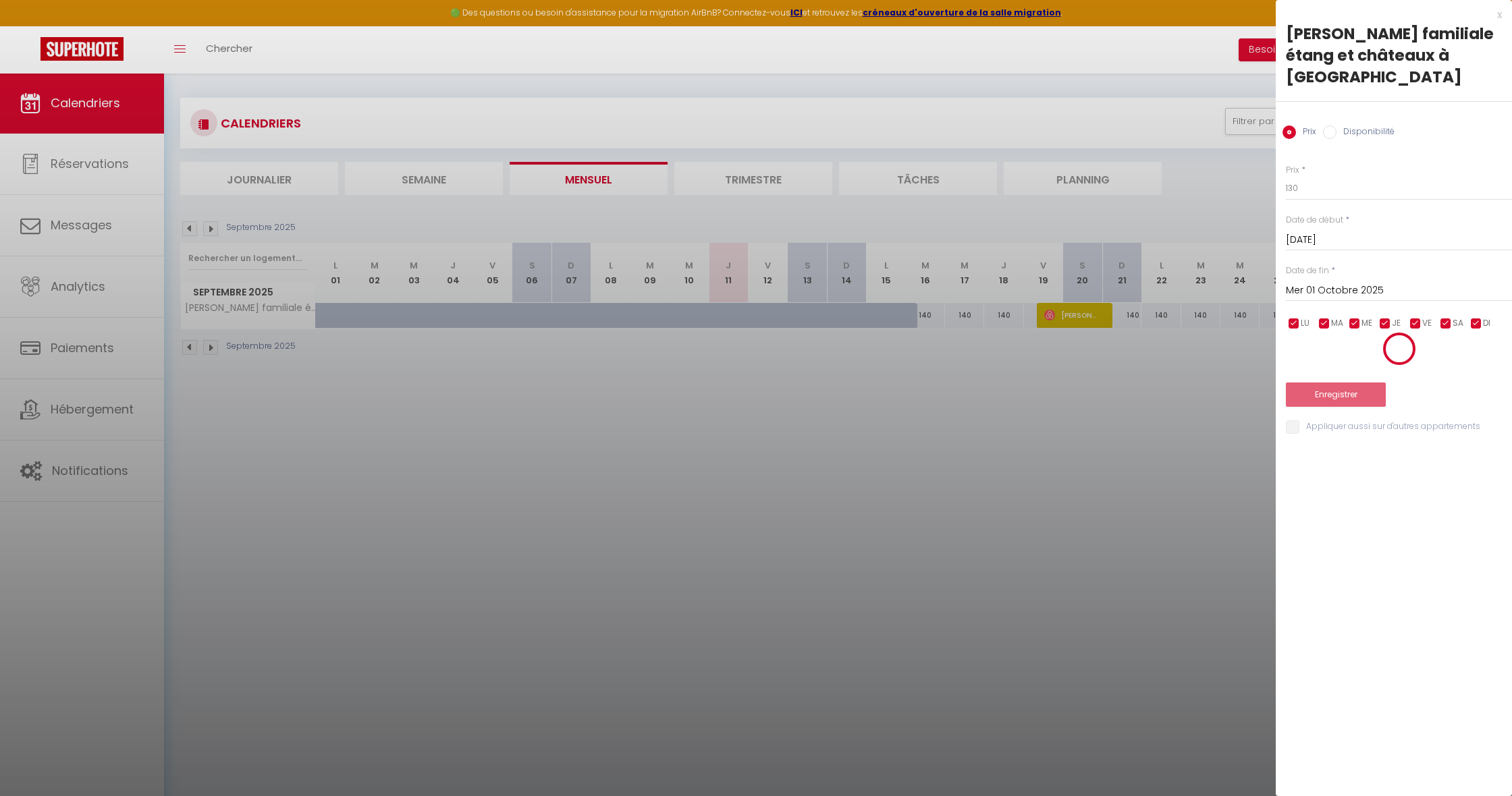
scroll to position [0, 0]
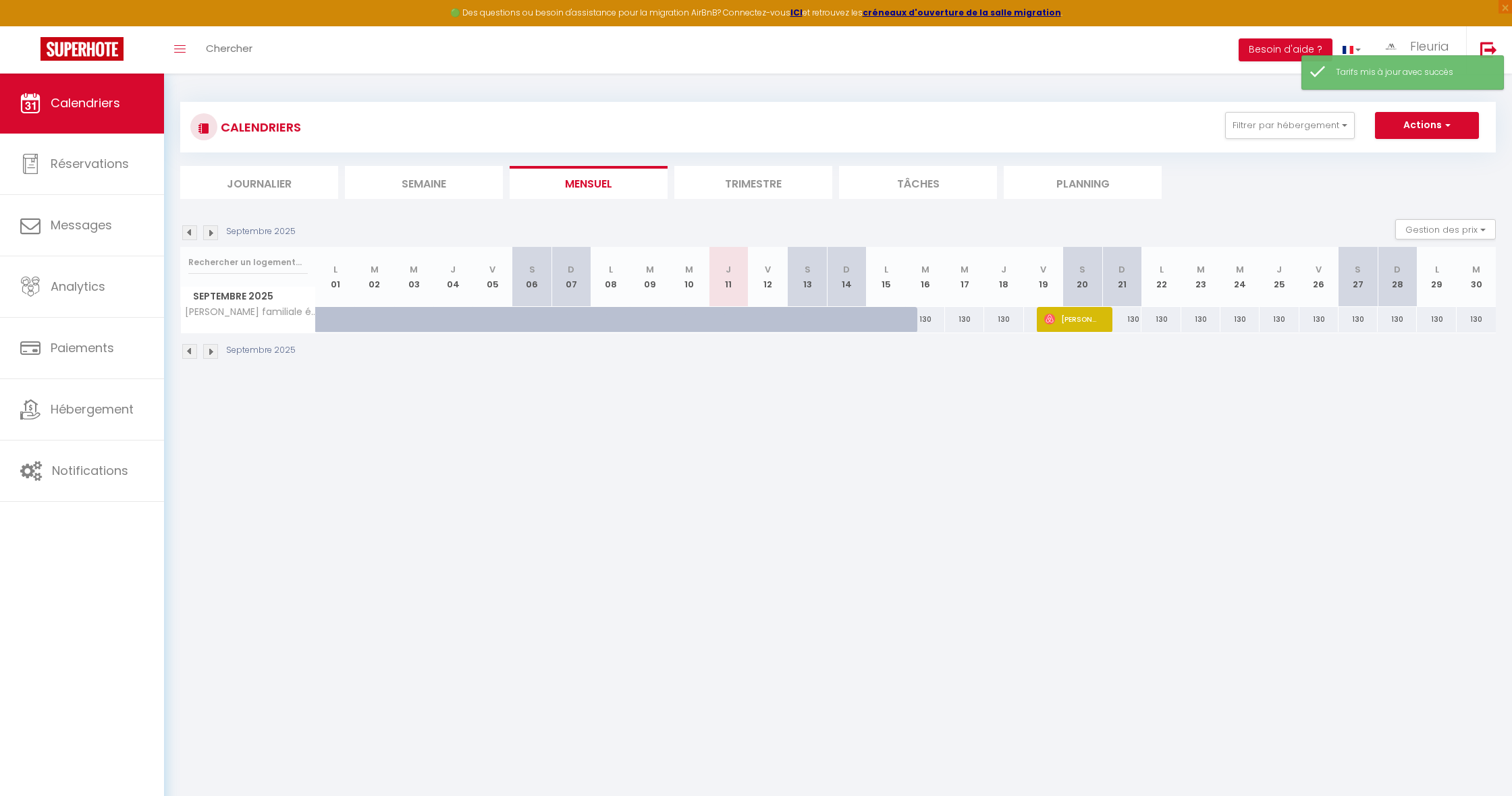
click at [210, 232] on img at bounding box center [210, 232] width 15 height 15
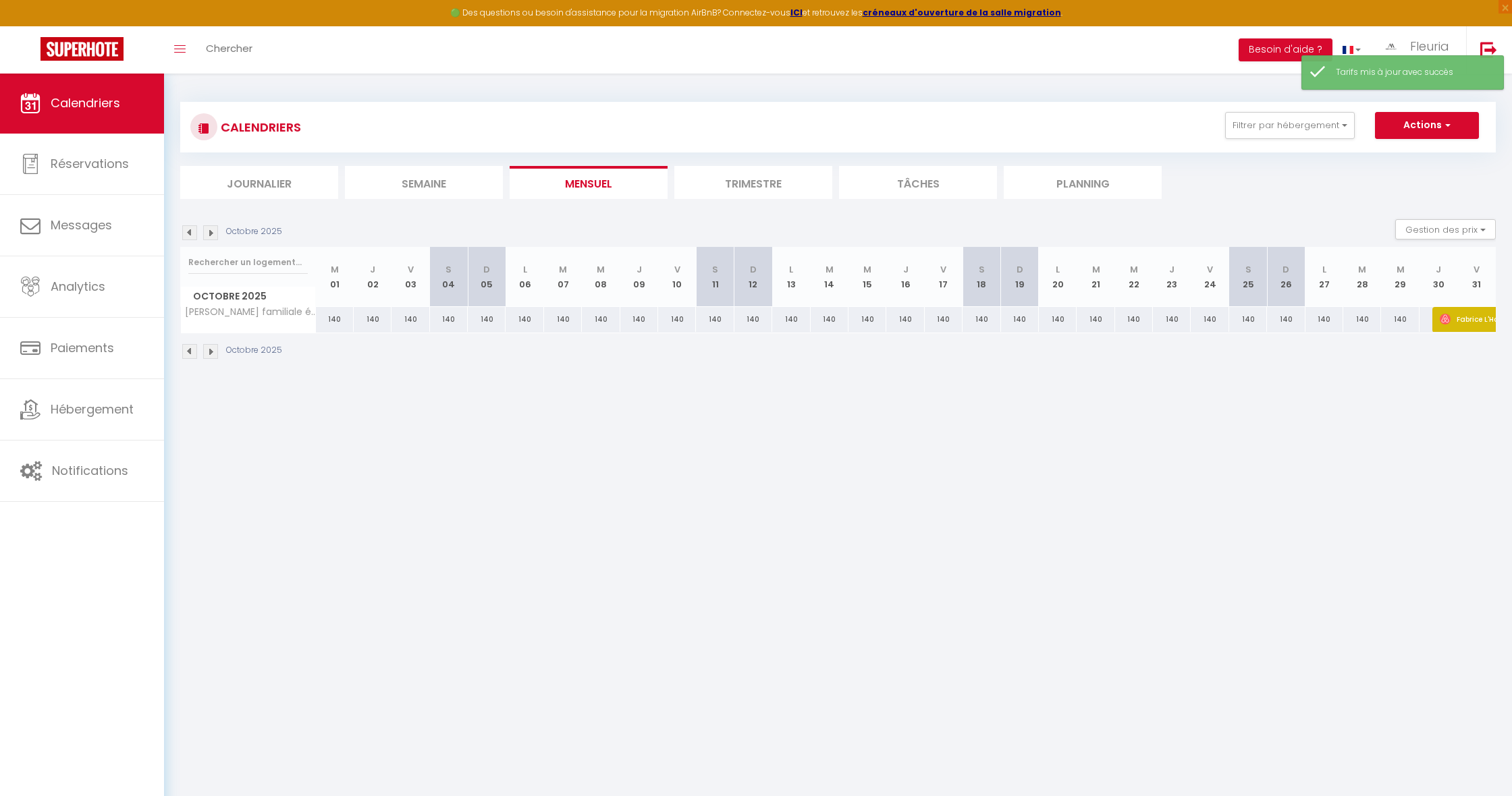
click at [338, 315] on div "140" at bounding box center [335, 319] width 38 height 25
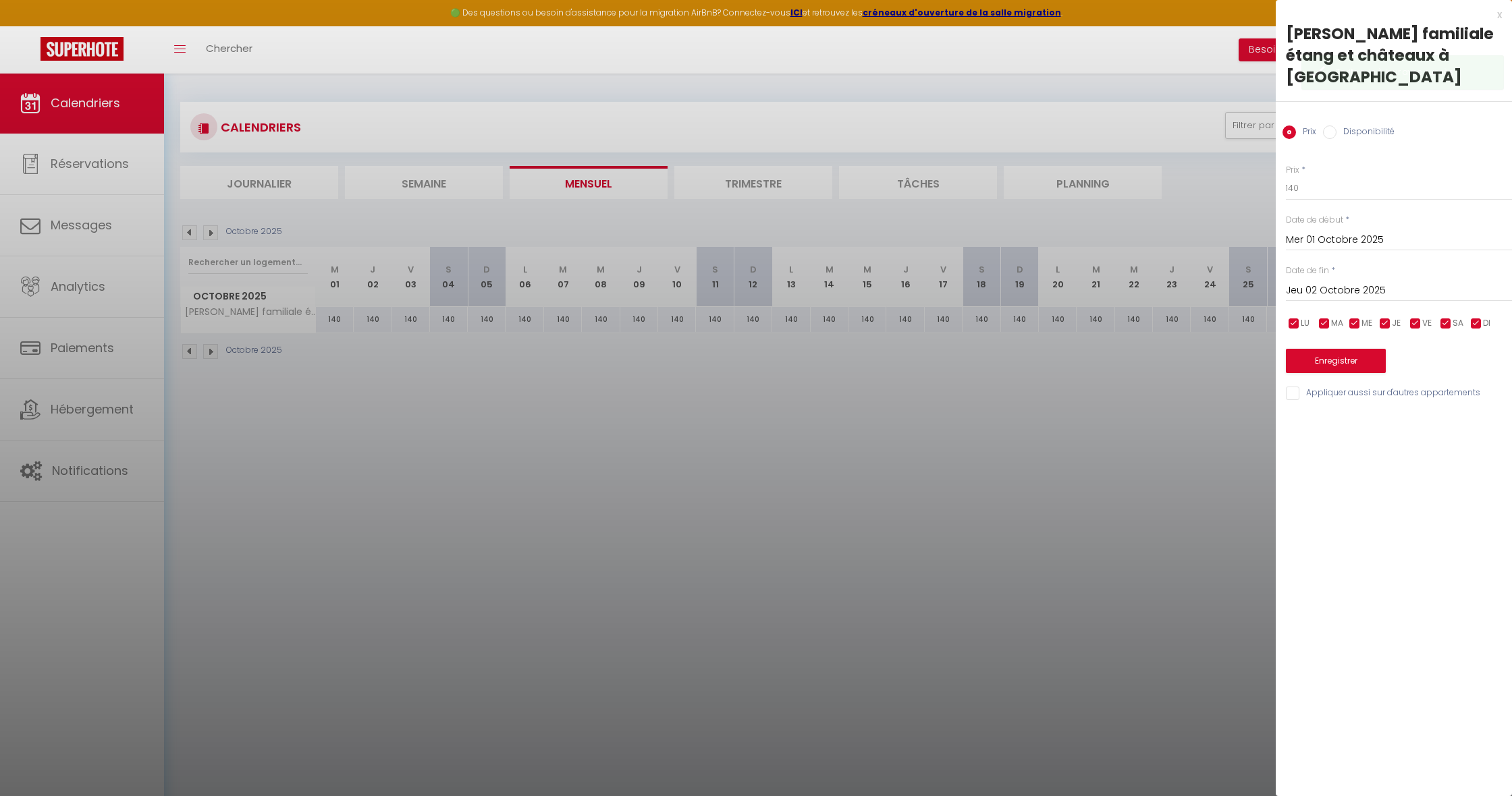
click at [1325, 287] on input "Jeu 02 Octobre 2025" at bounding box center [1398, 290] width 226 height 18
click at [1479, 308] on span ">" at bounding box center [1473, 313] width 29 height 27
click at [1472, 364] on span "1" at bounding box center [1473, 367] width 29 height 27
click at [1292, 190] on input "140" at bounding box center [1398, 188] width 226 height 24
click at [1308, 363] on button "Enregistrer" at bounding box center [1335, 361] width 100 height 24
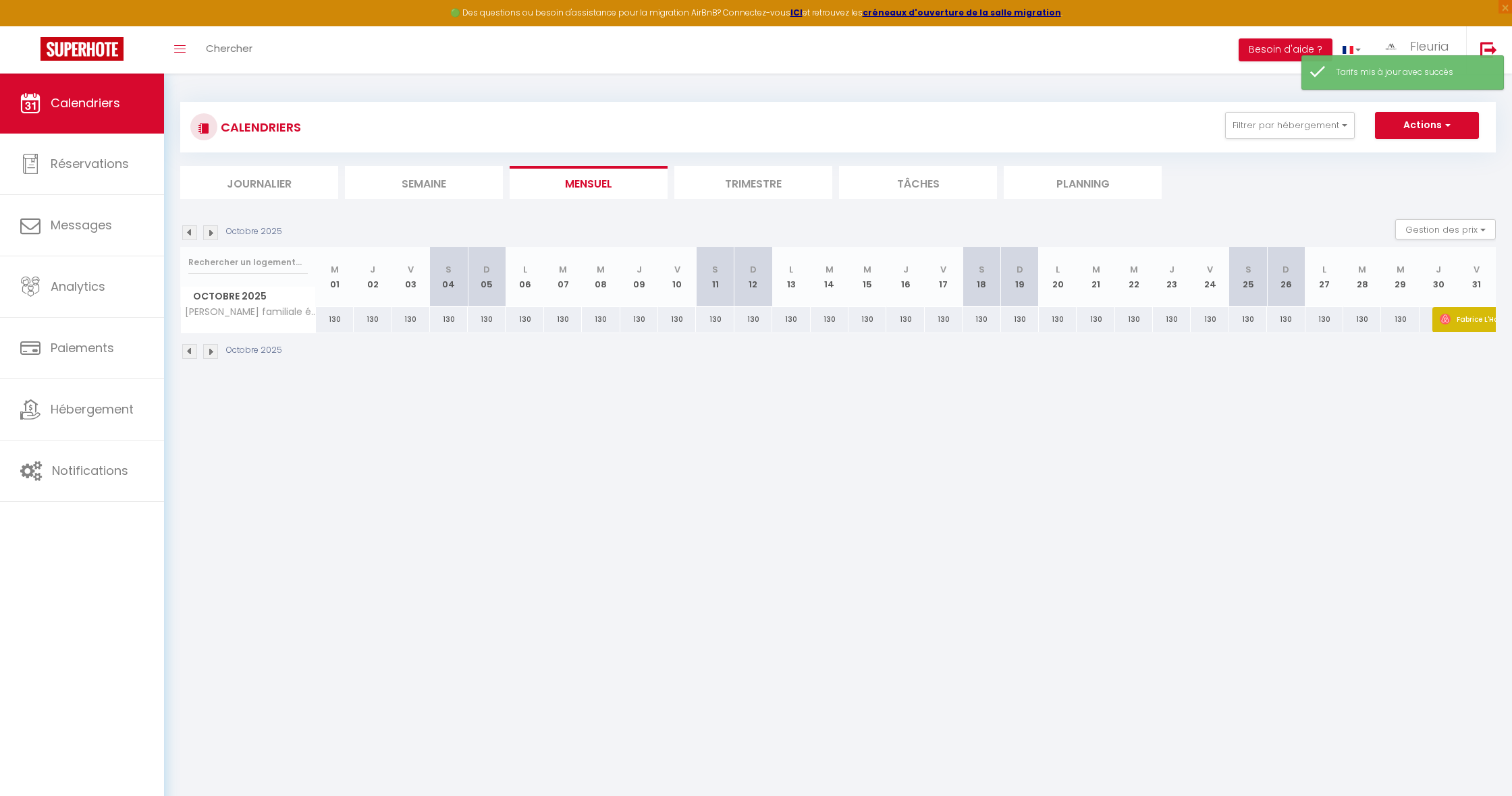
click at [213, 230] on img at bounding box center [210, 232] width 15 height 15
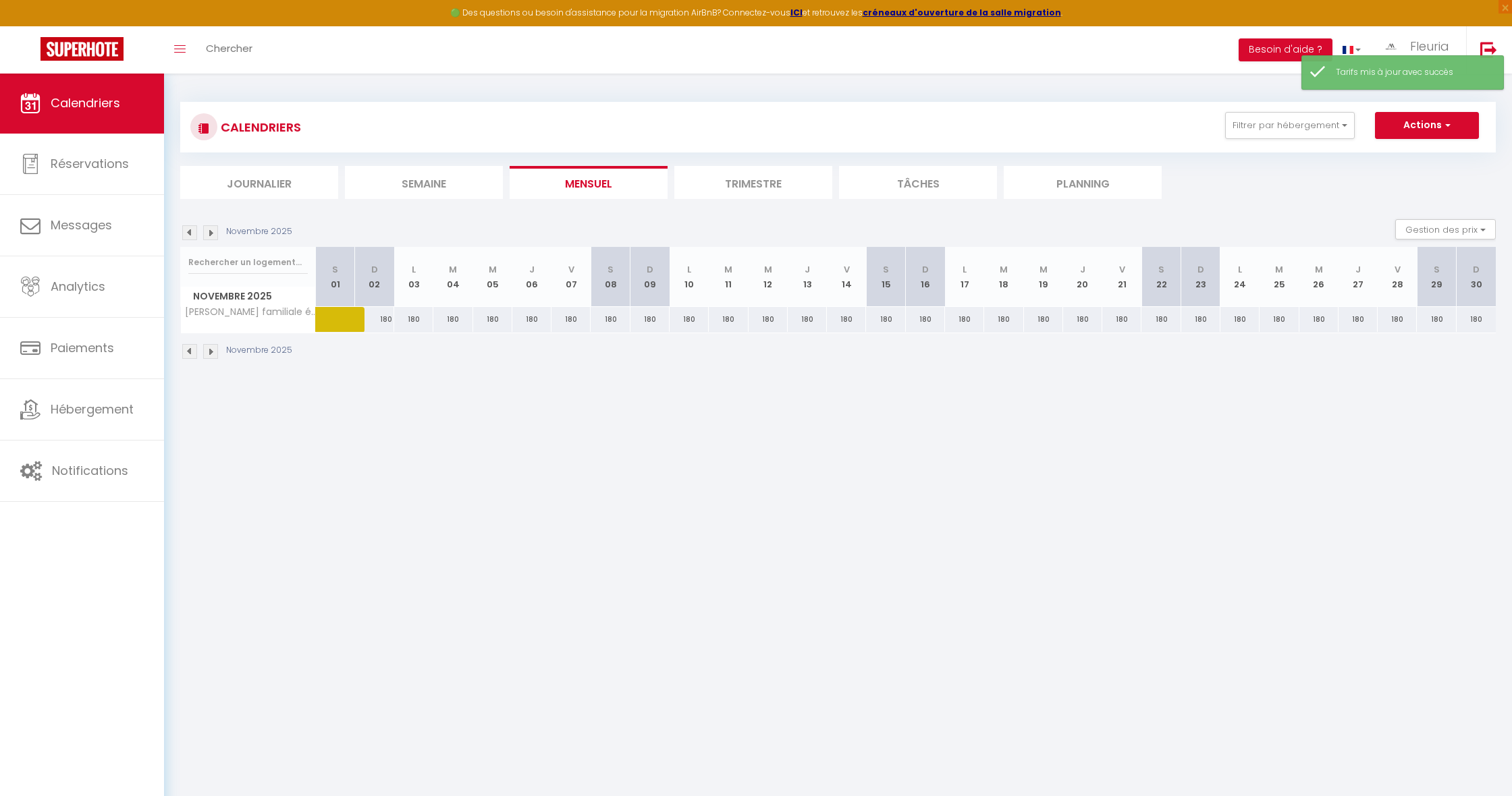
click at [384, 315] on div "180" at bounding box center [375, 319] width 39 height 25
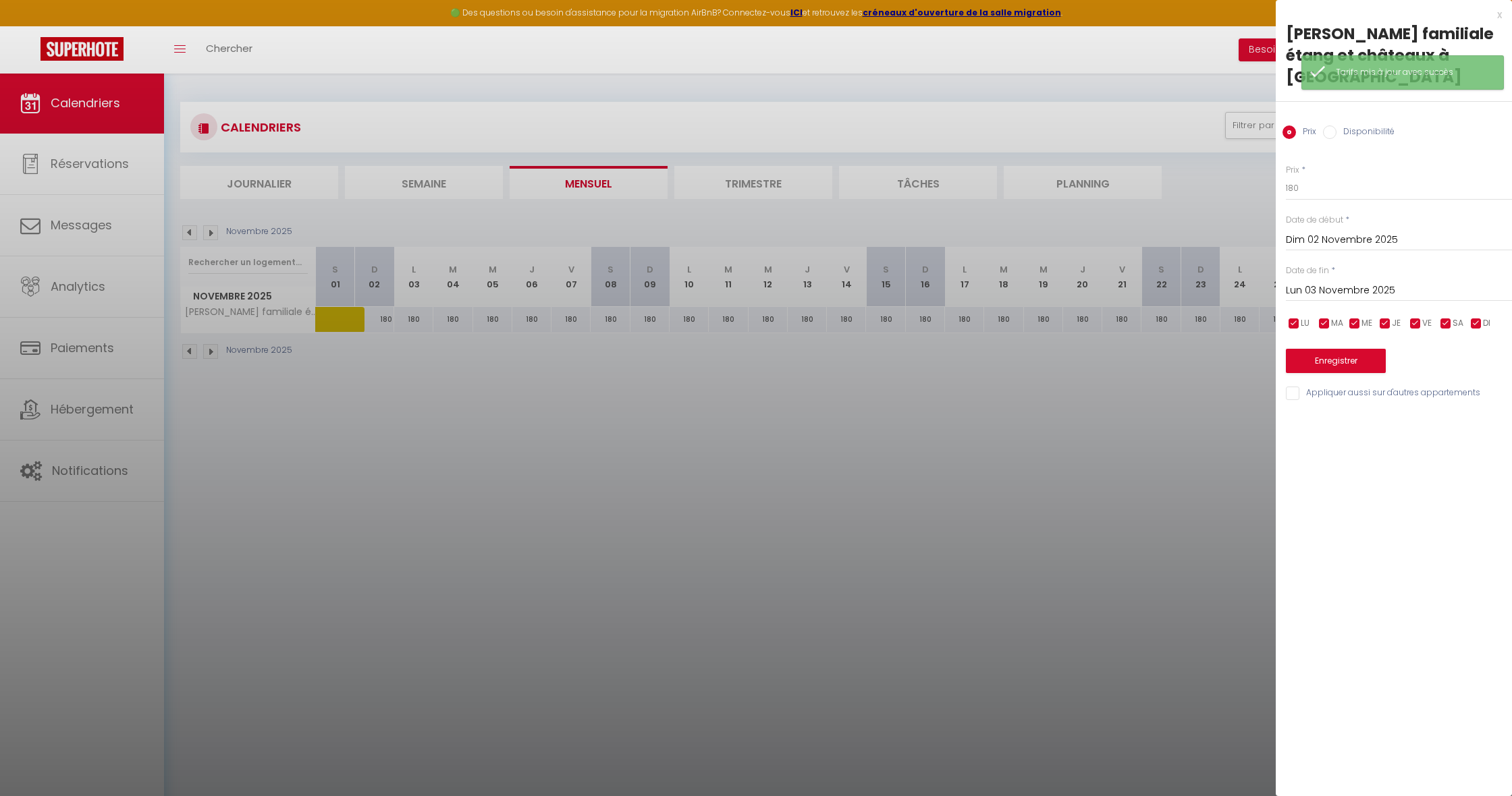
click at [1318, 287] on input "Lun 03 Novembre 2025" at bounding box center [1398, 290] width 226 height 18
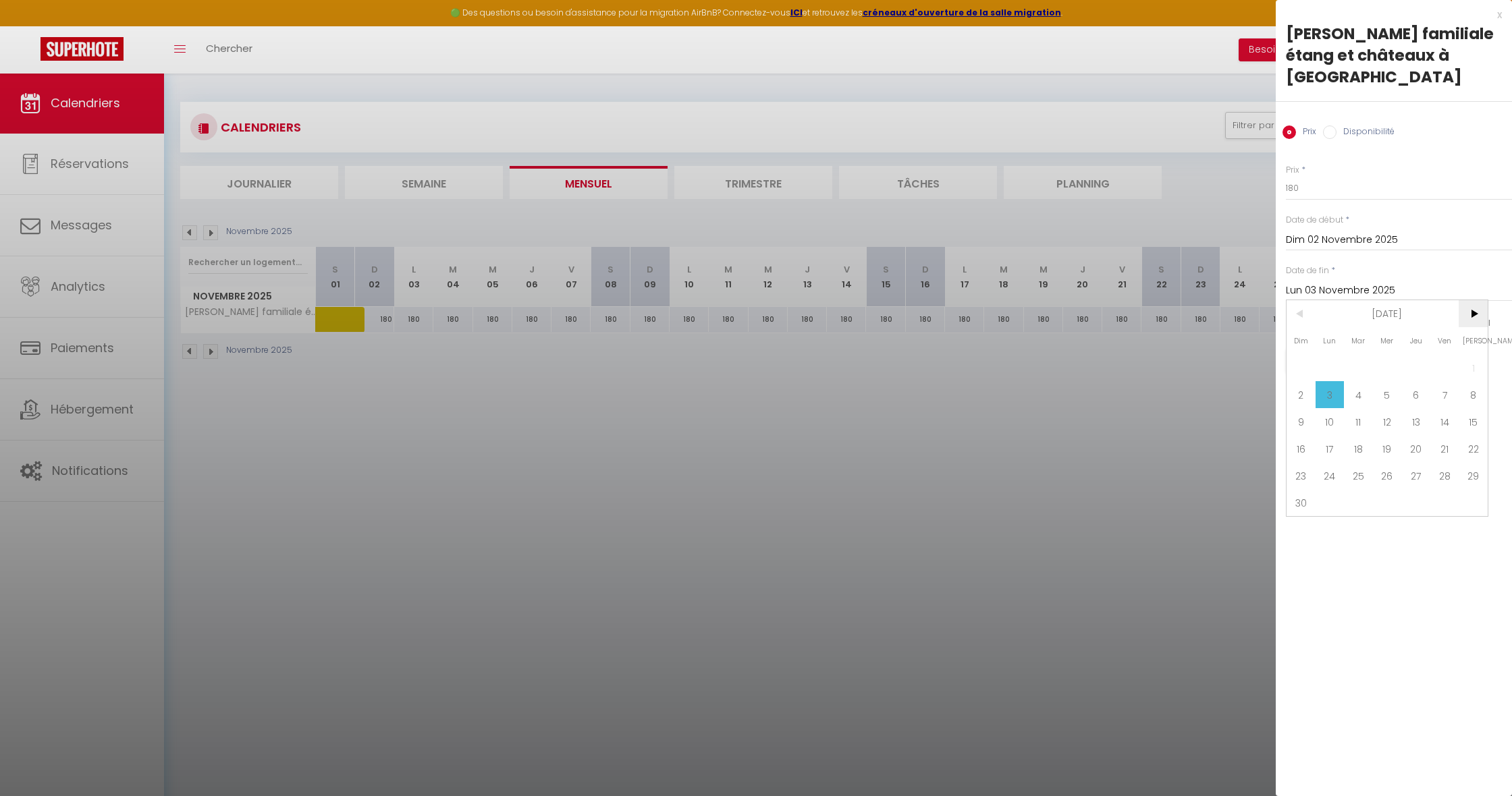
click at [1474, 313] on span ">" at bounding box center [1473, 313] width 29 height 27
drag, startPoint x: 1327, startPoint y: 366, endPoint x: 1322, endPoint y: 278, distance: 88.1
click at [1327, 365] on span "1" at bounding box center [1330, 367] width 29 height 27
click at [1293, 188] on input "180" at bounding box center [1398, 188] width 226 height 24
click at [1315, 355] on button "Enregistrer" at bounding box center [1335, 361] width 100 height 24
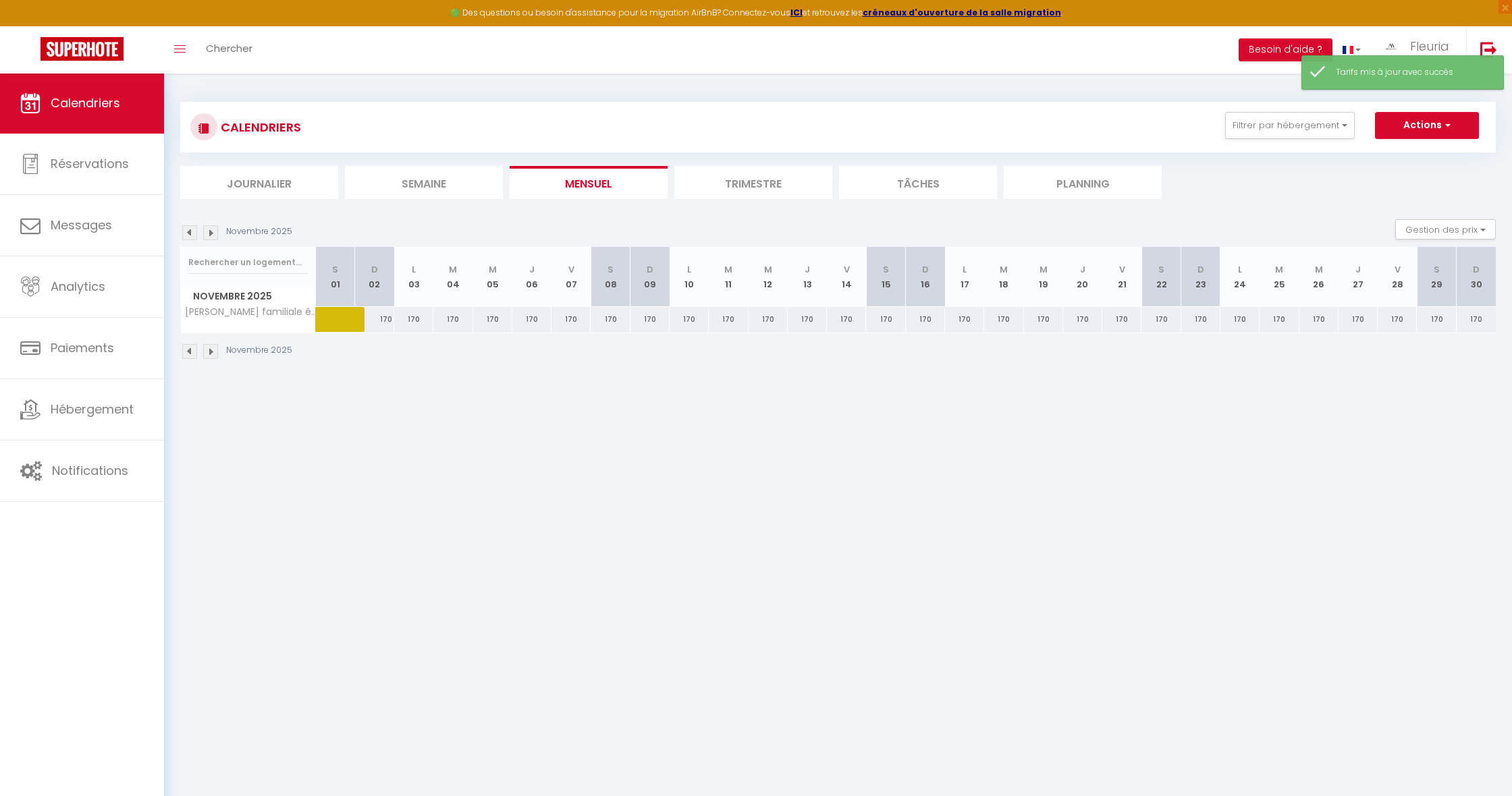
click at [211, 232] on img at bounding box center [210, 232] width 15 height 15
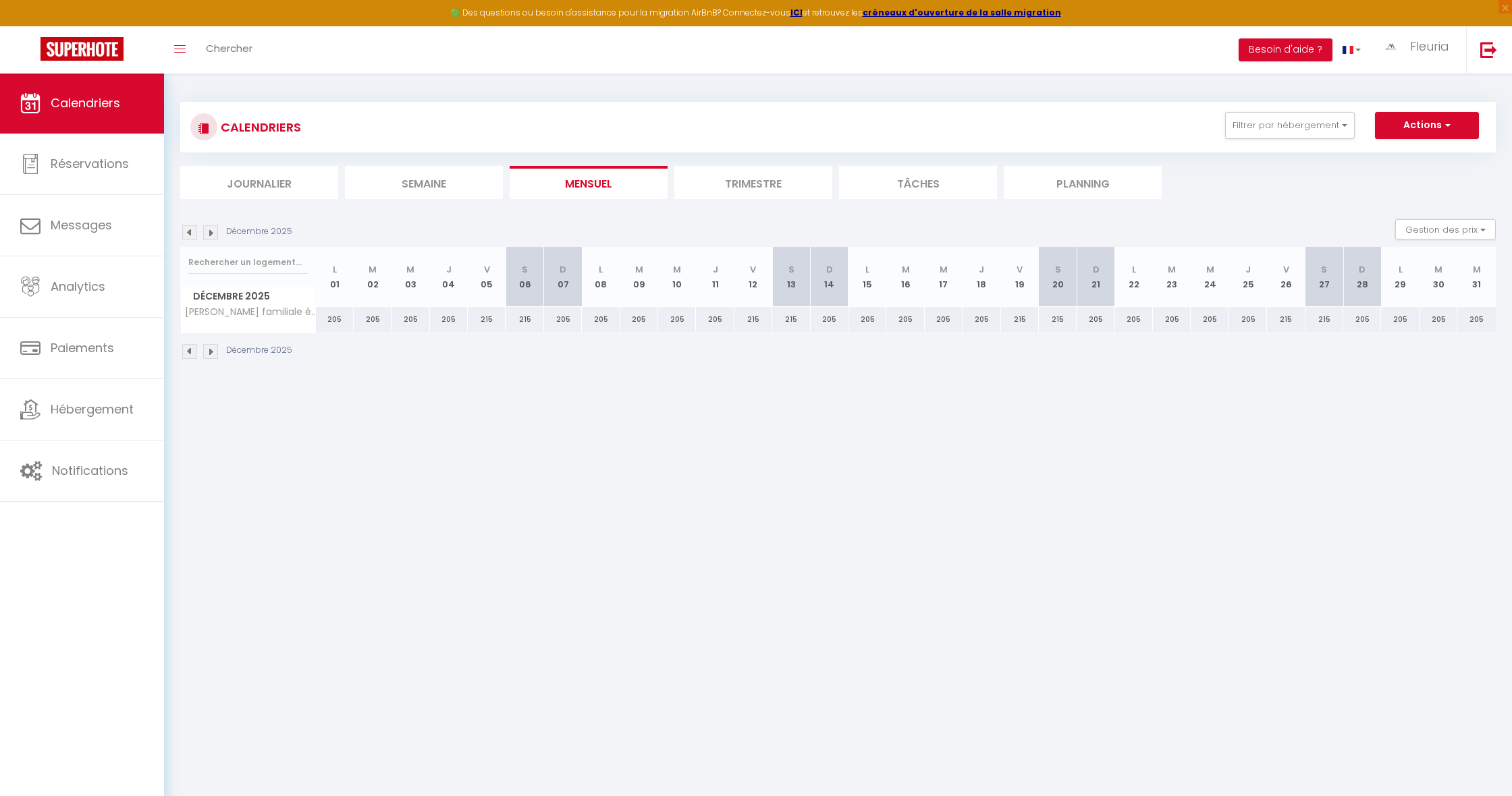
click at [333, 321] on div "205" at bounding box center [335, 319] width 38 height 25
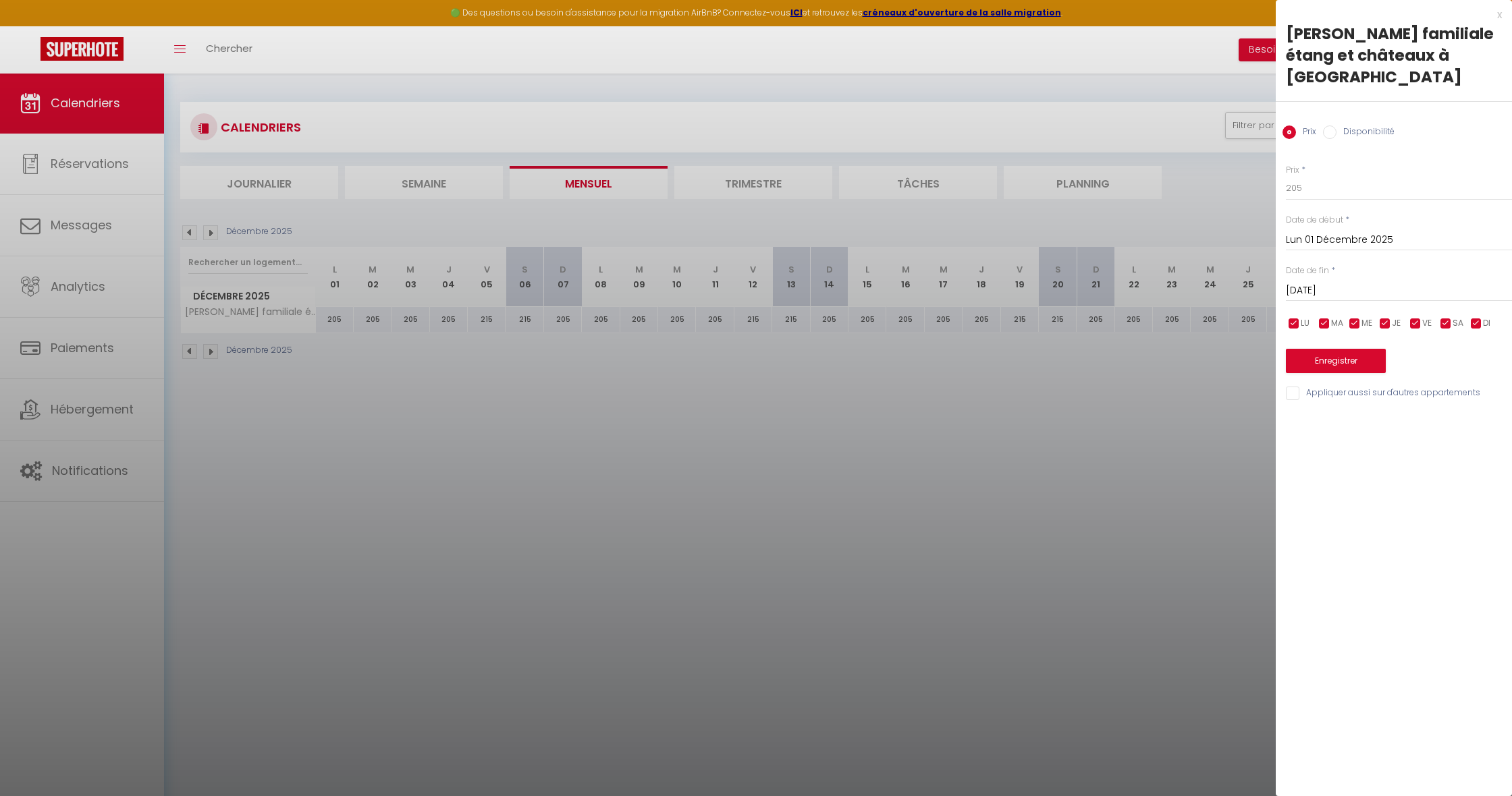
click at [1304, 288] on input "[DATE]" at bounding box center [1398, 290] width 226 height 18
click at [1473, 309] on span ">" at bounding box center [1473, 313] width 29 height 27
drag, startPoint x: 1422, startPoint y: 365, endPoint x: 1402, endPoint y: 325, distance: 44.7
click at [1422, 365] on span "1" at bounding box center [1415, 367] width 29 height 27
click at [1328, 193] on input "205" at bounding box center [1398, 188] width 226 height 24
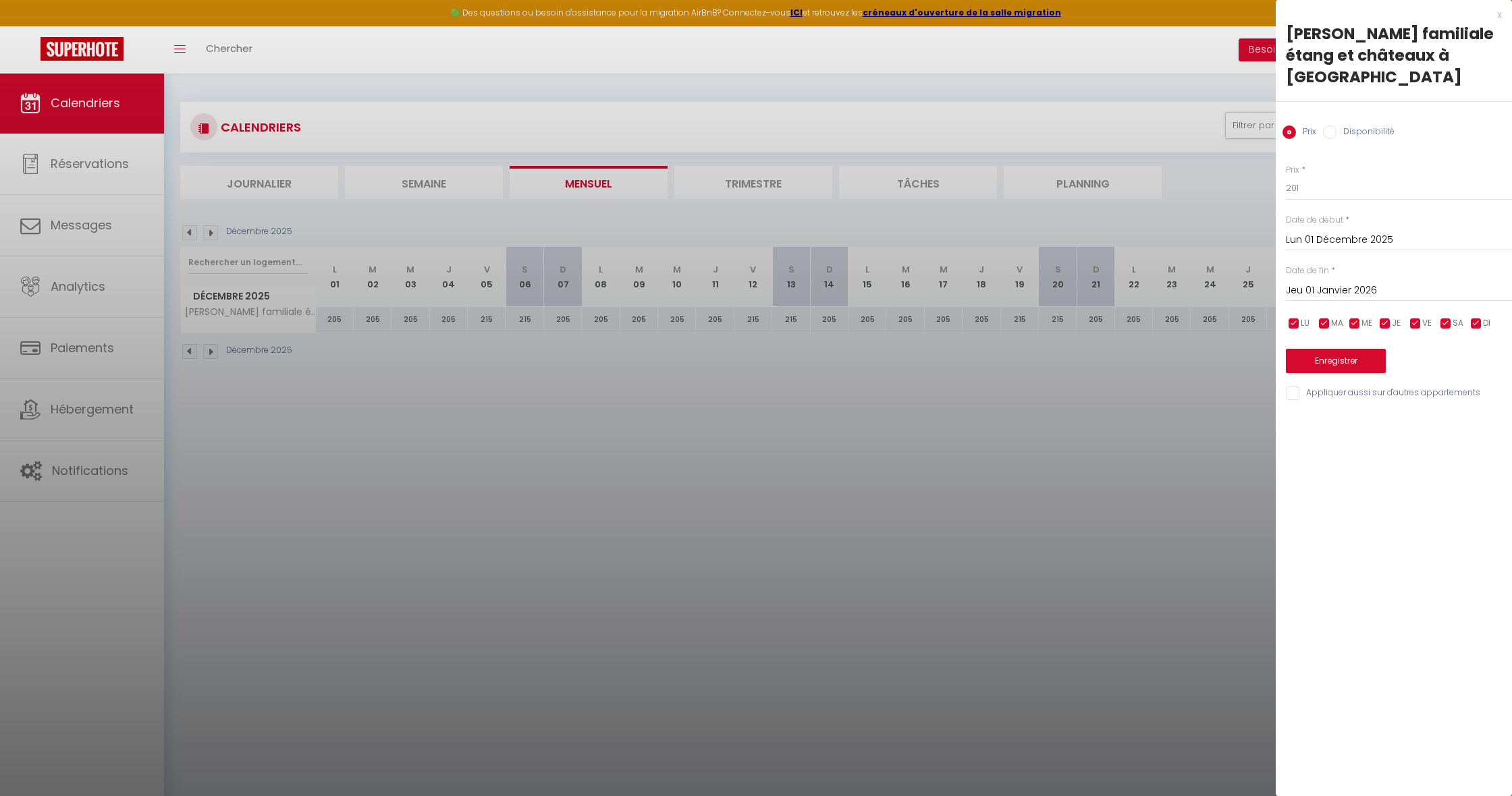
click at [1335, 361] on button "Enregistrer" at bounding box center [1335, 361] width 100 height 24
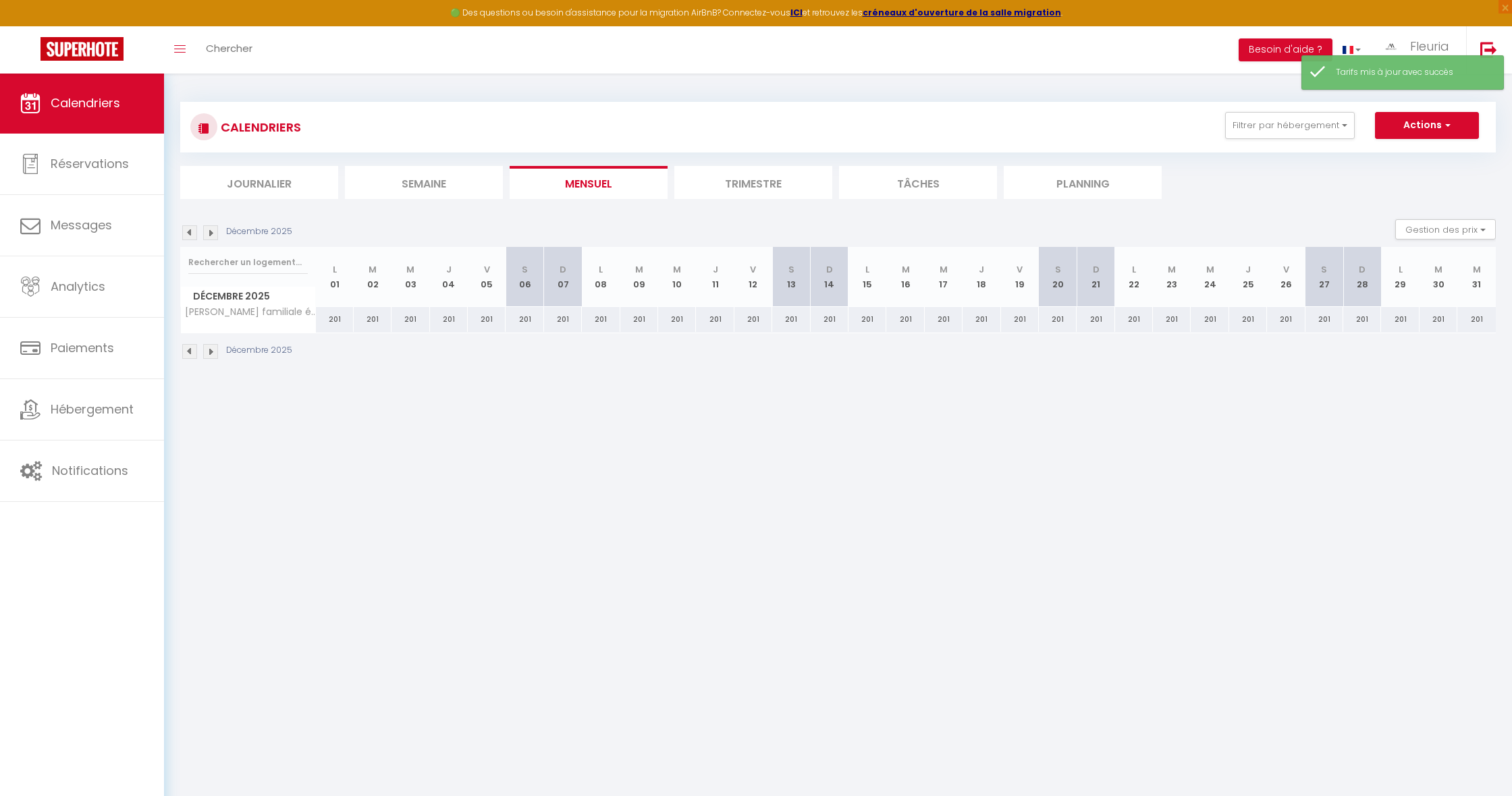
click at [215, 231] on img at bounding box center [210, 232] width 15 height 15
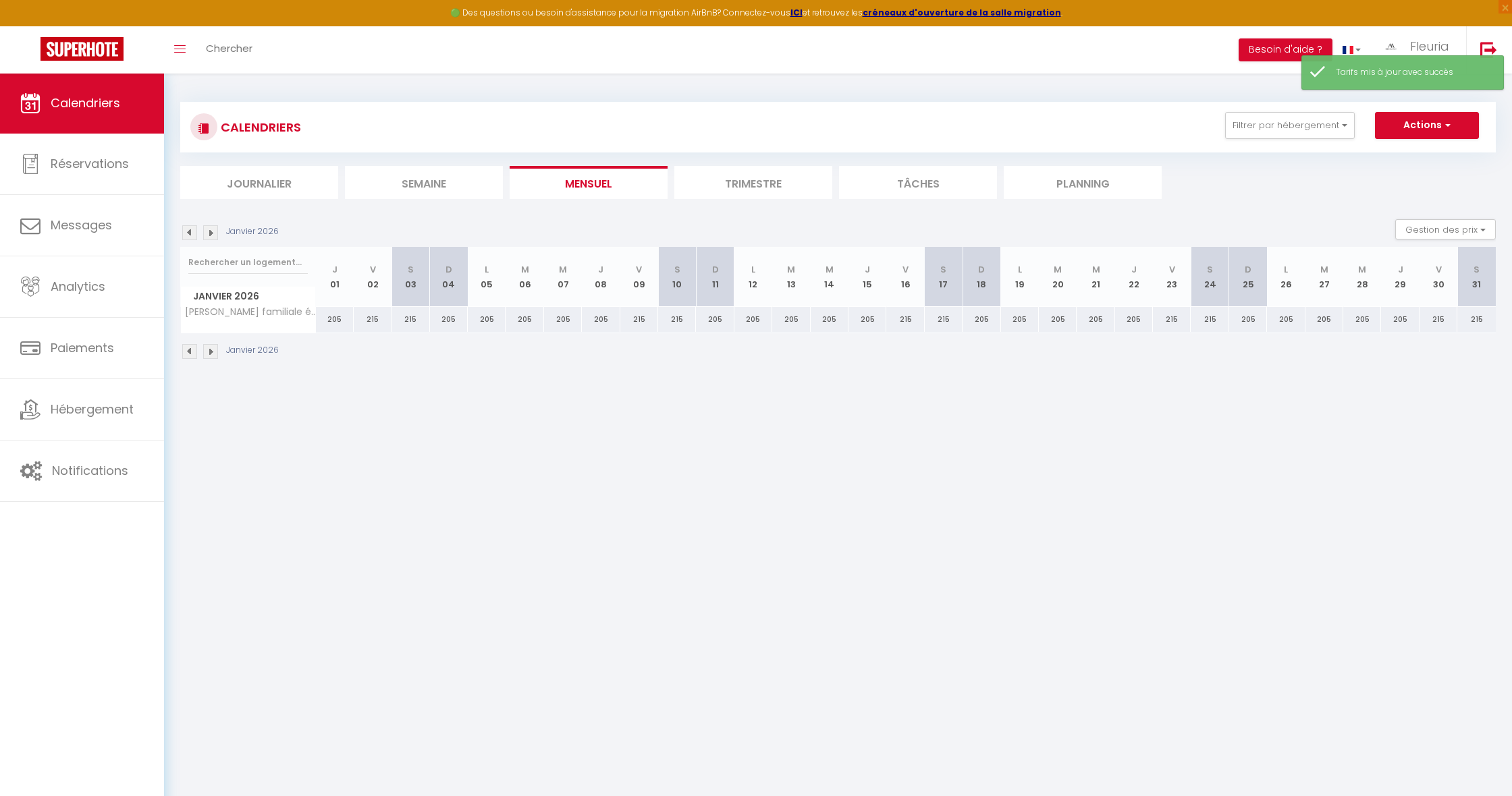
click at [328, 320] on div "205" at bounding box center [335, 319] width 38 height 25
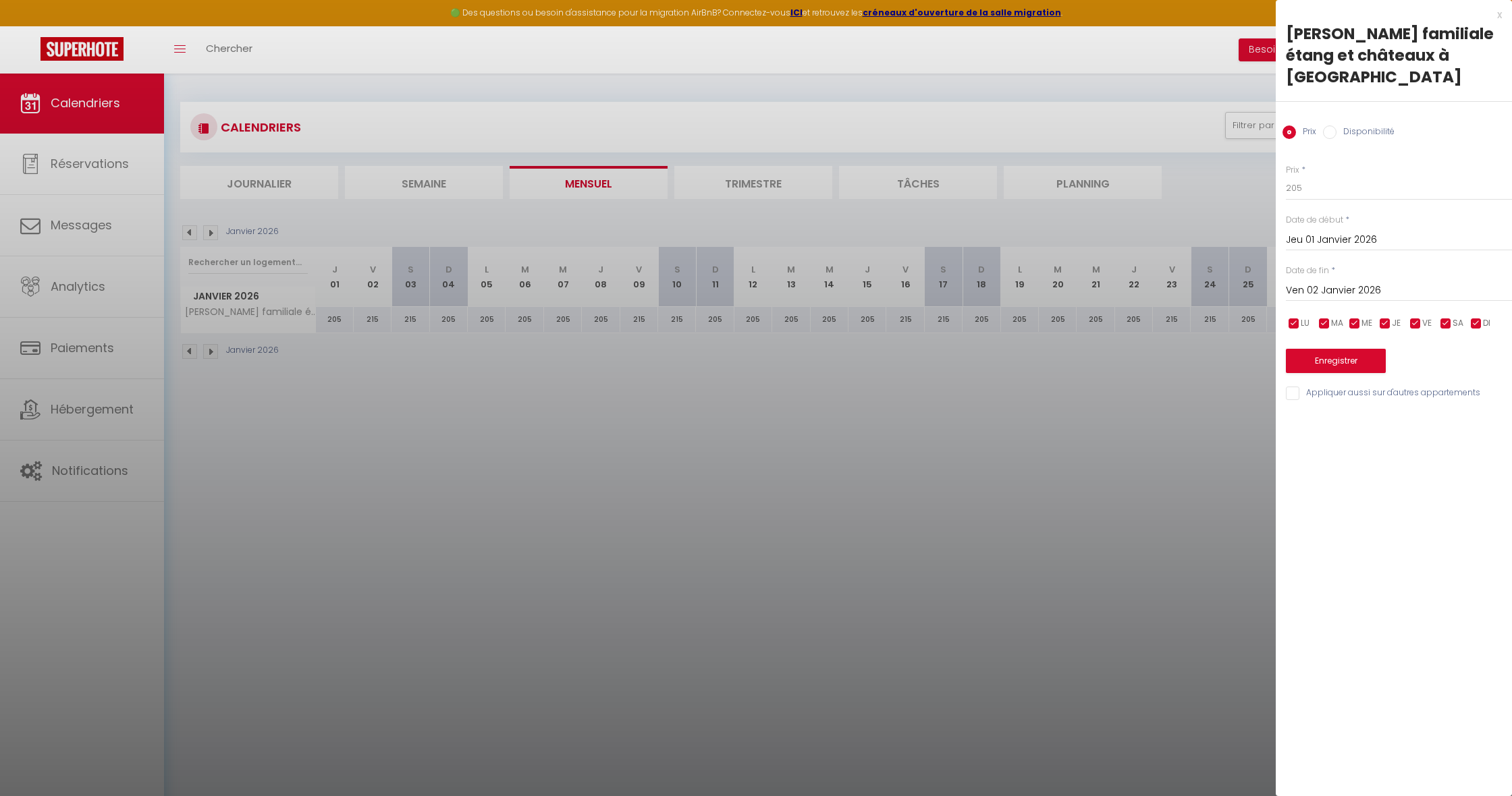
click at [191, 232] on div at bounding box center [756, 398] width 1512 height 796
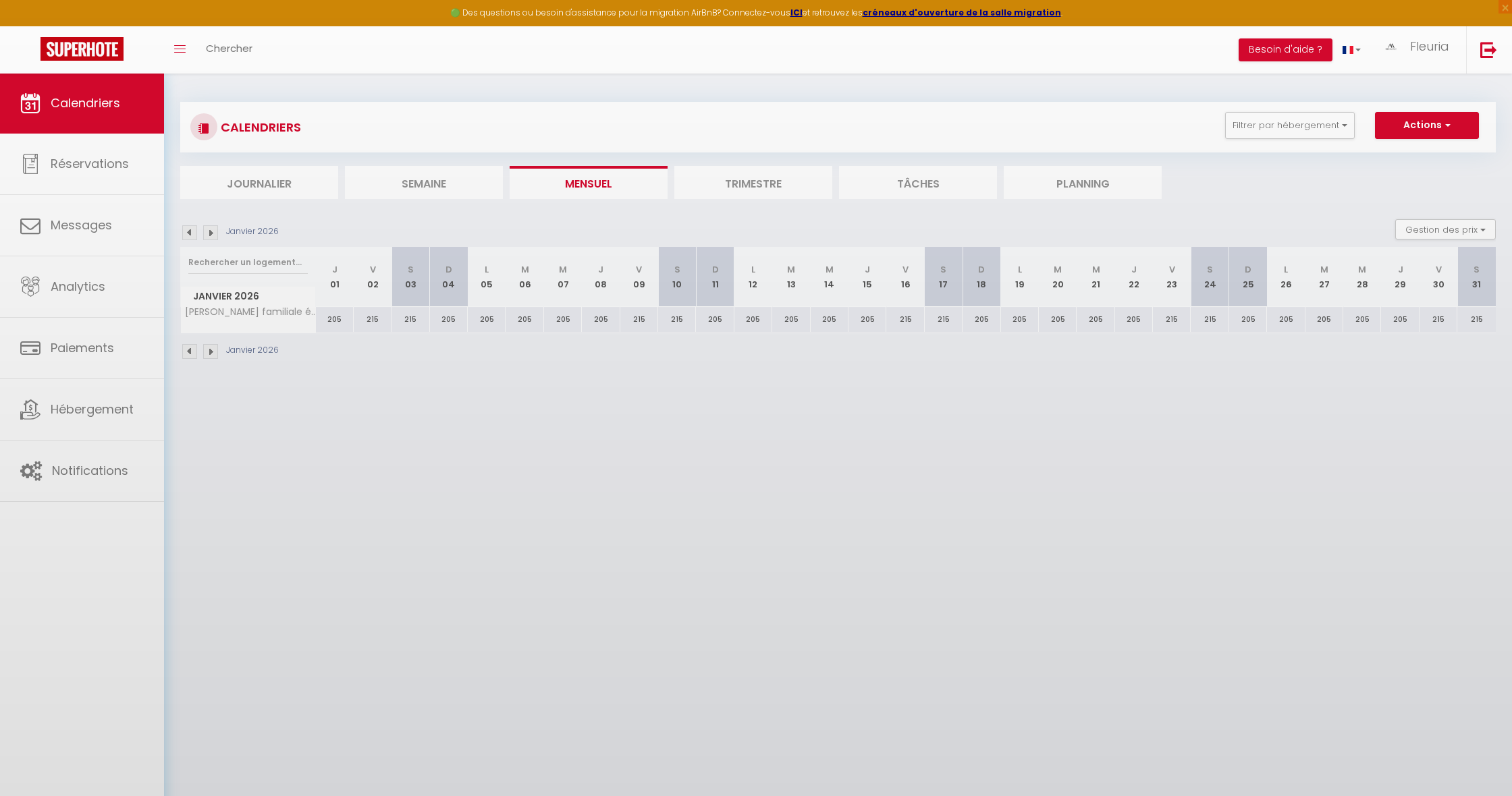
click at [191, 232] on div at bounding box center [756, 398] width 1512 height 796
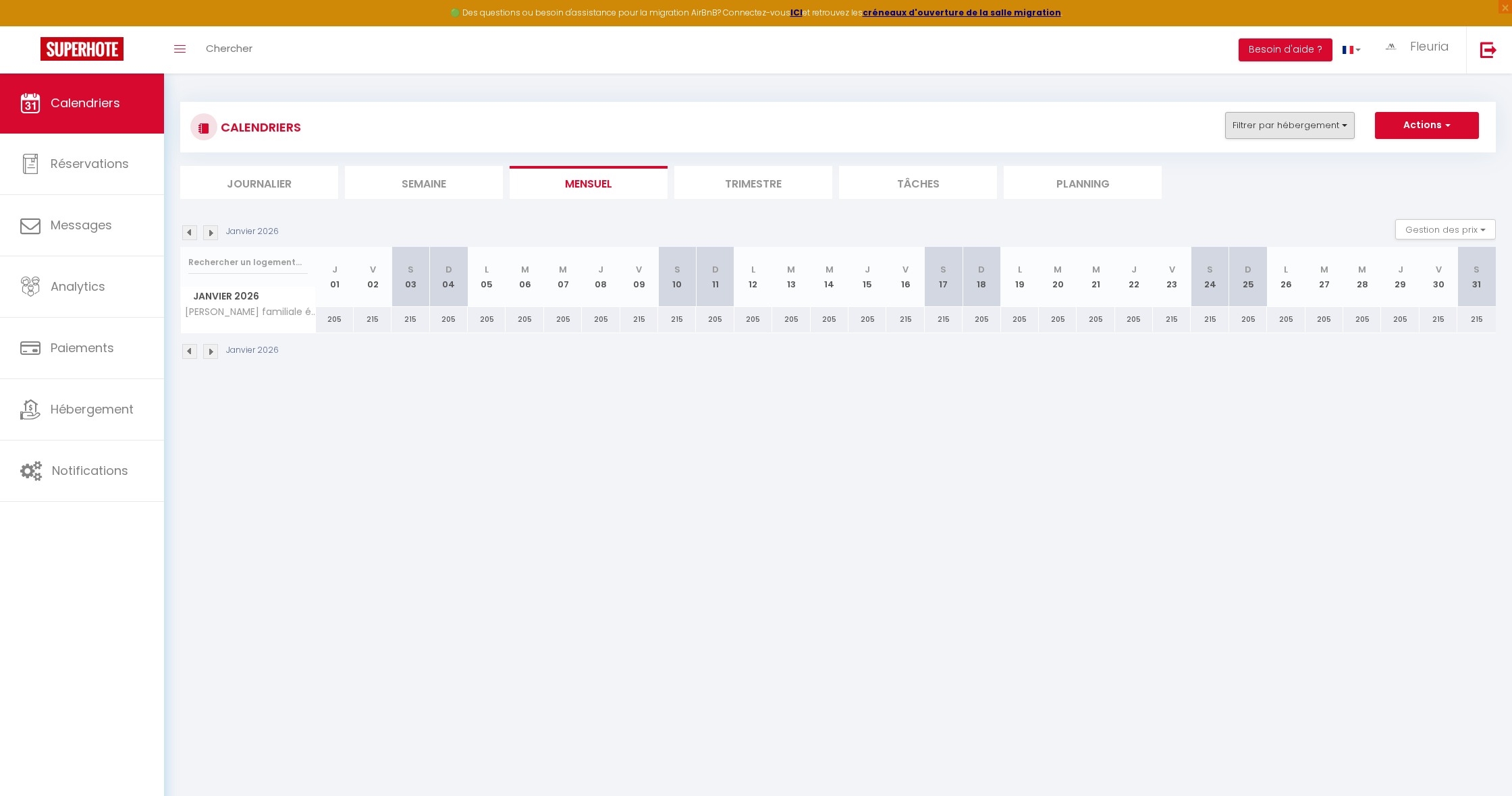
click at [1310, 130] on button "Filtrer par hébergement" at bounding box center [1290, 125] width 129 height 27
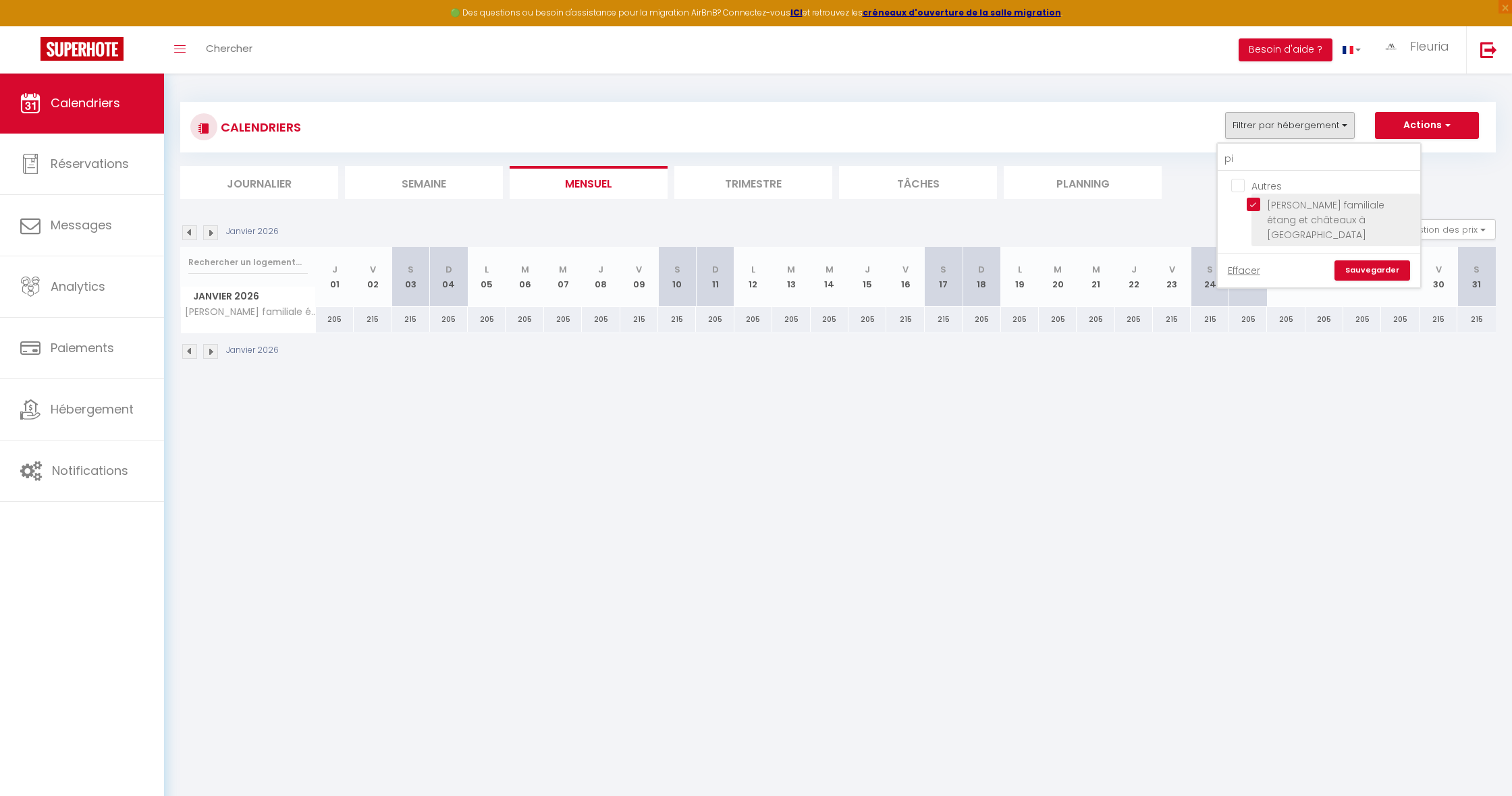
drag, startPoint x: 1254, startPoint y: 204, endPoint x: 1254, endPoint y: 195, distance: 9.0
click at [1254, 204] on input "[PERSON_NAME] familiale étang et châteaux à [GEOGRAPHIC_DATA]" at bounding box center [1331, 205] width 168 height 14
click at [1249, 168] on input "pi" at bounding box center [1319, 159] width 203 height 24
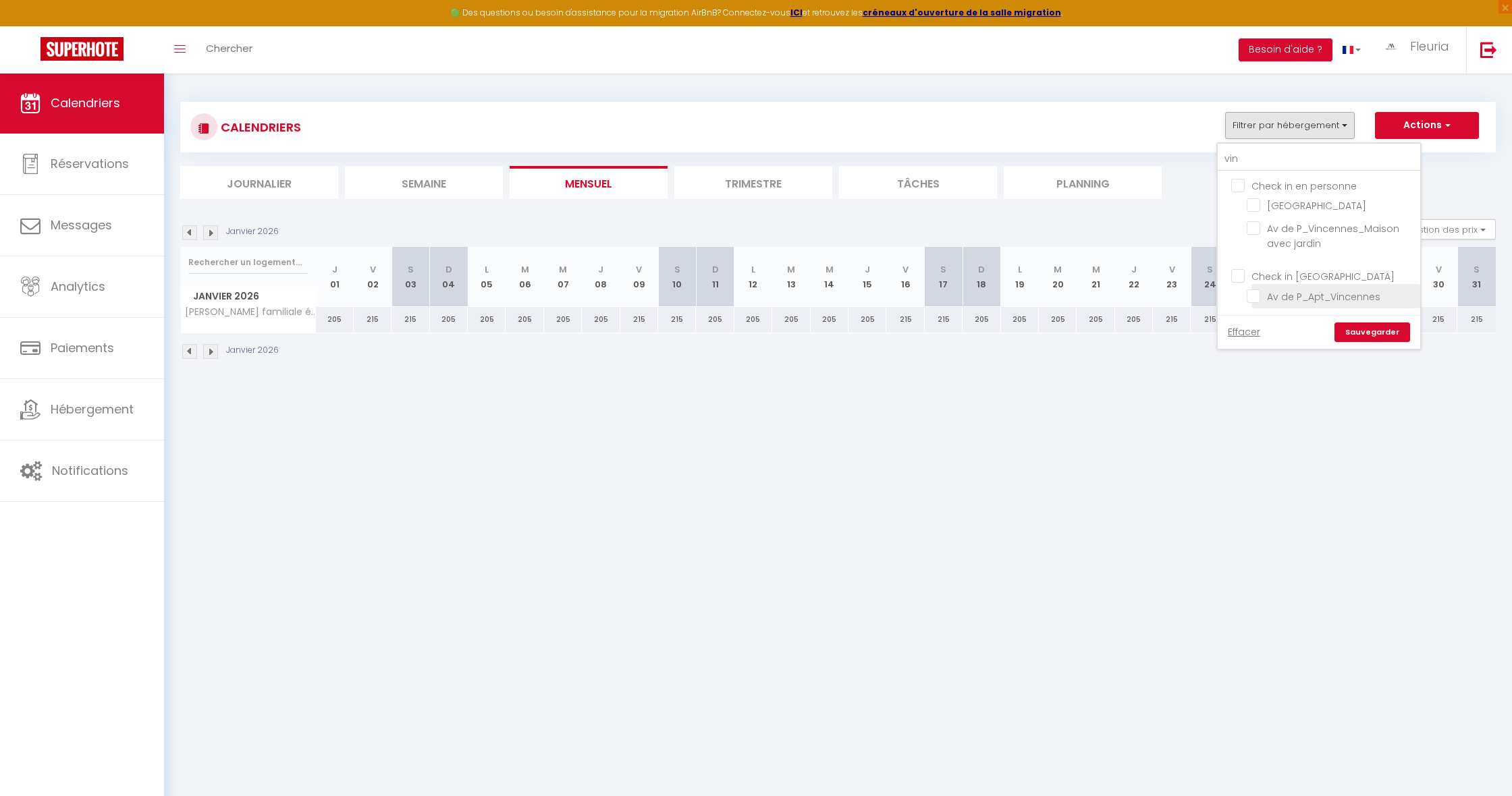
click at [1257, 297] on input "Av de P_Apt_Vincennes" at bounding box center [1331, 295] width 168 height 14
click at [1363, 325] on link "Sauvegarder" at bounding box center [1372, 333] width 75 height 20
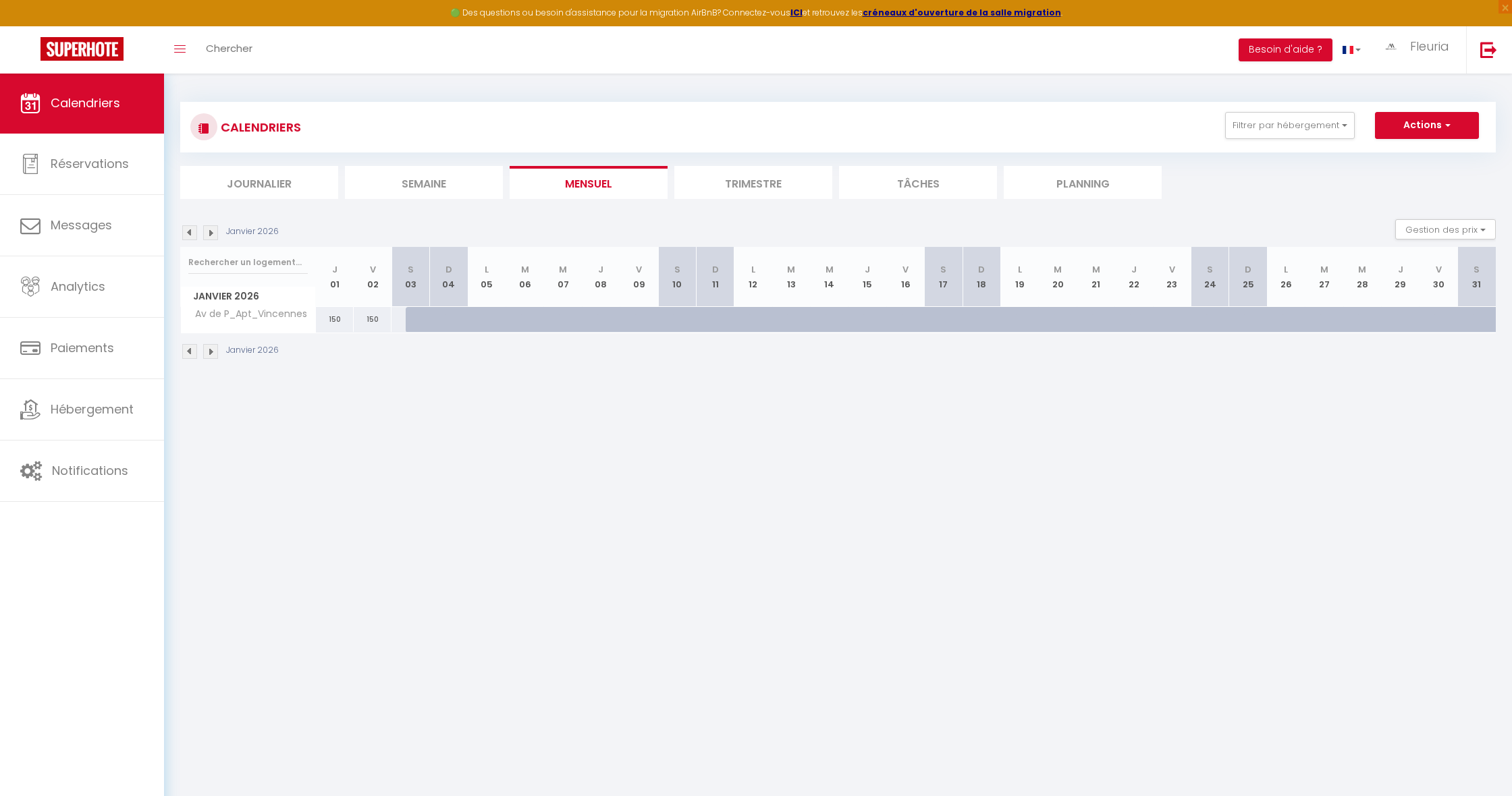
click at [188, 230] on img at bounding box center [190, 232] width 15 height 15
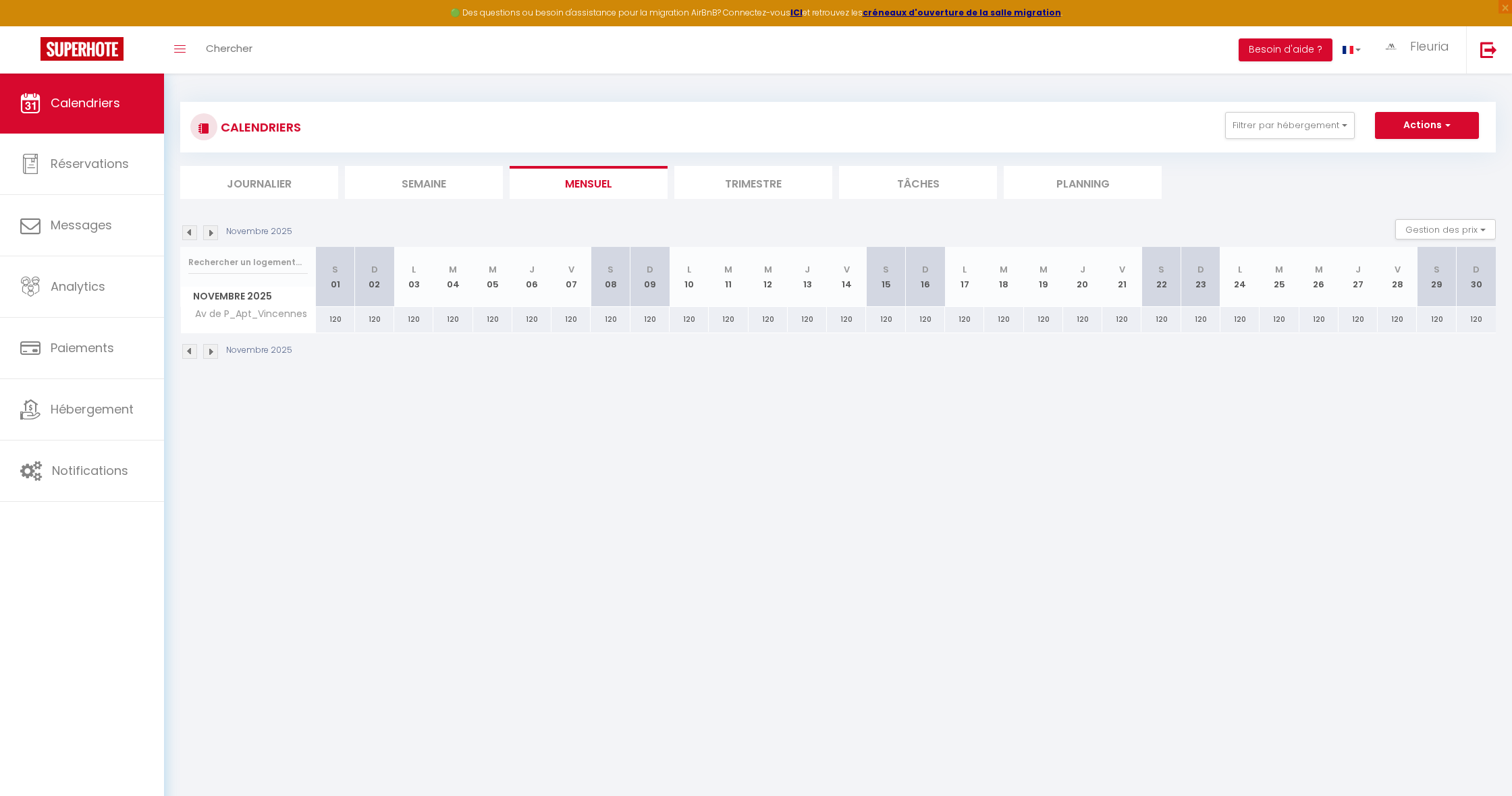
click at [194, 230] on img at bounding box center [190, 232] width 15 height 15
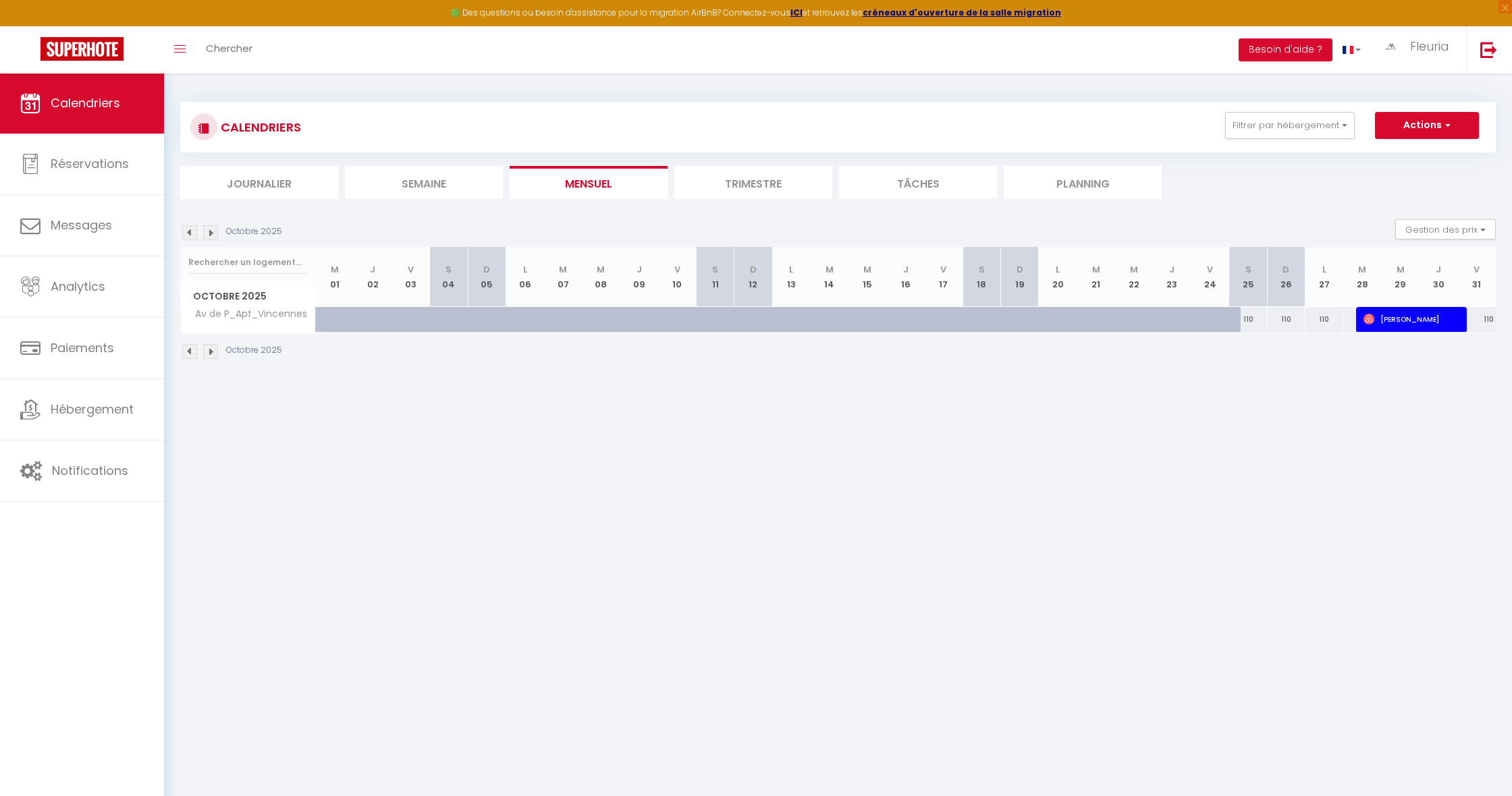
click at [212, 232] on img at bounding box center [210, 232] width 15 height 15
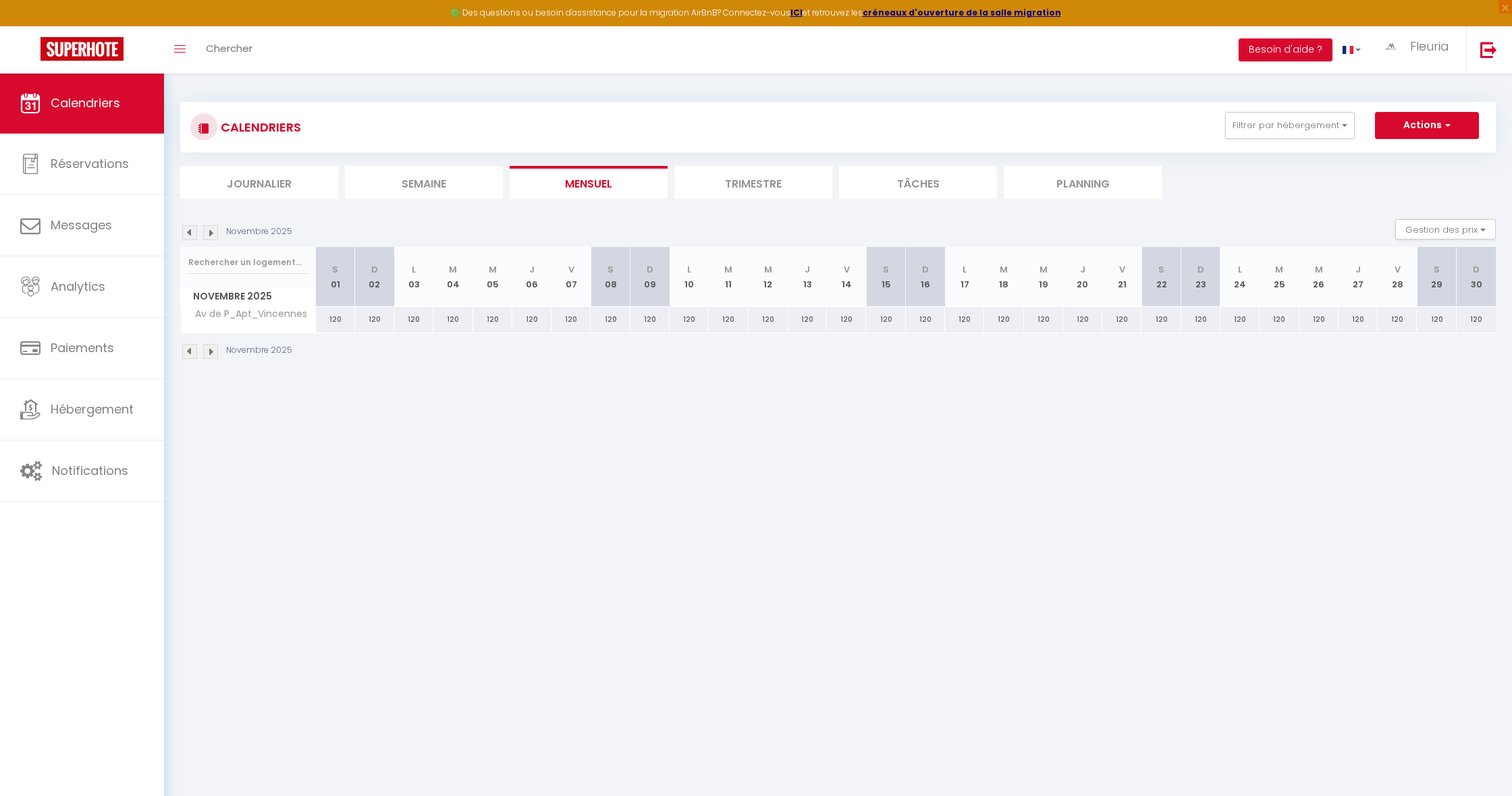
click at [212, 232] on img at bounding box center [210, 232] width 15 height 15
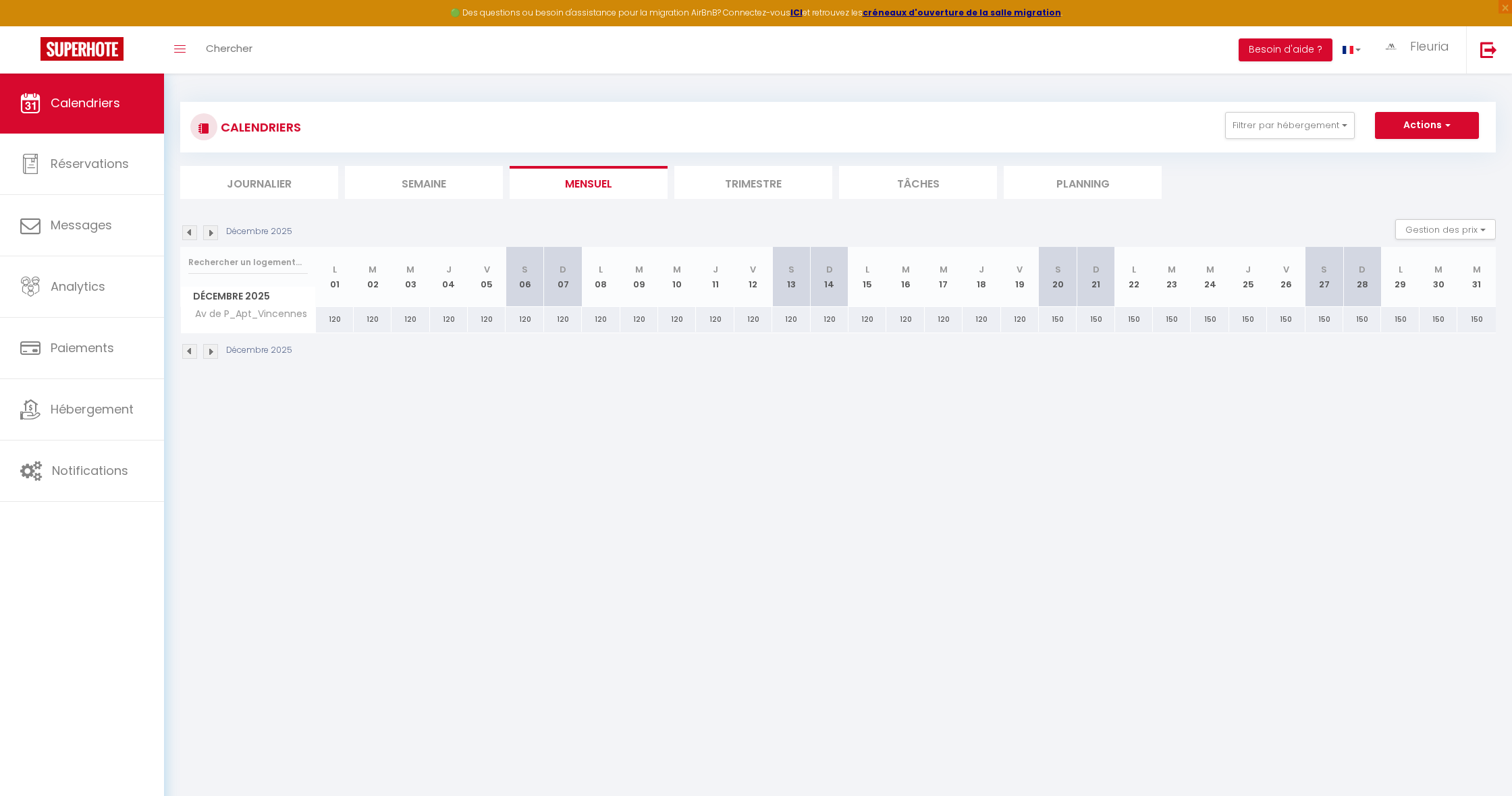
click at [212, 232] on img at bounding box center [210, 232] width 15 height 15
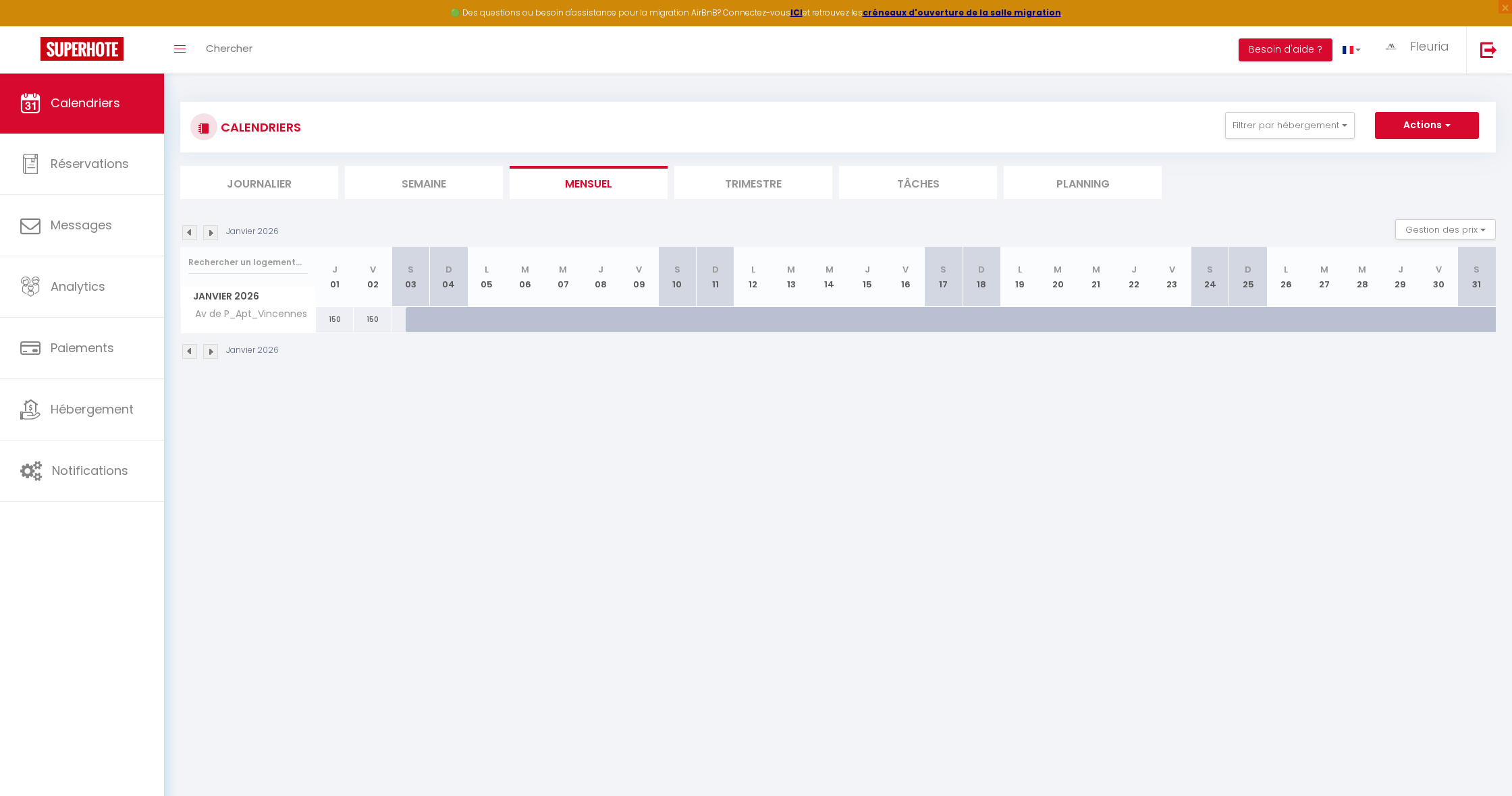
click at [187, 234] on img at bounding box center [190, 232] width 15 height 15
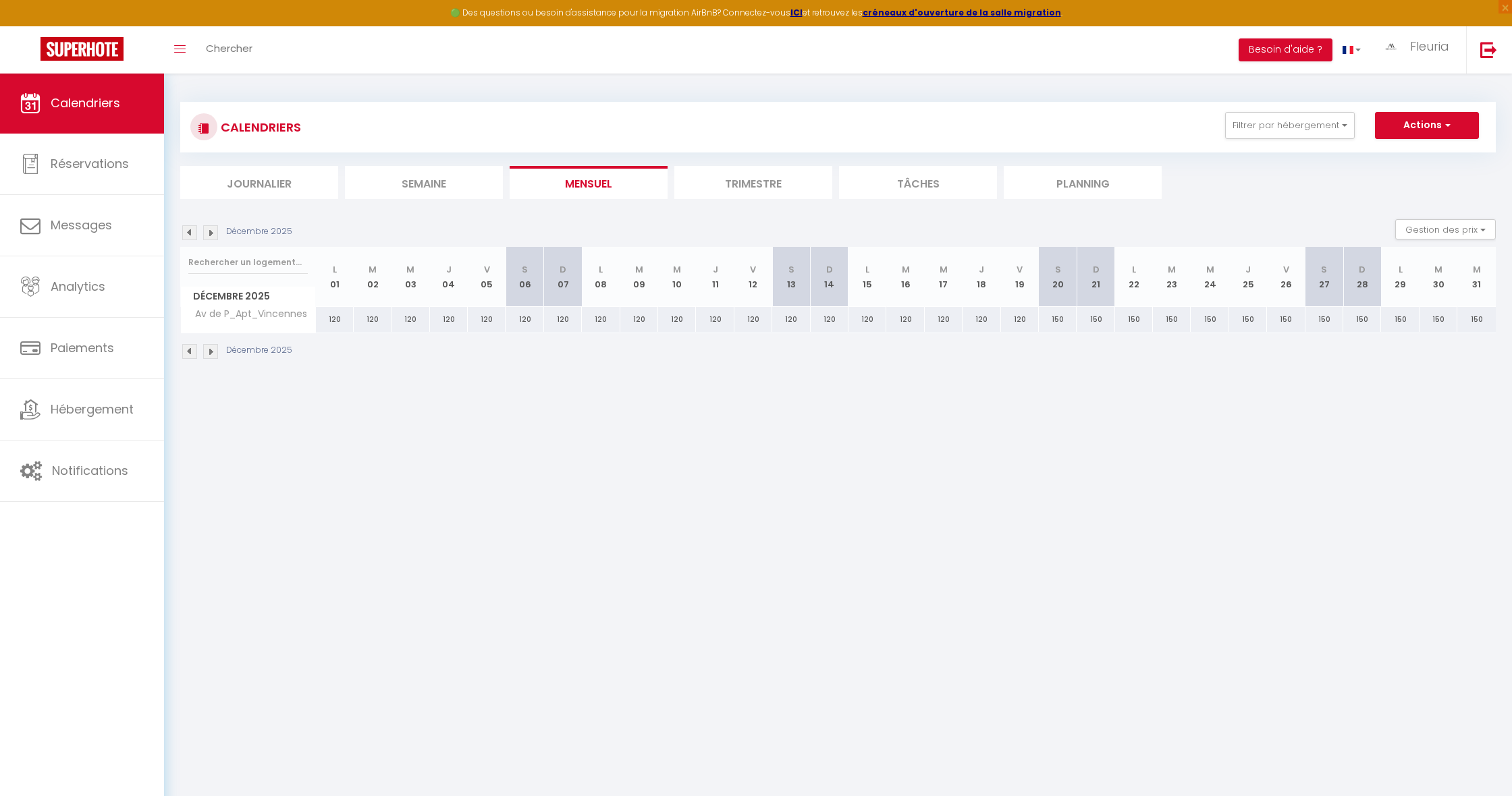
click at [187, 234] on img at bounding box center [190, 232] width 15 height 15
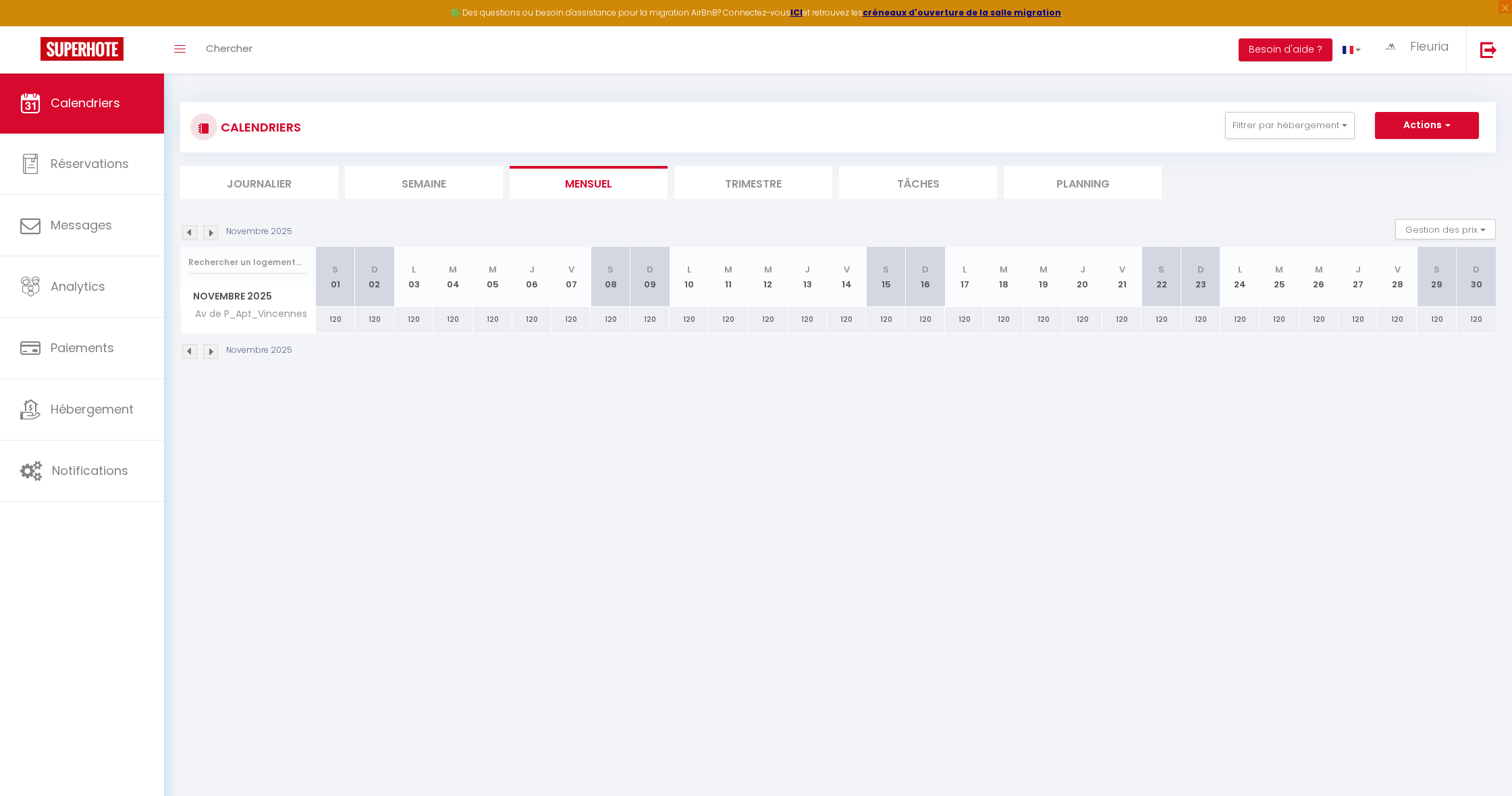
click at [187, 234] on img at bounding box center [190, 232] width 15 height 15
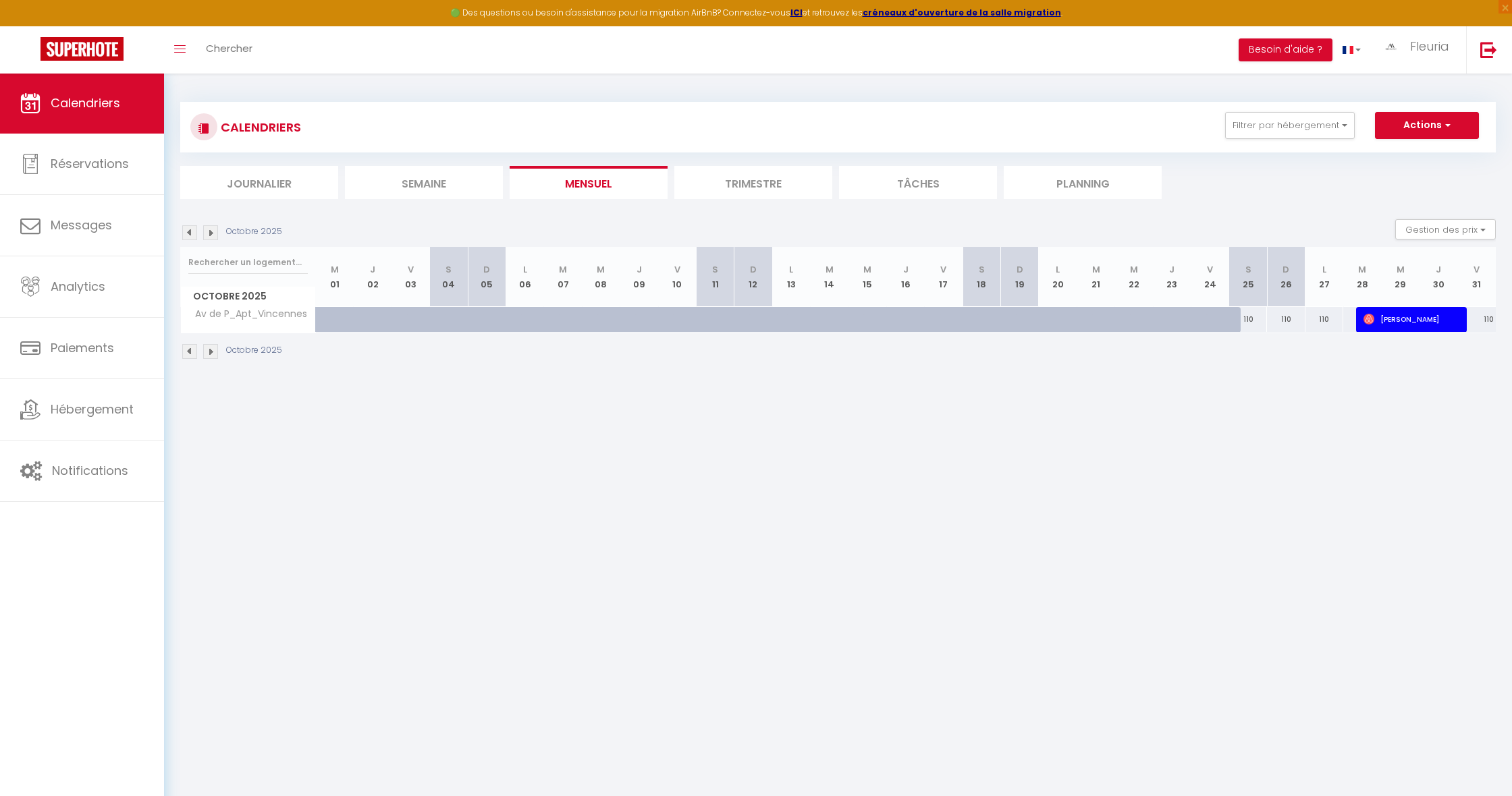
click at [216, 232] on img at bounding box center [210, 232] width 15 height 15
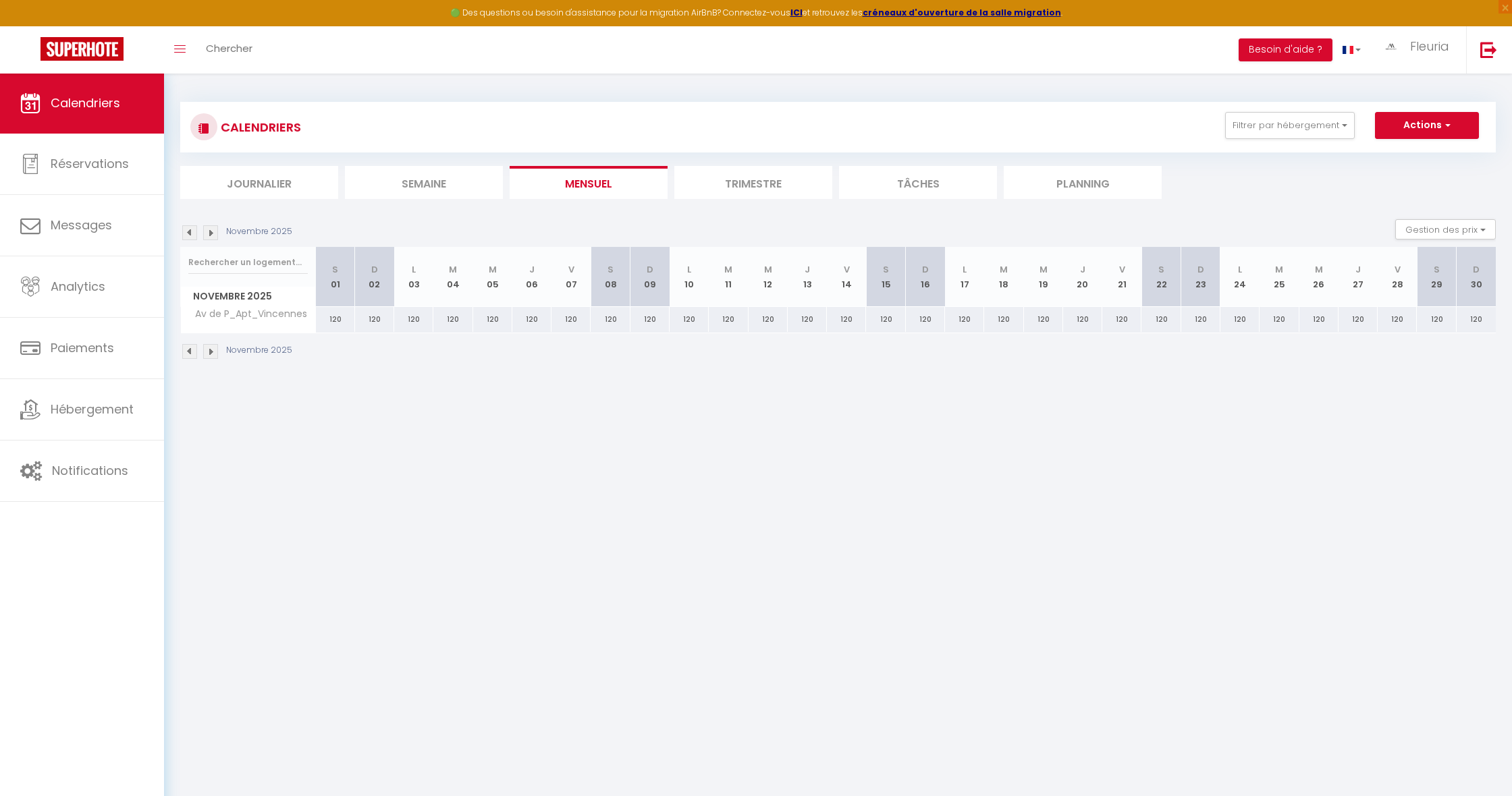
click at [368, 318] on div "120" at bounding box center [375, 319] width 39 height 25
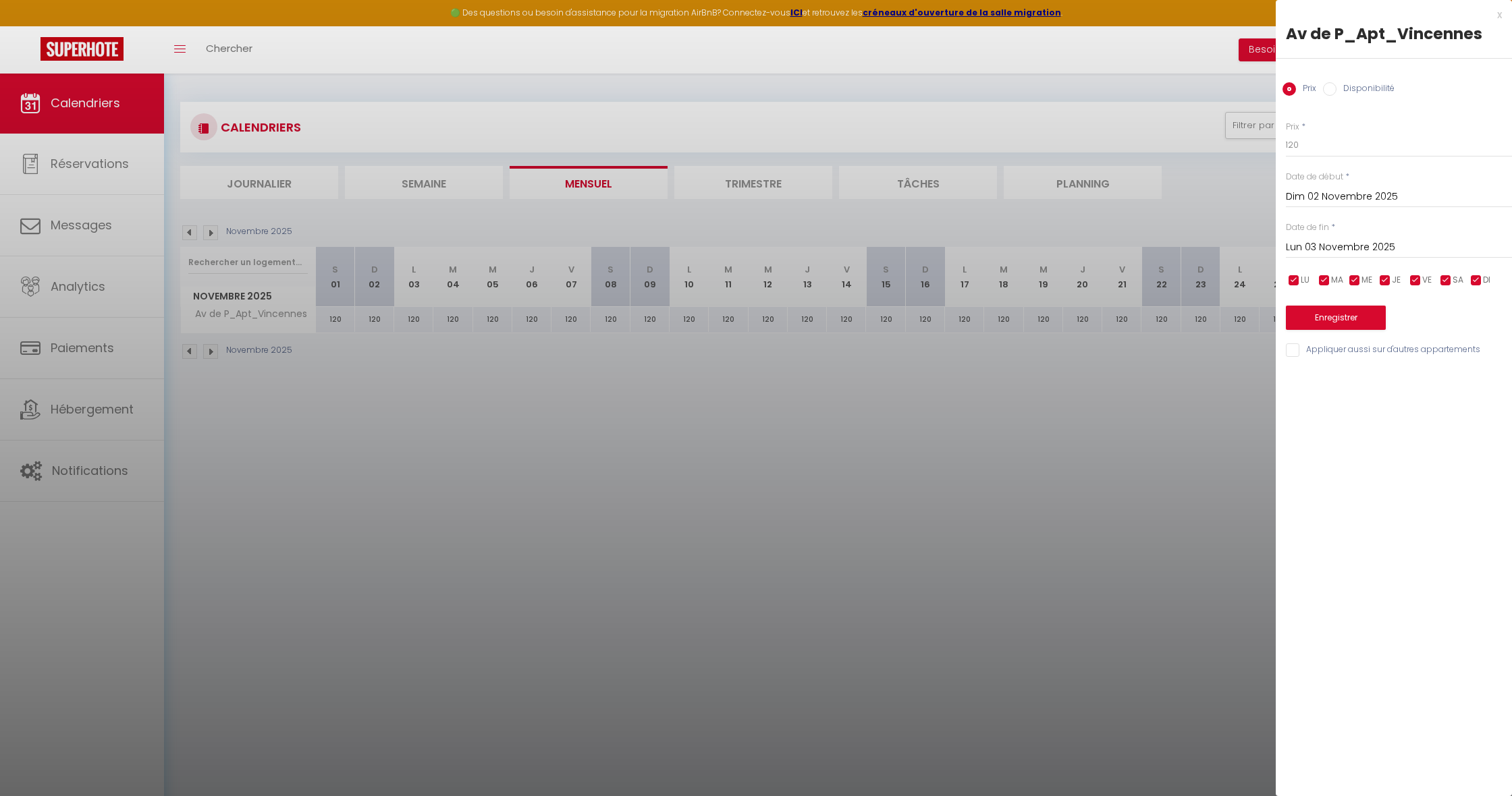
click at [1325, 245] on input "Lun 03 Novembre 2025" at bounding box center [1398, 247] width 226 height 18
click at [1483, 267] on span ">" at bounding box center [1473, 270] width 29 height 27
drag, startPoint x: 1334, startPoint y: 321, endPoint x: 1333, endPoint y: 312, distance: 9.1
click at [1334, 321] on span "1" at bounding box center [1330, 325] width 29 height 27
click at [1333, 91] on input "Disponibilité" at bounding box center [1330, 89] width 14 height 14
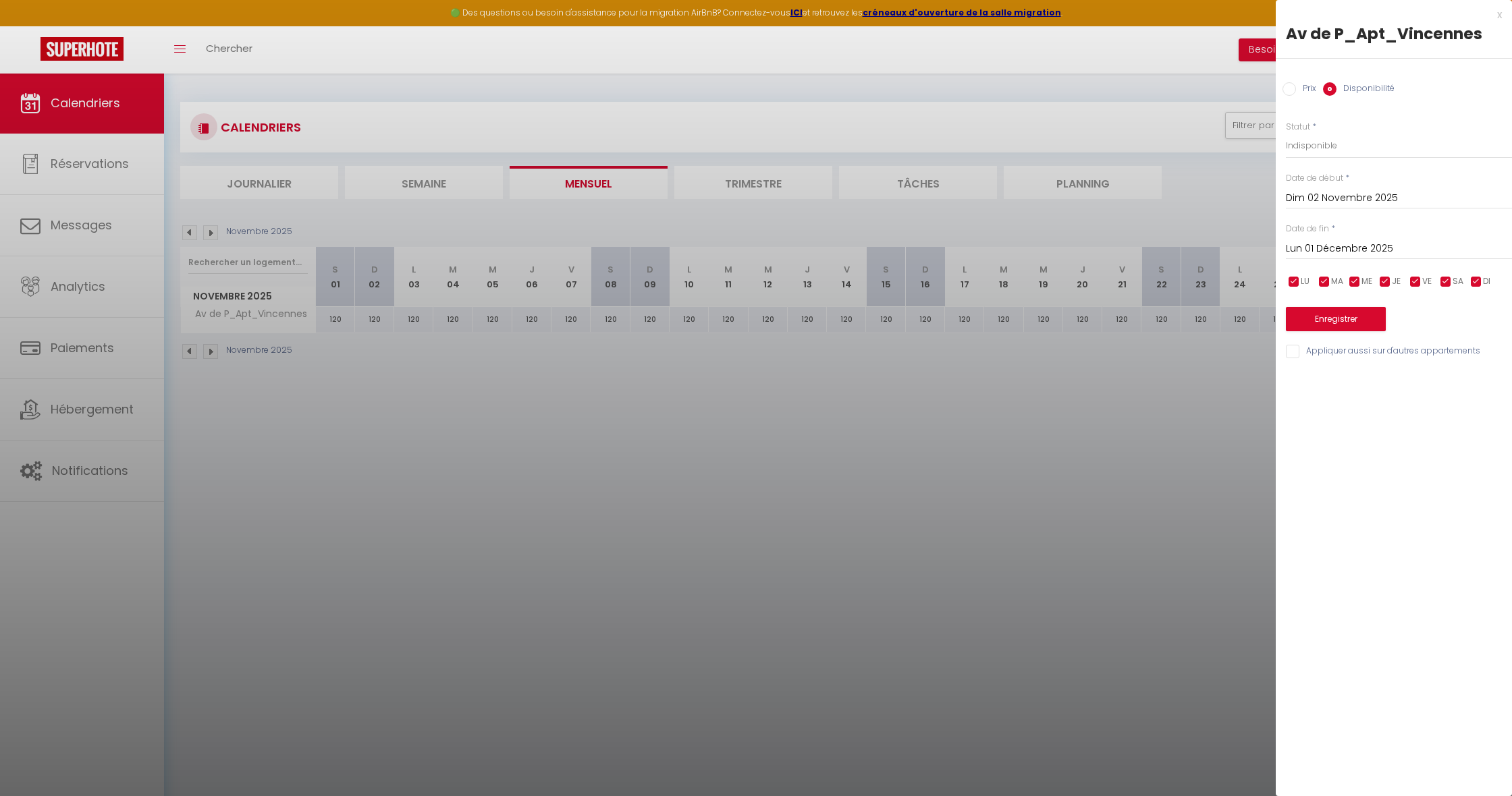
click at [1313, 315] on button "Enregistrer" at bounding box center [1335, 319] width 100 height 24
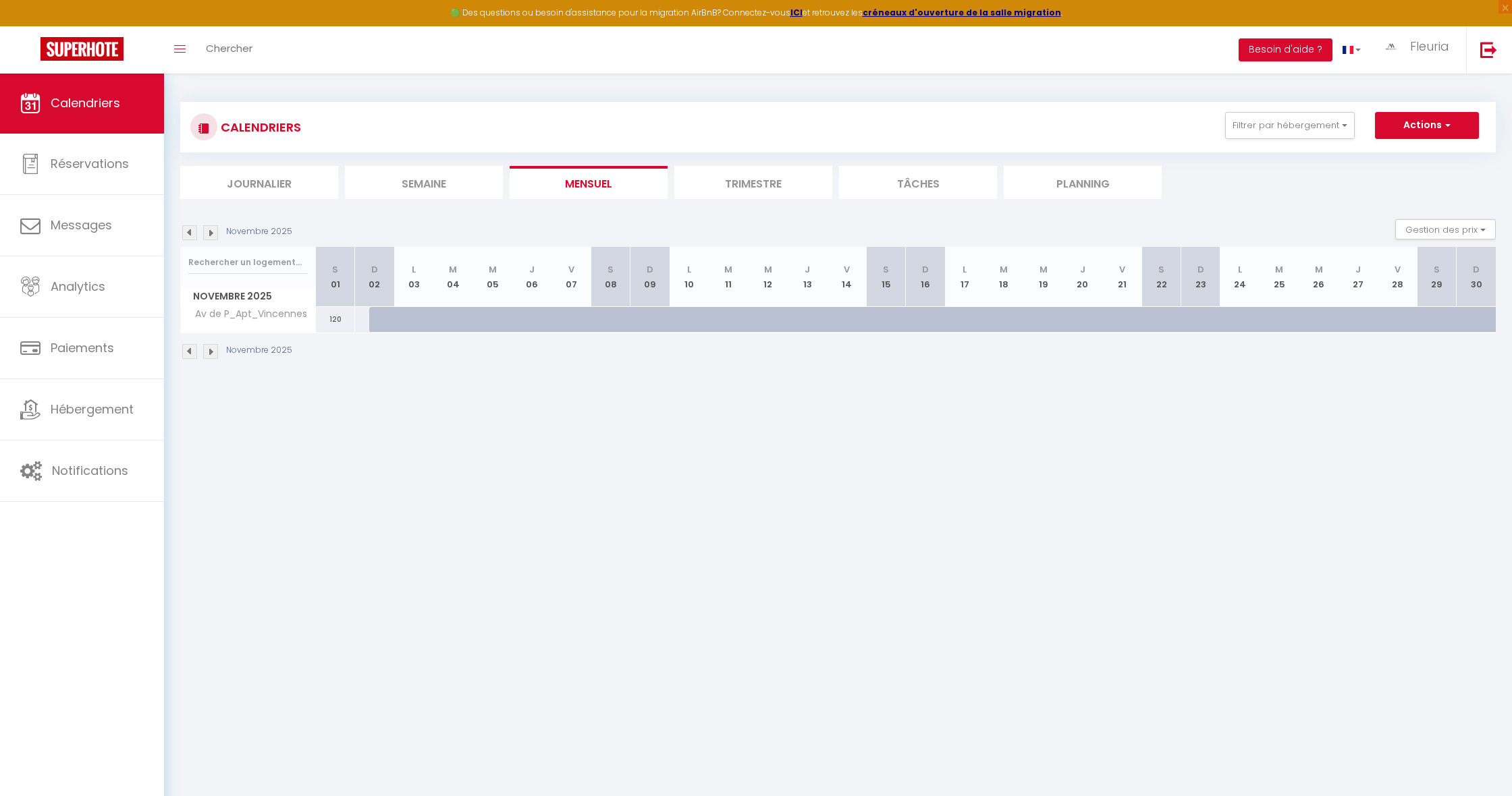
click at [212, 232] on img at bounding box center [210, 232] width 15 height 15
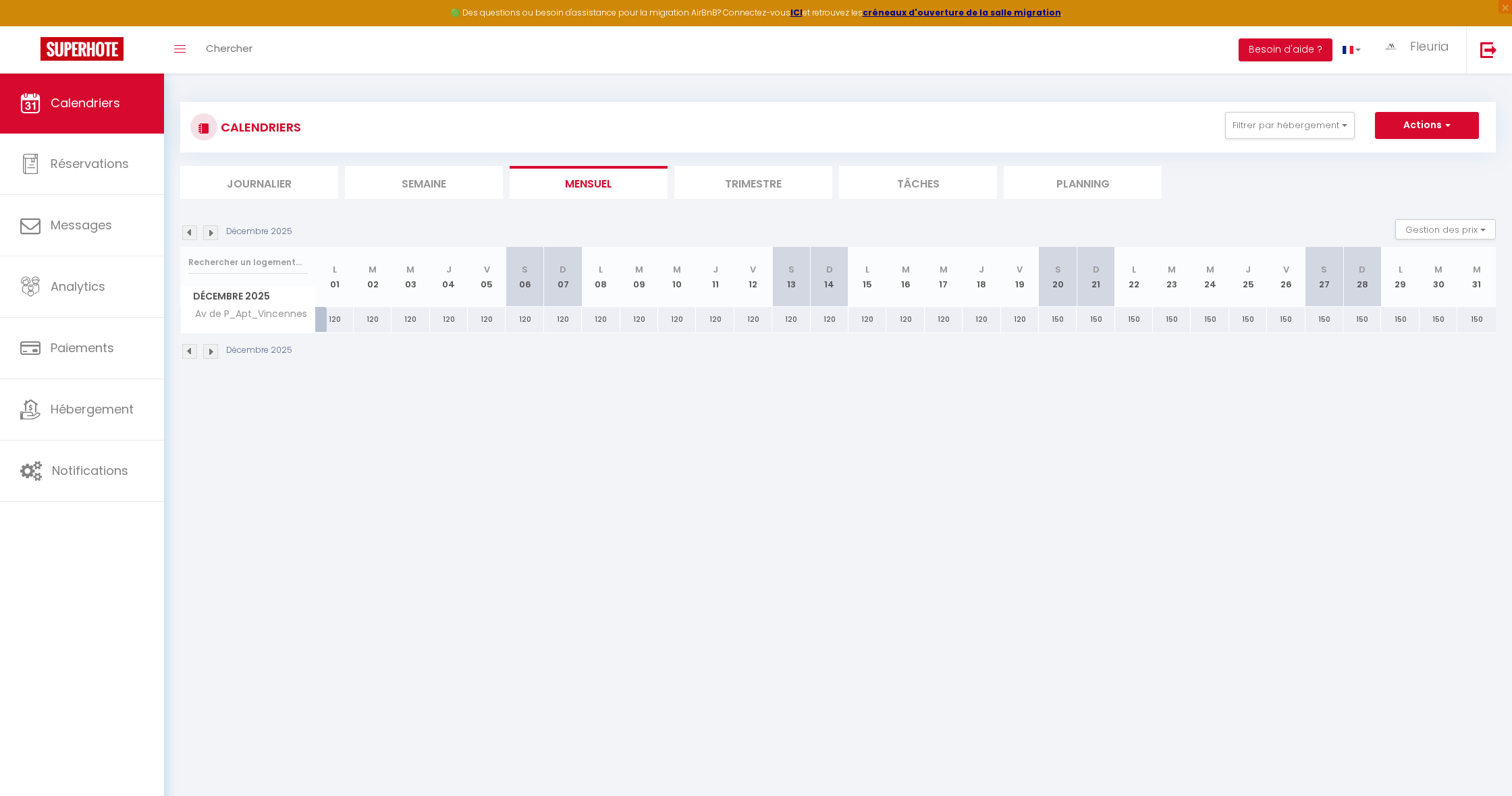
click at [190, 233] on img at bounding box center [190, 232] width 15 height 15
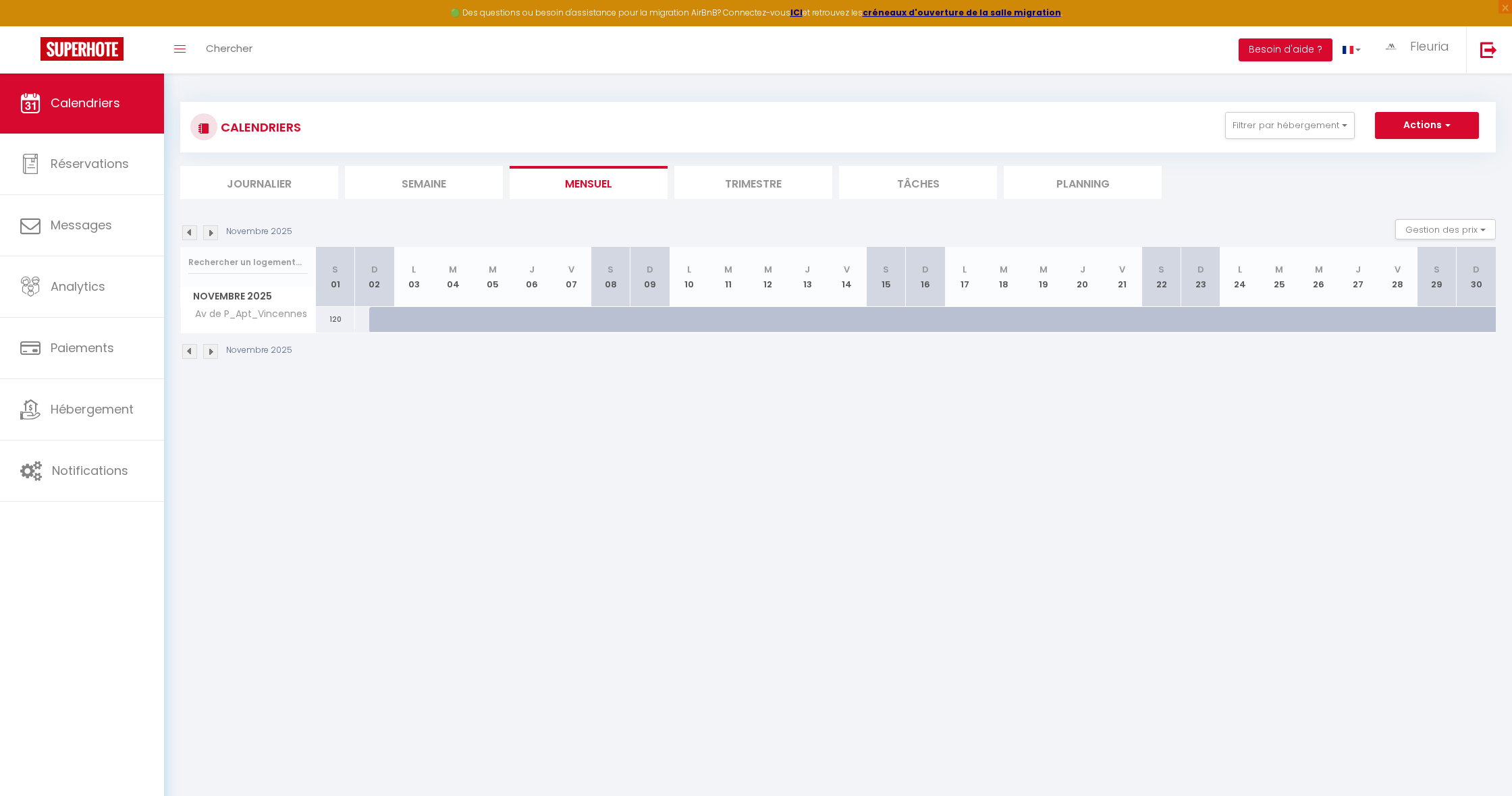
click at [213, 230] on img at bounding box center [210, 232] width 15 height 15
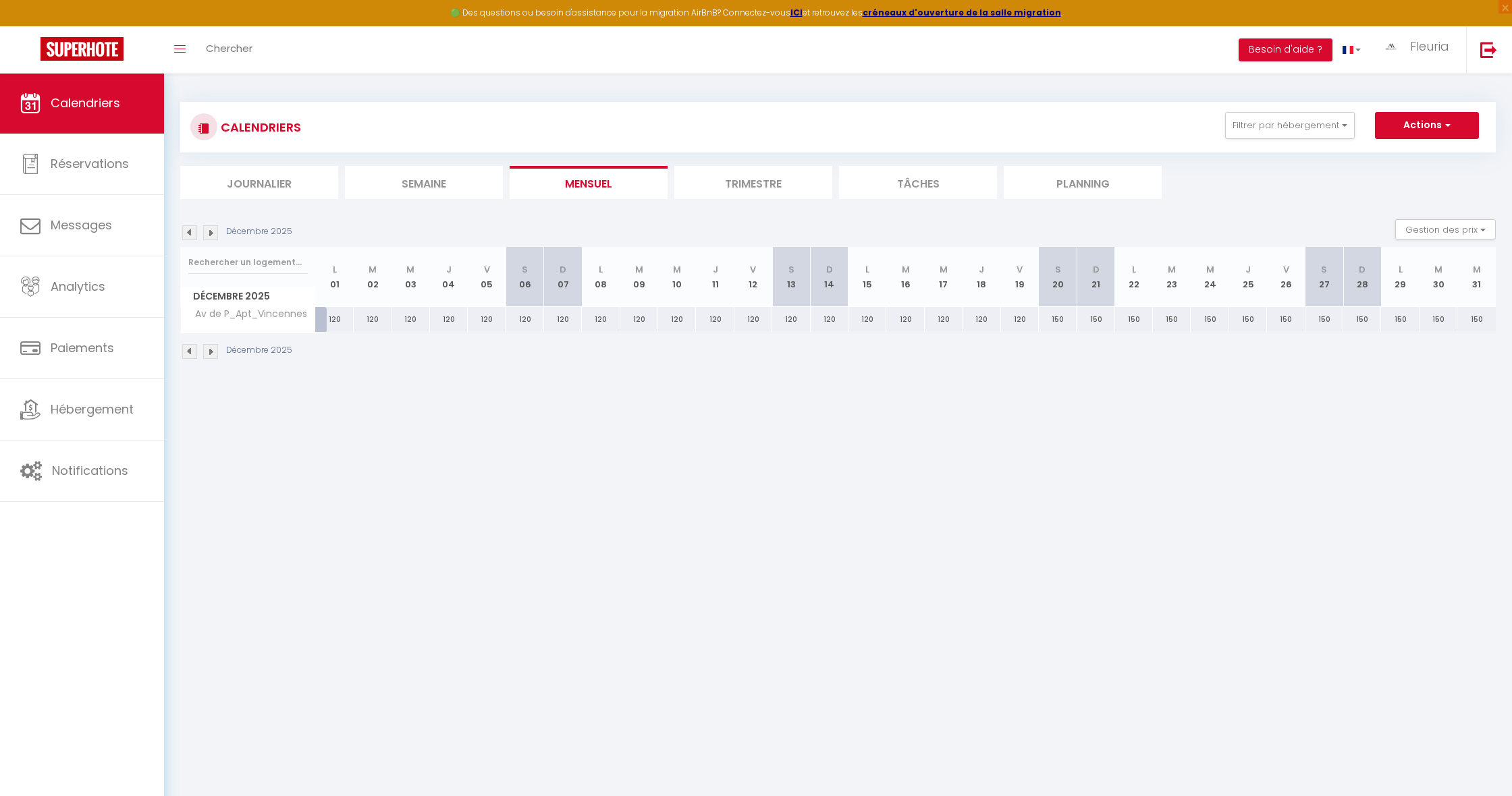
click at [336, 314] on div "120" at bounding box center [335, 319] width 38 height 25
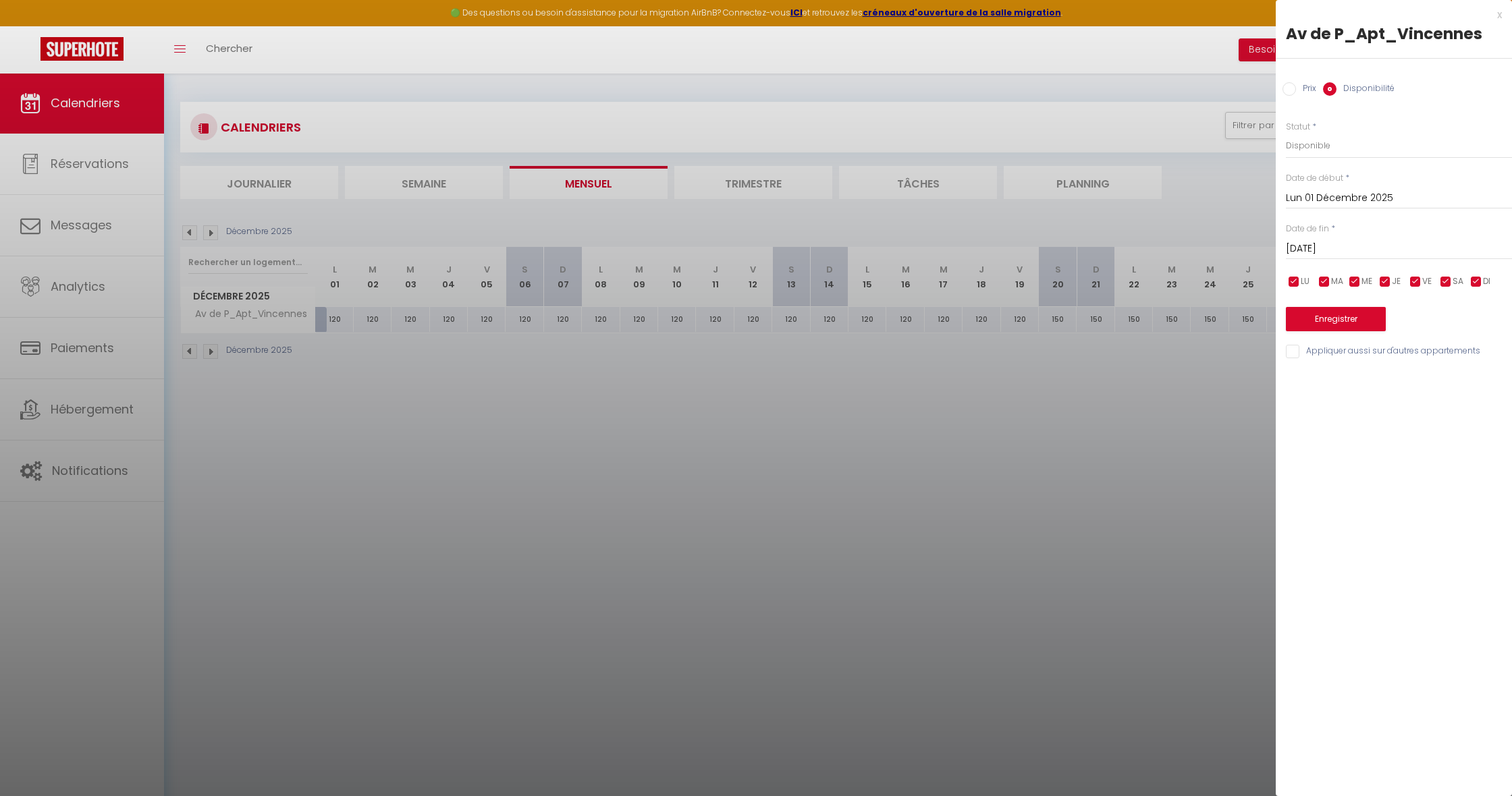
click at [1338, 245] on input "[DATE]" at bounding box center [1398, 248] width 226 height 18
drag, startPoint x: 1475, startPoint y: 264, endPoint x: 1461, endPoint y: 270, distance: 15.2
click at [1475, 264] on span ">" at bounding box center [1473, 272] width 29 height 27
drag, startPoint x: 1412, startPoint y: 324, endPoint x: 1397, endPoint y: 295, distance: 32.6
click at [1412, 324] on span "1" at bounding box center [1415, 325] width 29 height 27
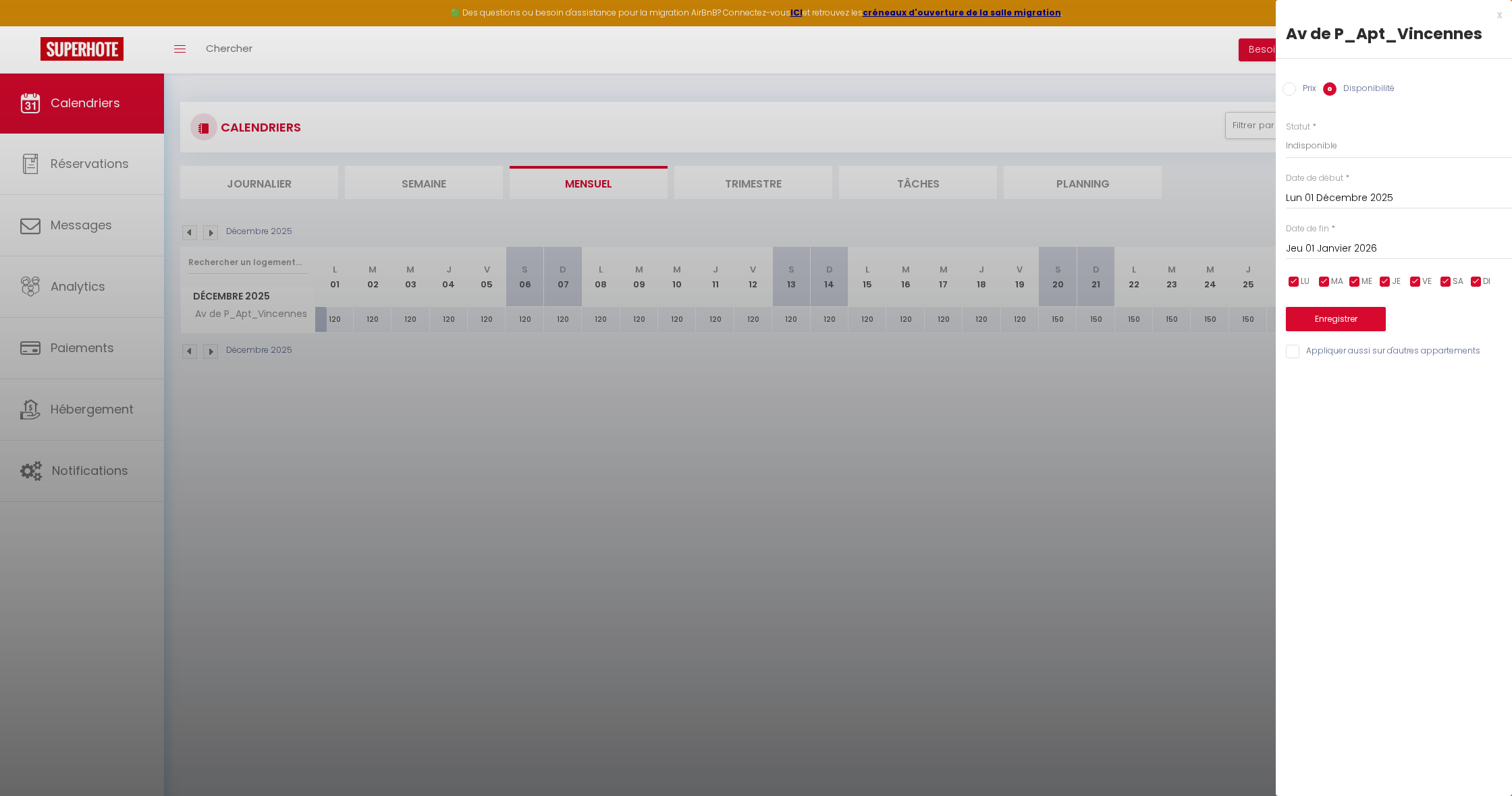
click at [1325, 313] on button "Enregistrer" at bounding box center [1335, 319] width 100 height 24
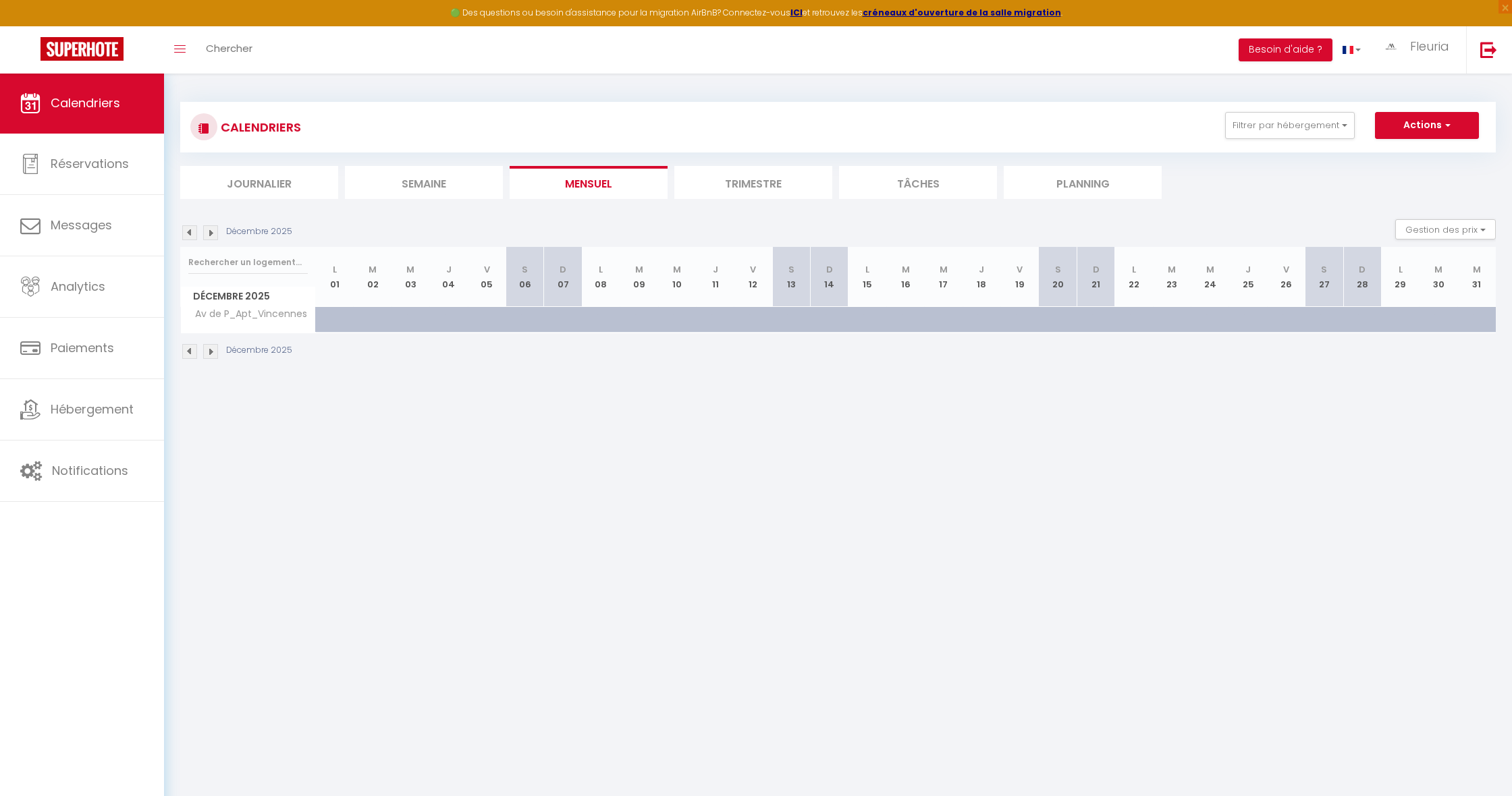
drag, startPoint x: 1330, startPoint y: 319, endPoint x: 1303, endPoint y: 321, distance: 27.1
click at [1330, 319] on div at bounding box center [1338, 327] width 38 height 26
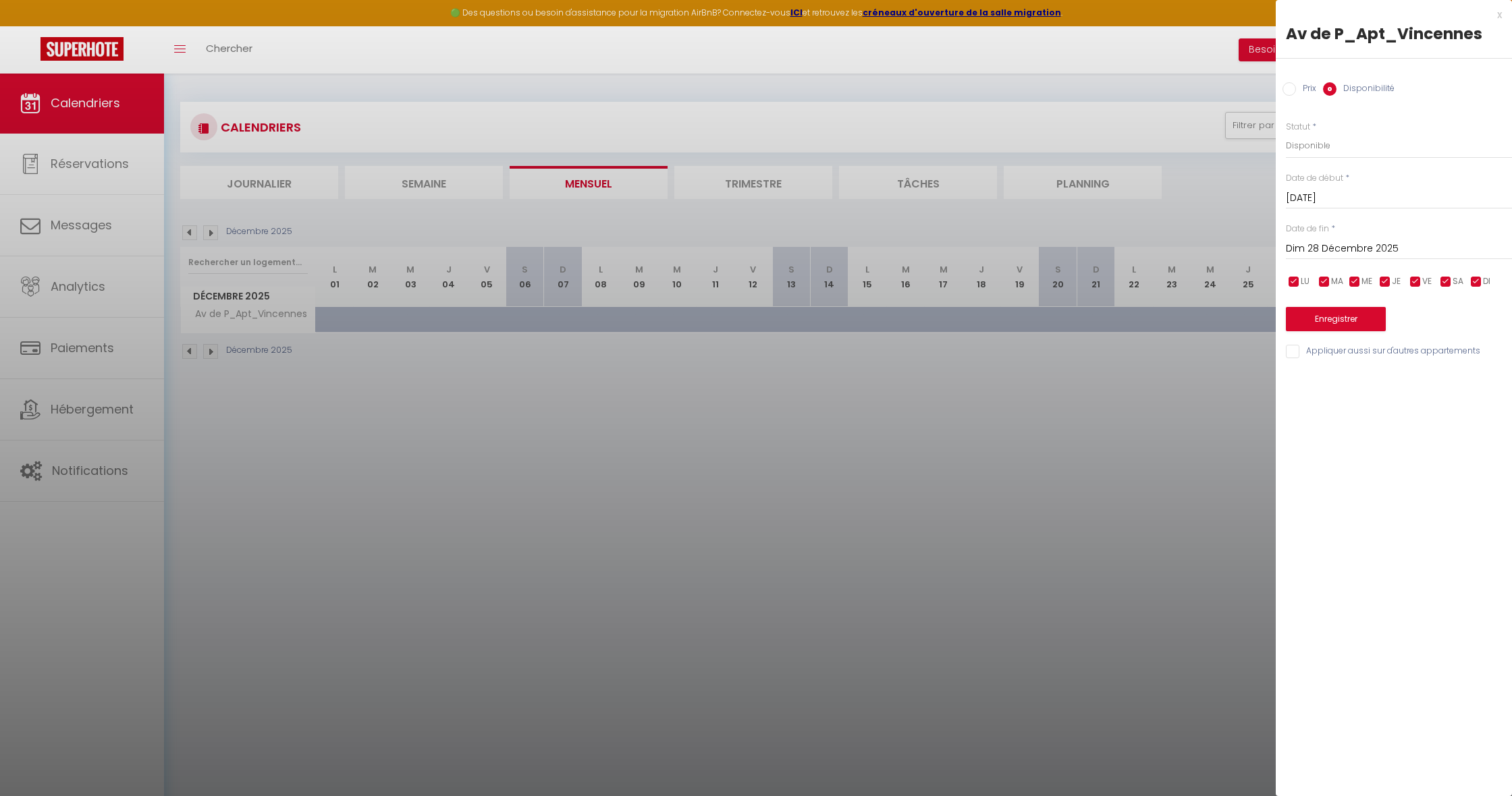
click at [1331, 245] on input "Dim 28 Décembre 2025" at bounding box center [1398, 248] width 226 height 18
click at [1474, 272] on span ">" at bounding box center [1473, 272] width 29 height 27
click at [1309, 350] on span "4" at bounding box center [1301, 352] width 29 height 27
click at [1331, 309] on button "Enregistrer" at bounding box center [1335, 319] width 100 height 24
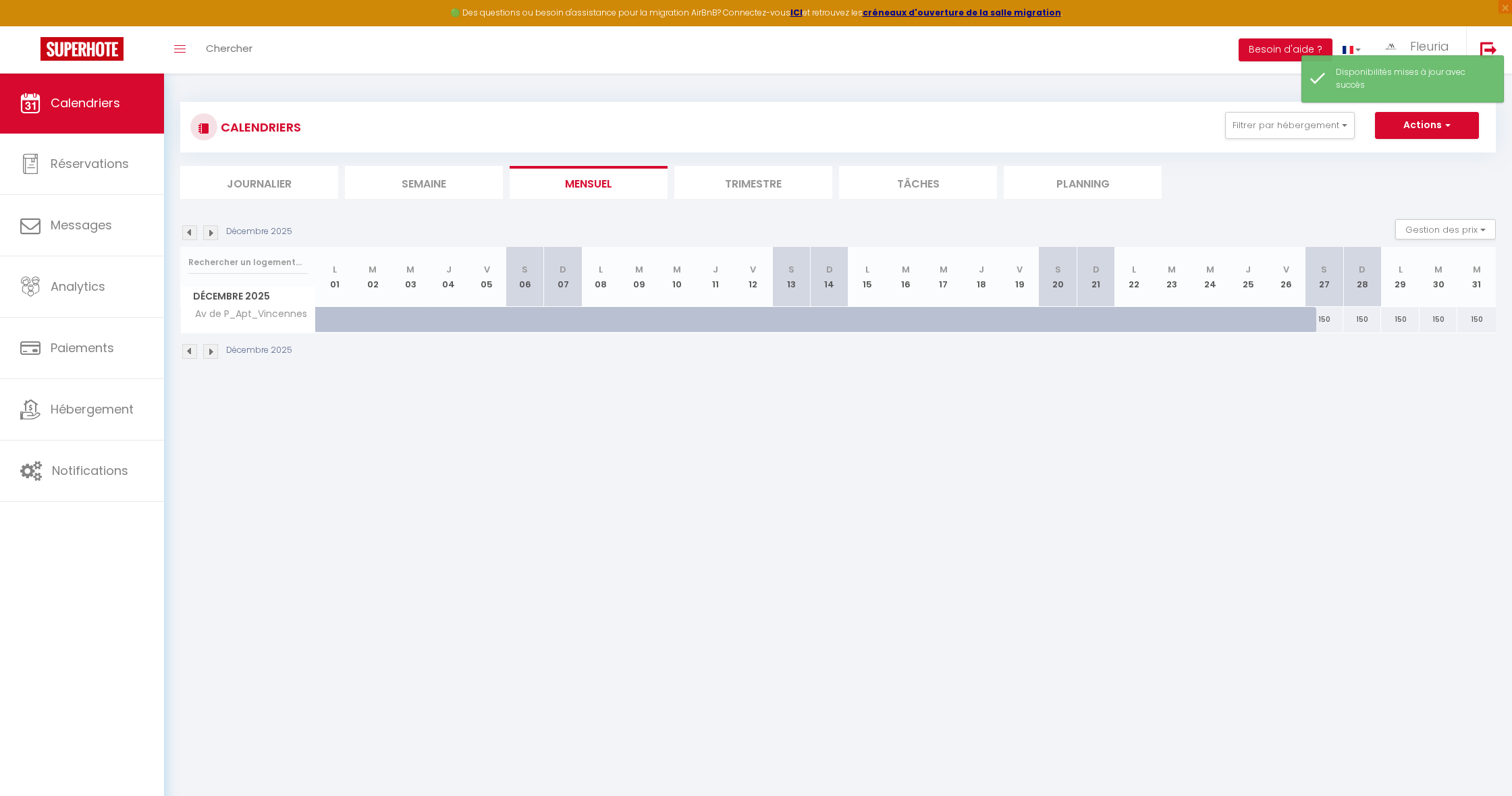
click at [208, 234] on img at bounding box center [210, 232] width 15 height 15
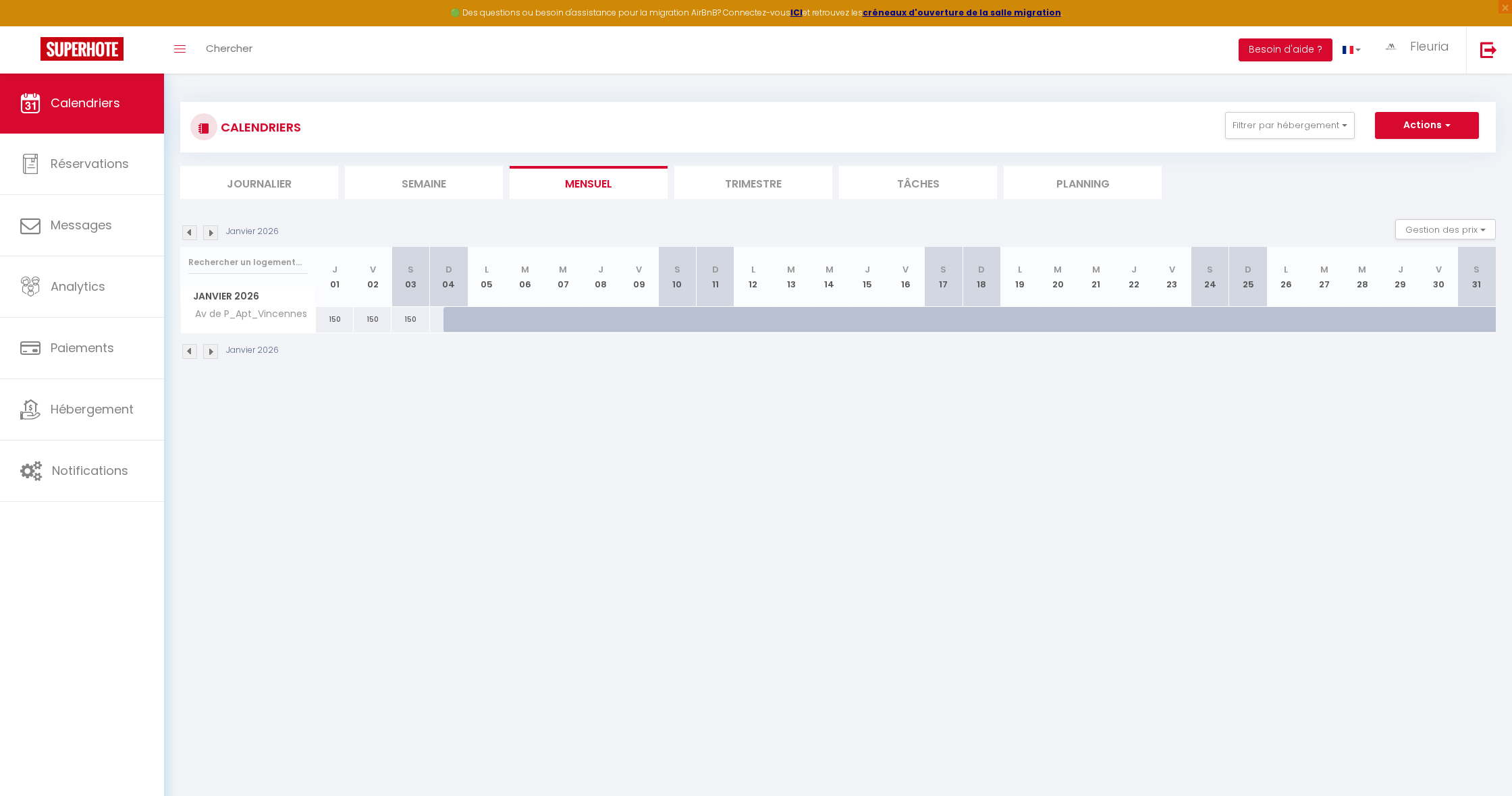
click at [185, 232] on img at bounding box center [190, 232] width 15 height 15
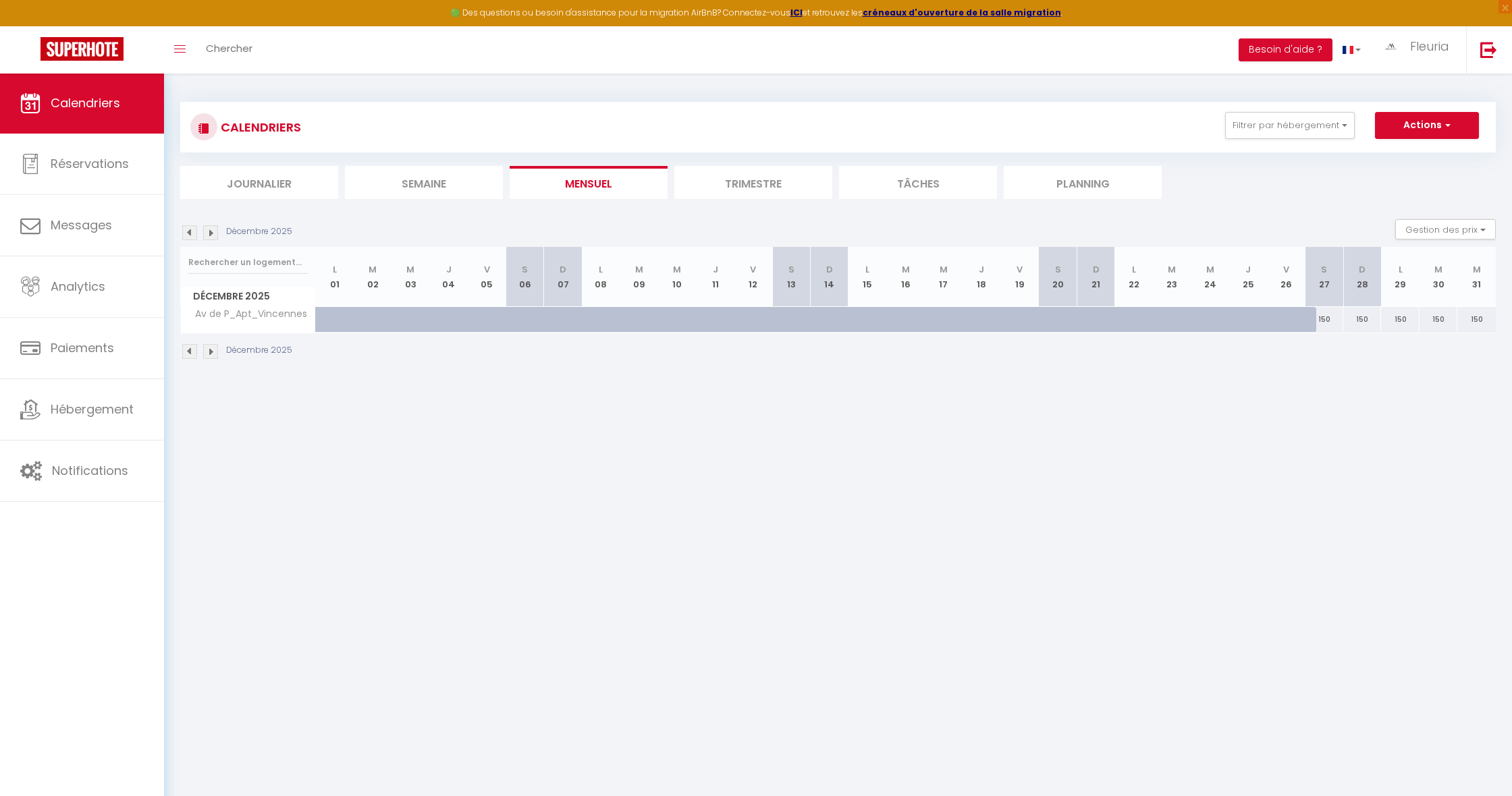
click at [185, 232] on img at bounding box center [190, 232] width 15 height 15
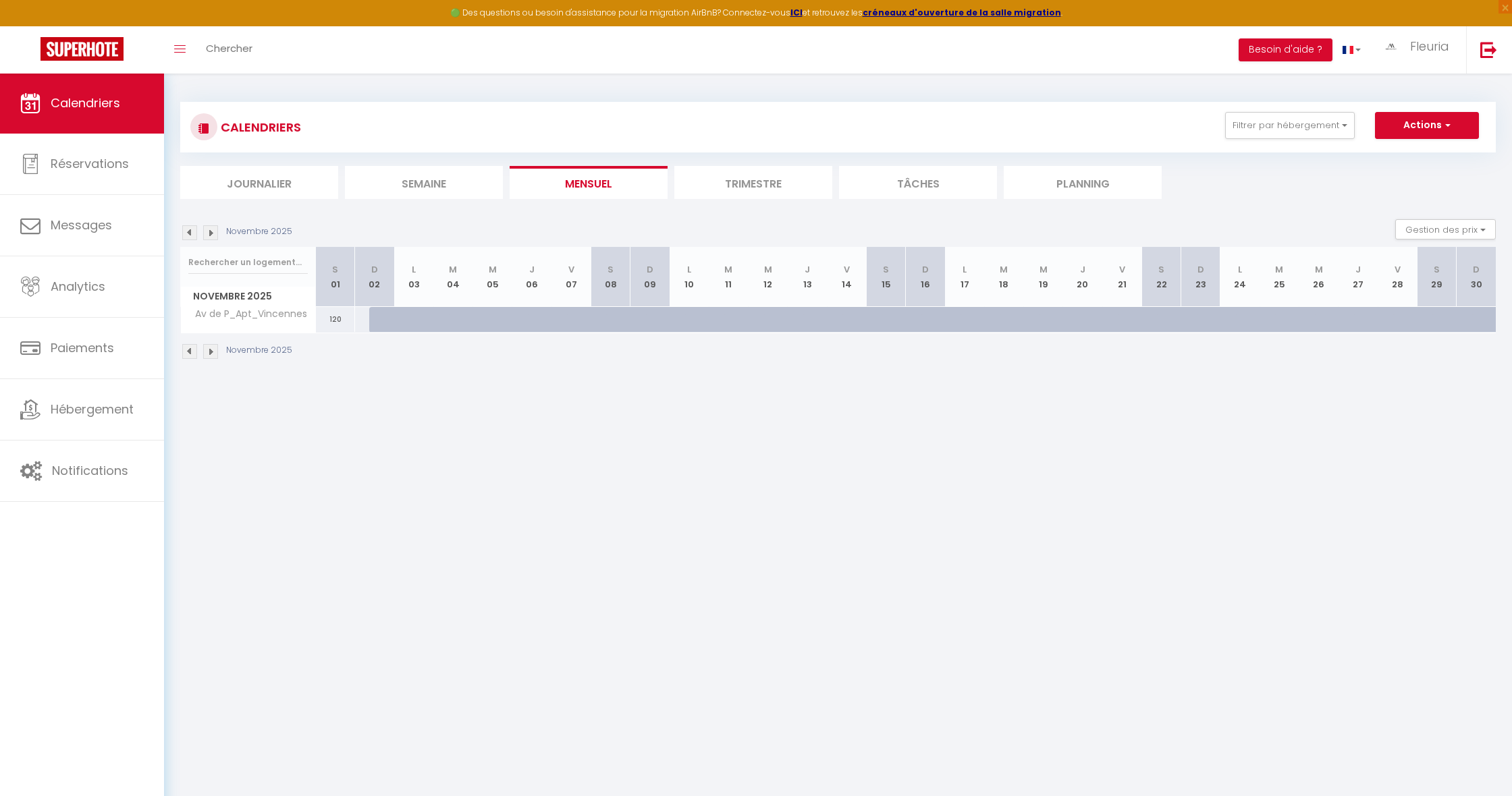
click at [849, 314] on div at bounding box center [861, 327] width 39 height 26
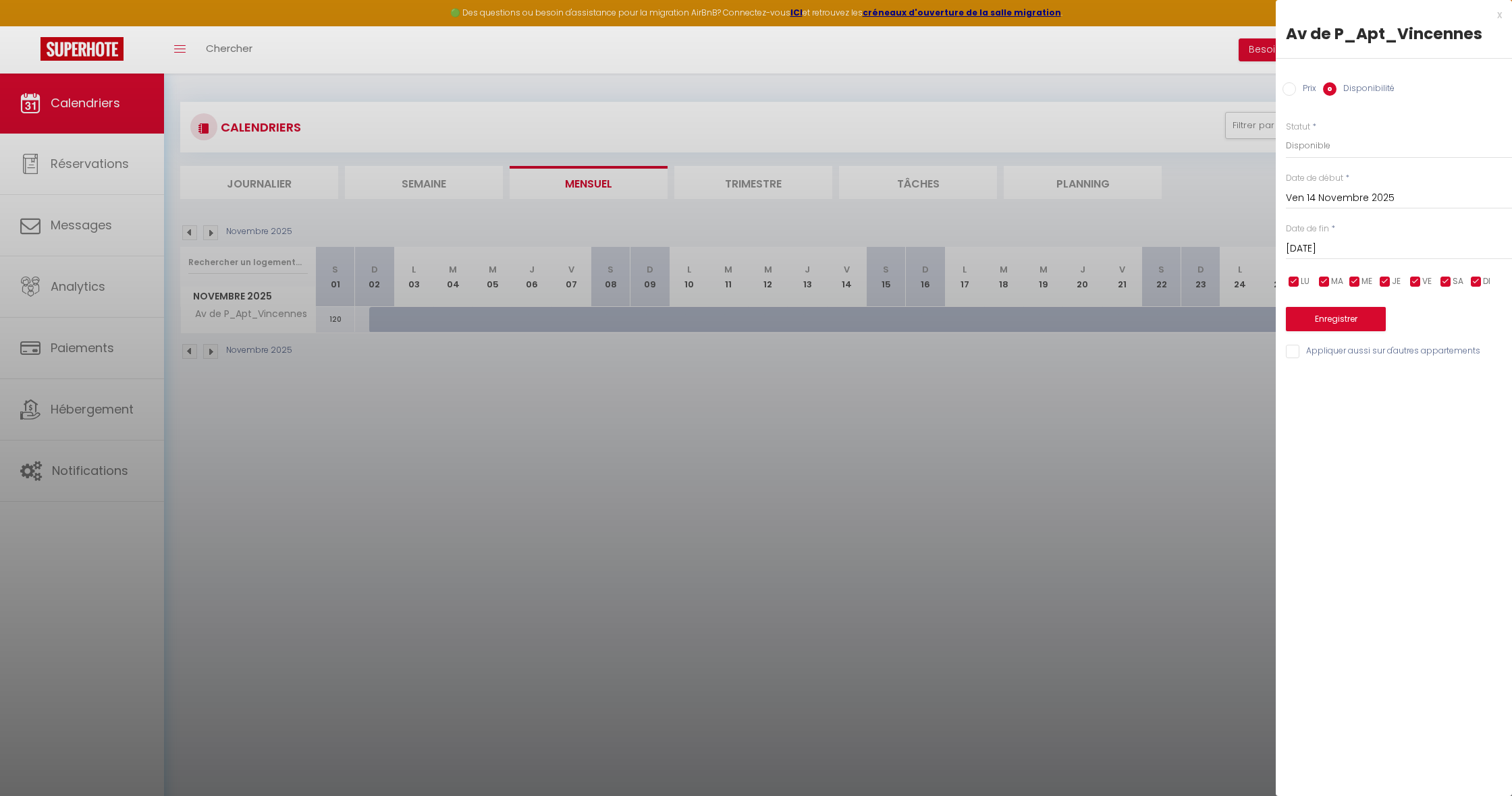
click at [1338, 243] on input "[DATE]" at bounding box center [1398, 248] width 226 height 18
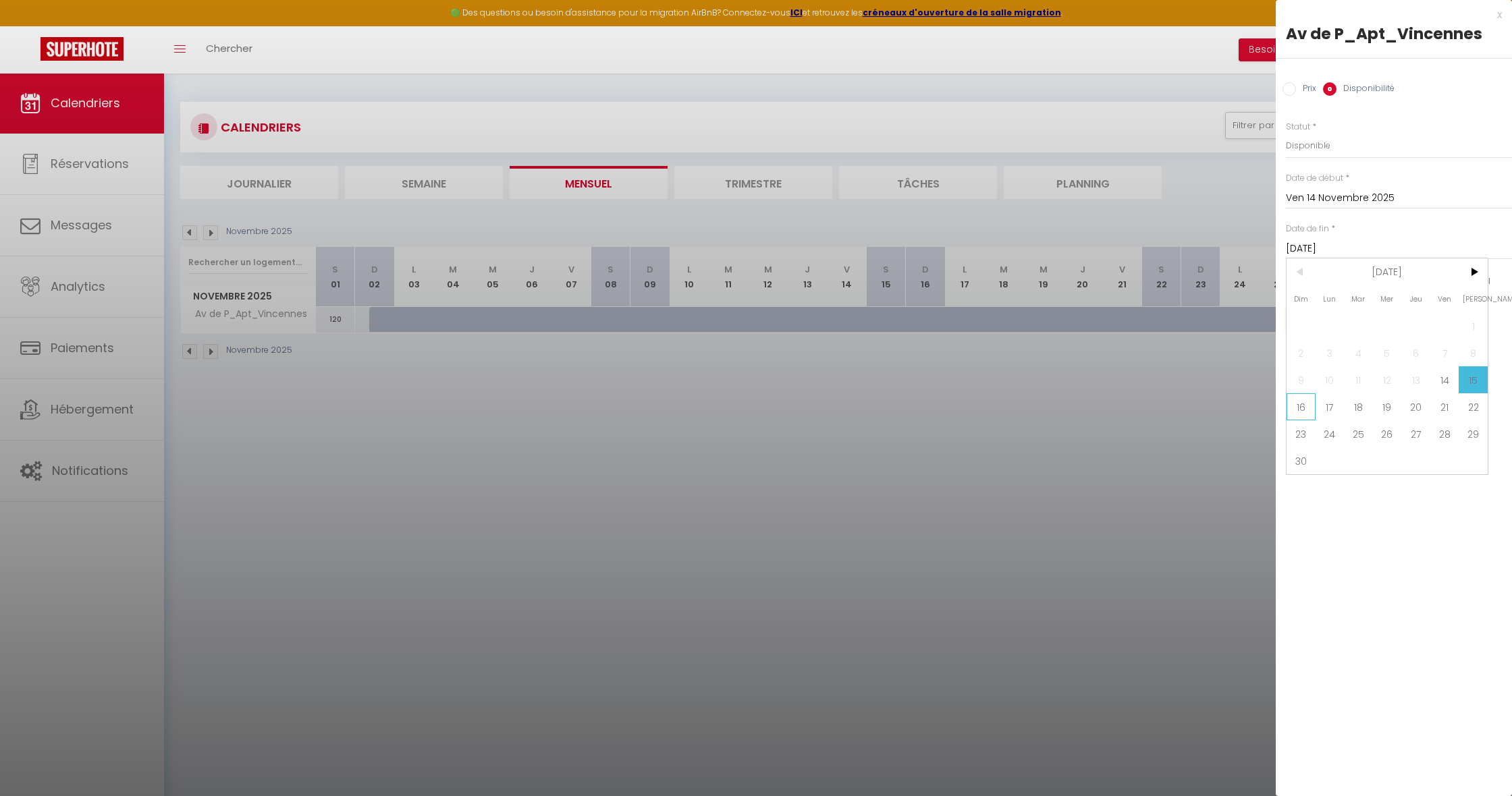
click at [1300, 407] on span "16" at bounding box center [1301, 406] width 29 height 27
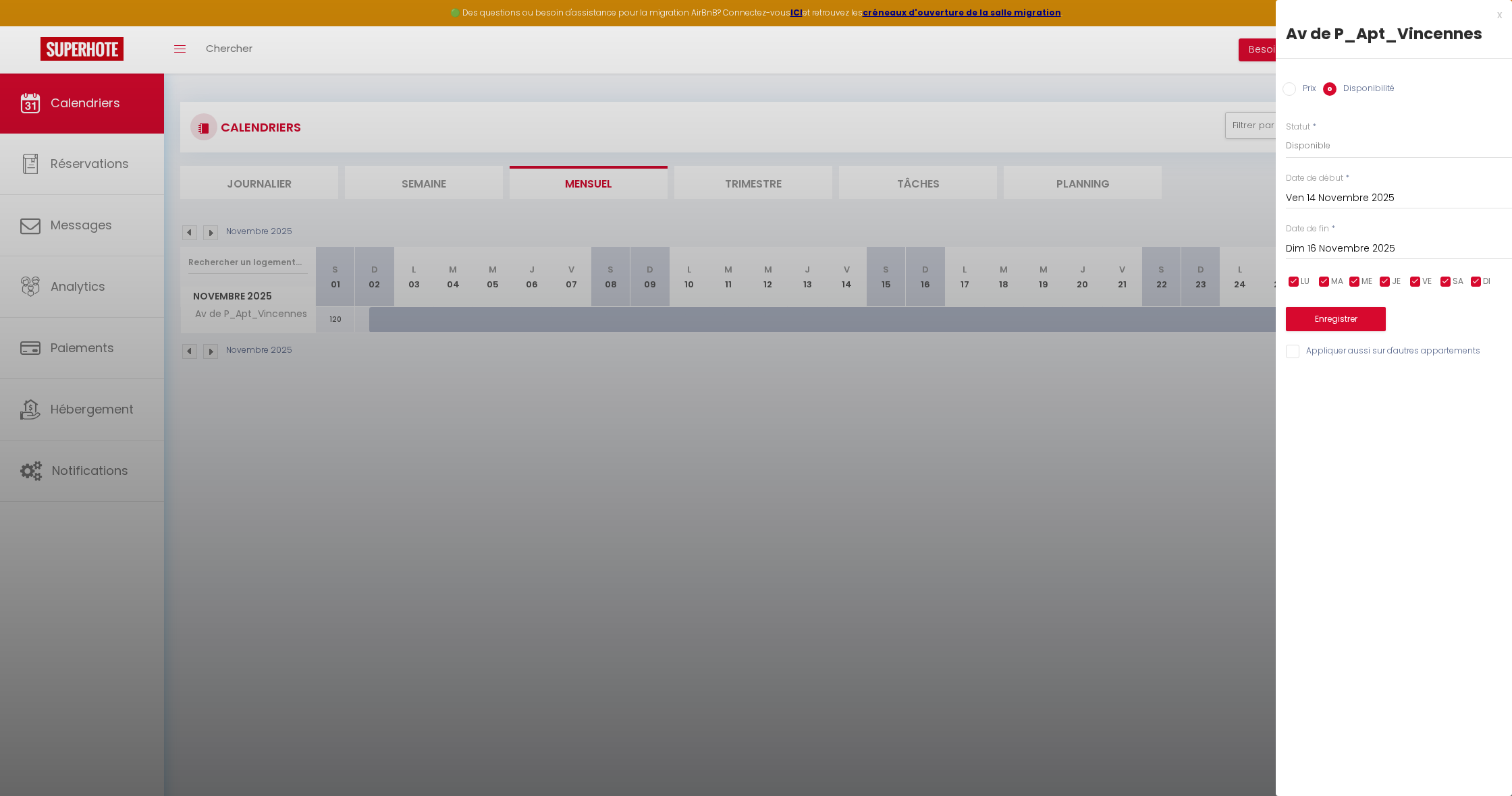
click at [1334, 319] on button "Enregistrer" at bounding box center [1335, 319] width 100 height 24
